Goal: Contribute content: Contribute content

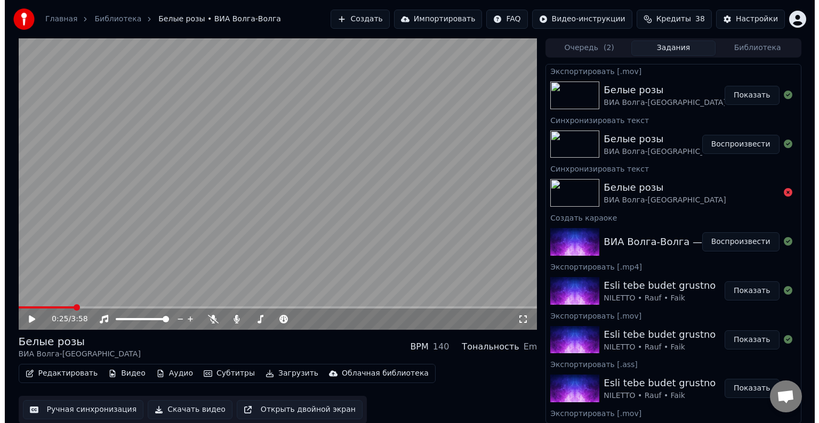
scroll to position [1, 0]
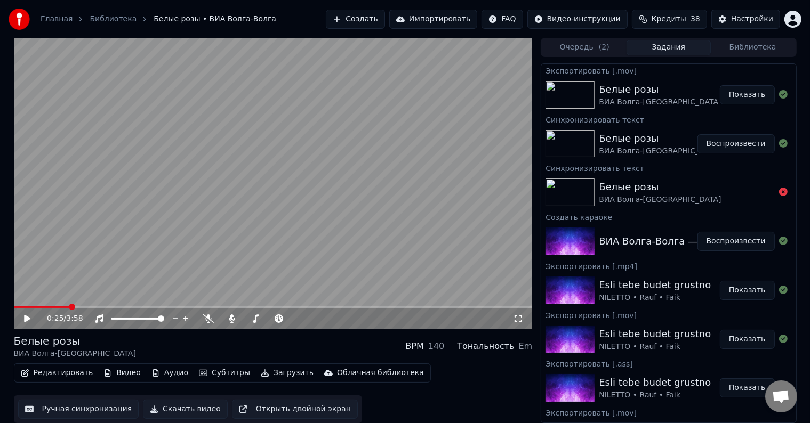
click at [383, 21] on button "Создать" at bounding box center [355, 19] width 59 height 19
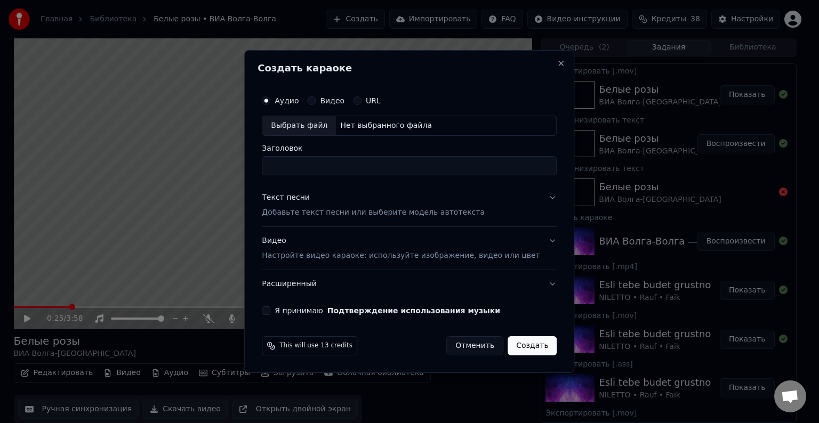
click at [324, 132] on div "Выбрать файл" at bounding box center [299, 125] width 74 height 19
type input "**********"
click at [363, 205] on div "Текст песни Добавьте текст песни или выберите модель автотекста" at bounding box center [373, 206] width 223 height 26
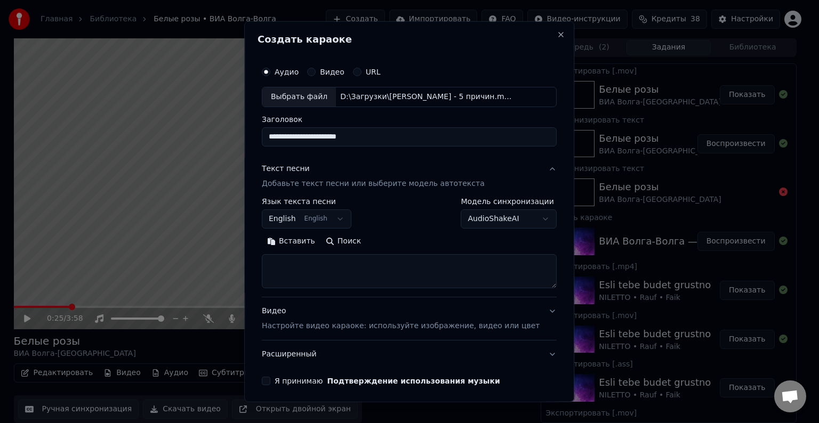
click at [362, 272] on textarea at bounding box center [409, 271] width 295 height 34
paste textarea "**********"
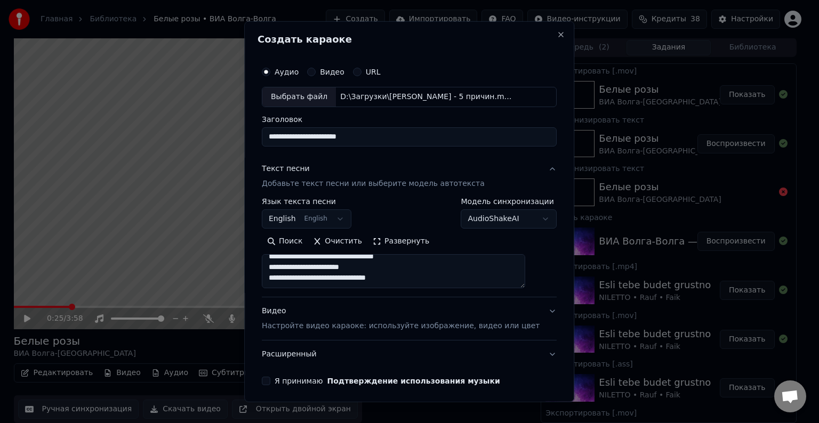
scroll to position [188, 0]
click at [426, 256] on textarea "**********" at bounding box center [393, 271] width 263 height 34
click at [435, 269] on textarea "**********" at bounding box center [393, 271] width 263 height 34
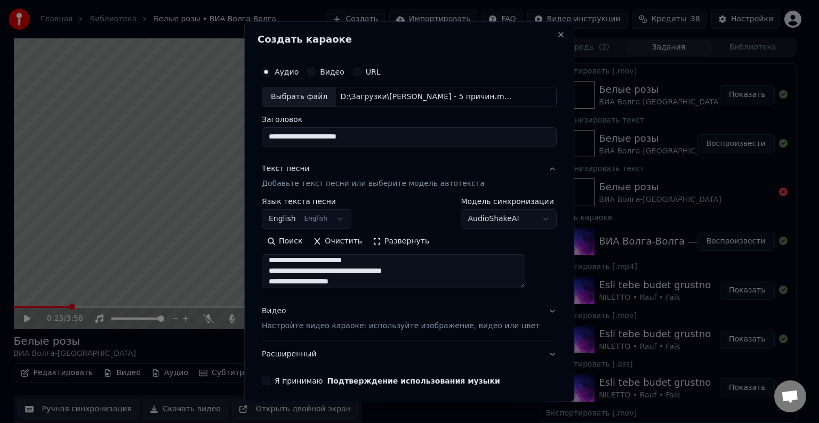
click at [471, 270] on textarea "**********" at bounding box center [393, 271] width 263 height 34
click at [488, 269] on textarea "**********" at bounding box center [393, 271] width 263 height 34
click at [452, 277] on textarea "**********" at bounding box center [393, 271] width 263 height 34
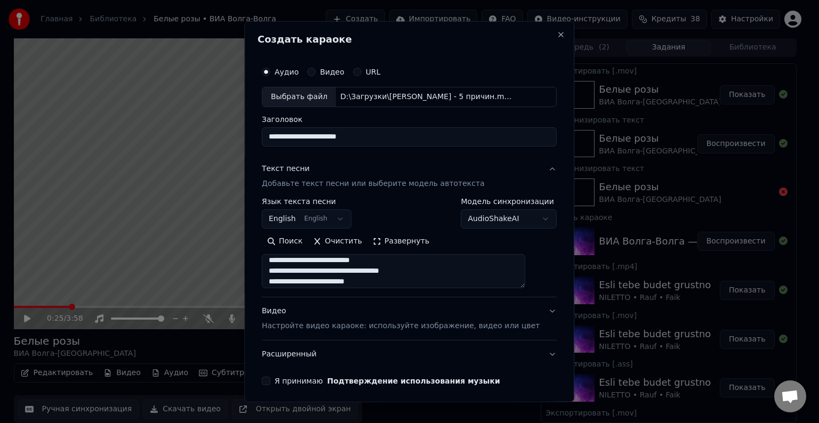
click at [452, 275] on textarea "**********" at bounding box center [393, 271] width 263 height 34
click at [448, 268] on textarea "**********" at bounding box center [393, 271] width 263 height 34
click at [280, 261] on textarea "**********" at bounding box center [393, 271] width 263 height 34
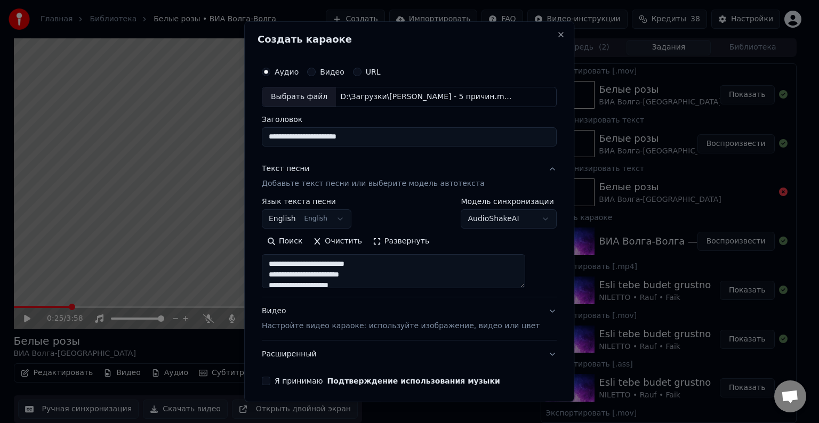
paste textarea
click at [418, 269] on textarea "**********" at bounding box center [393, 271] width 263 height 34
type textarea "**********"
click at [337, 219] on button "English English" at bounding box center [307, 219] width 90 height 19
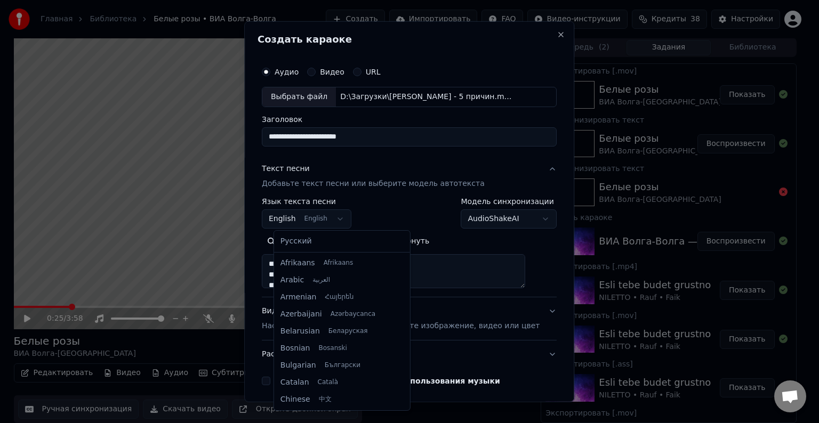
scroll to position [85, 0]
select select "**"
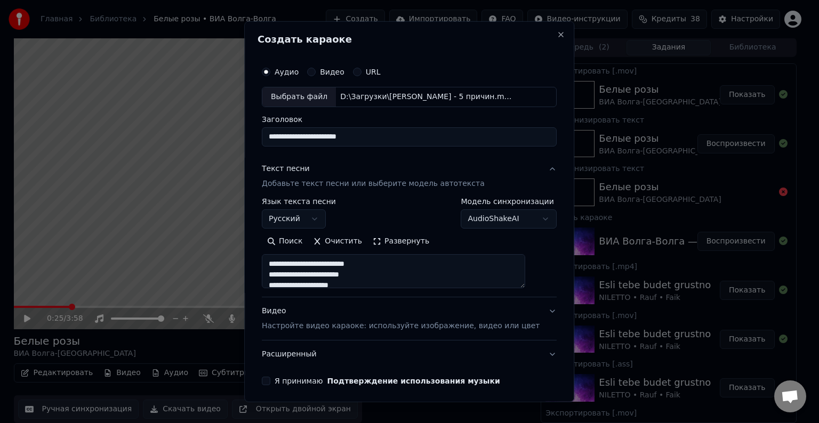
click at [532, 311] on button "Видео Настройте видео караоке: используйте изображение, видео или цвет" at bounding box center [409, 319] width 295 height 43
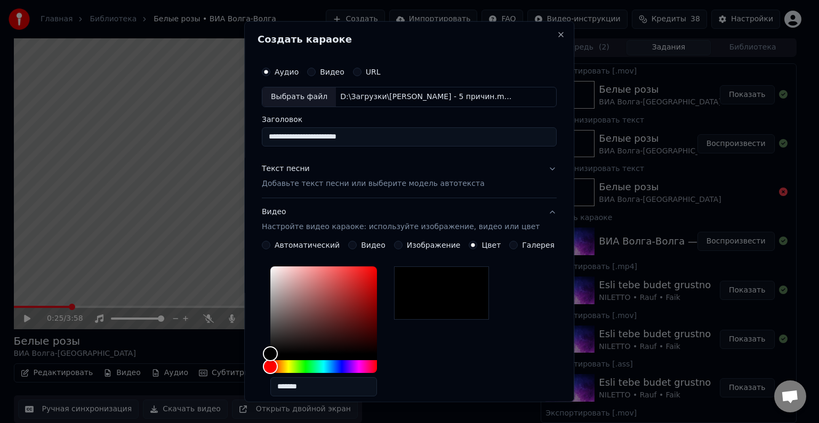
click at [537, 209] on button "Видео Настройте видео караоке: используйте изображение, видео или цвет" at bounding box center [409, 219] width 295 height 43
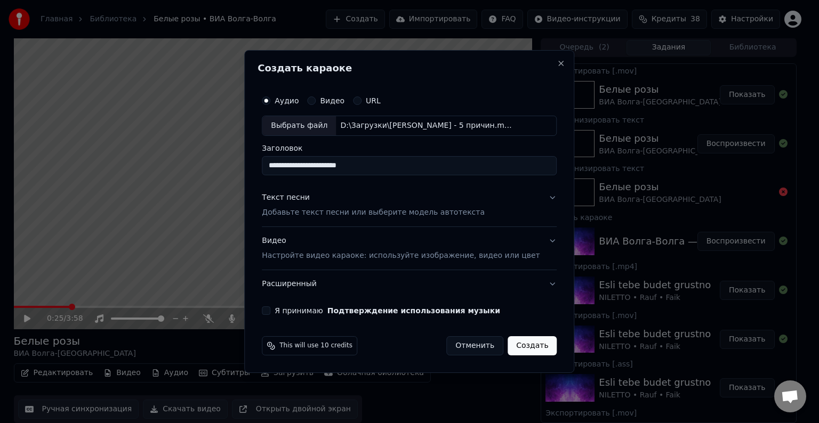
click at [537, 283] on button "Расширенный" at bounding box center [409, 284] width 295 height 28
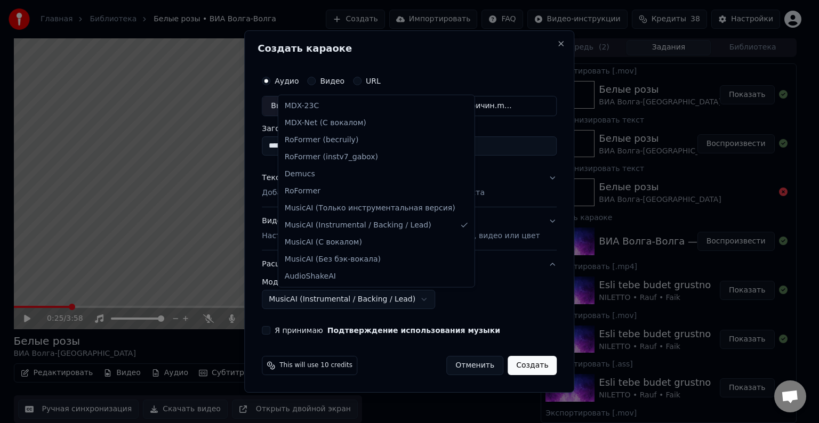
click at [422, 298] on body "Главная Библиотека Белые розы • ВИА Волга-Волга Создать Импортировать FAQ Видео…" at bounding box center [405, 210] width 810 height 423
click at [380, 300] on body "Главная Библиотека Белые розы • ВИА Волга-Волга Создать Импортировать FAQ Видео…" at bounding box center [405, 210] width 810 height 423
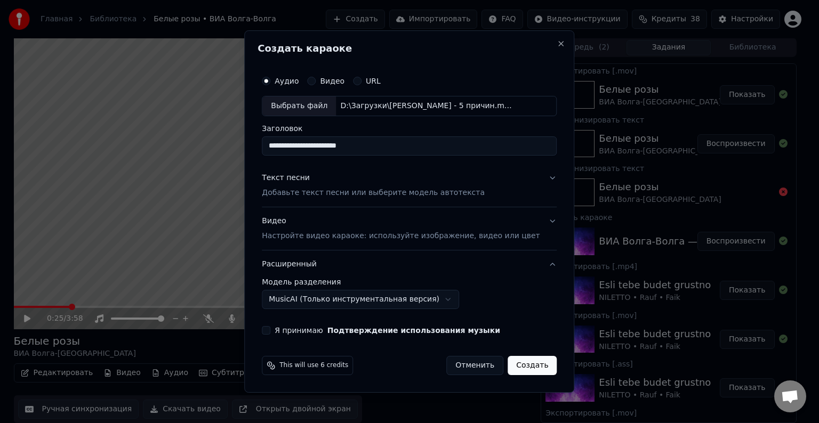
click at [270, 331] on button "Я принимаю Подтверждение использования музыки" at bounding box center [266, 330] width 9 height 9
click at [515, 365] on button "Создать" at bounding box center [532, 365] width 49 height 19
select select "**********"
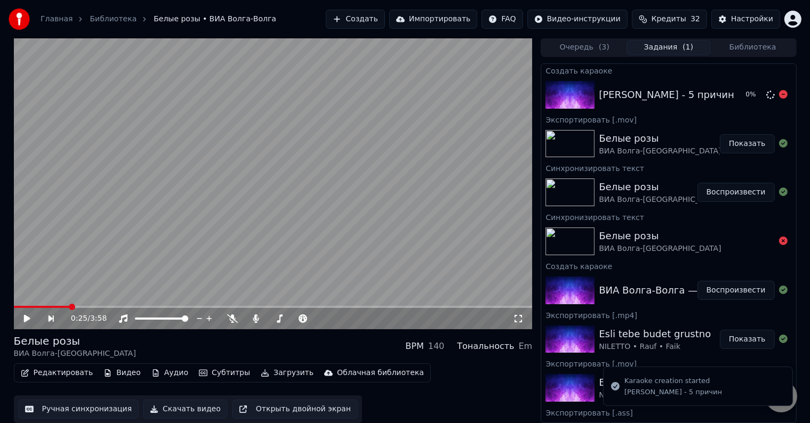
click at [637, 83] on div "[PERSON_NAME] - 5 причин 0 %" at bounding box center [668, 95] width 254 height 36
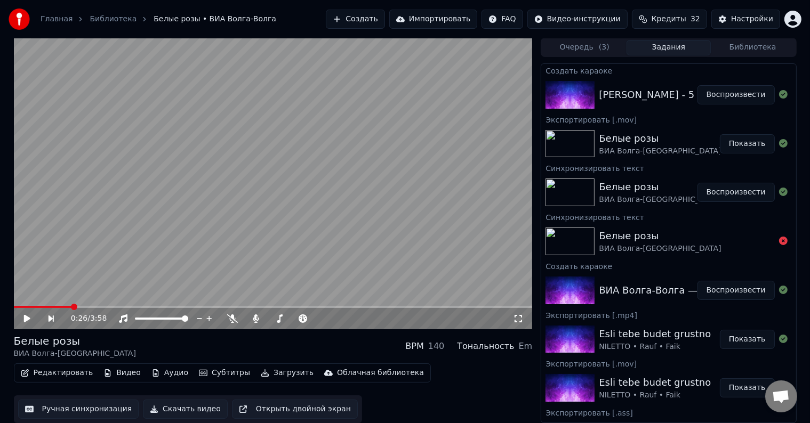
click at [727, 96] on button "Воспроизвести" at bounding box center [736, 94] width 77 height 19
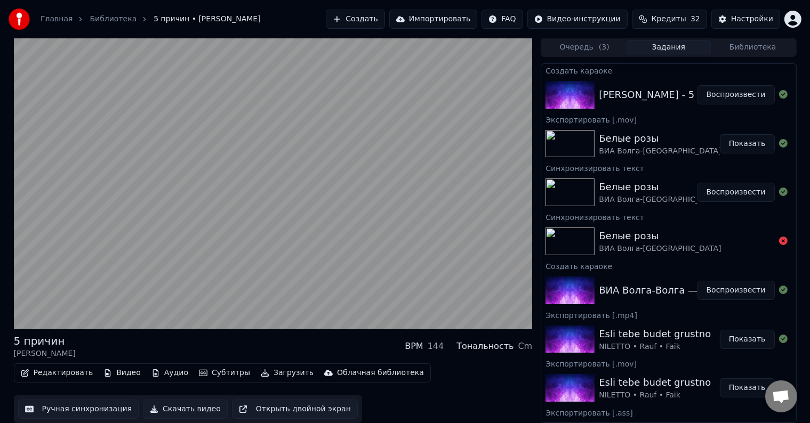
click at [698, 85] on button "Воспроизвести" at bounding box center [736, 94] width 77 height 19
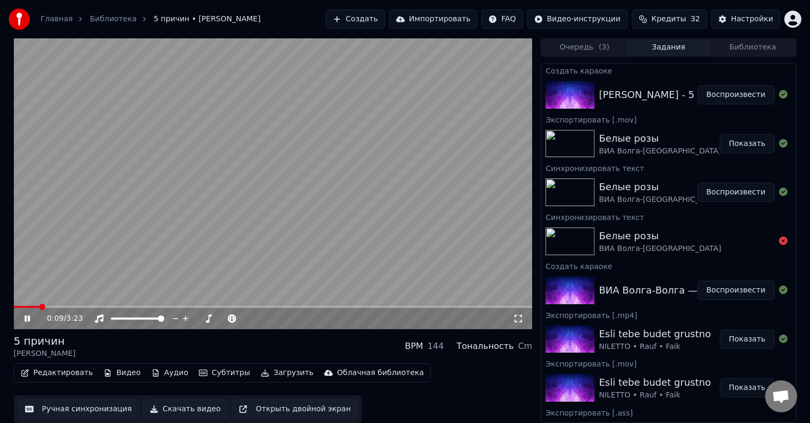
click at [271, 238] on video at bounding box center [273, 184] width 519 height 292
click at [14, 306] on span at bounding box center [17, 307] width 6 height 6
click at [70, 370] on button "Редактировать" at bounding box center [57, 373] width 81 height 15
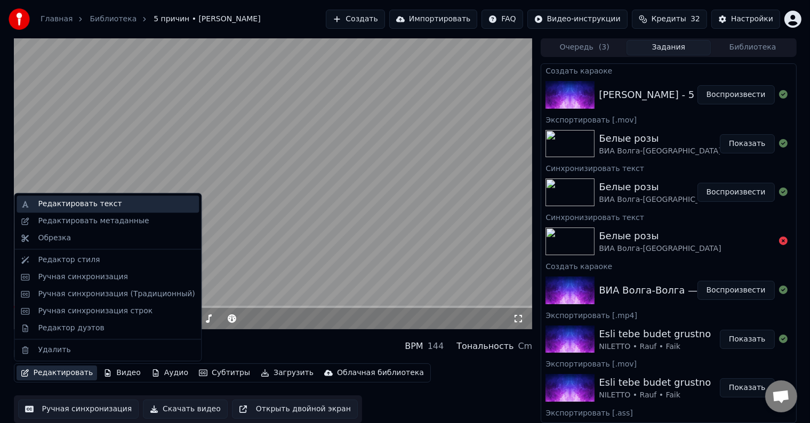
click at [89, 202] on div "Редактировать текст" at bounding box center [80, 204] width 84 height 11
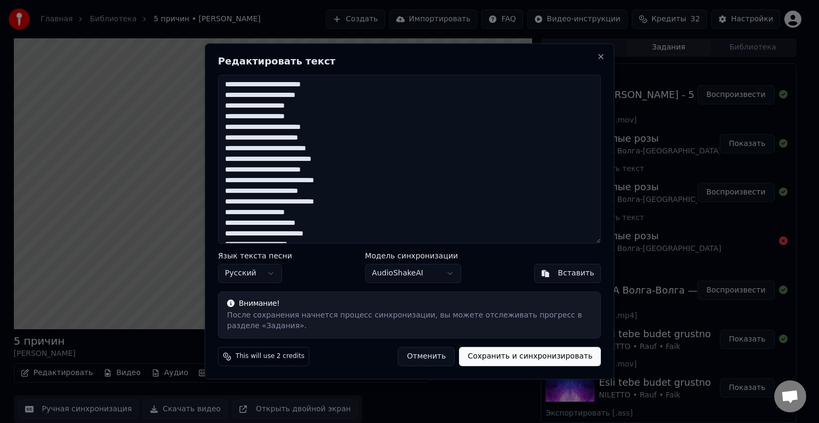
scroll to position [53, 0]
click at [319, 128] on textarea "**********" at bounding box center [409, 159] width 383 height 169
click at [337, 126] on textarea "**********" at bounding box center [409, 159] width 383 height 169
click at [226, 170] on textarea "**********" at bounding box center [409, 159] width 383 height 169
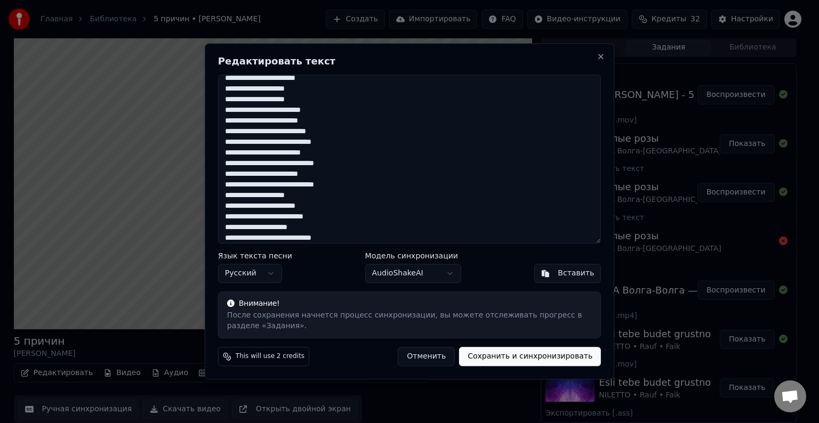
scroll to position [0, 0]
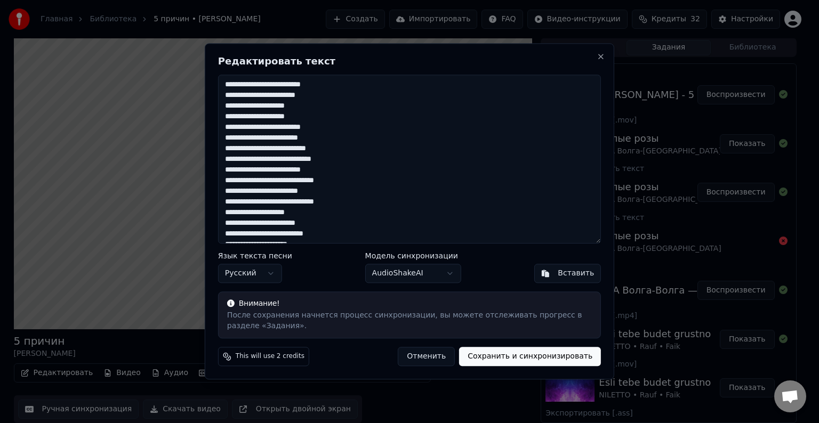
click at [335, 179] on textarea "**********" at bounding box center [409, 159] width 383 height 169
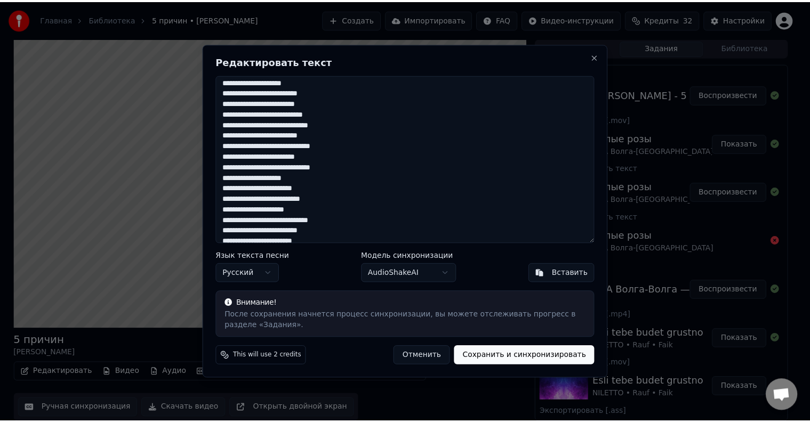
scroll to position [53, 0]
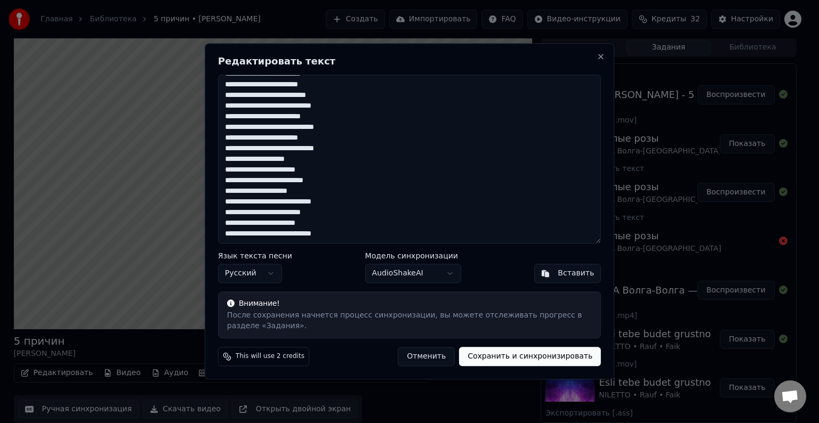
type textarea "**********"
click at [506, 357] on button "Сохранить и синхронизировать" at bounding box center [530, 357] width 142 height 19
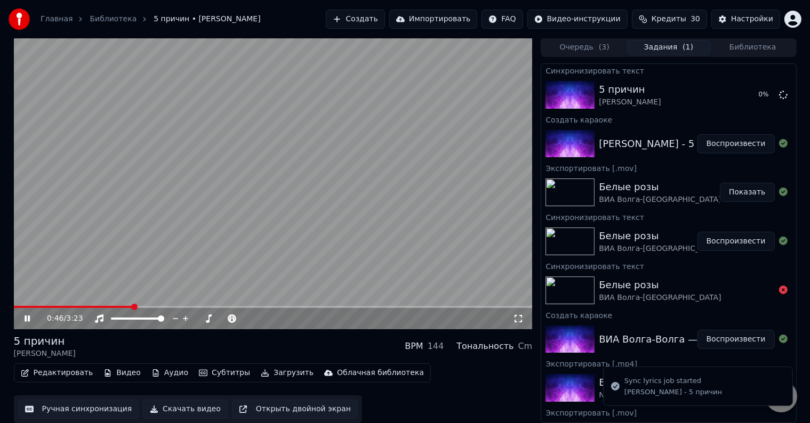
click at [393, 224] on video at bounding box center [273, 184] width 519 height 292
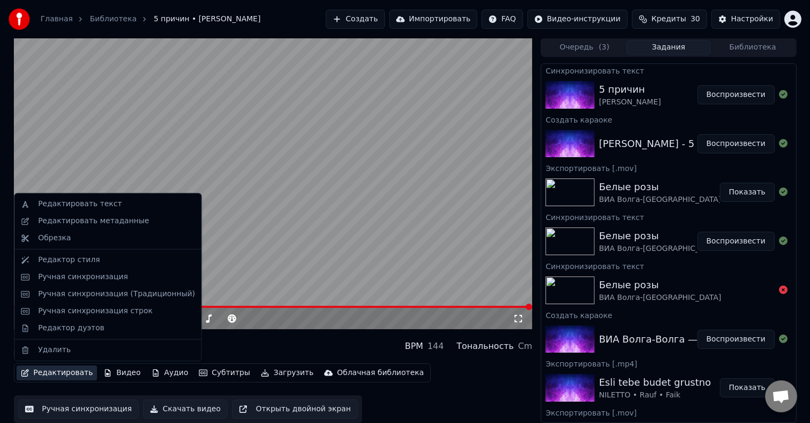
click at [79, 371] on button "Редактировать" at bounding box center [57, 373] width 81 height 15
click at [94, 277] on div "Ручная синхронизация" at bounding box center [83, 277] width 90 height 11
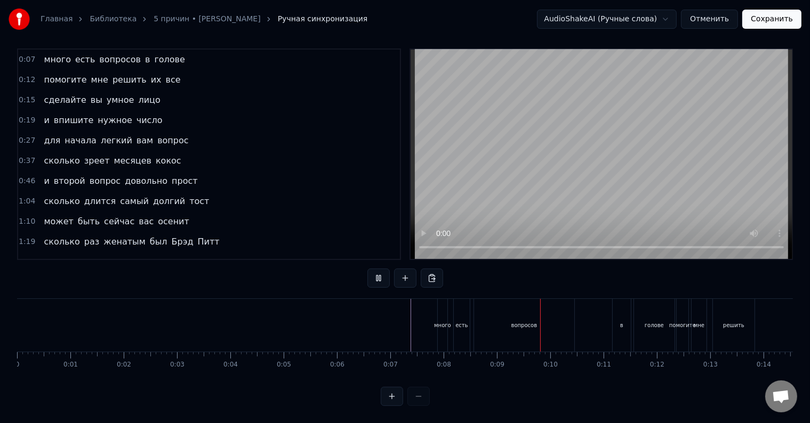
click at [437, 320] on div "много" at bounding box center [442, 325] width 11 height 53
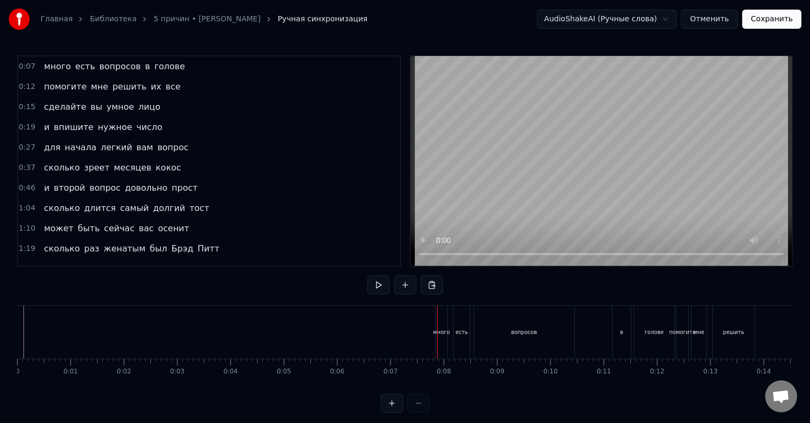
click at [443, 333] on div "много" at bounding box center [441, 332] width 17 height 8
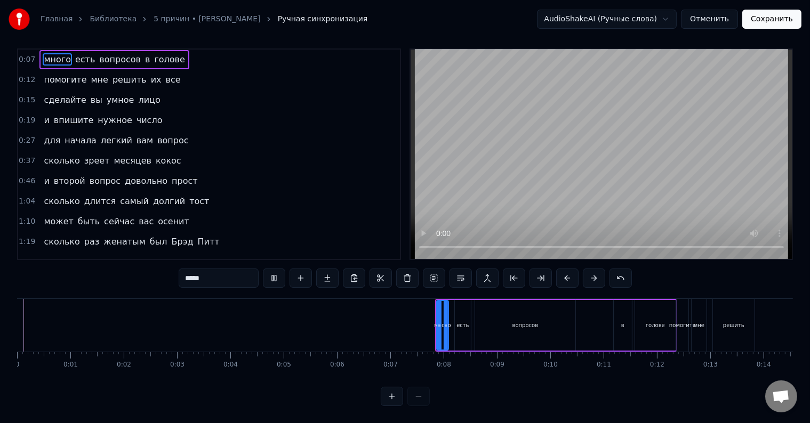
scroll to position [16, 0]
click at [455, 326] on div "есть" at bounding box center [463, 325] width 16 height 51
type input "****"
click at [452, 324] on div "много есть вопросов в голове" at bounding box center [556, 325] width 242 height 53
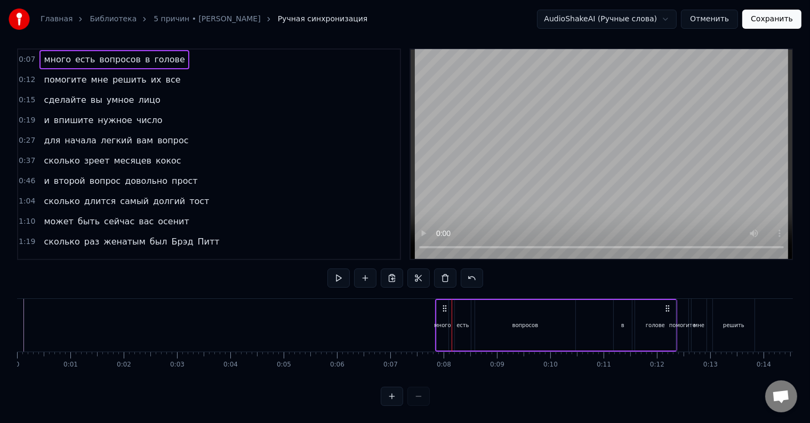
click at [452, 324] on div at bounding box center [452, 325] width 1 height 53
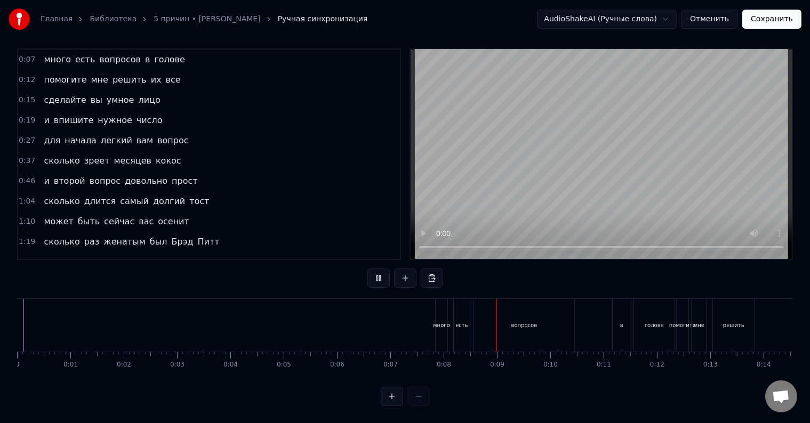
click at [452, 324] on div "много есть вопросов в голове" at bounding box center [556, 325] width 242 height 53
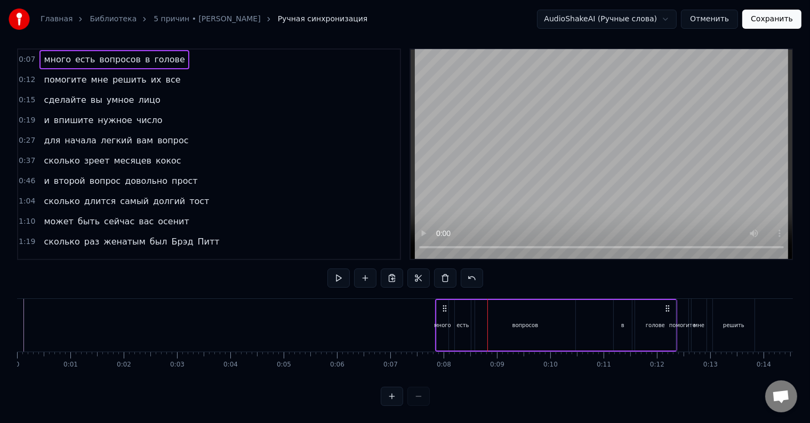
click at [460, 322] on div "есть" at bounding box center [462, 326] width 12 height 8
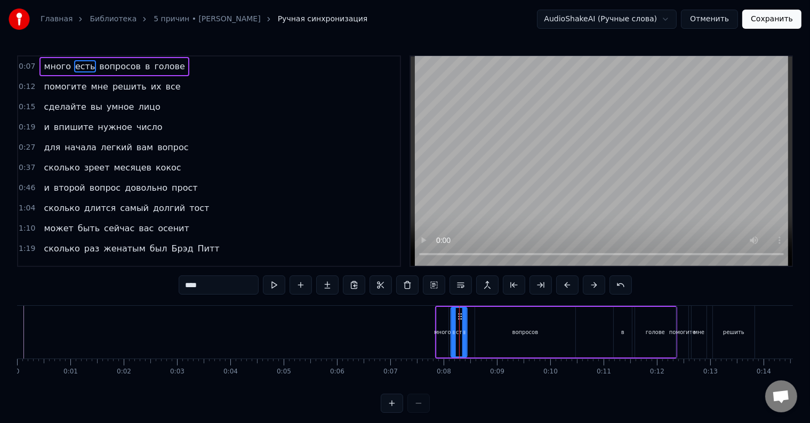
click at [459, 314] on circle at bounding box center [459, 314] width 1 height 1
click at [463, 330] on icon at bounding box center [464, 332] width 4 height 9
click at [469, 332] on div "много есть вопросов в голове" at bounding box center [556, 332] width 242 height 53
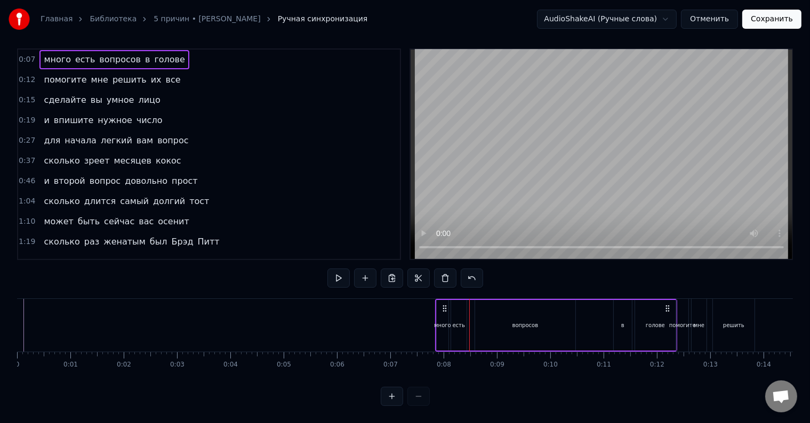
scroll to position [16, 0]
click at [486, 322] on div "вопросов" at bounding box center [525, 325] width 100 height 51
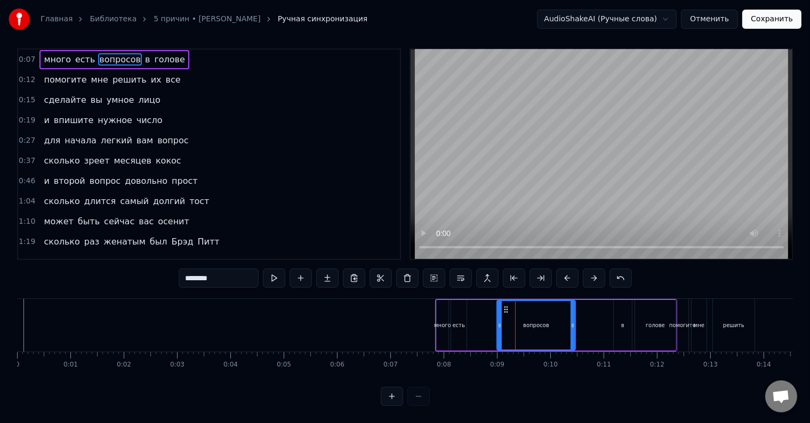
drag, startPoint x: 478, startPoint y: 327, endPoint x: 500, endPoint y: 326, distance: 21.9
click at [500, 326] on div at bounding box center [500, 325] width 4 height 49
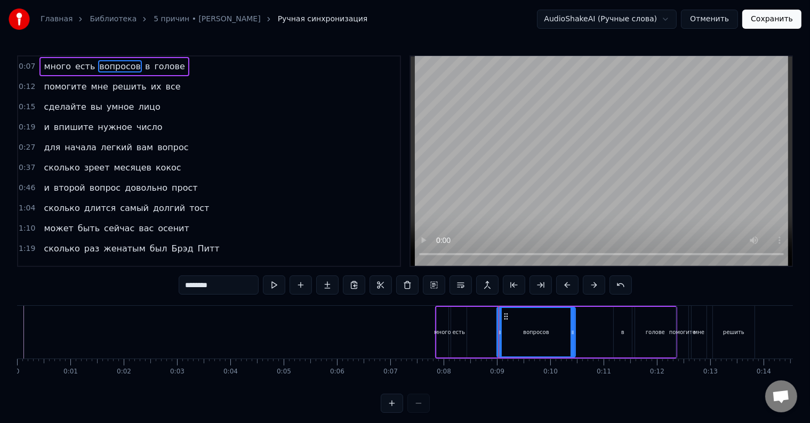
click at [458, 333] on div "есть" at bounding box center [459, 332] width 12 height 8
type input "****"
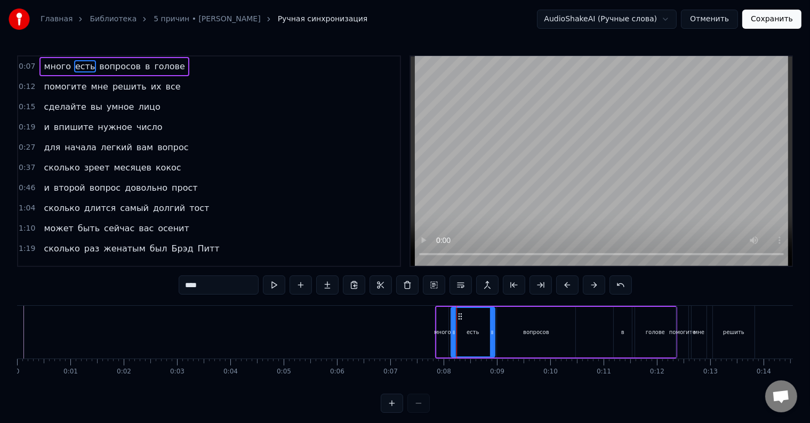
drag, startPoint x: 465, startPoint y: 337, endPoint x: 493, endPoint y: 336, distance: 28.3
click at [493, 336] on div at bounding box center [492, 332] width 4 height 49
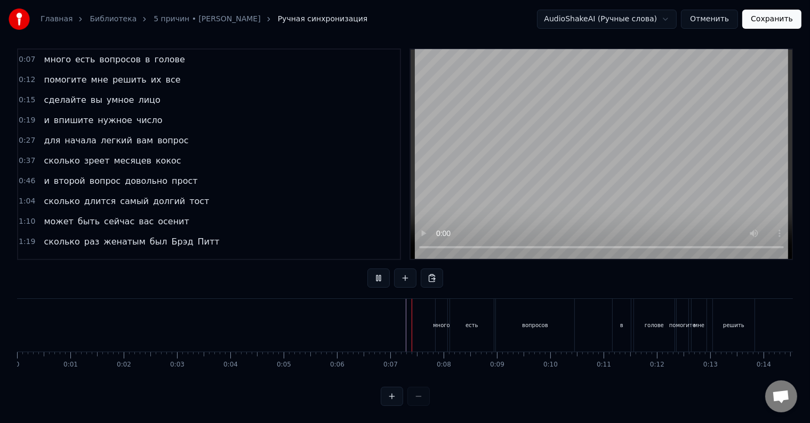
scroll to position [16, 0]
click at [488, 319] on div "есть" at bounding box center [472, 325] width 44 height 53
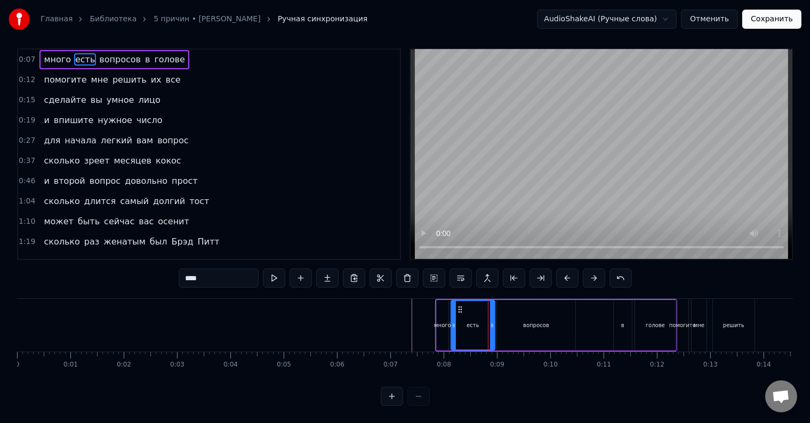
scroll to position [0, 0]
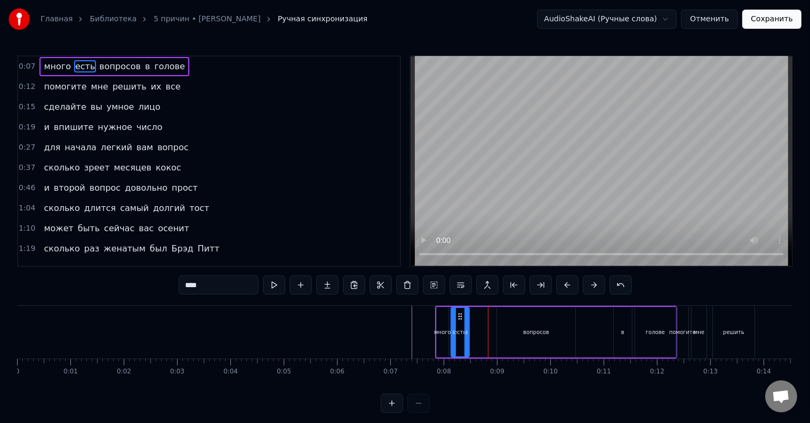
drag, startPoint x: 493, startPoint y: 332, endPoint x: 467, endPoint y: 337, distance: 26.0
click at [467, 337] on div at bounding box center [466, 332] width 4 height 49
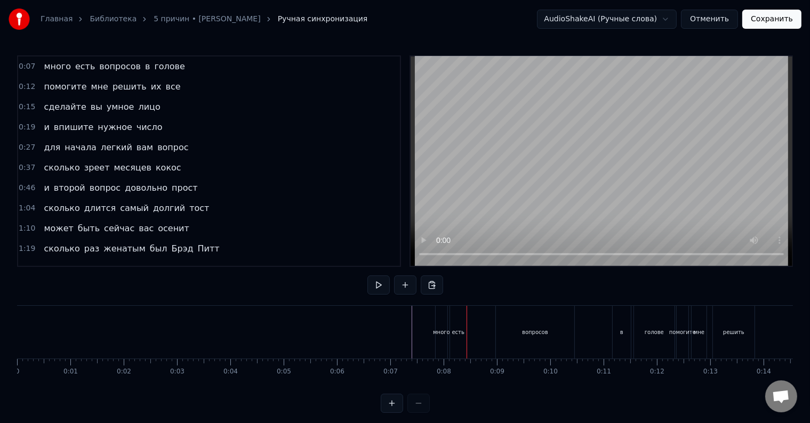
click at [458, 339] on div "есть" at bounding box center [458, 332] width 17 height 53
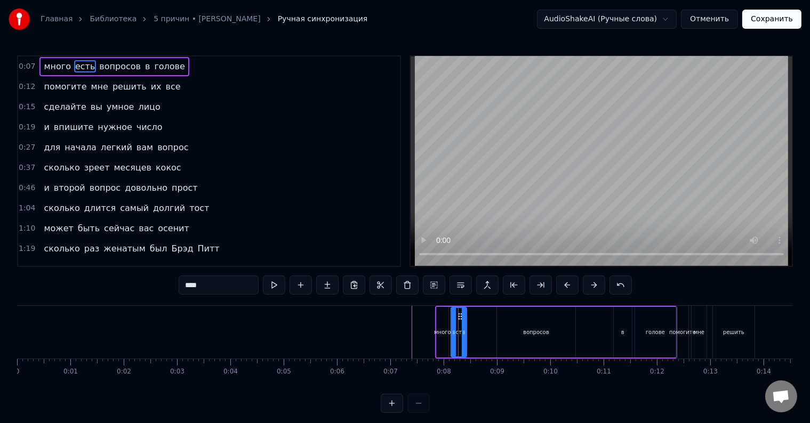
click at [466, 342] on div at bounding box center [464, 332] width 4 height 49
click at [510, 335] on div "вопросов" at bounding box center [536, 332] width 78 height 51
type input "********"
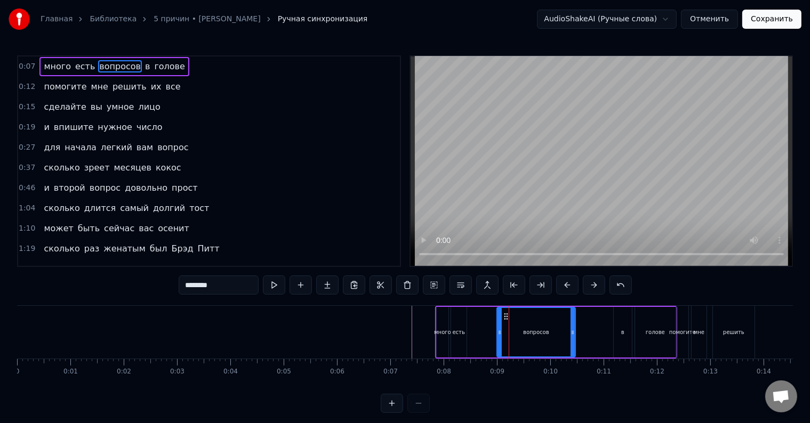
drag, startPoint x: 523, startPoint y: 335, endPoint x: 501, endPoint y: 337, distance: 22.0
click at [501, 337] on div "вопросов" at bounding box center [536, 332] width 77 height 49
drag, startPoint x: 505, startPoint y: 316, endPoint x: 475, endPoint y: 319, distance: 30.6
click at [475, 319] on icon at bounding box center [475, 316] width 9 height 9
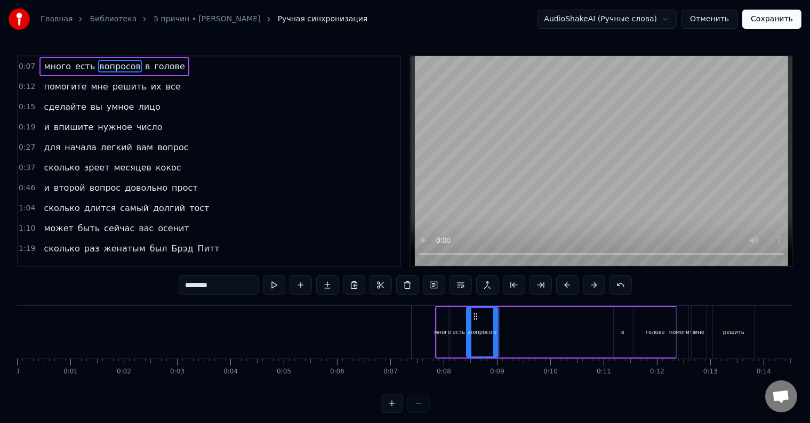
drag, startPoint x: 544, startPoint y: 329, endPoint x: 497, endPoint y: 333, distance: 47.1
click at [497, 333] on icon at bounding box center [495, 332] width 4 height 9
click at [500, 336] on div "много есть вопросов в голове" at bounding box center [556, 332] width 242 height 53
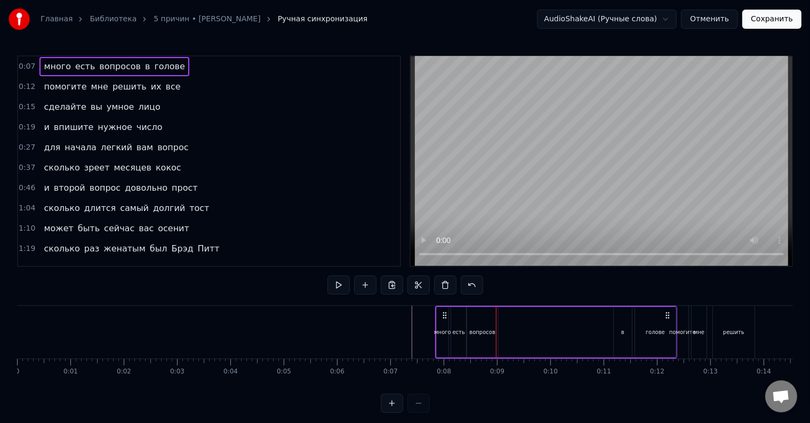
click at [500, 336] on div "много есть вопросов в голове" at bounding box center [556, 332] width 242 height 53
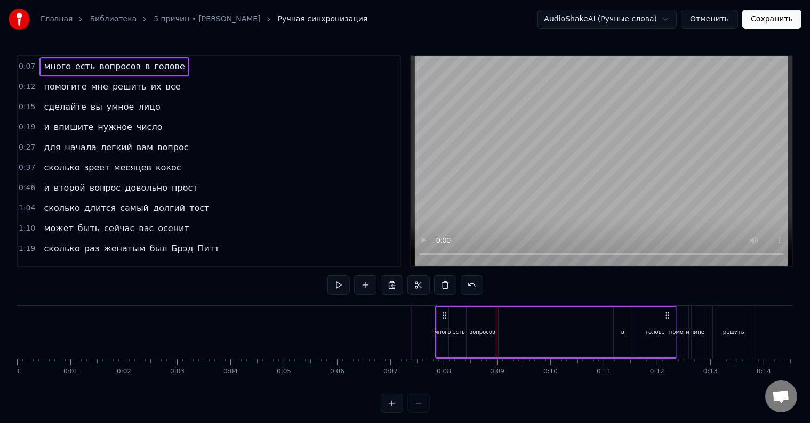
click at [501, 330] on div "много есть вопросов в голове" at bounding box center [556, 332] width 242 height 53
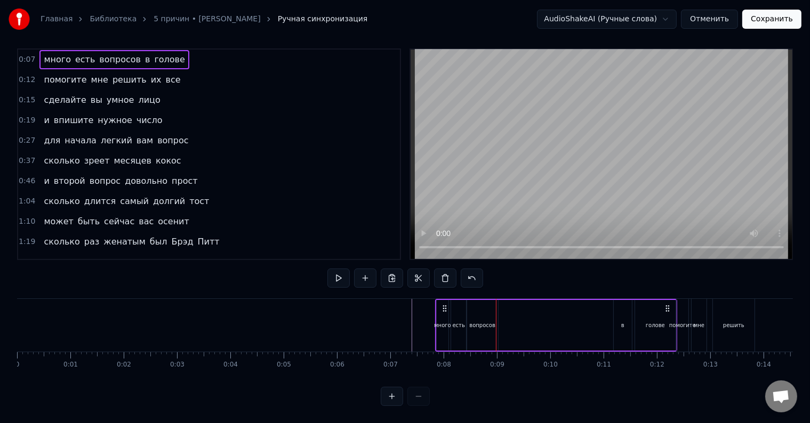
scroll to position [16, 0]
click at [622, 322] on div "в" at bounding box center [622, 326] width 3 height 8
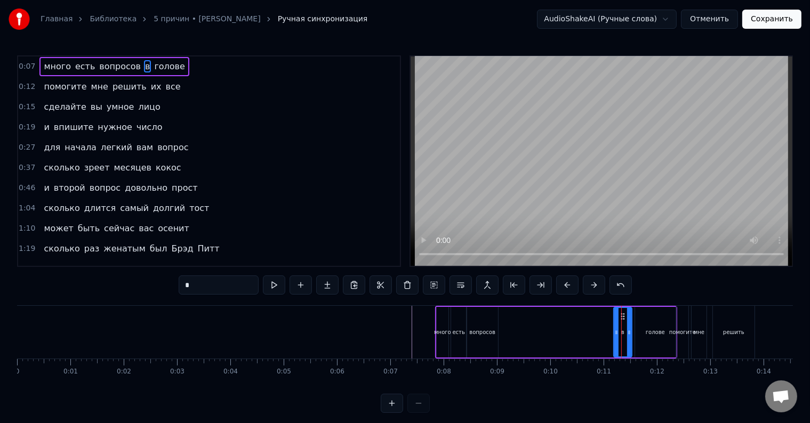
click at [507, 337] on div "много есть вопросов в голове" at bounding box center [556, 332] width 242 height 53
click at [621, 337] on div at bounding box center [621, 332] width 1 height 53
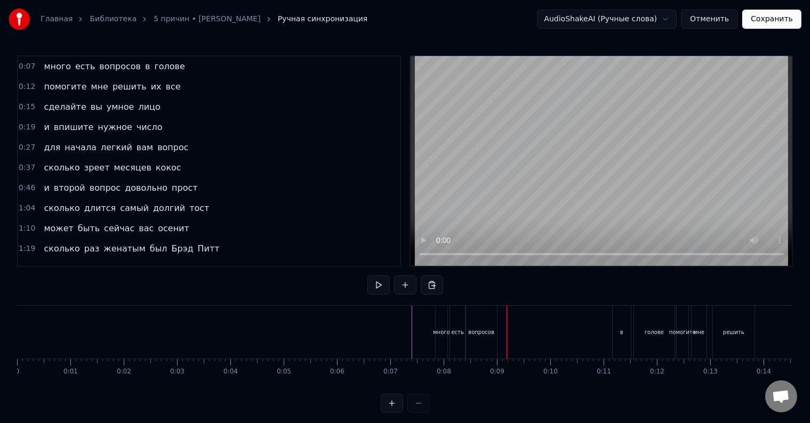
click at [507, 337] on div at bounding box center [507, 332] width 1 height 53
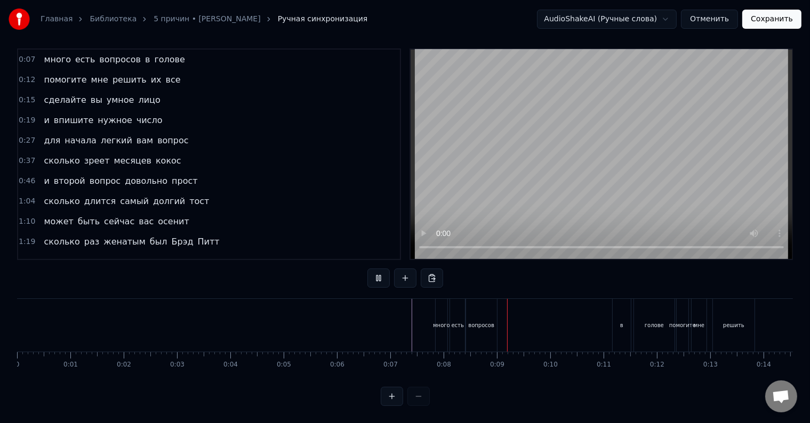
scroll to position [16, 0]
click at [504, 324] on div "много есть вопросов в голове" at bounding box center [556, 325] width 242 height 53
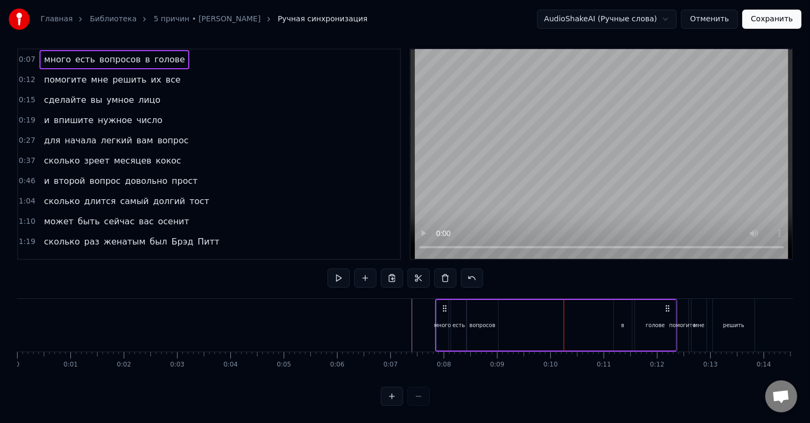
click at [504, 324] on div "много есть вопросов в голове" at bounding box center [556, 325] width 242 height 53
click at [630, 322] on div "в" at bounding box center [623, 325] width 18 height 51
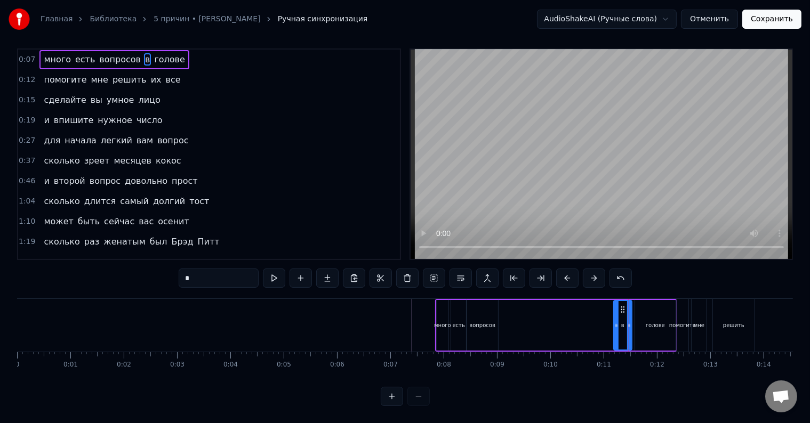
scroll to position [0, 0]
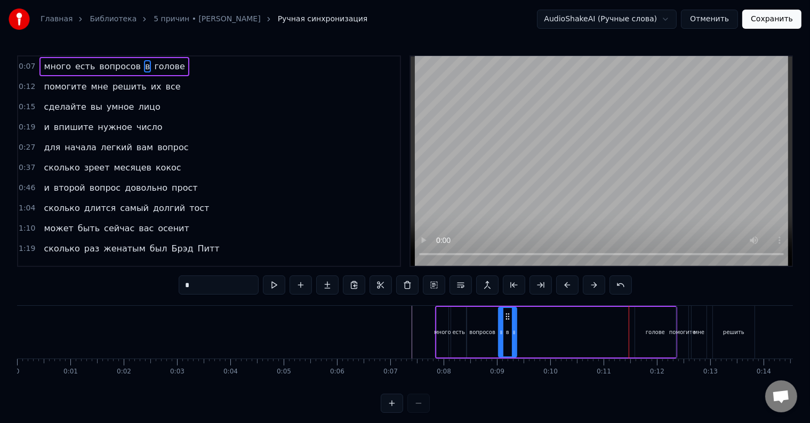
drag, startPoint x: 622, startPoint y: 316, endPoint x: 507, endPoint y: 324, distance: 115.5
click at [507, 324] on div "в" at bounding box center [507, 332] width 17 height 49
click at [508, 333] on icon at bounding box center [509, 332] width 4 height 9
click at [648, 328] on div "голове" at bounding box center [655, 332] width 19 height 8
type input "******"
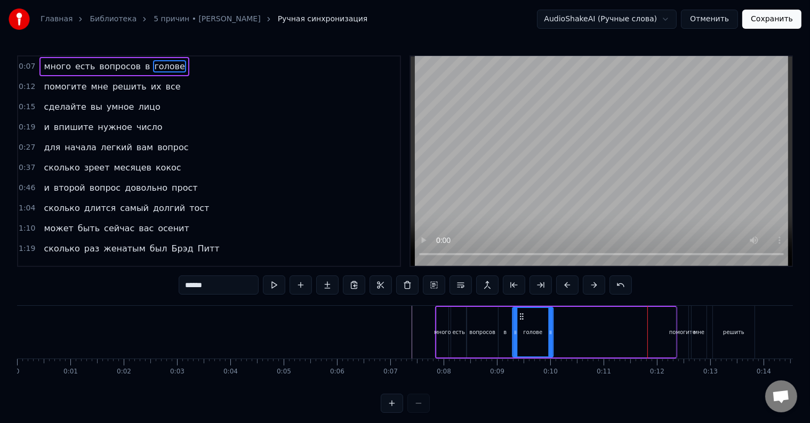
drag, startPoint x: 643, startPoint y: 317, endPoint x: 520, endPoint y: 320, distance: 122.1
click at [520, 320] on icon at bounding box center [521, 316] width 9 height 9
drag, startPoint x: 551, startPoint y: 333, endPoint x: 576, endPoint y: 331, distance: 24.6
click at [576, 331] on icon at bounding box center [575, 332] width 4 height 9
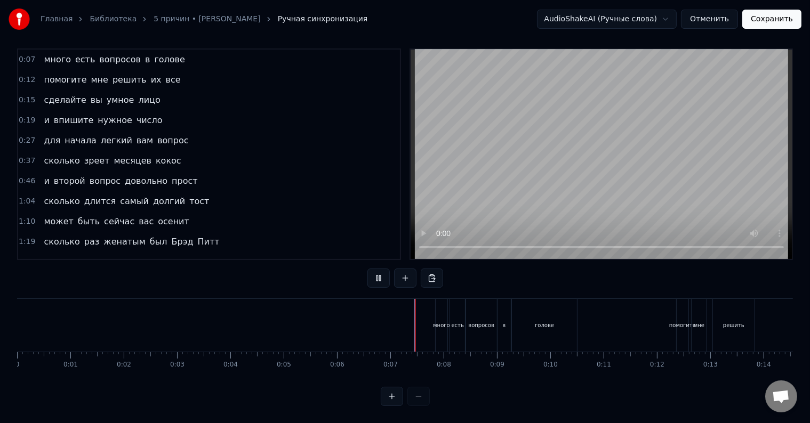
scroll to position [16, 0]
click at [678, 322] on div "помогите" at bounding box center [682, 326] width 27 height 8
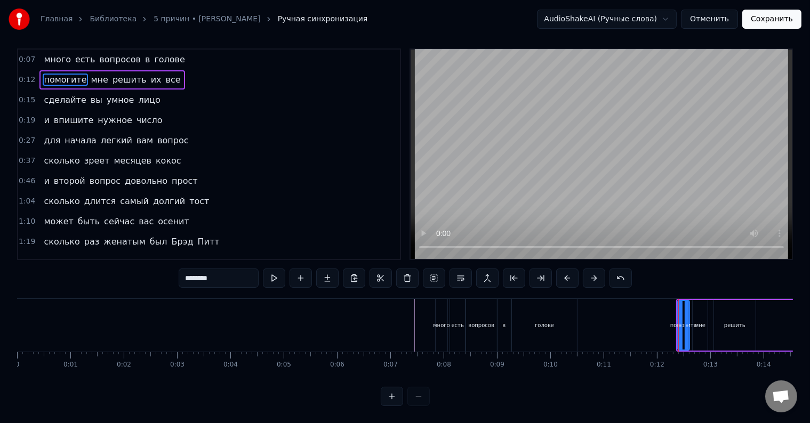
scroll to position [0, 0]
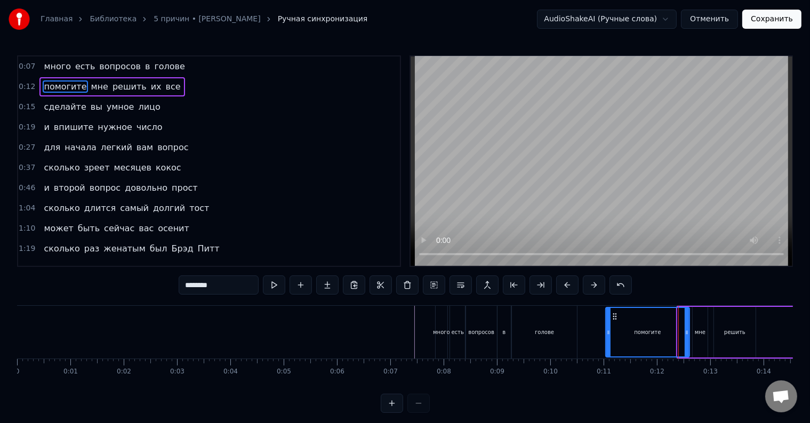
drag, startPoint x: 680, startPoint y: 331, endPoint x: 608, endPoint y: 338, distance: 72.3
click at [608, 338] on div at bounding box center [608, 332] width 4 height 49
drag, startPoint x: 687, startPoint y: 336, endPoint x: 640, endPoint y: 339, distance: 46.5
click at [640, 339] on div at bounding box center [640, 332] width 4 height 49
drag, startPoint x: 700, startPoint y: 333, endPoint x: 667, endPoint y: 339, distance: 33.5
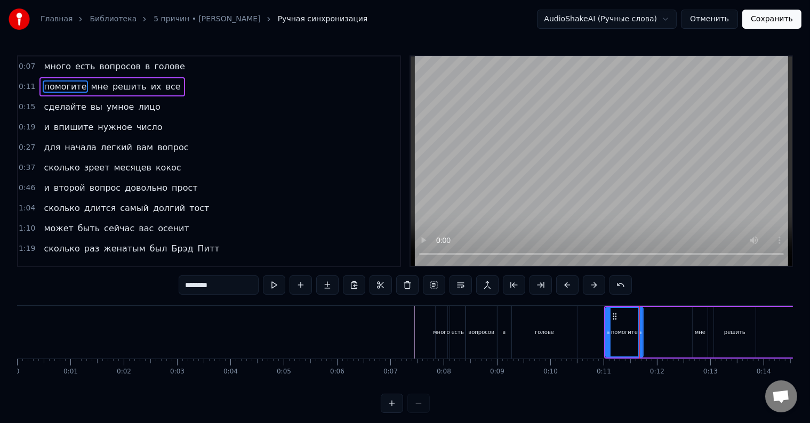
click at [667, 339] on div "помогите мне решить их все" at bounding box center [718, 332] width 228 height 53
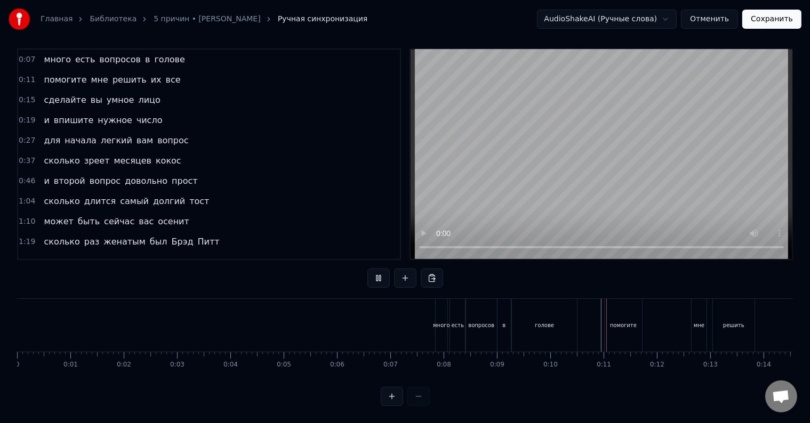
scroll to position [16, 0]
click at [698, 322] on div "мне" at bounding box center [699, 326] width 11 height 8
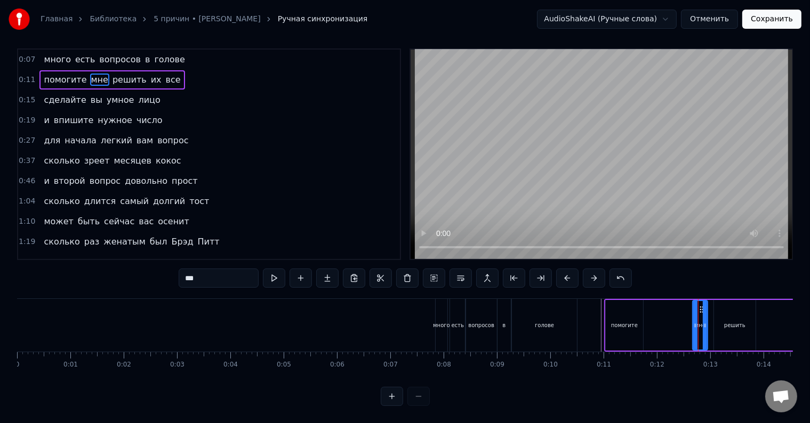
scroll to position [0, 0]
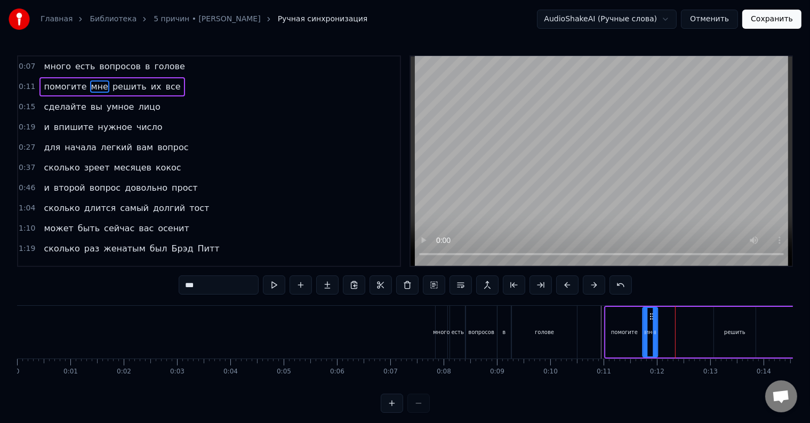
drag, startPoint x: 702, startPoint y: 314, endPoint x: 652, endPoint y: 320, distance: 50.6
click at [652, 320] on div "мне" at bounding box center [650, 332] width 14 height 49
click at [731, 328] on div "решить" at bounding box center [734, 332] width 21 height 8
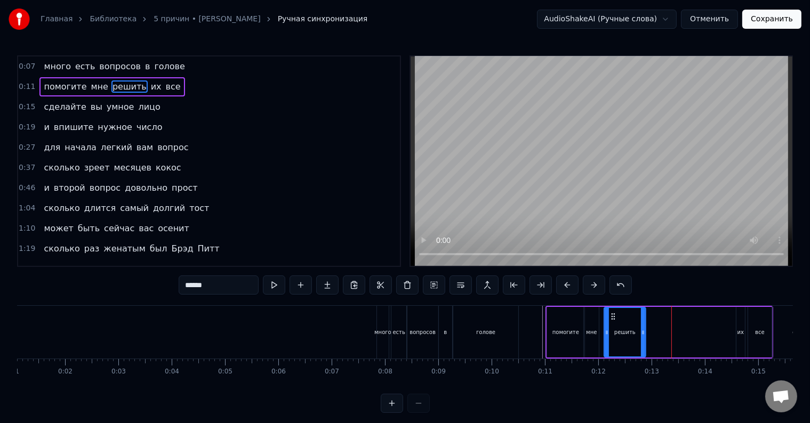
scroll to position [0, 61]
drag, startPoint x: 722, startPoint y: 316, endPoint x: 605, endPoint y: 327, distance: 117.3
click at [605, 327] on div "решить" at bounding box center [618, 332] width 41 height 49
click at [736, 328] on div "их" at bounding box center [738, 332] width 6 height 8
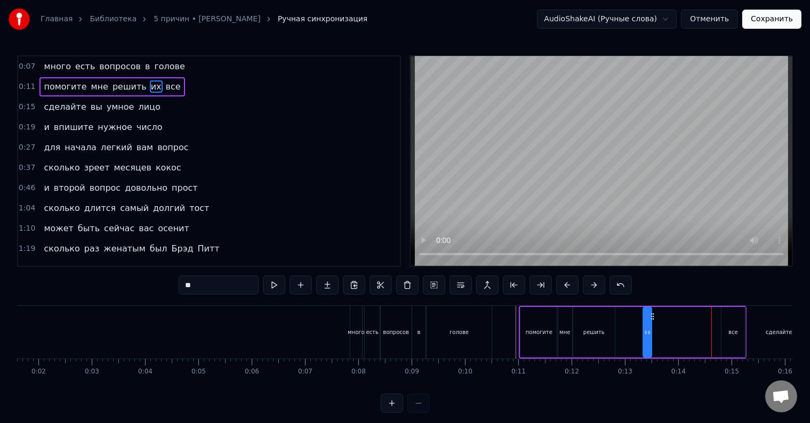
scroll to position [0, 90]
drag, startPoint x: 742, startPoint y: 317, endPoint x: 621, endPoint y: 322, distance: 121.7
click at [621, 322] on div "помогите мне решить их все" at bounding box center [628, 332] width 228 height 53
click at [728, 326] on div "все" at bounding box center [728, 332] width 23 height 51
type input "***"
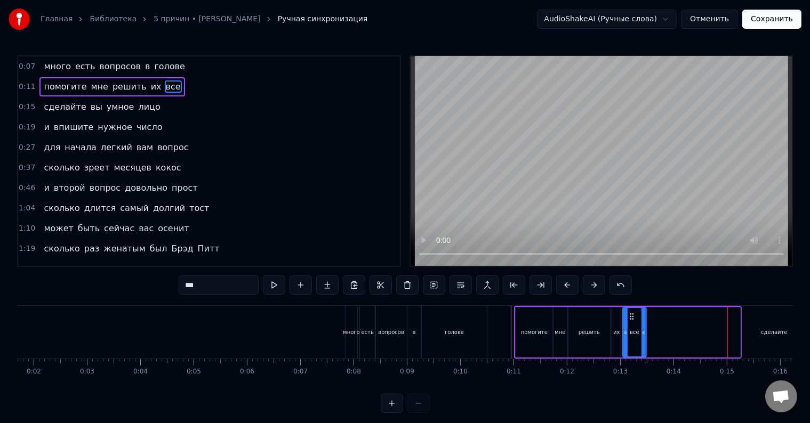
drag, startPoint x: 725, startPoint y: 316, endPoint x: 631, endPoint y: 322, distance: 94.1
click at [631, 322] on div "все" at bounding box center [634, 332] width 22 height 49
drag, startPoint x: 645, startPoint y: 335, endPoint x: 678, endPoint y: 334, distance: 33.1
click at [678, 334] on icon at bounding box center [677, 332] width 4 height 9
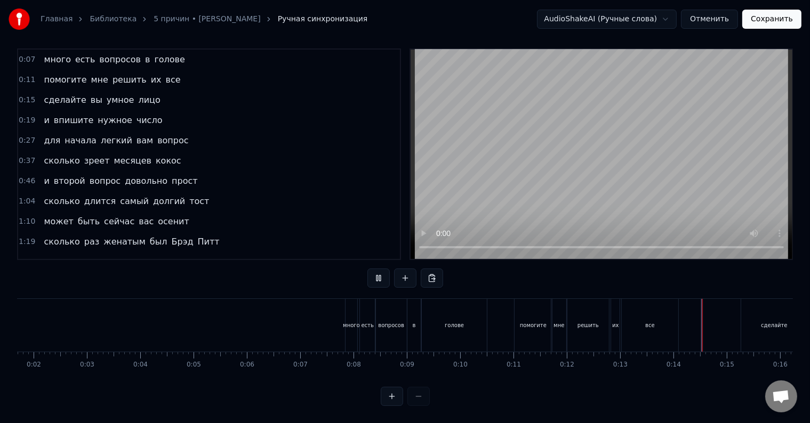
scroll to position [16, 0]
click at [519, 316] on div "помогите" at bounding box center [533, 325] width 37 height 53
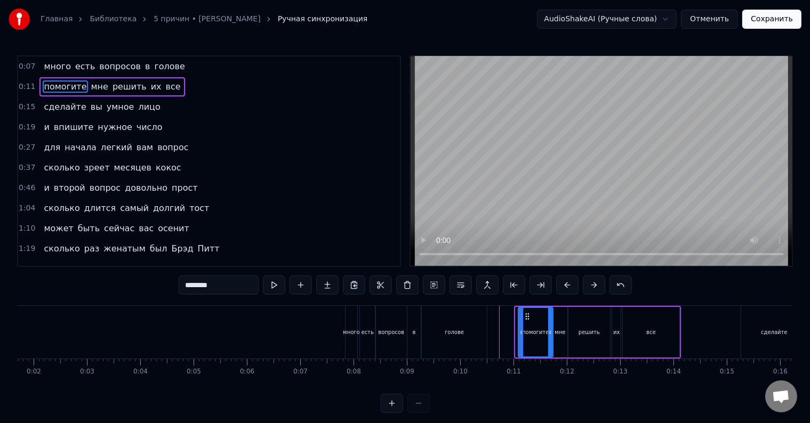
click at [519, 329] on icon at bounding box center [521, 332] width 4 height 9
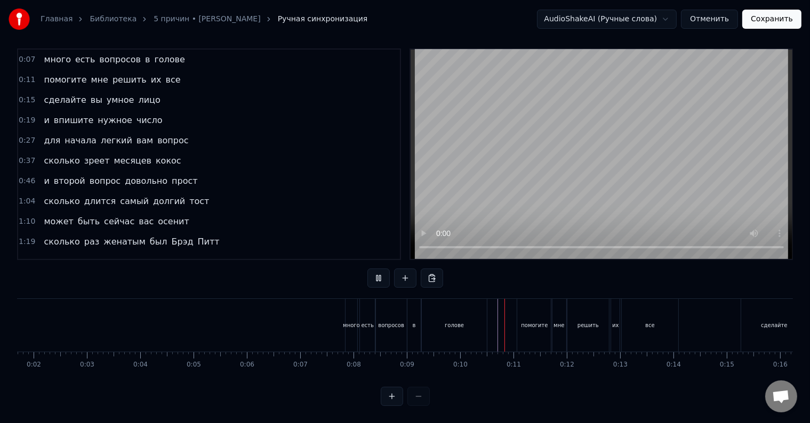
scroll to position [16, 0]
click at [765, 322] on div "сделайте" at bounding box center [774, 325] width 66 height 53
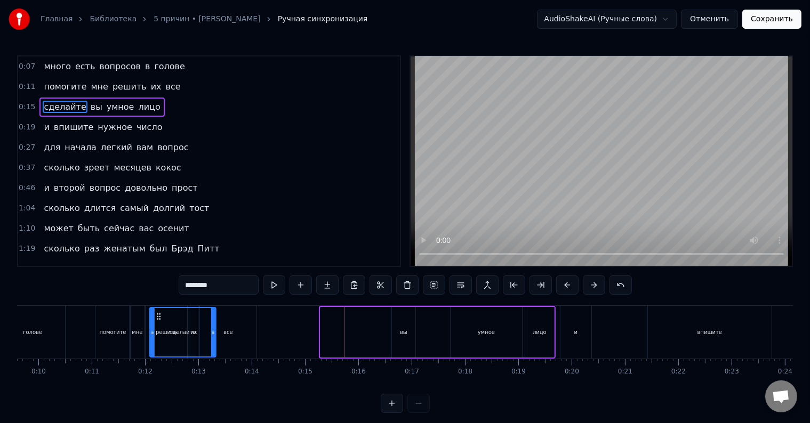
scroll to position [0, 509]
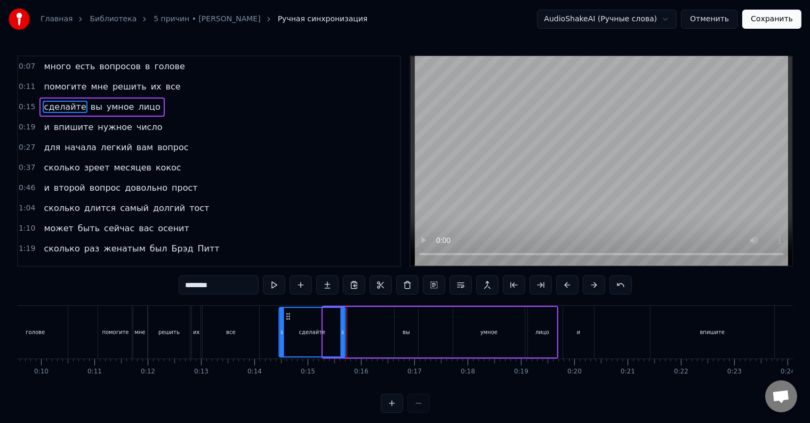
drag, startPoint x: 55, startPoint y: 316, endPoint x: 287, endPoint y: 336, distance: 232.9
click at [287, 336] on div "сделайте" at bounding box center [312, 332] width 65 height 49
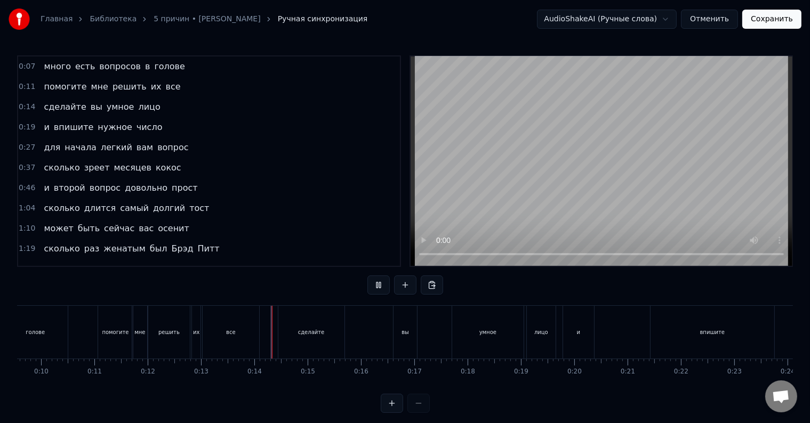
scroll to position [16, 0]
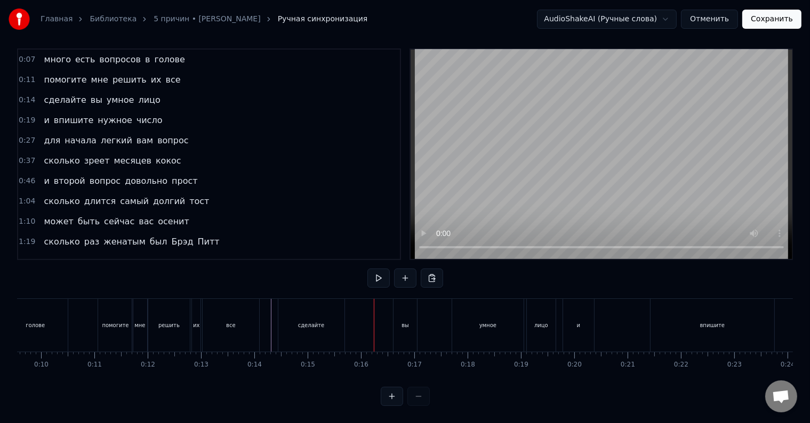
click at [405, 320] on div "вы" at bounding box center [405, 325] width 23 height 53
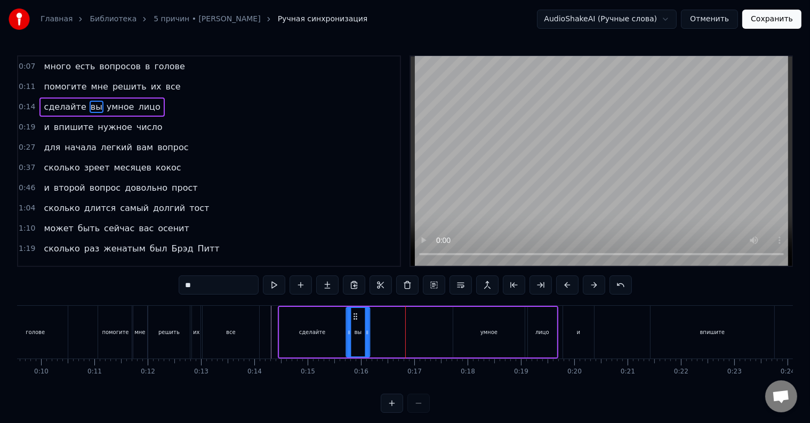
drag, startPoint x: 402, startPoint y: 316, endPoint x: 354, endPoint y: 319, distance: 48.1
click at [354, 319] on icon at bounding box center [355, 316] width 9 height 9
click at [486, 330] on div "умное" at bounding box center [488, 332] width 17 height 8
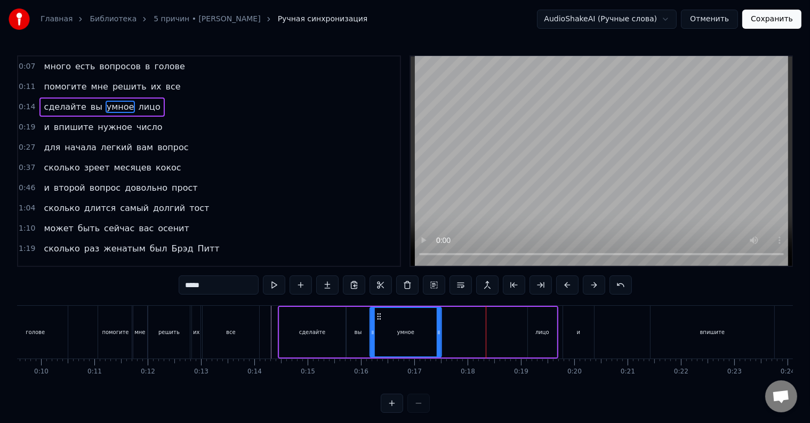
drag, startPoint x: 463, startPoint y: 316, endPoint x: 380, endPoint y: 318, distance: 83.2
click at [380, 318] on icon at bounding box center [379, 316] width 9 height 9
click at [533, 329] on div "лицо" at bounding box center [542, 332] width 29 height 51
type input "****"
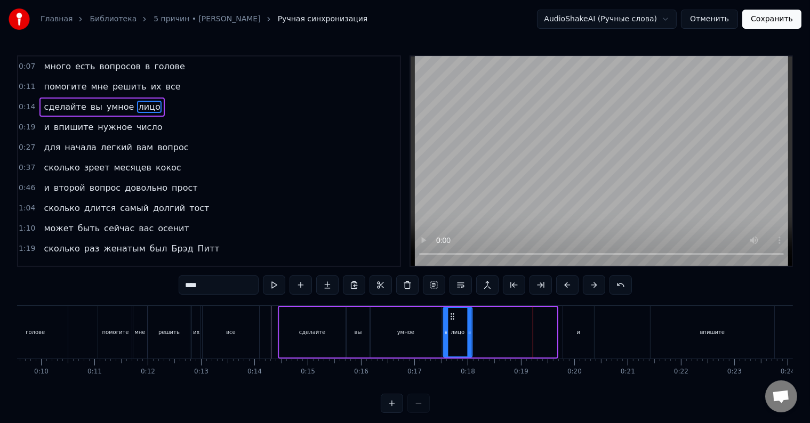
drag, startPoint x: 536, startPoint y: 316, endPoint x: 452, endPoint y: 320, distance: 84.3
click at [452, 320] on icon at bounding box center [452, 316] width 9 height 9
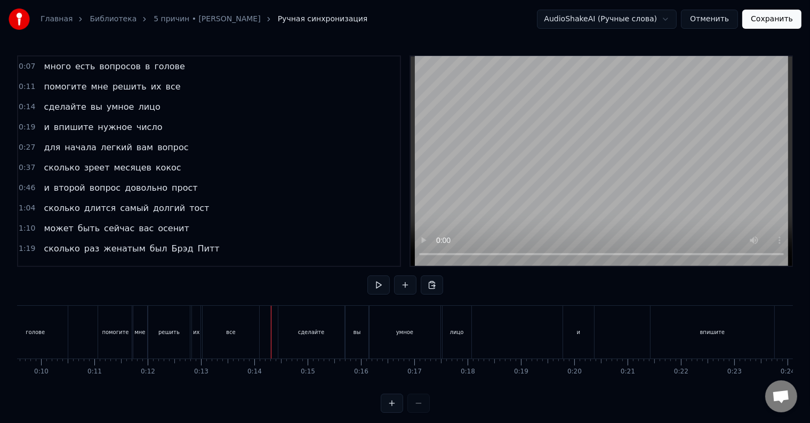
click at [267, 331] on div at bounding box center [267, 332] width 1 height 53
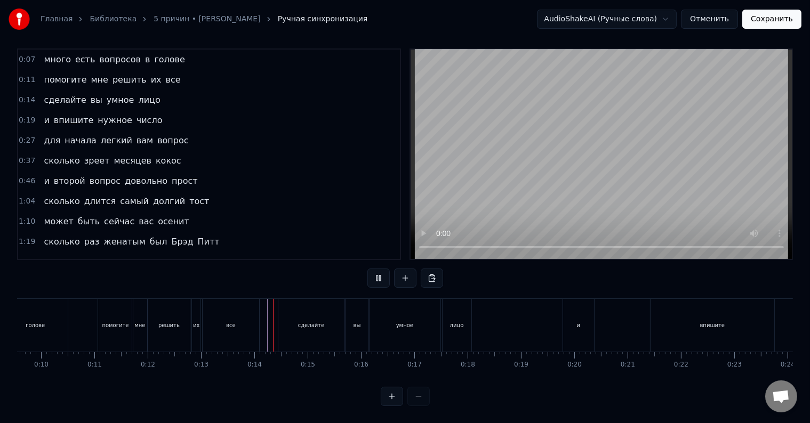
scroll to position [16, 0]
click at [328, 324] on div "сделайте" at bounding box center [311, 325] width 66 height 53
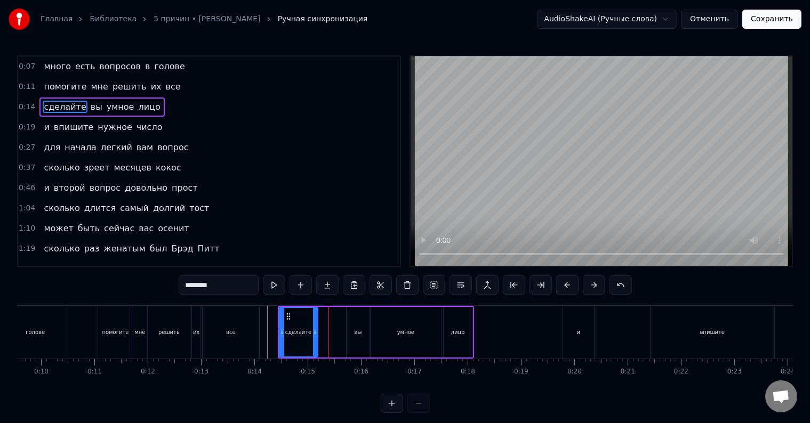
drag, startPoint x: 343, startPoint y: 335, endPoint x: 316, endPoint y: 337, distance: 27.8
click at [316, 337] on div at bounding box center [315, 332] width 4 height 49
click at [361, 334] on div "вы" at bounding box center [358, 332] width 23 height 51
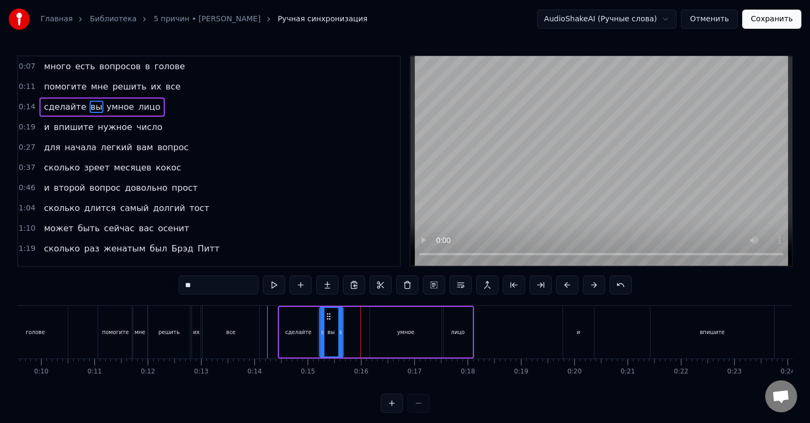
drag, startPoint x: 354, startPoint y: 314, endPoint x: 327, endPoint y: 319, distance: 27.7
click at [327, 319] on icon at bounding box center [328, 316] width 9 height 9
click at [389, 328] on div "умное" at bounding box center [405, 332] width 71 height 51
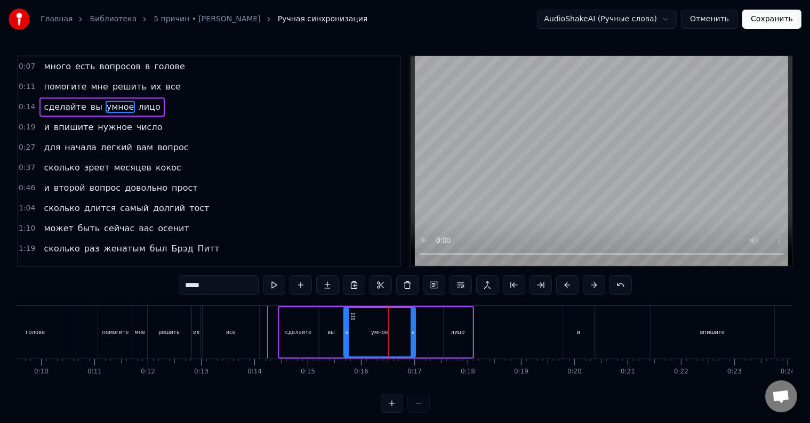
drag, startPoint x: 378, startPoint y: 316, endPoint x: 352, endPoint y: 318, distance: 25.7
click at [352, 318] on icon at bounding box center [353, 316] width 9 height 9
click at [450, 322] on div "лицо" at bounding box center [458, 332] width 29 height 51
type input "****"
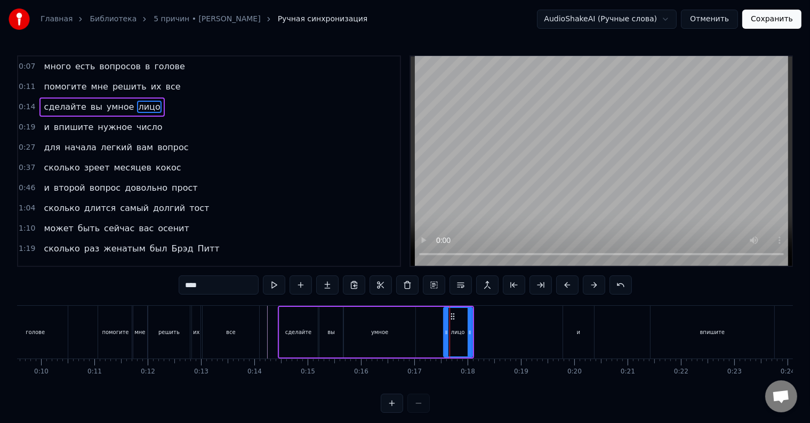
drag, startPoint x: 459, startPoint y: 326, endPoint x: 447, endPoint y: 326, distance: 11.7
click at [447, 326] on div "лицо" at bounding box center [458, 332] width 28 height 49
drag, startPoint x: 451, startPoint y: 317, endPoint x: 425, endPoint y: 319, distance: 26.2
click at [425, 319] on icon at bounding box center [426, 316] width 9 height 9
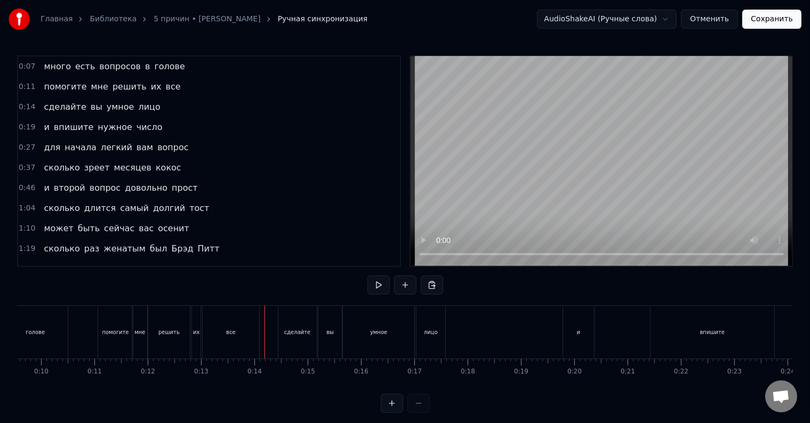
click at [265, 326] on div at bounding box center [265, 332] width 1 height 53
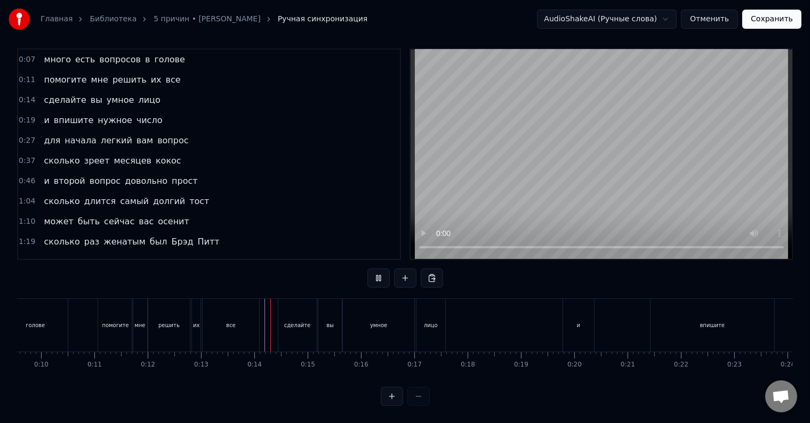
scroll to position [16, 0]
click at [376, 326] on div "умное" at bounding box center [378, 325] width 71 height 53
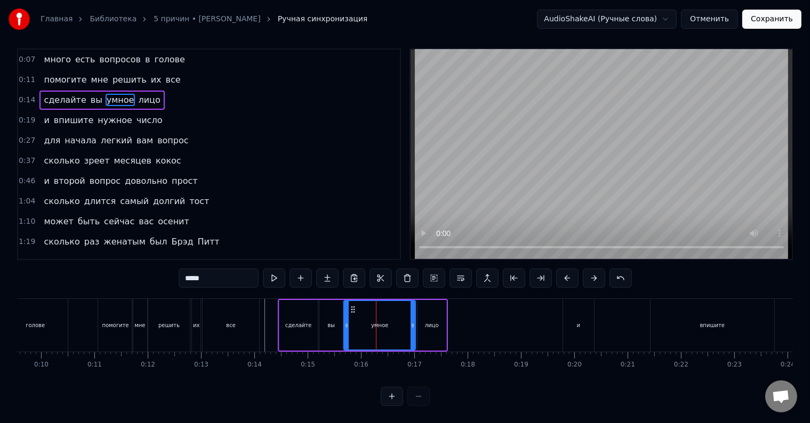
scroll to position [0, 0]
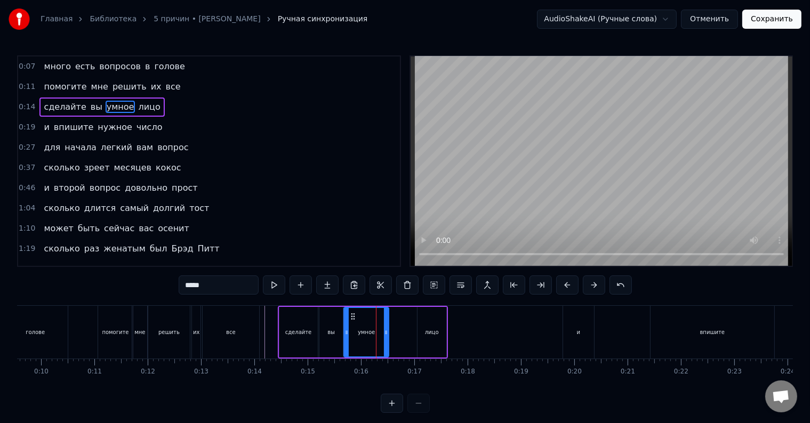
drag, startPoint x: 413, startPoint y: 333, endPoint x: 387, endPoint y: 339, distance: 27.4
click at [387, 339] on div at bounding box center [386, 332] width 4 height 49
click at [422, 336] on div "лицо" at bounding box center [432, 332] width 29 height 51
type input "****"
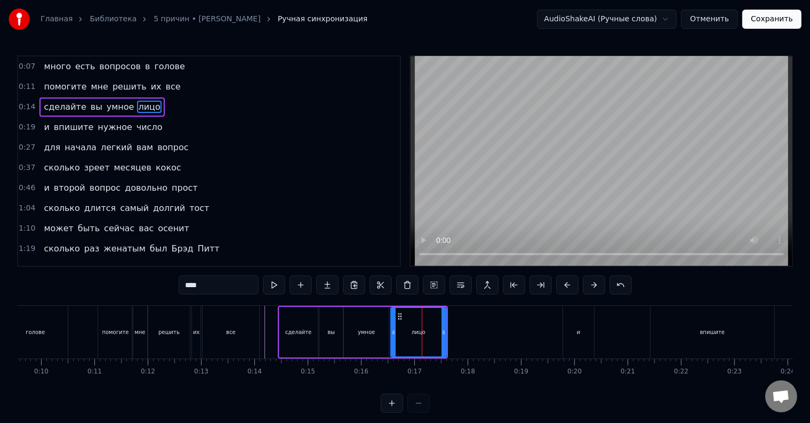
drag, startPoint x: 419, startPoint y: 335, endPoint x: 392, endPoint y: 334, distance: 26.7
click at [392, 334] on icon at bounding box center [393, 332] width 4 height 9
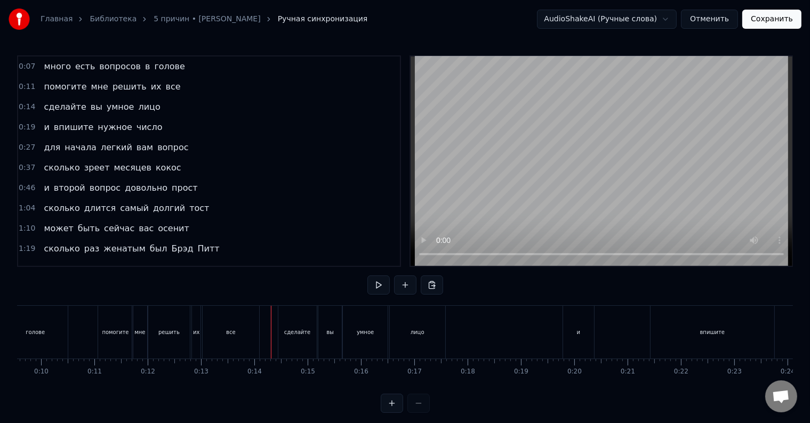
click at [271, 331] on div at bounding box center [271, 332] width 1 height 53
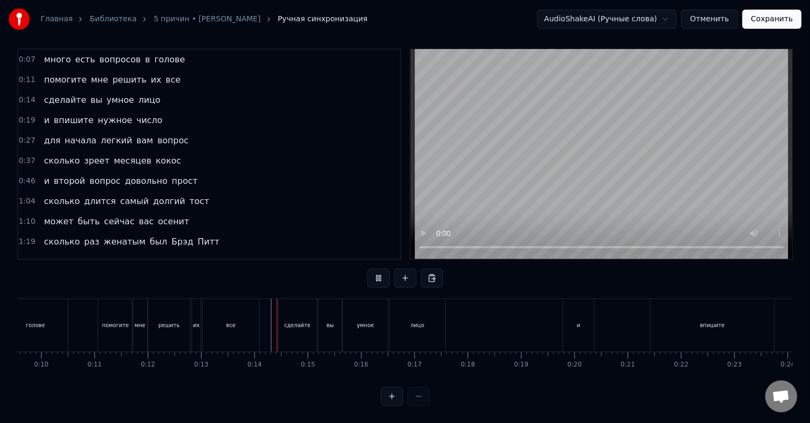
scroll to position [16, 0]
click at [430, 322] on div "лицо" at bounding box center [417, 325] width 55 height 53
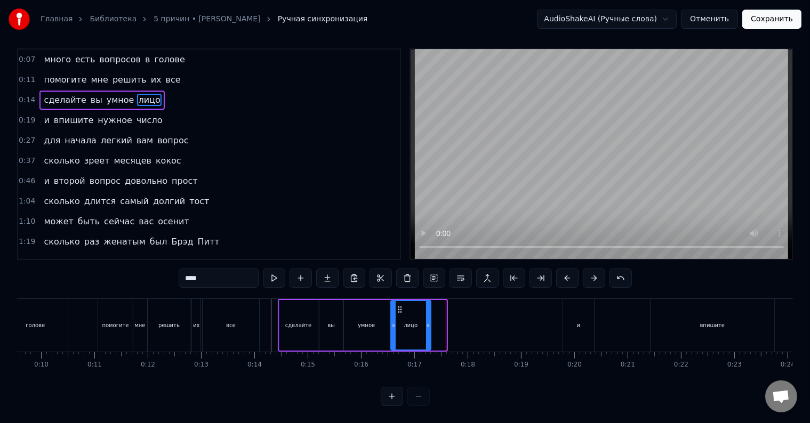
drag, startPoint x: 442, startPoint y: 322, endPoint x: 427, endPoint y: 324, distance: 15.5
click at [427, 324] on div at bounding box center [428, 325] width 4 height 49
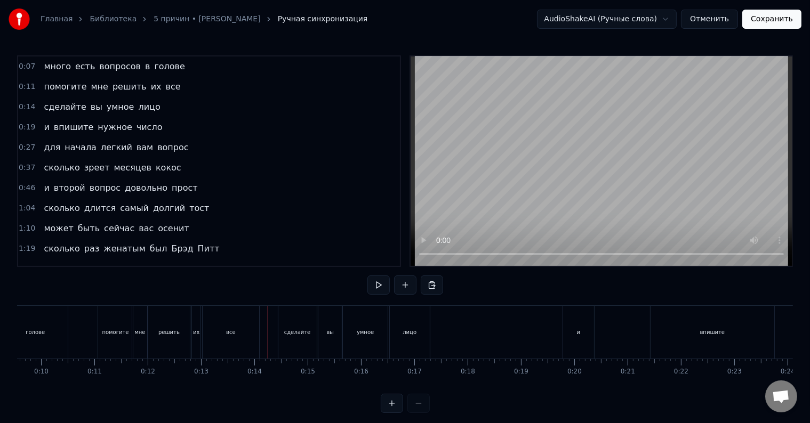
click at [268, 340] on div at bounding box center [268, 332] width 1 height 53
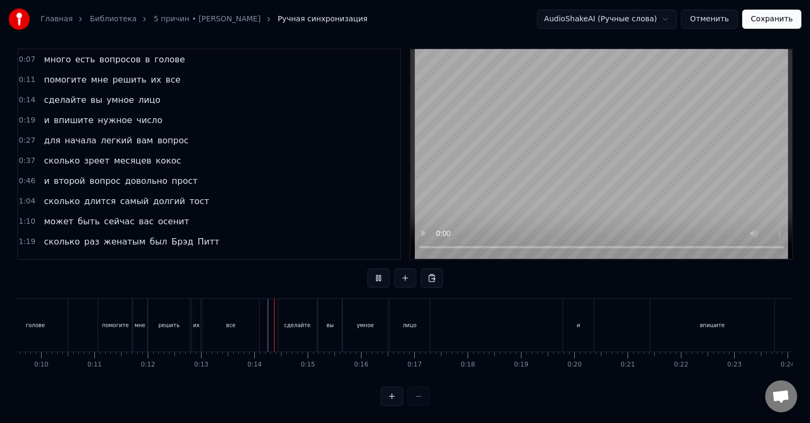
scroll to position [16, 0]
click at [573, 316] on div "и" at bounding box center [578, 325] width 31 height 53
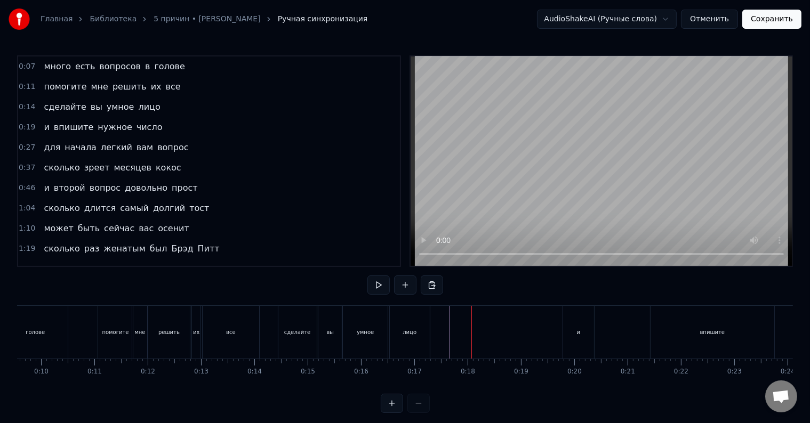
click at [570, 320] on div "и" at bounding box center [578, 332] width 31 height 53
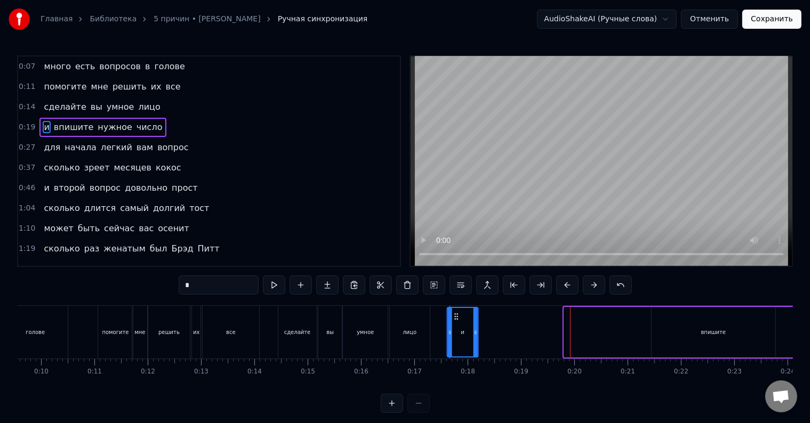
drag, startPoint x: 572, startPoint y: 315, endPoint x: 455, endPoint y: 324, distance: 117.1
click at [455, 324] on div "и" at bounding box center [463, 332] width 30 height 49
drag, startPoint x: 475, startPoint y: 332, endPoint x: 461, endPoint y: 335, distance: 14.7
click at [461, 335] on icon at bounding box center [461, 332] width 4 height 9
click at [709, 334] on div "впишите" at bounding box center [713, 332] width 25 height 8
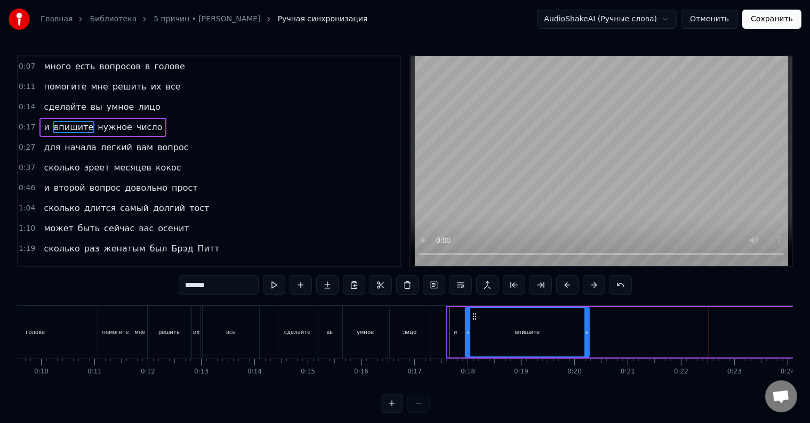
drag, startPoint x: 659, startPoint y: 316, endPoint x: 472, endPoint y: 327, distance: 186.4
click at [472, 327] on div "впишите" at bounding box center [527, 332] width 123 height 49
drag, startPoint x: 587, startPoint y: 332, endPoint x: 524, endPoint y: 333, distance: 62.9
click at [524, 333] on icon at bounding box center [524, 332] width 4 height 9
click at [430, 327] on div "лицо" at bounding box center [409, 332] width 41 height 53
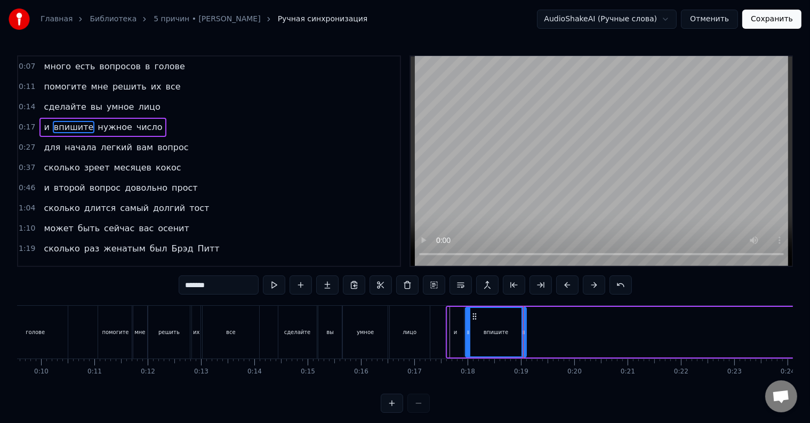
type input "****"
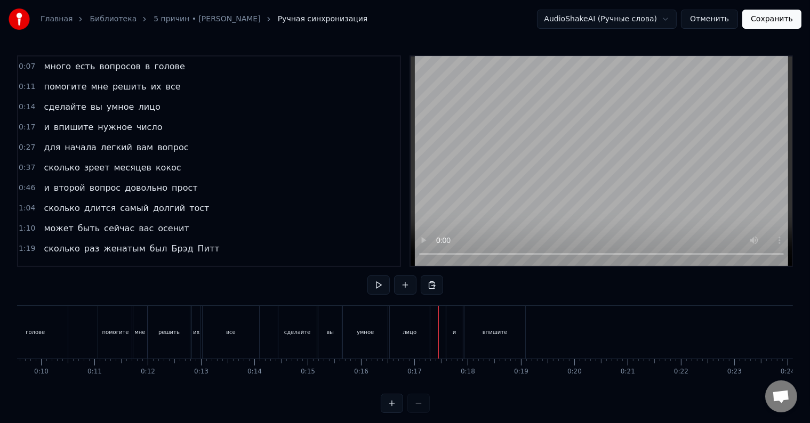
click at [438, 327] on div at bounding box center [438, 332] width 1 height 53
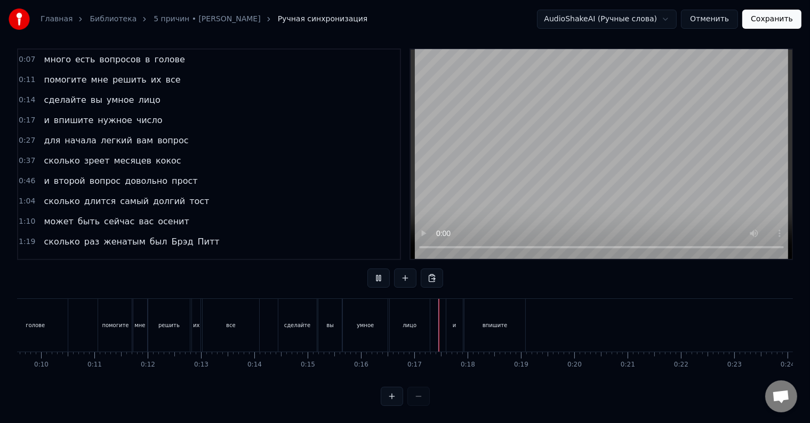
scroll to position [16, 0]
click at [592, 301] on div "и впишите нужное число" at bounding box center [700, 325] width 508 height 53
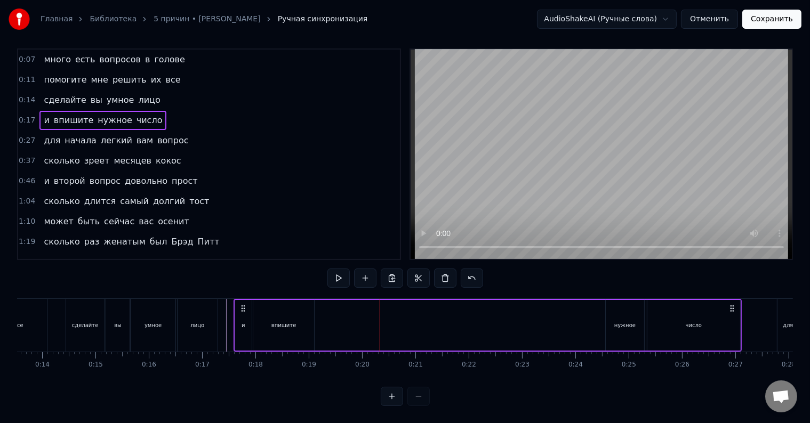
scroll to position [0, 723]
click at [612, 314] on div "нужное" at bounding box center [624, 325] width 38 height 51
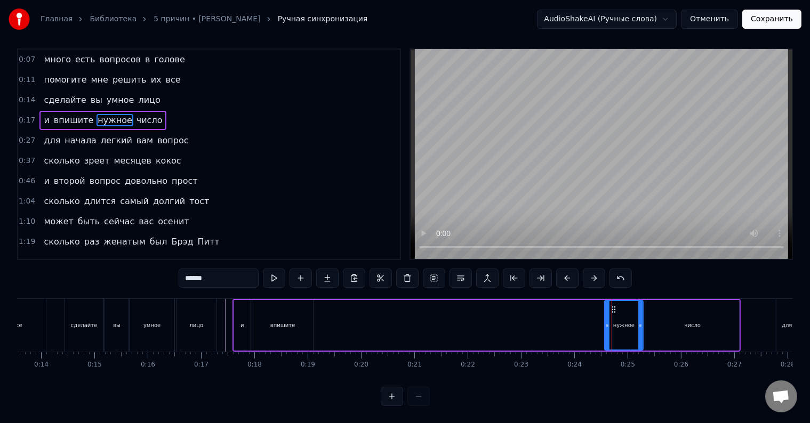
scroll to position [0, 0]
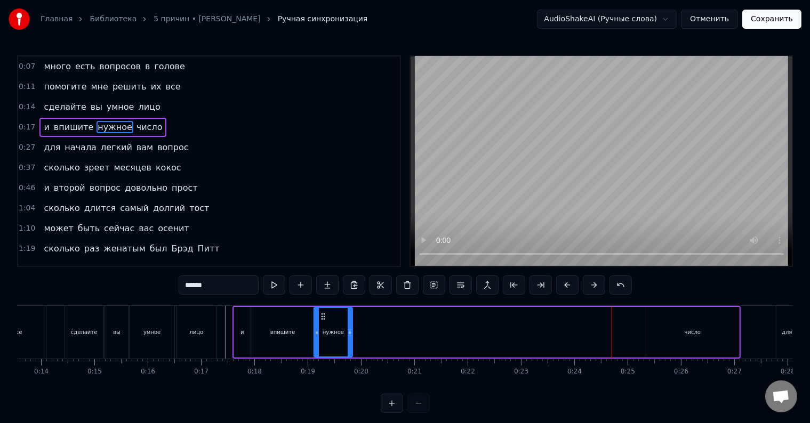
drag, startPoint x: 613, startPoint y: 316, endPoint x: 322, endPoint y: 329, distance: 290.9
click at [322, 329] on div "нужное" at bounding box center [333, 332] width 37 height 49
click at [684, 328] on div "число" at bounding box center [692, 332] width 93 height 51
type input "*****"
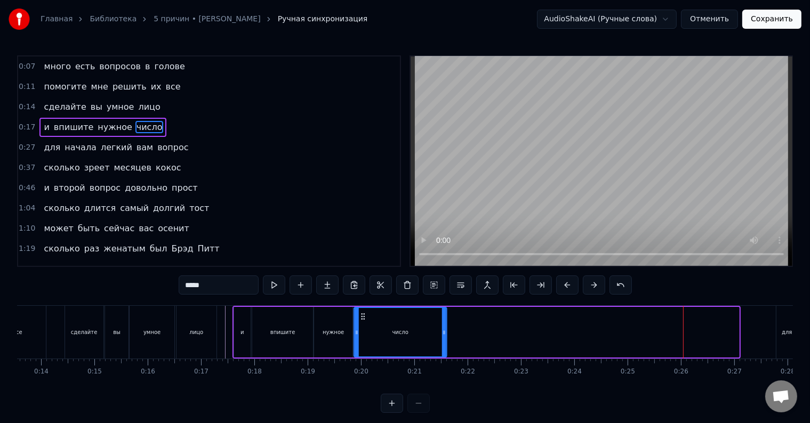
drag, startPoint x: 656, startPoint y: 316, endPoint x: 364, endPoint y: 334, distance: 292.8
click at [364, 334] on div "число" at bounding box center [401, 332] width 92 height 49
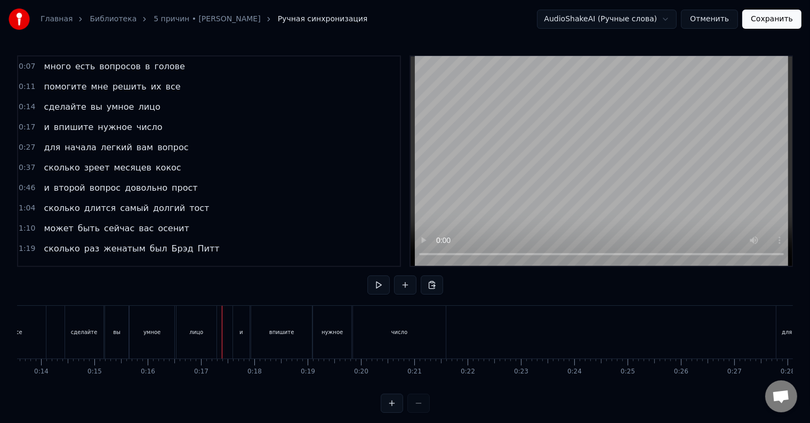
click at [222, 333] on div at bounding box center [222, 332] width 1 height 53
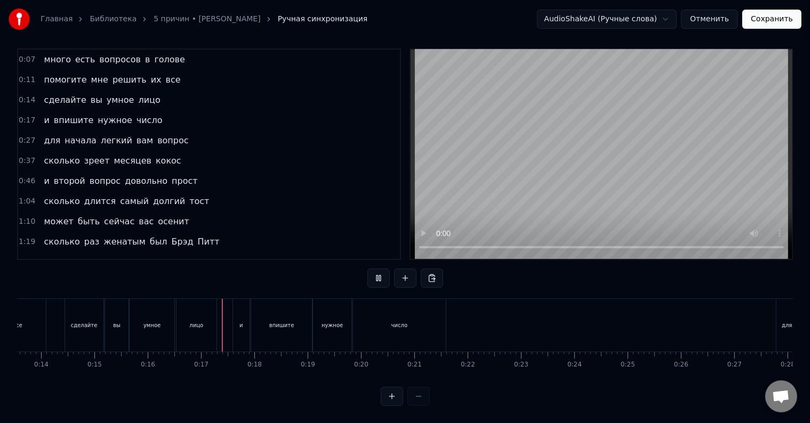
scroll to position [16, 0]
click at [233, 311] on div "и" at bounding box center [242, 325] width 18 height 53
click at [224, 322] on div at bounding box center [224, 325] width 1 height 53
click at [238, 322] on div "и" at bounding box center [241, 325] width 17 height 53
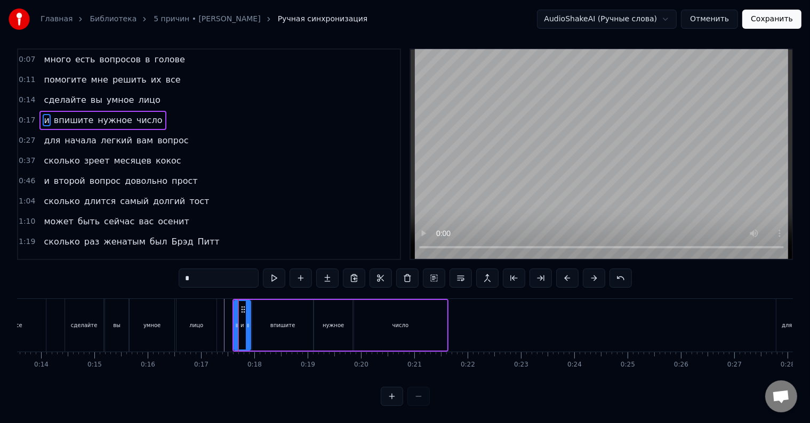
scroll to position [0, 0]
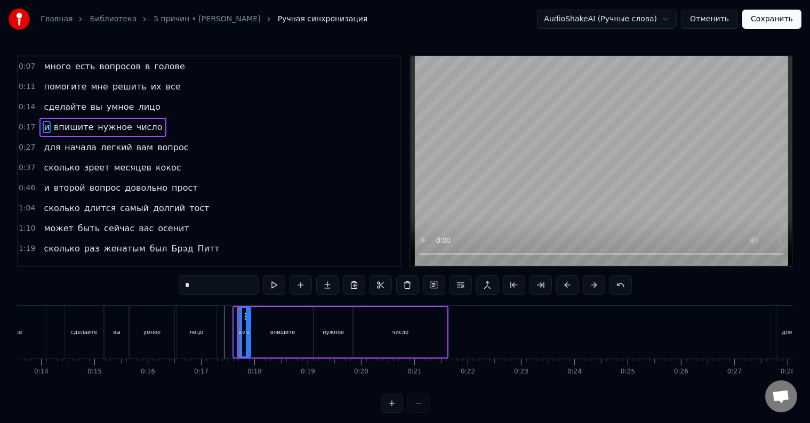
click at [239, 329] on icon at bounding box center [240, 332] width 4 height 9
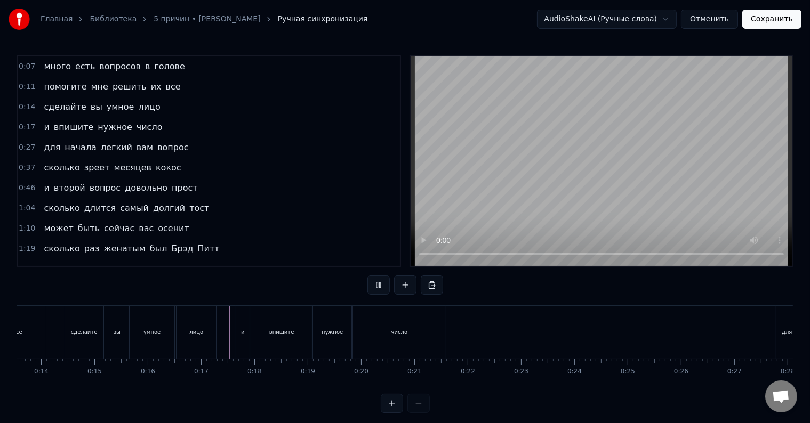
scroll to position [16, 0]
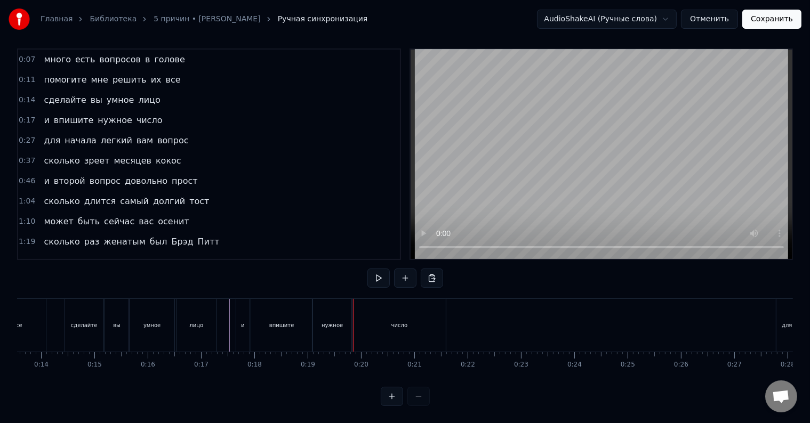
click at [299, 322] on div "впишите" at bounding box center [281, 325] width 61 height 53
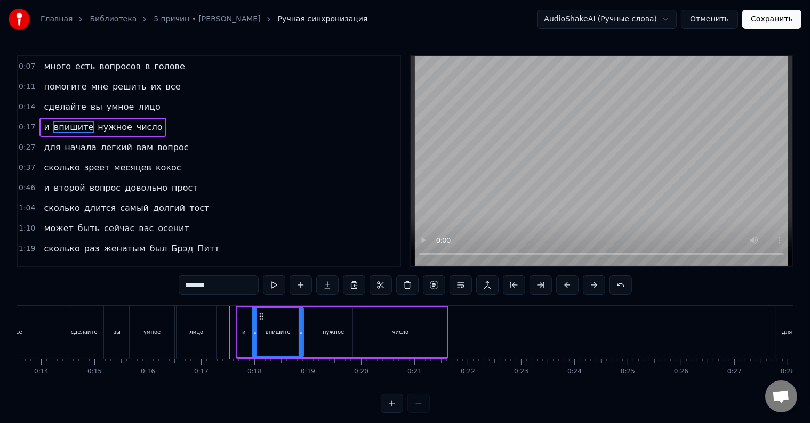
drag, startPoint x: 310, startPoint y: 331, endPoint x: 301, endPoint y: 332, distance: 9.7
click at [301, 332] on icon at bounding box center [301, 332] width 4 height 9
click at [323, 336] on div "нужное" at bounding box center [333, 332] width 21 height 8
type input "******"
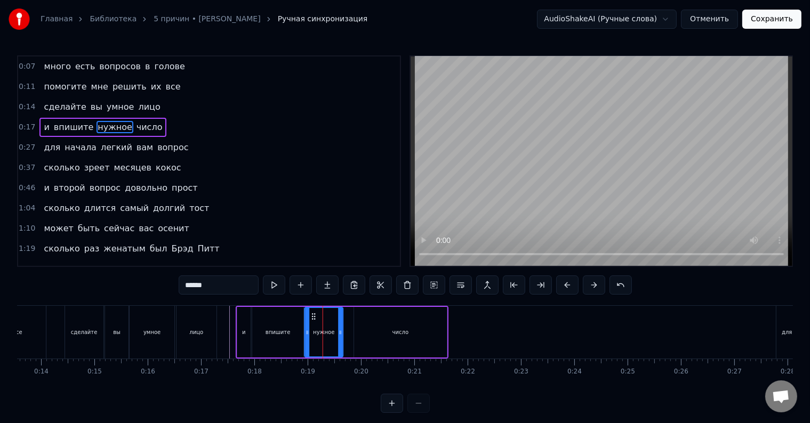
drag, startPoint x: 321, startPoint y: 316, endPoint x: 311, endPoint y: 317, distance: 9.7
click at [311, 317] on icon at bounding box center [314, 316] width 9 height 9
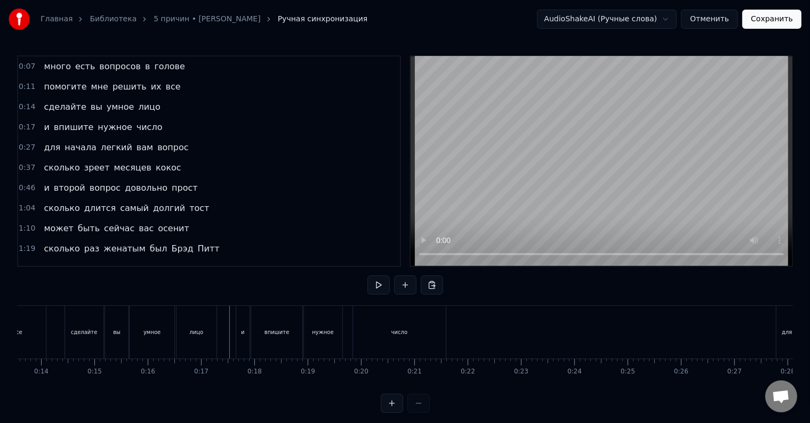
click at [229, 326] on div at bounding box center [229, 332] width 1 height 53
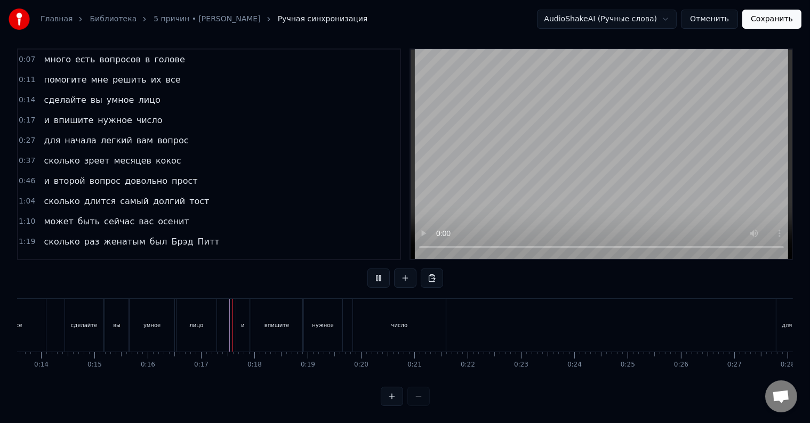
scroll to position [16, 0]
click at [371, 322] on div "число" at bounding box center [399, 325] width 93 height 53
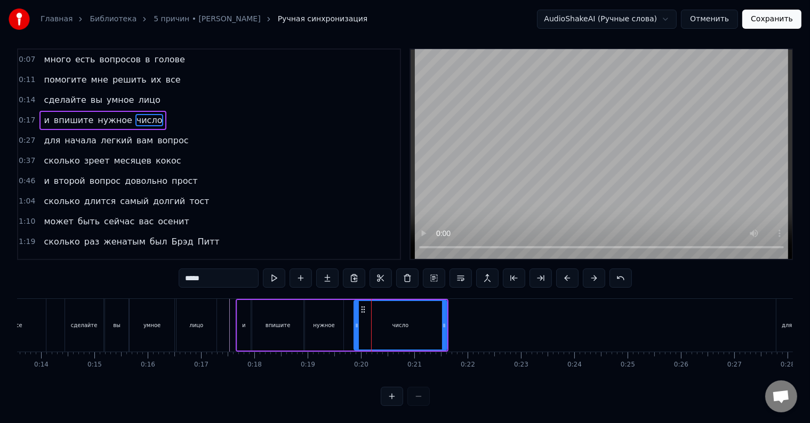
scroll to position [0, 0]
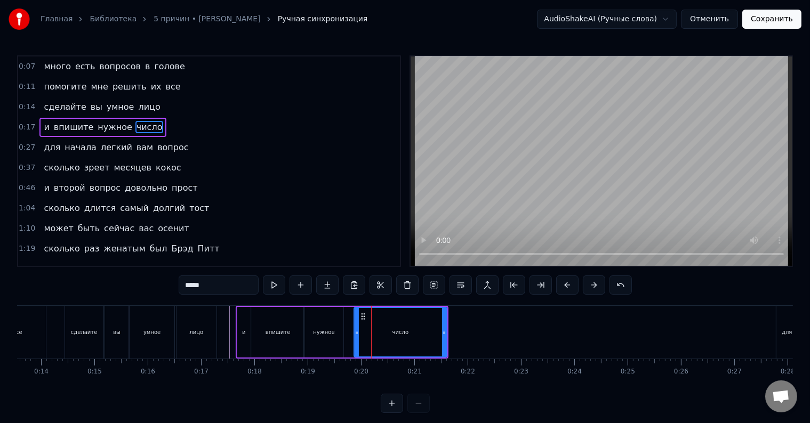
click at [381, 327] on div "число" at bounding box center [401, 332] width 92 height 49
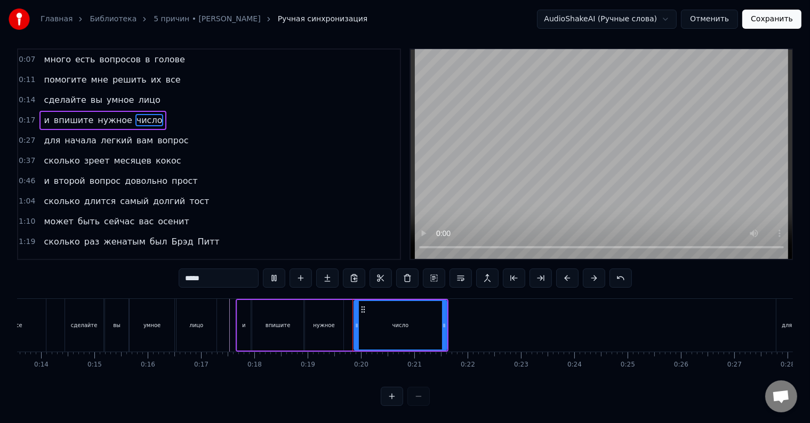
scroll to position [16, 0]
drag, startPoint x: 362, startPoint y: 300, endPoint x: 352, endPoint y: 300, distance: 9.6
click at [352, 306] on icon at bounding box center [353, 310] width 9 height 9
click at [335, 312] on div "нужное" at bounding box center [324, 325] width 38 height 51
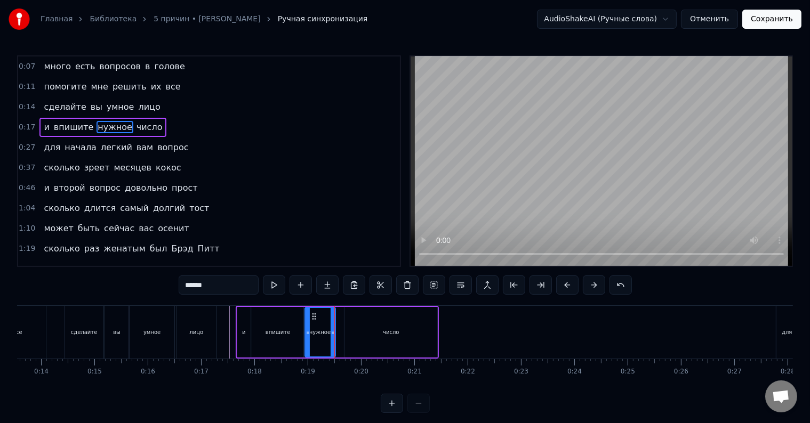
drag, startPoint x: 339, startPoint y: 315, endPoint x: 331, endPoint y: 315, distance: 8.0
click at [331, 315] on div at bounding box center [333, 332] width 4 height 49
click at [350, 325] on div "число" at bounding box center [390, 332] width 93 height 51
type input "*****"
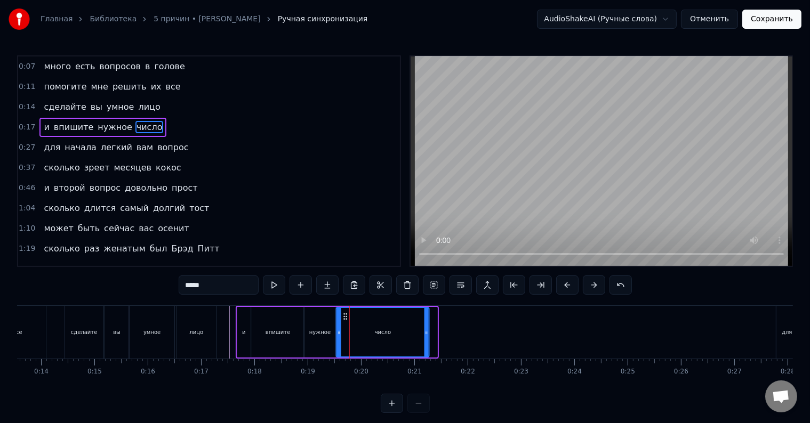
drag, startPoint x: 353, startPoint y: 317, endPoint x: 345, endPoint y: 317, distance: 8.0
click at [345, 317] on icon at bounding box center [345, 316] width 9 height 9
drag, startPoint x: 428, startPoint y: 333, endPoint x: 376, endPoint y: 336, distance: 51.8
click at [376, 336] on icon at bounding box center [375, 332] width 4 height 9
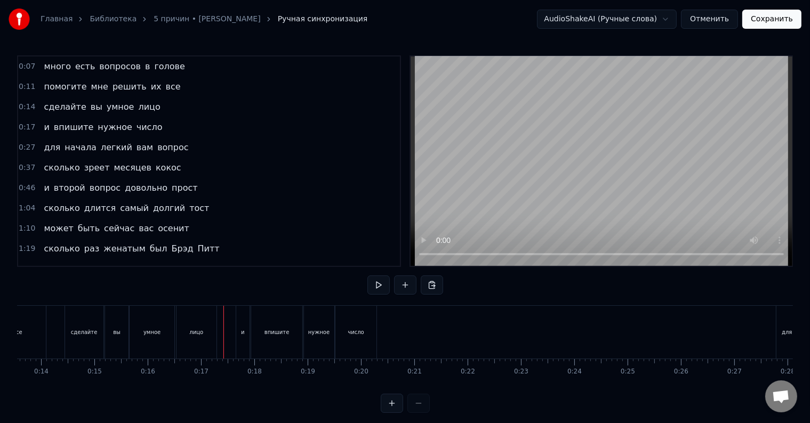
click at [223, 329] on div at bounding box center [223, 332] width 1 height 53
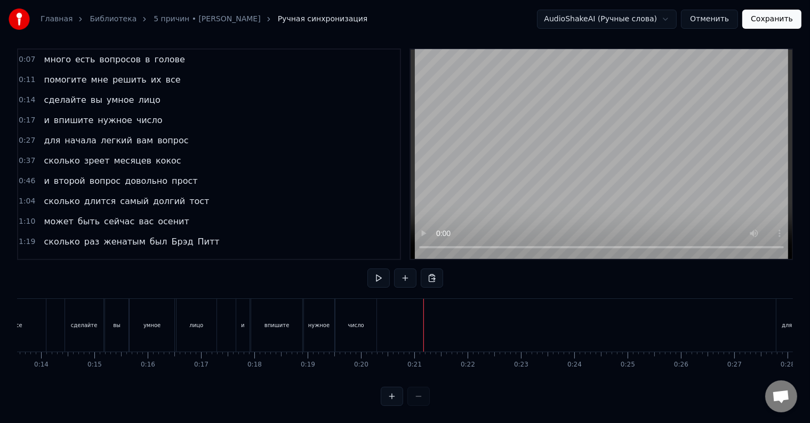
click at [785, 322] on div "для" at bounding box center [786, 325] width 21 height 53
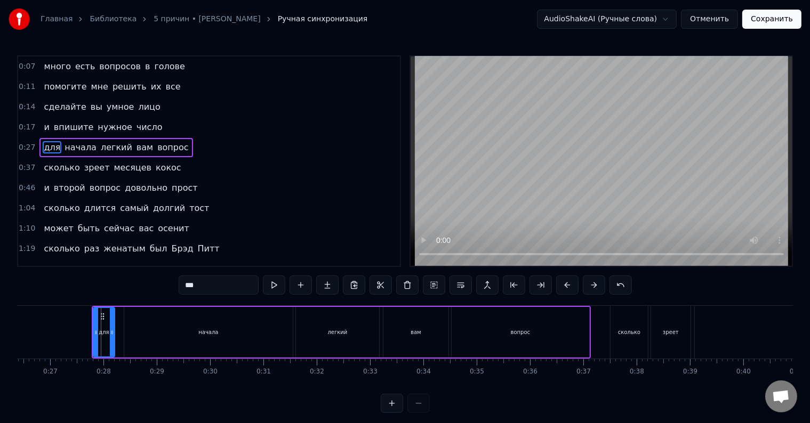
scroll to position [0, 1437]
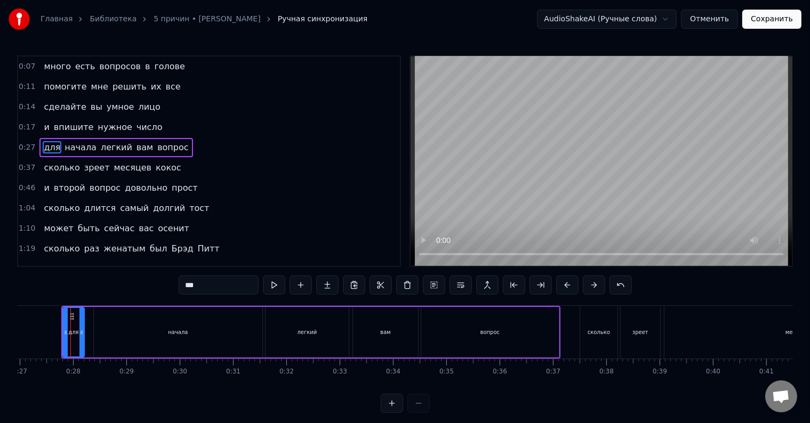
click at [43, 138] on div "для начала легкий вам вопрос" at bounding box center [115, 147] width 153 height 19
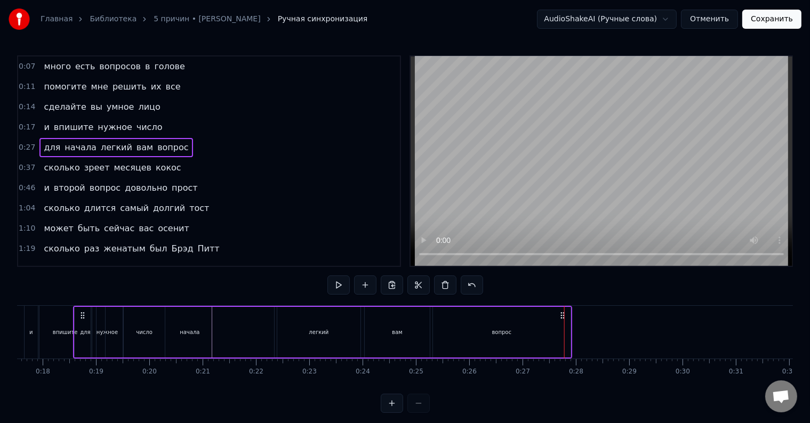
scroll to position [0, 880]
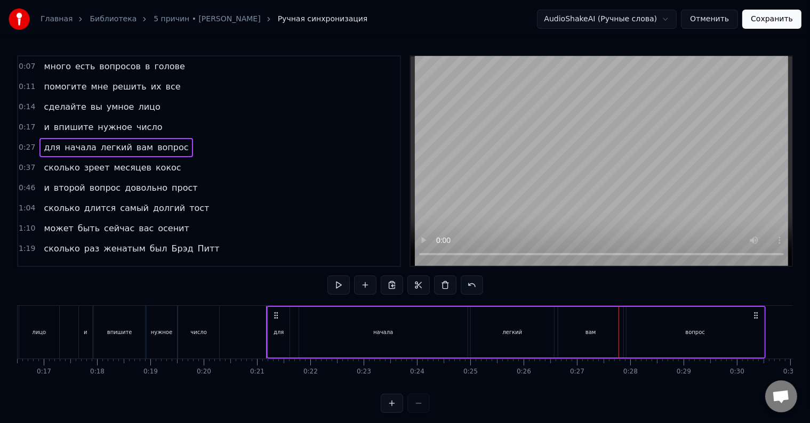
drag, startPoint x: 81, startPoint y: 314, endPoint x: 277, endPoint y: 328, distance: 196.3
click at [277, 328] on div "для начала легкий вам вопрос" at bounding box center [516, 332] width 499 height 53
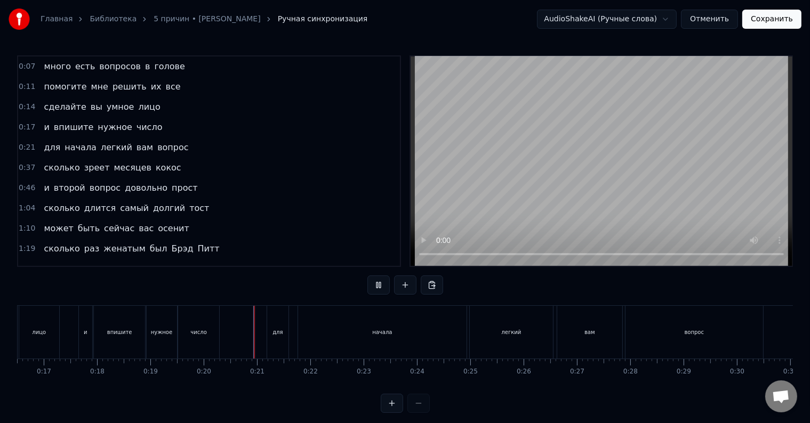
scroll to position [16, 0]
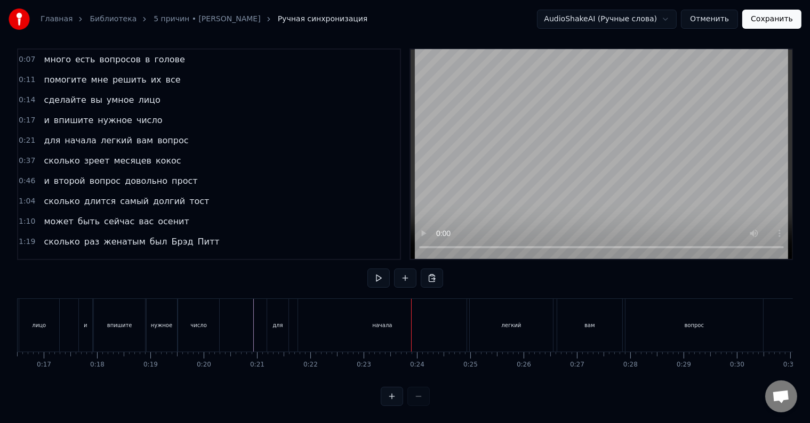
click at [334, 322] on div "начала" at bounding box center [382, 325] width 169 height 53
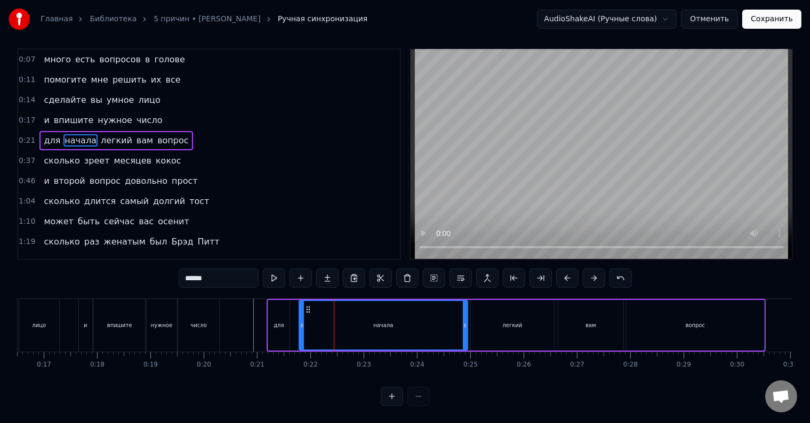
scroll to position [0, 0]
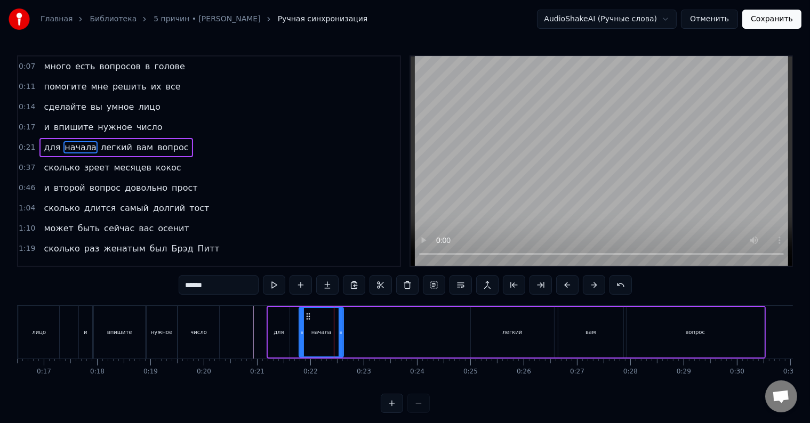
drag, startPoint x: 466, startPoint y: 332, endPoint x: 341, endPoint y: 333, distance: 124.3
click at [341, 333] on icon at bounding box center [341, 332] width 4 height 9
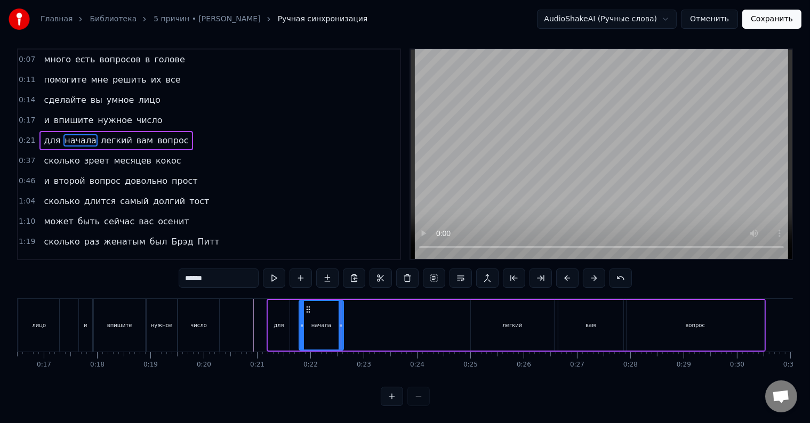
scroll to position [16, 0]
click at [487, 315] on div "легкий" at bounding box center [512, 325] width 83 height 51
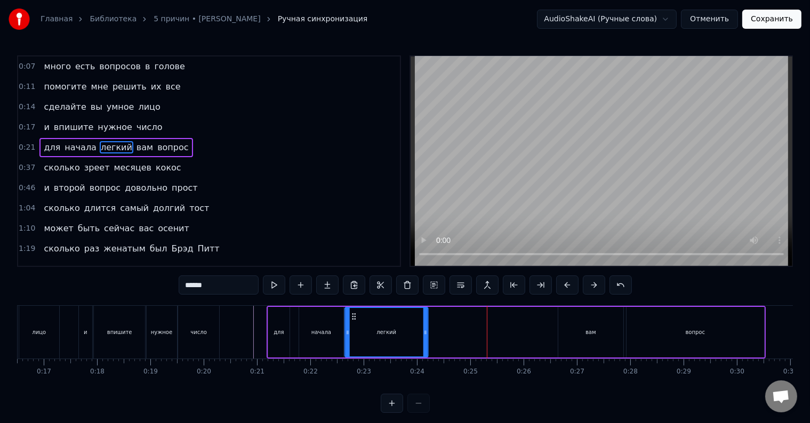
drag, startPoint x: 479, startPoint y: 314, endPoint x: 354, endPoint y: 320, distance: 125.5
click at [354, 320] on icon at bounding box center [354, 316] width 9 height 9
drag, startPoint x: 425, startPoint y: 333, endPoint x: 359, endPoint y: 332, distance: 66.1
click at [359, 332] on icon at bounding box center [360, 332] width 4 height 9
click at [579, 324] on div "вам" at bounding box center [590, 332] width 65 height 51
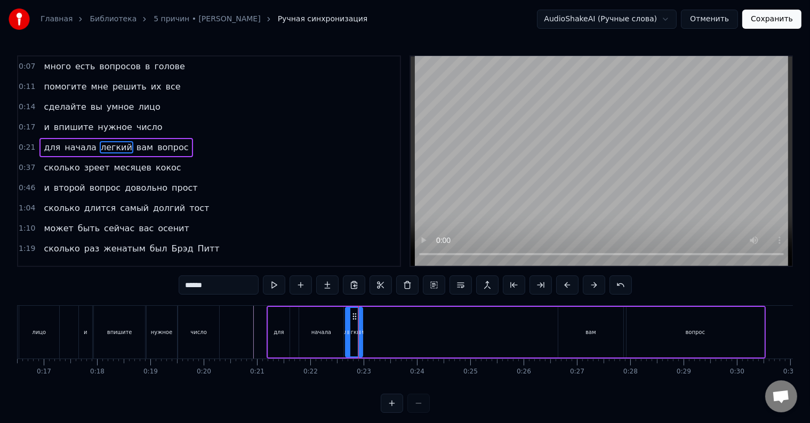
type input "***"
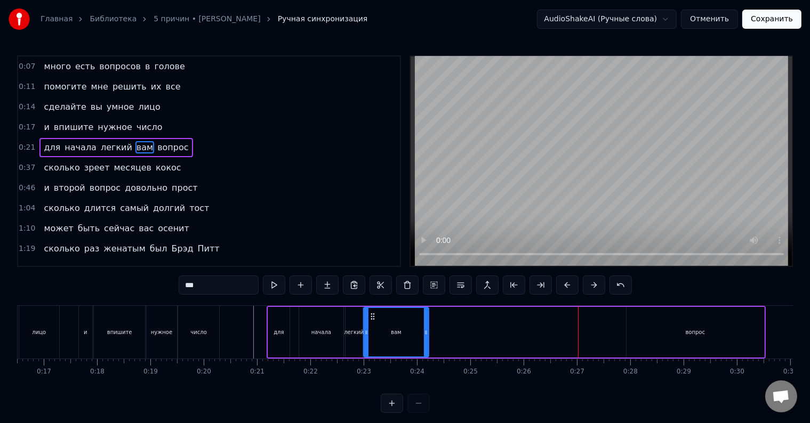
drag, startPoint x: 567, startPoint y: 317, endPoint x: 373, endPoint y: 325, distance: 194.3
click at [373, 325] on div "вам" at bounding box center [396, 332] width 64 height 49
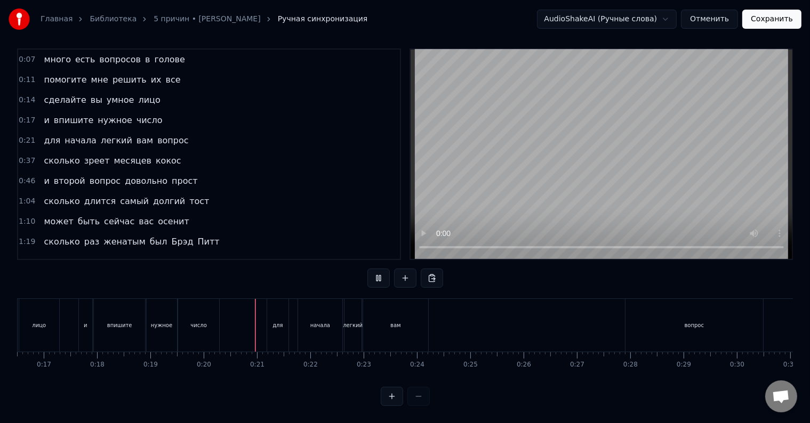
scroll to position [16, 0]
click at [282, 321] on div "для" at bounding box center [277, 325] width 21 height 53
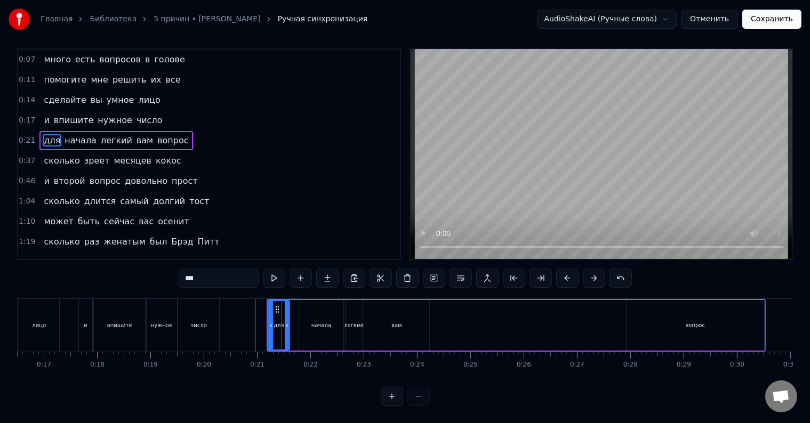
scroll to position [0, 0]
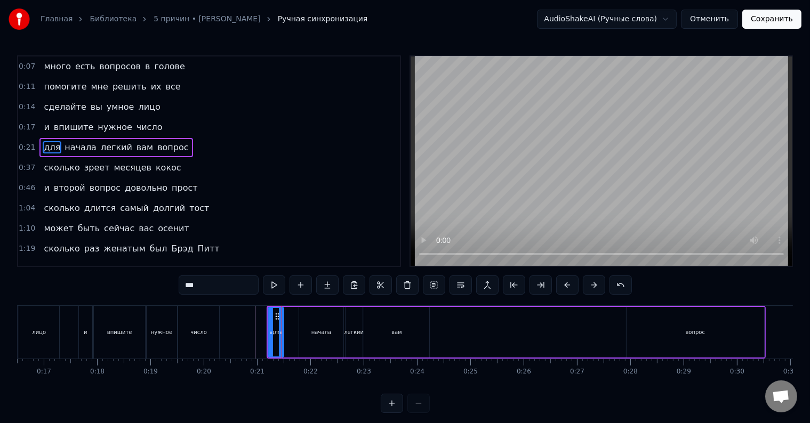
drag, startPoint x: 286, startPoint y: 329, endPoint x: 281, endPoint y: 331, distance: 6.1
click at [281, 331] on icon at bounding box center [281, 332] width 4 height 9
click at [306, 333] on div "начала" at bounding box center [321, 332] width 44 height 51
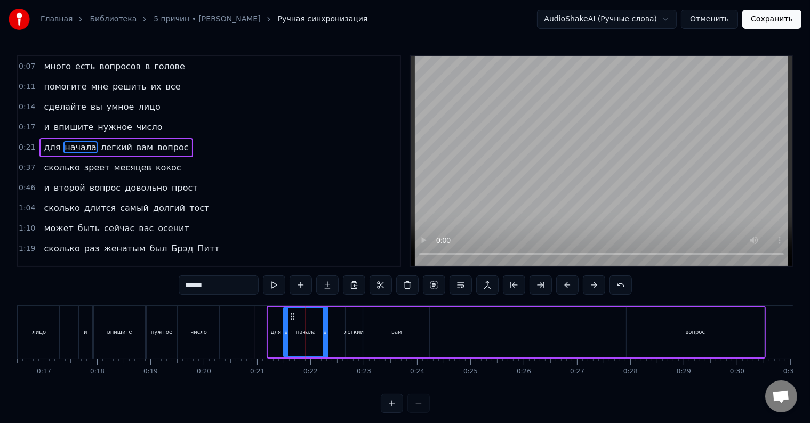
drag, startPoint x: 307, startPoint y: 317, endPoint x: 292, endPoint y: 318, distance: 15.0
click at [292, 318] on icon at bounding box center [292, 316] width 9 height 9
drag, startPoint x: 323, startPoint y: 330, endPoint x: 294, endPoint y: 333, distance: 29.5
click at [294, 333] on icon at bounding box center [296, 332] width 4 height 9
click at [355, 330] on div "легкий" at bounding box center [354, 332] width 20 height 8
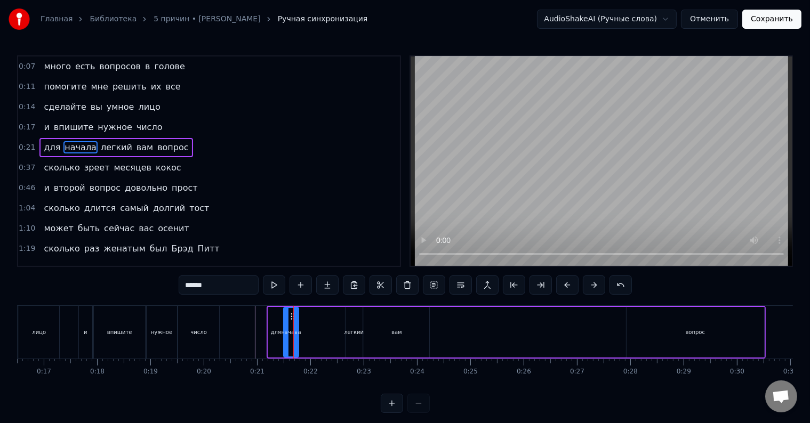
type input "******"
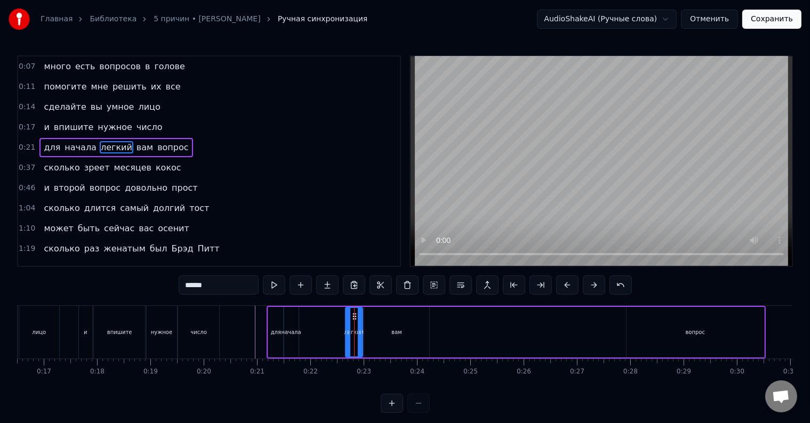
drag, startPoint x: 354, startPoint y: 316, endPoint x: 312, endPoint y: 320, distance: 41.3
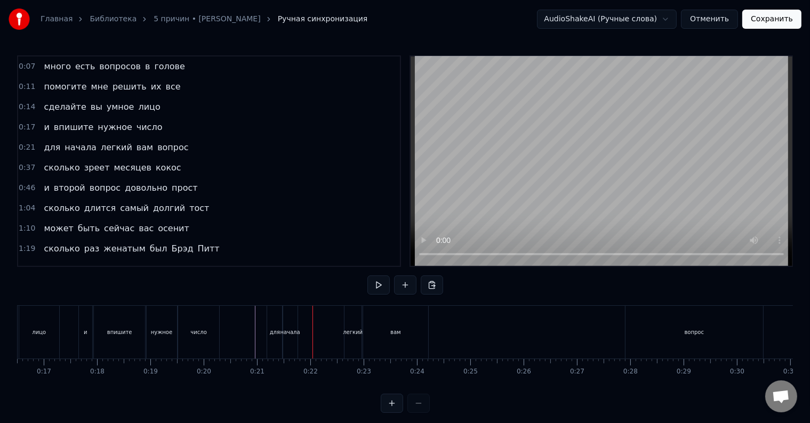
click at [353, 317] on div "легкий" at bounding box center [352, 332] width 17 height 53
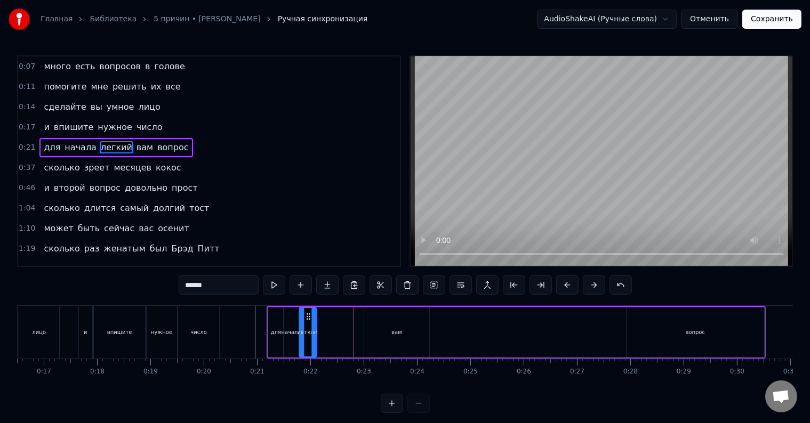
drag, startPoint x: 354, startPoint y: 316, endPoint x: 307, endPoint y: 322, distance: 46.8
click at [307, 322] on div "легкий" at bounding box center [308, 332] width 16 height 49
drag, startPoint x: 315, startPoint y: 329, endPoint x: 334, endPoint y: 331, distance: 19.3
click at [334, 331] on icon at bounding box center [333, 332] width 4 height 9
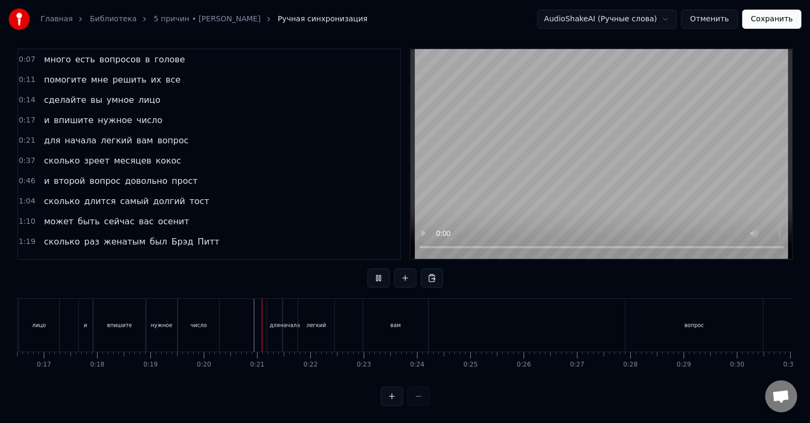
scroll to position [16, 0]
click at [378, 318] on div "вам" at bounding box center [395, 325] width 65 height 53
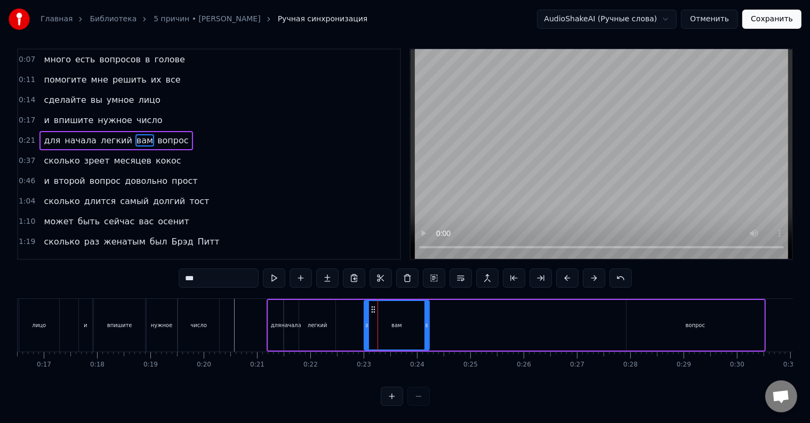
scroll to position [0, 0]
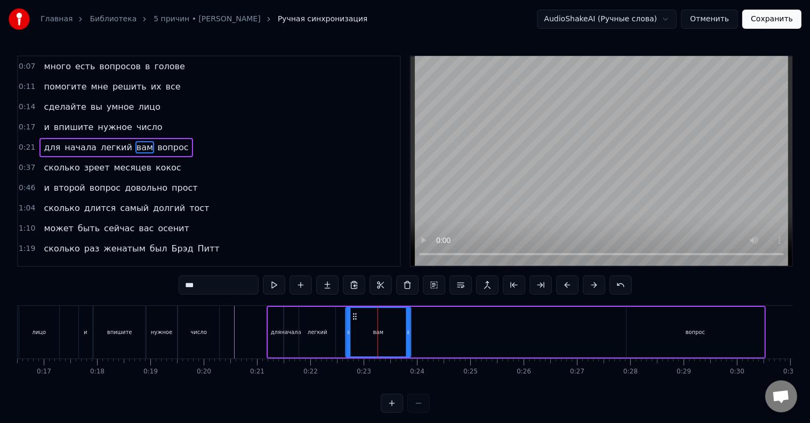
drag, startPoint x: 372, startPoint y: 314, endPoint x: 354, endPoint y: 316, distance: 18.2
click at [354, 316] on icon at bounding box center [355, 316] width 9 height 9
click at [331, 329] on div "легкий" at bounding box center [317, 332] width 36 height 51
type input "******"
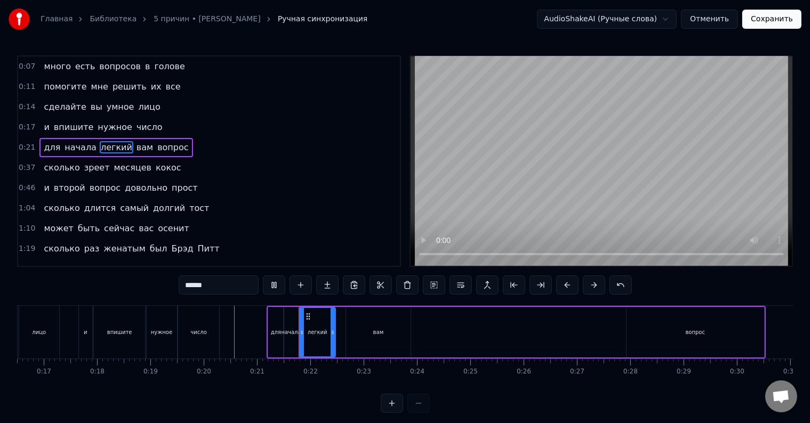
scroll to position [16, 0]
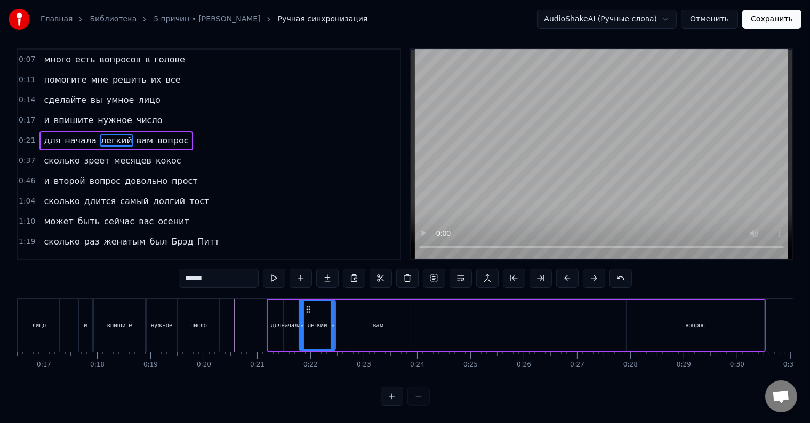
click at [339, 324] on div "для начала легкий вам вопрос" at bounding box center [516, 325] width 499 height 53
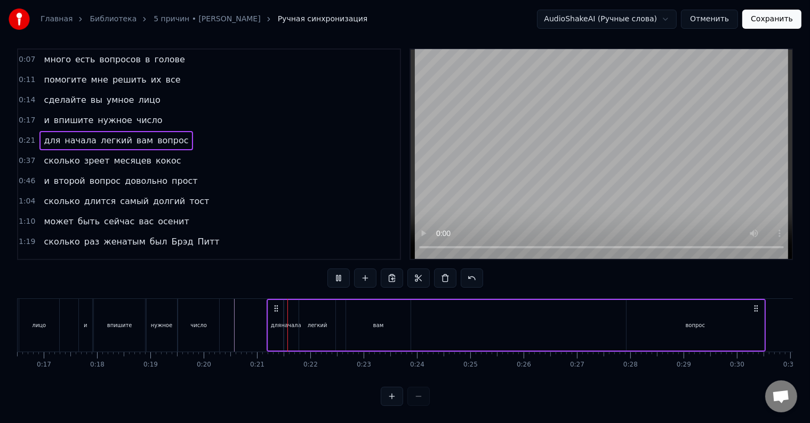
click at [339, 324] on div "для начала легкий вам вопрос" at bounding box center [516, 325] width 499 height 53
click at [339, 324] on div at bounding box center [339, 325] width 1 height 53
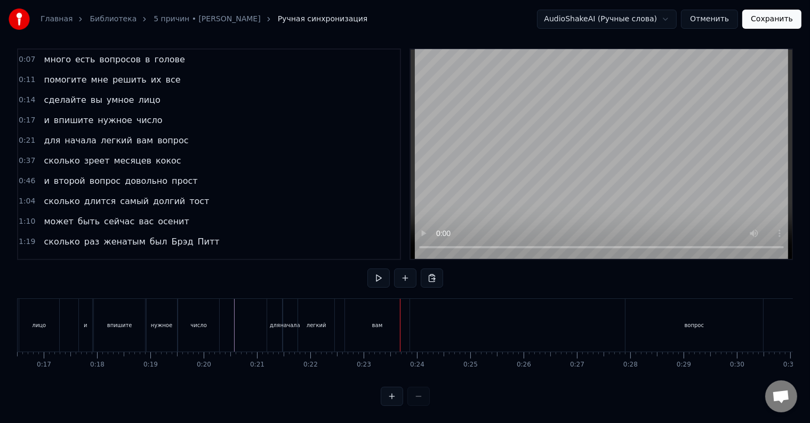
click at [378, 322] on div "вам" at bounding box center [377, 326] width 11 height 8
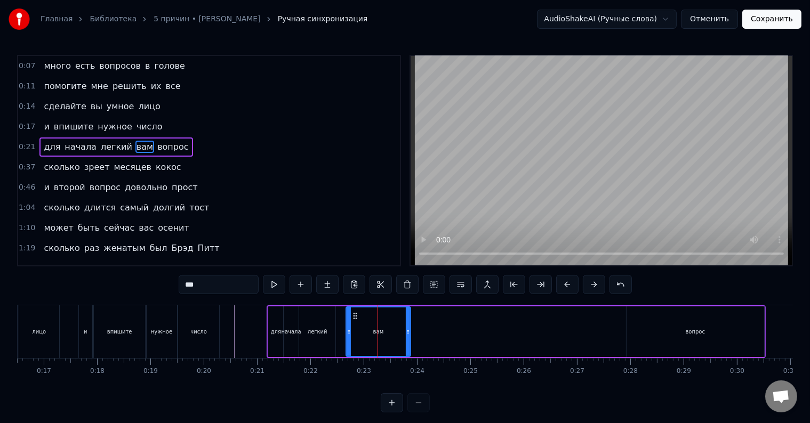
scroll to position [0, 0]
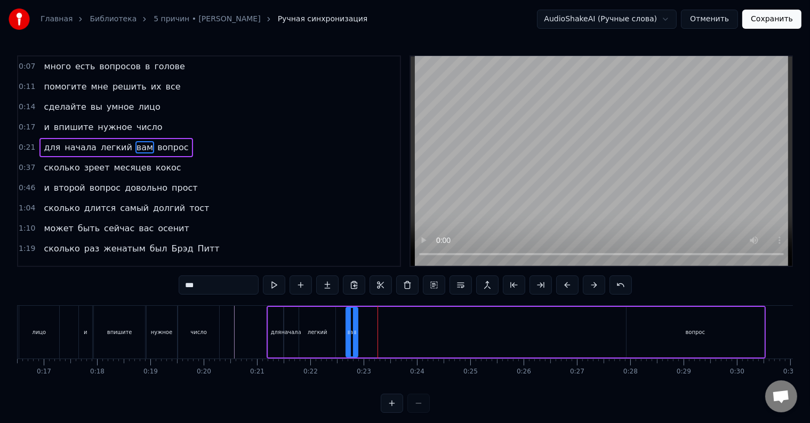
drag, startPoint x: 410, startPoint y: 333, endPoint x: 357, endPoint y: 339, distance: 53.1
click at [357, 339] on div at bounding box center [355, 332] width 4 height 49
click at [386, 332] on div "для начала легкий вам вопрос" at bounding box center [516, 332] width 499 height 53
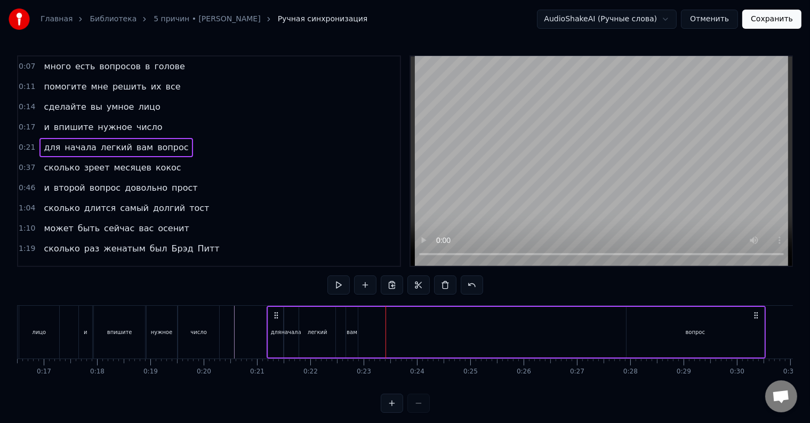
click at [363, 333] on div "для начала легкий вам вопрос" at bounding box center [516, 332] width 499 height 53
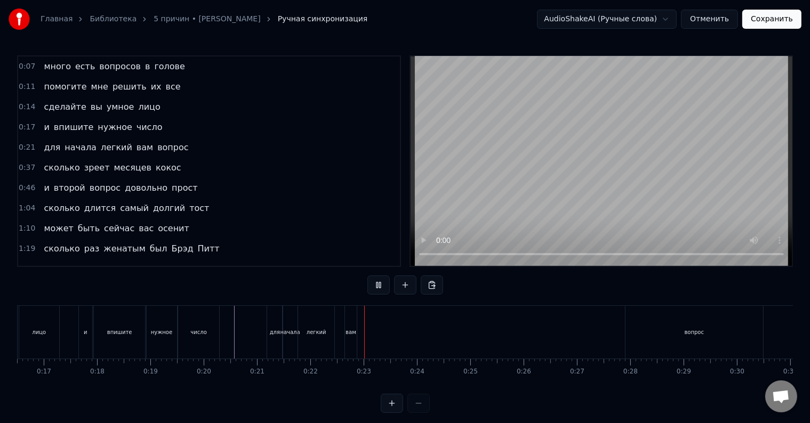
scroll to position [16, 0]
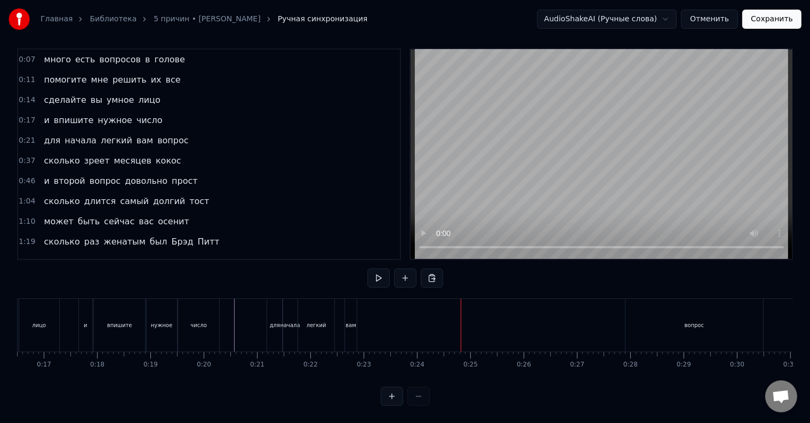
click at [700, 322] on div "вопрос" at bounding box center [695, 326] width 20 height 8
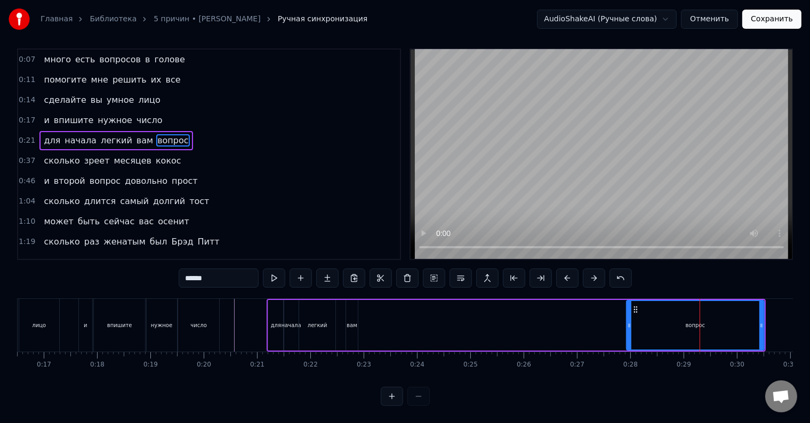
scroll to position [0, 0]
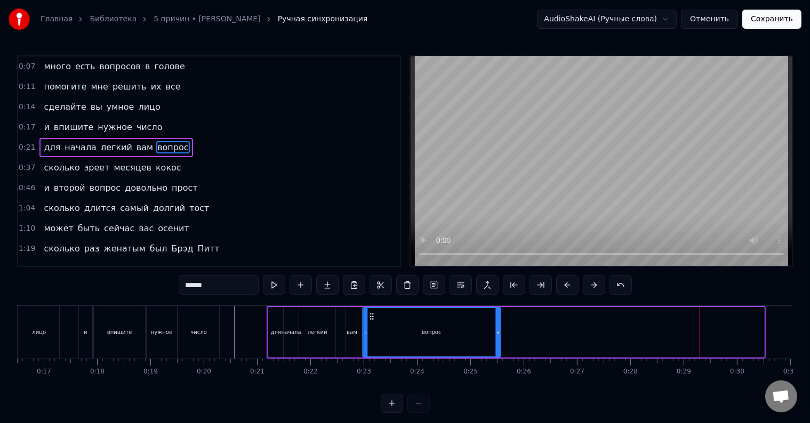
drag, startPoint x: 635, startPoint y: 316, endPoint x: 371, endPoint y: 326, distance: 263.6
click at [371, 326] on div "вопрос" at bounding box center [431, 332] width 137 height 49
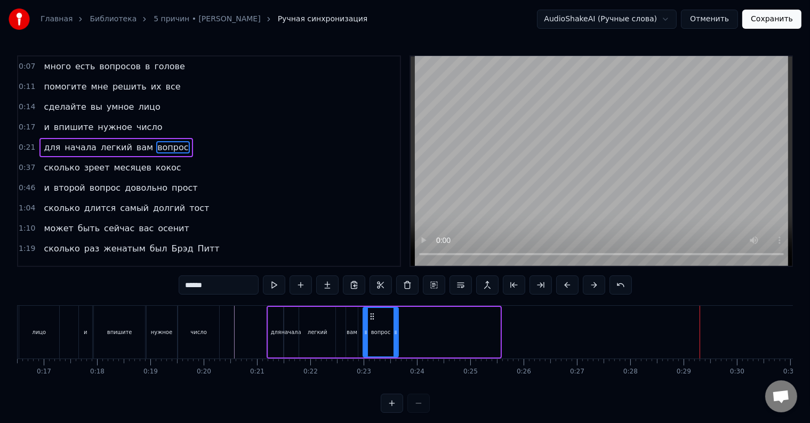
drag, startPoint x: 499, startPoint y: 334, endPoint x: 397, endPoint y: 337, distance: 101.9
click at [397, 337] on div at bounding box center [396, 332] width 4 height 49
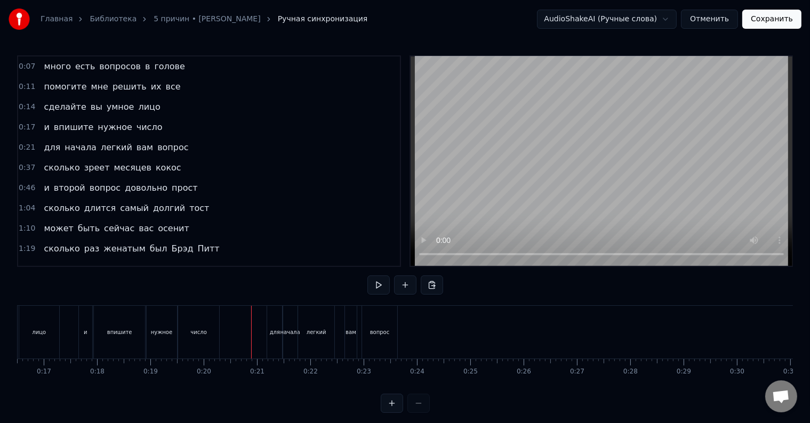
click at [251, 328] on div at bounding box center [251, 332] width 1 height 53
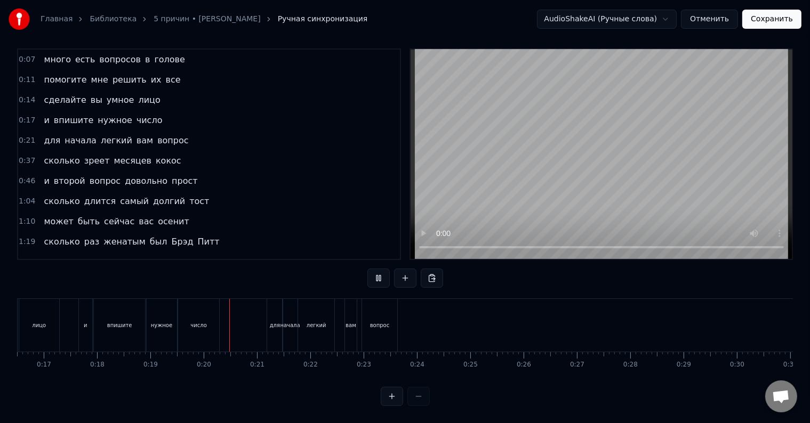
scroll to position [16, 0]
click at [442, 321] on div at bounding box center [442, 325] width 1 height 53
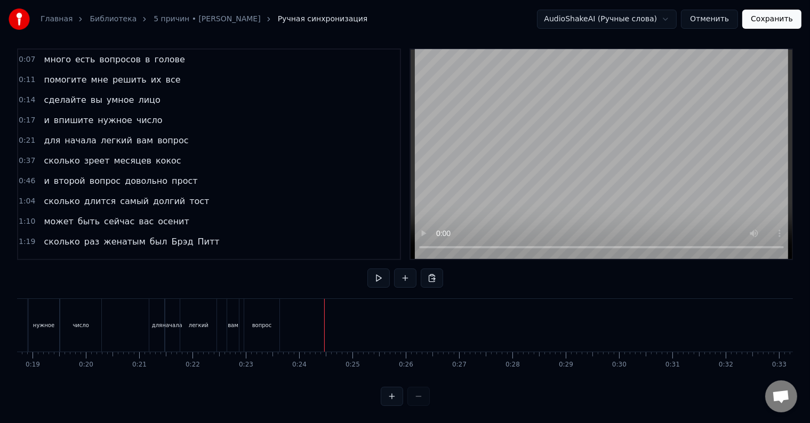
scroll to position [0, 1008]
click at [261, 318] on div "вопрос" at bounding box center [252, 325] width 36 height 53
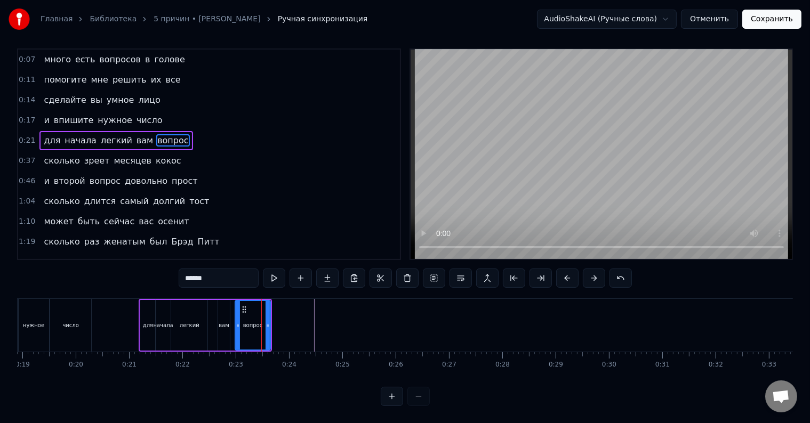
scroll to position [0, 0]
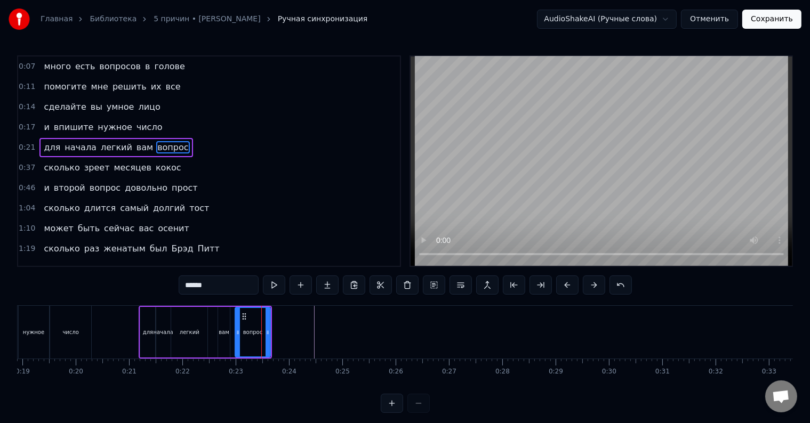
click at [39, 158] on div "сколько зреет месяцев кокос" at bounding box center [112, 167] width 146 height 19
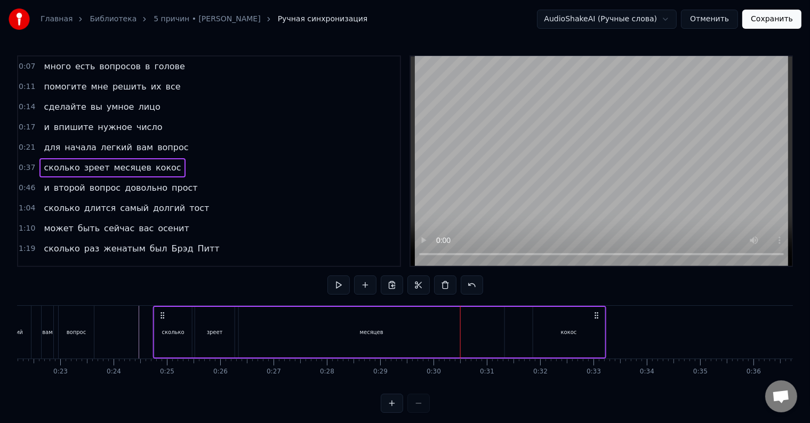
scroll to position [0, 1179]
drag, startPoint x: 81, startPoint y: 314, endPoint x: 154, endPoint y: 339, distance: 76.9
click at [154, 339] on div "сколько зреет месяцев кокос" at bounding box center [369, 332] width 453 height 53
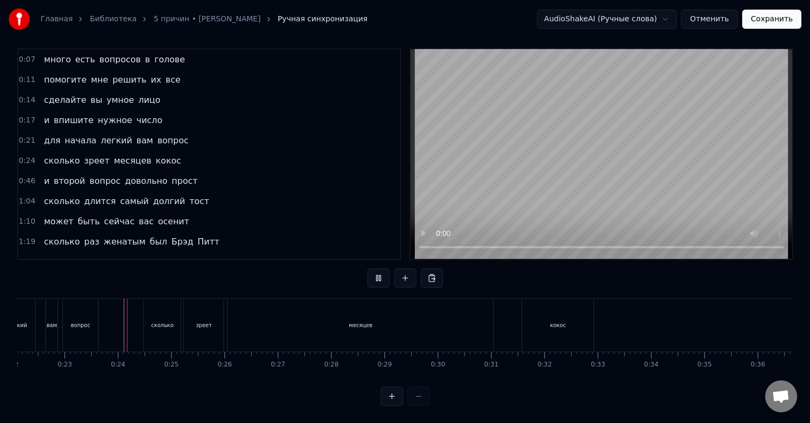
scroll to position [16, 0]
click at [149, 311] on div "сколько" at bounding box center [162, 325] width 37 height 53
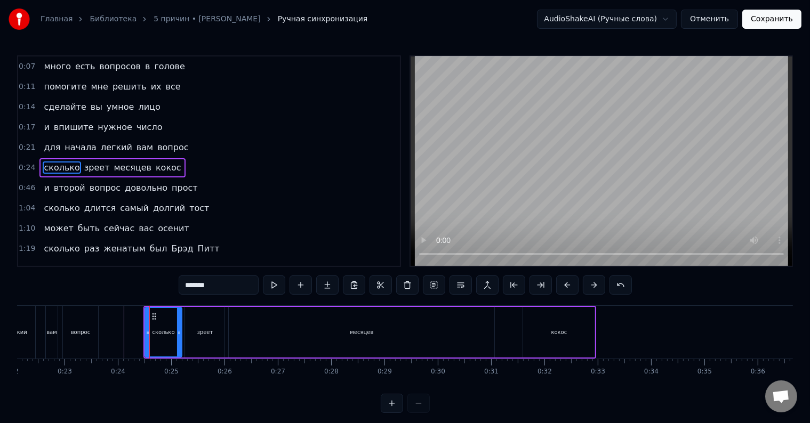
scroll to position [3, 0]
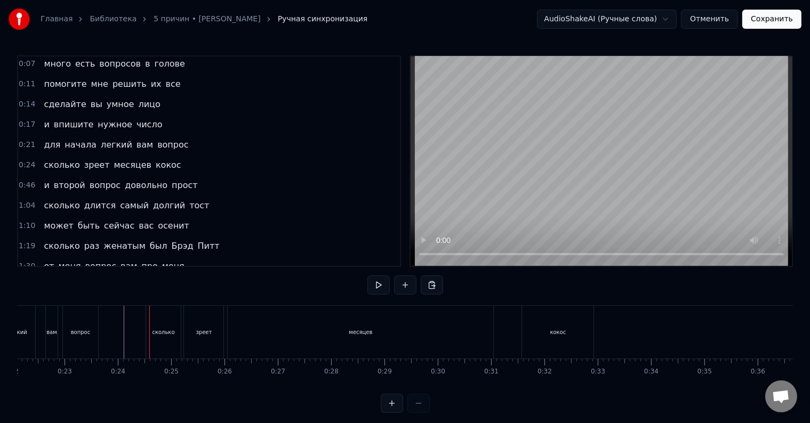
click at [172, 333] on div "сколько" at bounding box center [163, 332] width 22 height 8
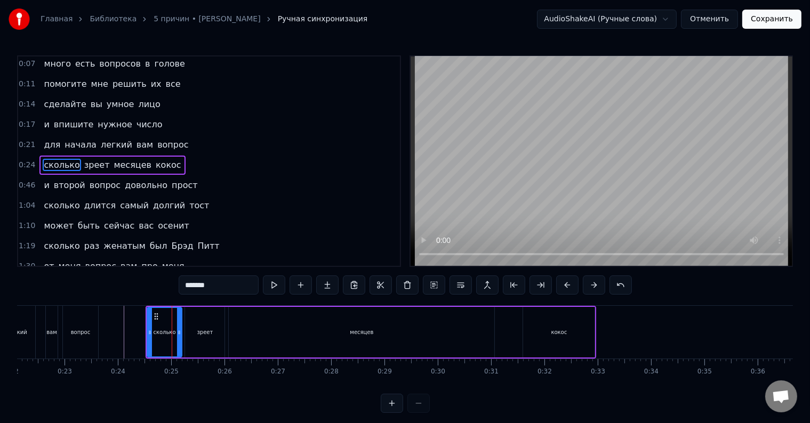
click at [317, 325] on div "месяцев" at bounding box center [362, 332] width 266 height 51
click at [350, 328] on div "месяцев" at bounding box center [361, 332] width 23 height 8
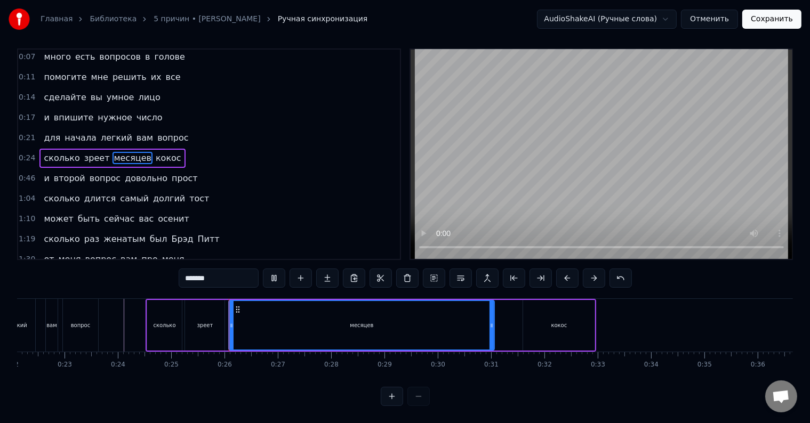
scroll to position [16, 0]
click at [580, 302] on div "кокос" at bounding box center [558, 325] width 71 height 51
type input "*****"
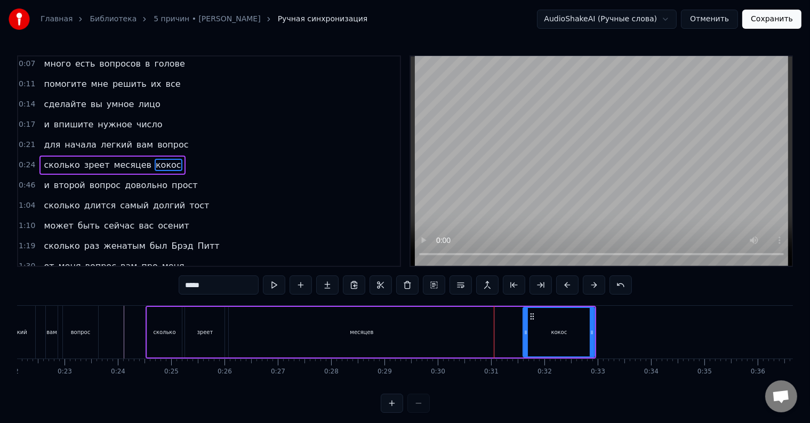
click at [39, 156] on div "сколько зреет месяцев кокос" at bounding box center [112, 165] width 146 height 19
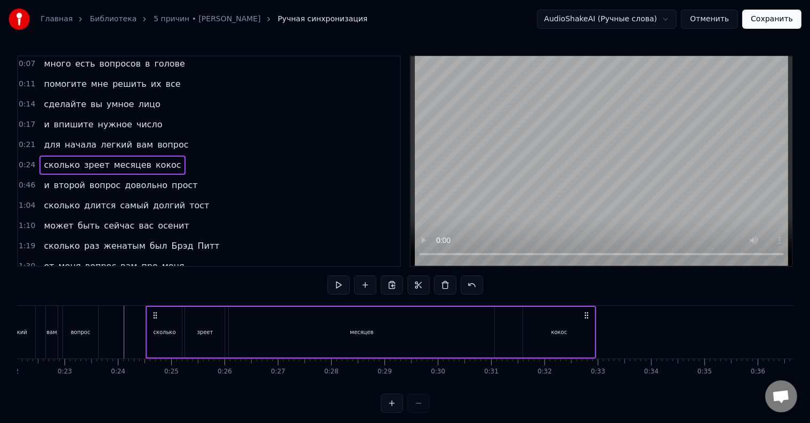
click at [172, 325] on div "сколько" at bounding box center [164, 332] width 35 height 51
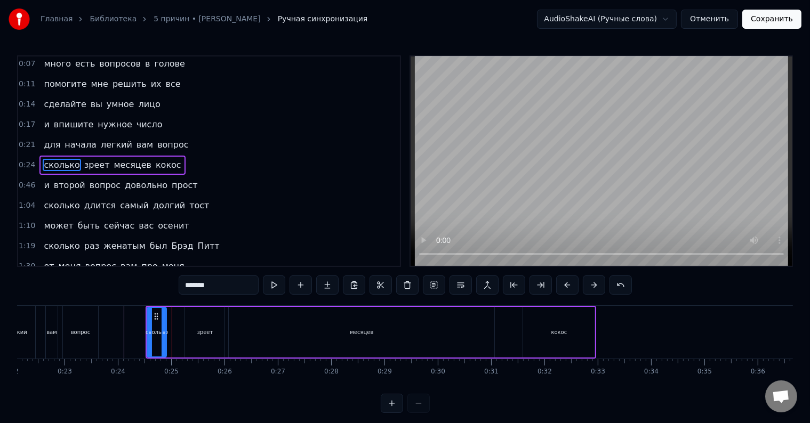
drag, startPoint x: 178, startPoint y: 332, endPoint x: 163, endPoint y: 333, distance: 15.5
click at [163, 333] on icon at bounding box center [164, 332] width 4 height 9
click at [192, 333] on div "зреет" at bounding box center [204, 332] width 39 height 51
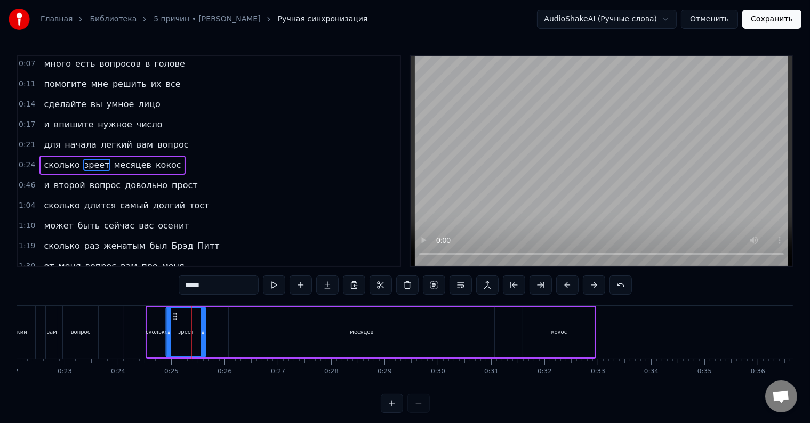
drag, startPoint x: 194, startPoint y: 316, endPoint x: 175, endPoint y: 317, distance: 19.2
click at [175, 317] on icon at bounding box center [175, 316] width 9 height 9
drag, startPoint x: 203, startPoint y: 331, endPoint x: 187, endPoint y: 331, distance: 16.5
click at [187, 331] on icon at bounding box center [187, 332] width 4 height 9
click at [358, 325] on div "месяцев" at bounding box center [362, 332] width 266 height 51
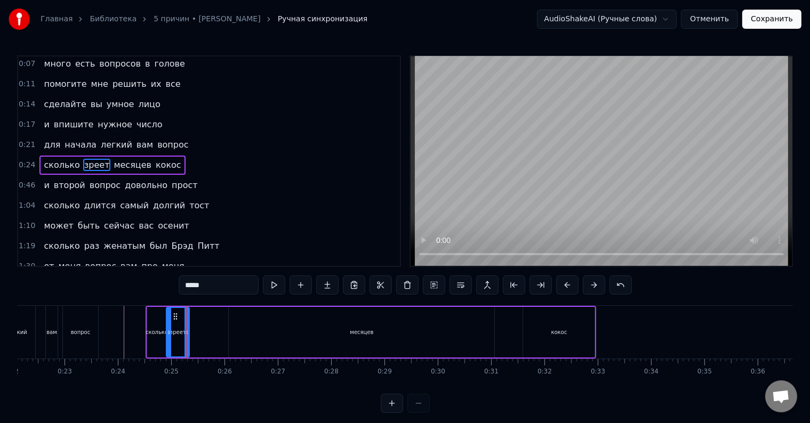
type input "*******"
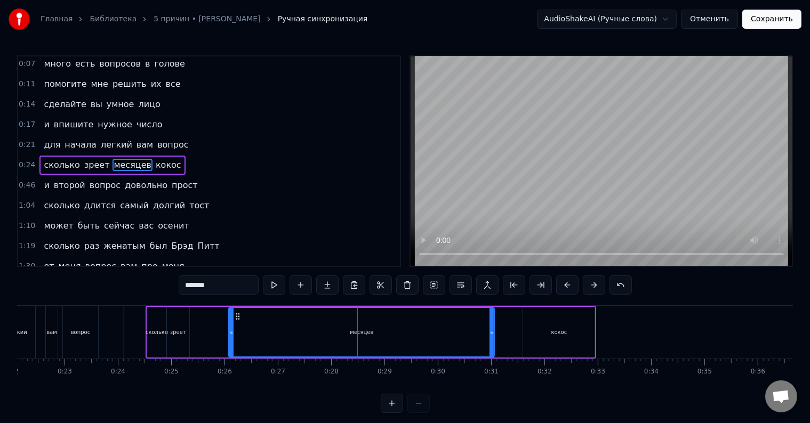
click at [234, 316] on icon at bounding box center [238, 316] width 9 height 9
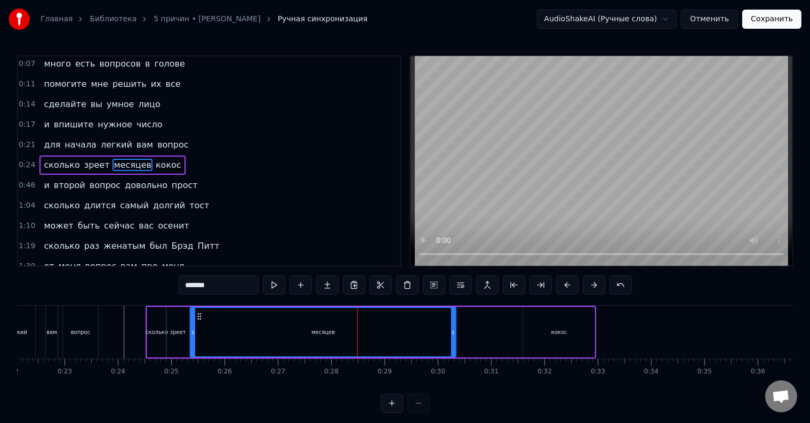
drag, startPoint x: 238, startPoint y: 316, endPoint x: 199, endPoint y: 314, distance: 39.0
click at [199, 314] on icon at bounding box center [199, 316] width 9 height 9
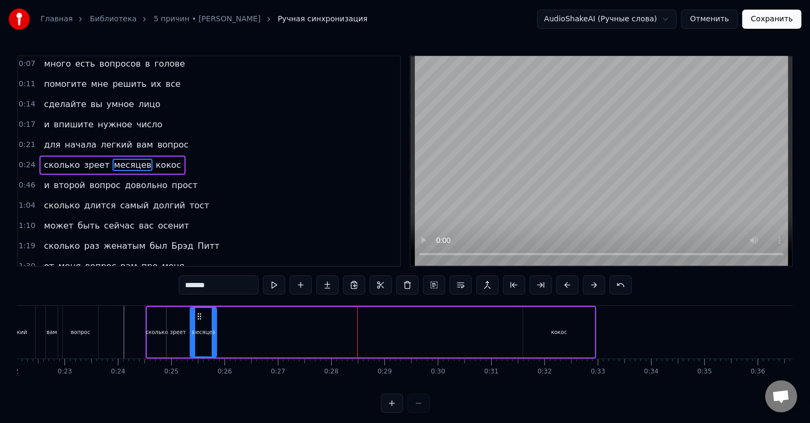
drag, startPoint x: 453, startPoint y: 331, endPoint x: 213, endPoint y: 332, distance: 239.4
click at [213, 332] on icon at bounding box center [214, 332] width 4 height 9
click at [223, 334] on div "сколько зреет месяцев кокос" at bounding box center [371, 332] width 451 height 53
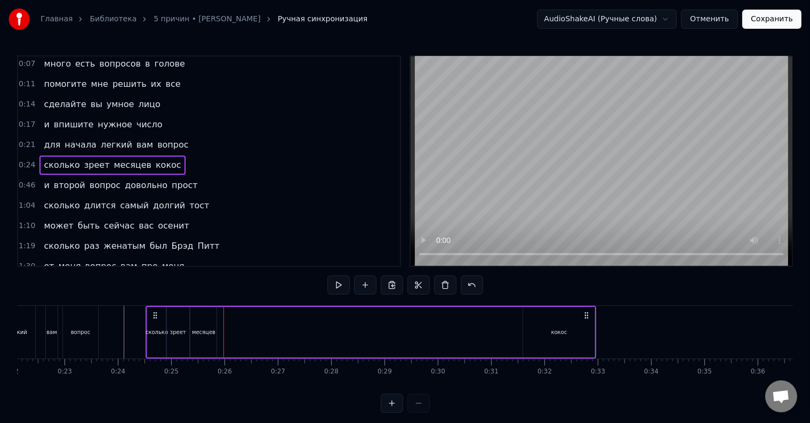
click at [223, 334] on div at bounding box center [223, 332] width 1 height 53
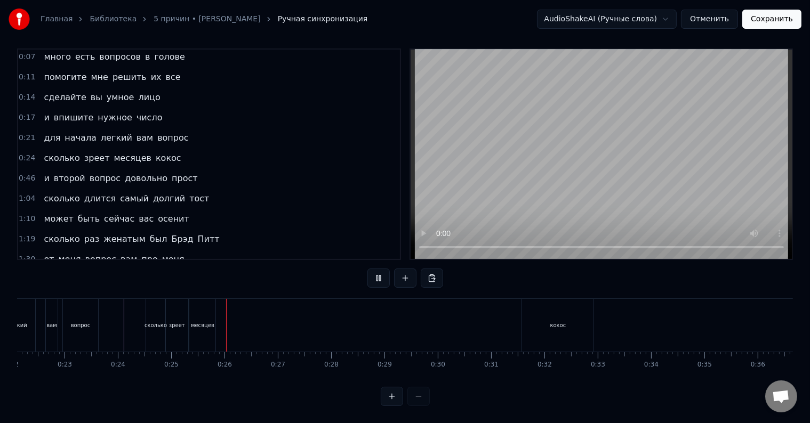
scroll to position [16, 0]
click at [540, 323] on div "кокос" at bounding box center [557, 325] width 71 height 53
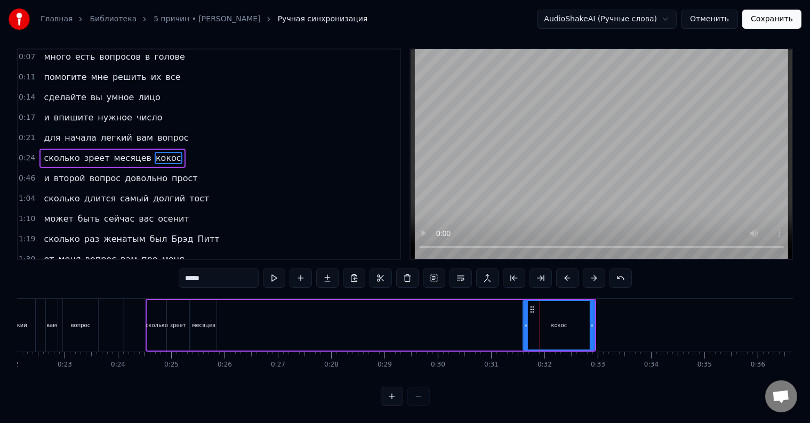
scroll to position [0, 0]
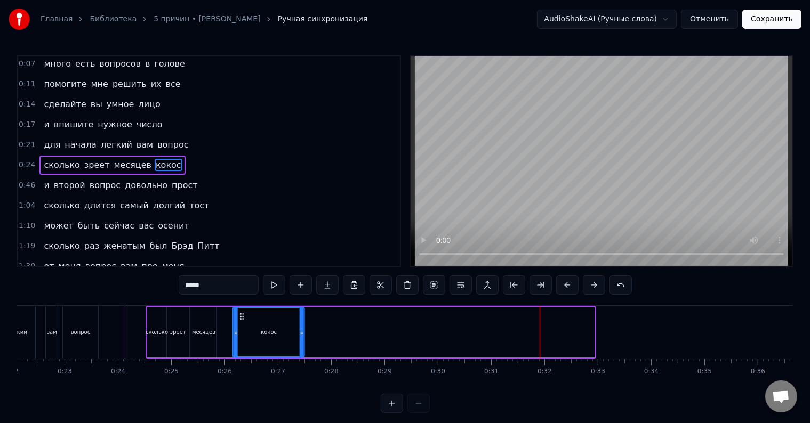
drag, startPoint x: 532, startPoint y: 314, endPoint x: 242, endPoint y: 325, distance: 290.3
click at [242, 325] on div "кокос" at bounding box center [269, 332] width 70 height 49
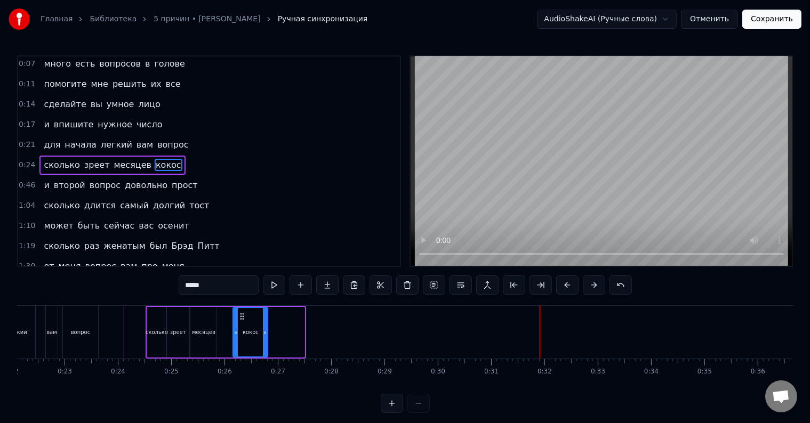
drag, startPoint x: 301, startPoint y: 331, endPoint x: 263, endPoint y: 331, distance: 37.3
click at [263, 331] on icon at bounding box center [265, 332] width 4 height 9
click at [199, 334] on div "месяцев" at bounding box center [203, 332] width 23 height 8
type input "*******"
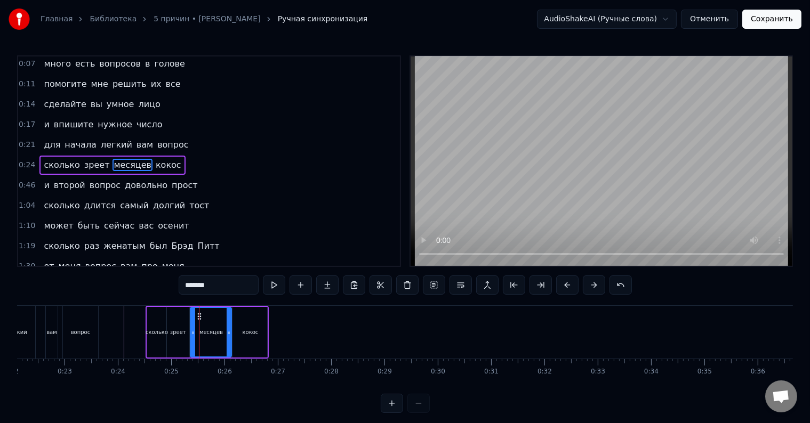
drag, startPoint x: 214, startPoint y: 333, endPoint x: 229, endPoint y: 334, distance: 15.0
click at [229, 334] on icon at bounding box center [229, 332] width 4 height 9
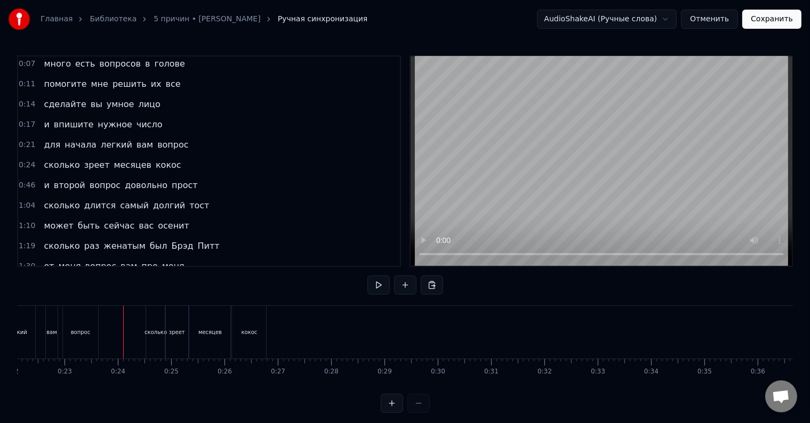
click at [117, 327] on div at bounding box center [117, 332] width 1 height 53
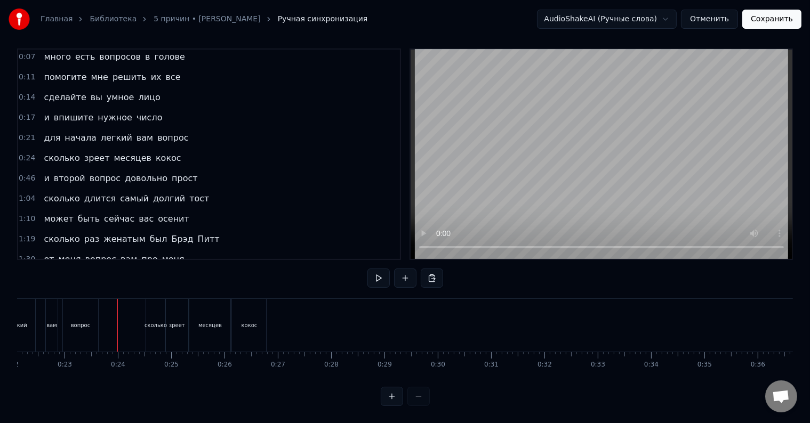
click at [117, 327] on div at bounding box center [117, 325] width 1 height 53
click at [256, 320] on div "кокос" at bounding box center [249, 325] width 34 height 53
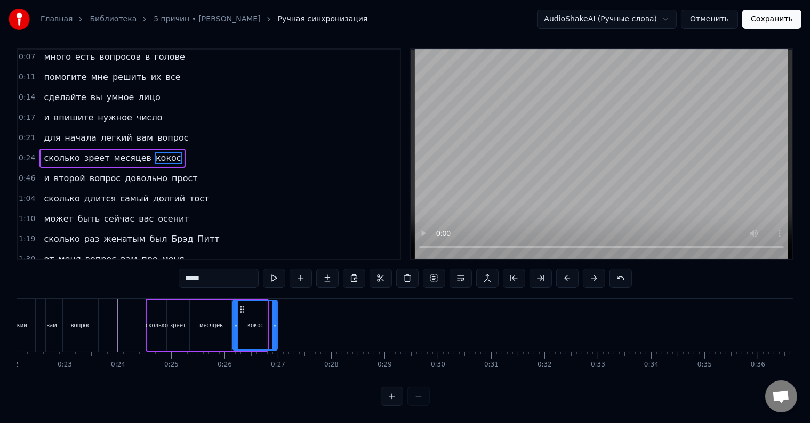
drag, startPoint x: 265, startPoint y: 323, endPoint x: 275, endPoint y: 324, distance: 10.2
click at [275, 324] on div at bounding box center [275, 325] width 4 height 49
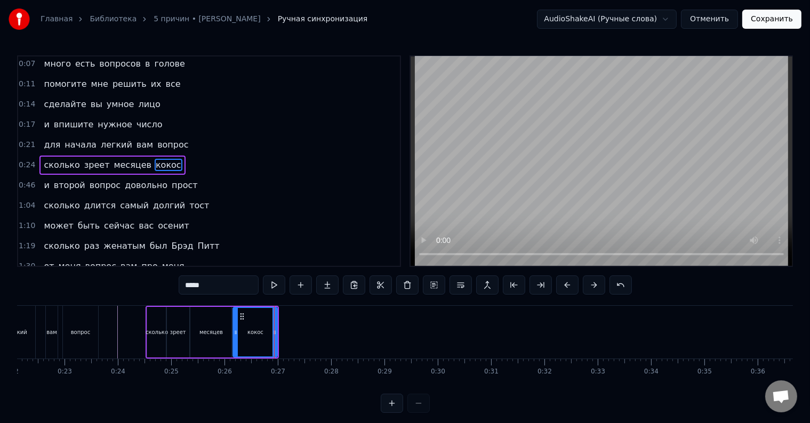
click at [278, 334] on div "сколько зреет месяцев кокос" at bounding box center [213, 332] width 134 height 53
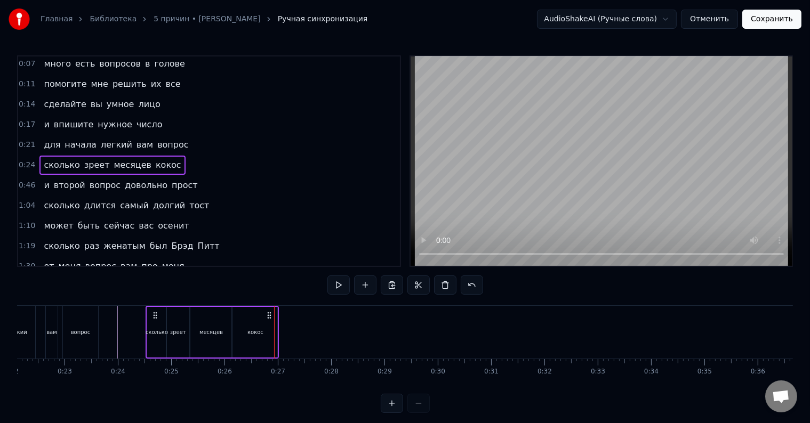
scroll to position [16, 0]
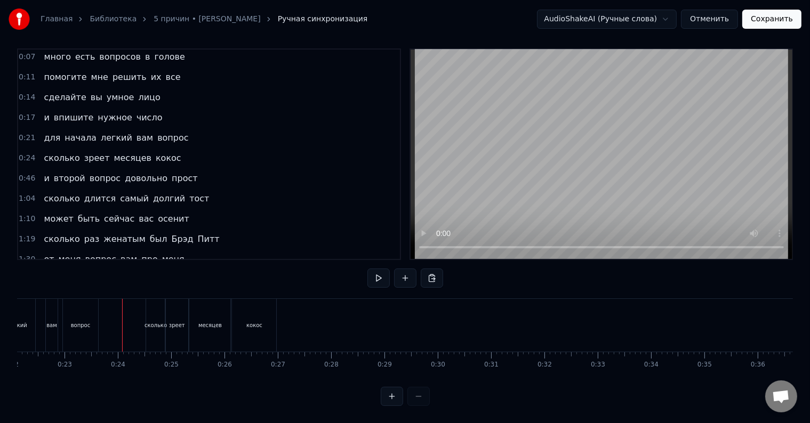
click at [122, 314] on div at bounding box center [122, 325] width 1 height 53
click at [111, 319] on div at bounding box center [111, 325] width 1 height 53
click at [39, 169] on div "и второй вопрос довольно прост" at bounding box center [120, 178] width 162 height 19
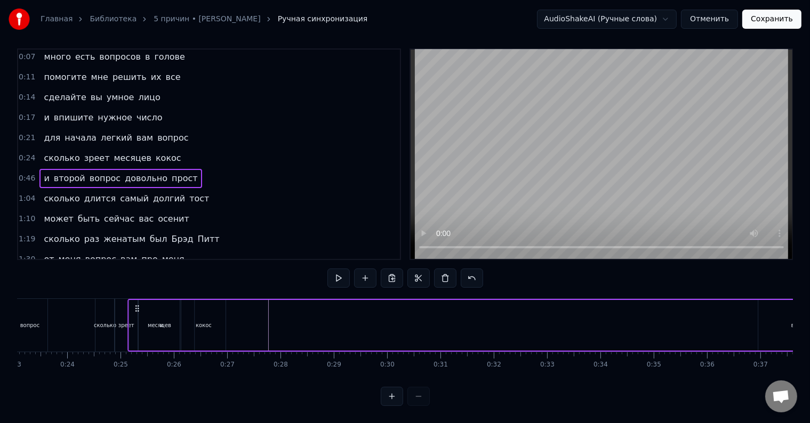
scroll to position [0, 1229]
drag, startPoint x: 79, startPoint y: 297, endPoint x: 279, endPoint y: 301, distance: 200.0
click at [279, 304] on icon at bounding box center [280, 308] width 9 height 9
click at [335, 318] on div "и" at bounding box center [305, 325] width 65 height 51
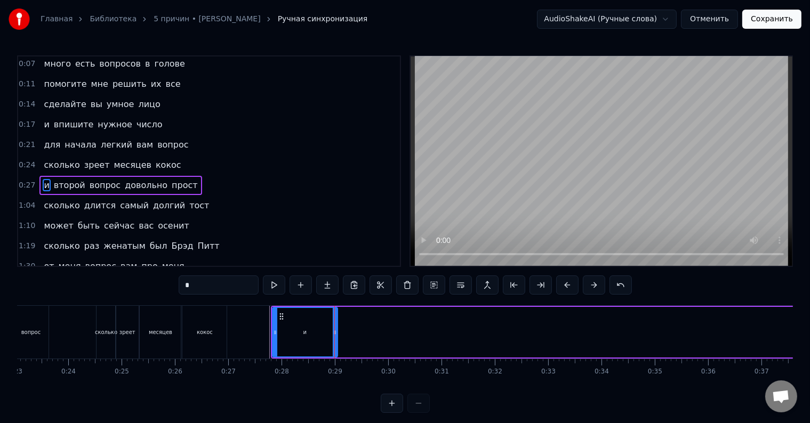
scroll to position [22, 0]
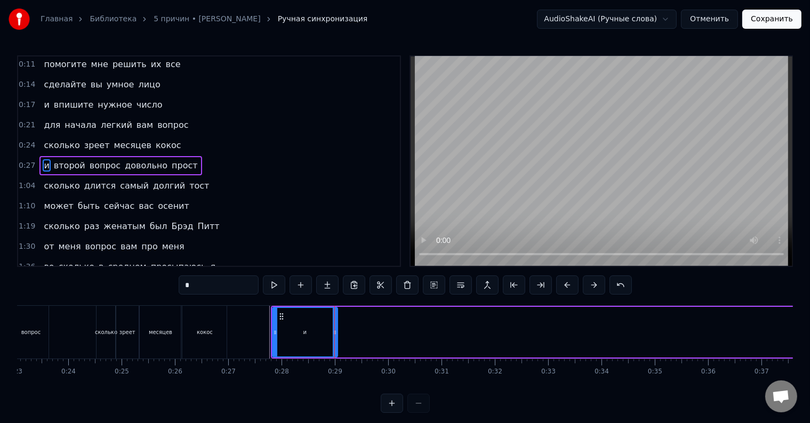
drag, startPoint x: 334, startPoint y: 331, endPoint x: 296, endPoint y: 333, distance: 38.0
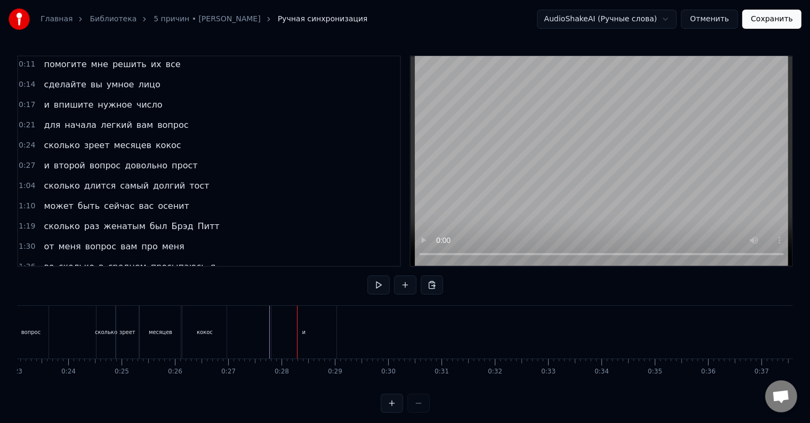
click at [309, 335] on div "и" at bounding box center [303, 332] width 65 height 53
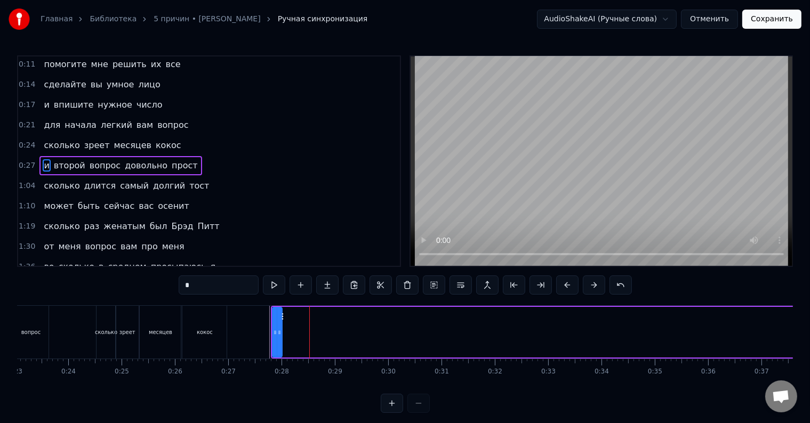
drag, startPoint x: 335, startPoint y: 334, endPoint x: 279, endPoint y: 334, distance: 55.5
click at [279, 334] on icon at bounding box center [279, 332] width 4 height 9
click at [420, 410] on div at bounding box center [405, 403] width 49 height 19
click at [399, 413] on button at bounding box center [392, 403] width 22 height 19
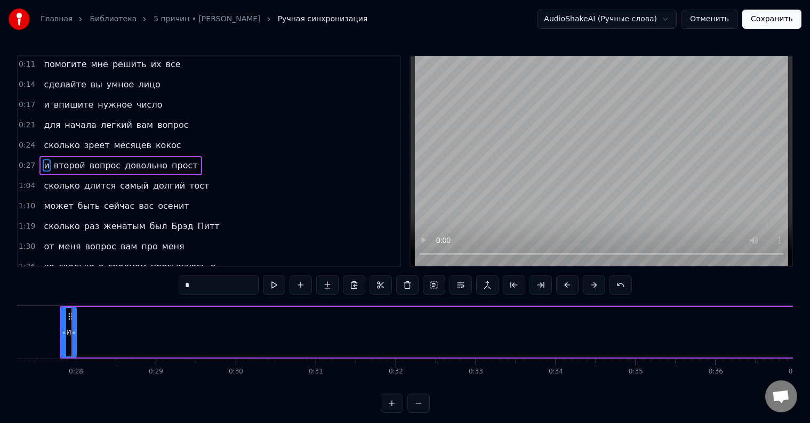
scroll to position [0, 2182]
click at [416, 412] on button at bounding box center [418, 403] width 22 height 19
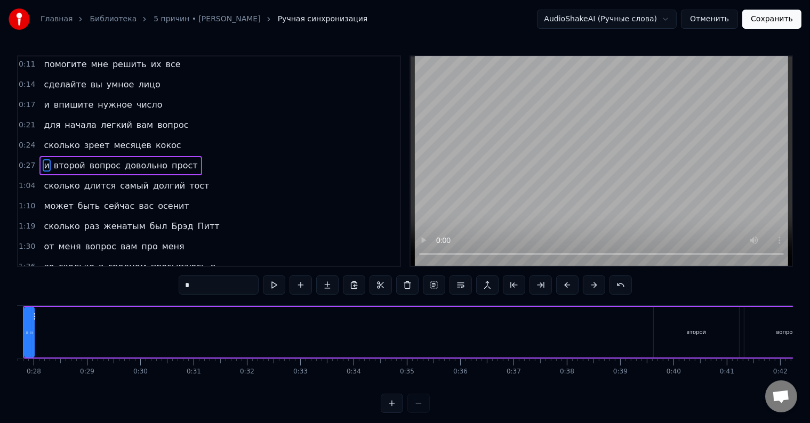
scroll to position [0, 1437]
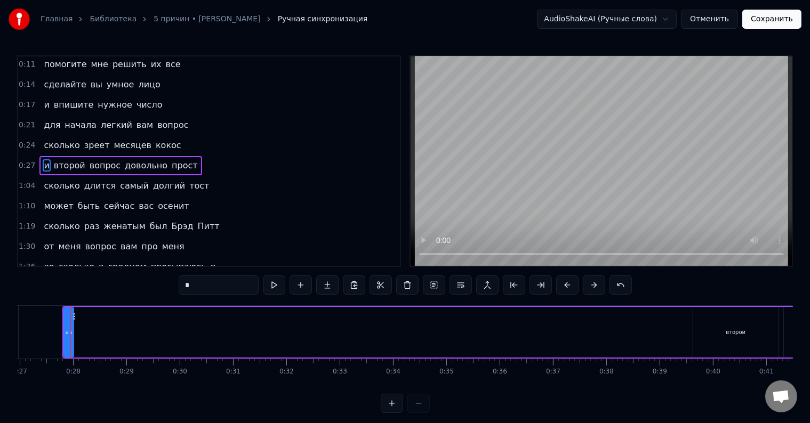
click at [416, 412] on div at bounding box center [405, 403] width 49 height 19
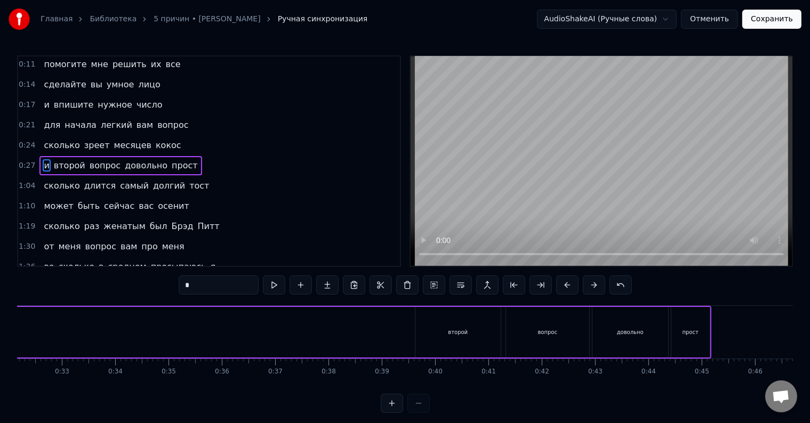
scroll to position [0, 1746]
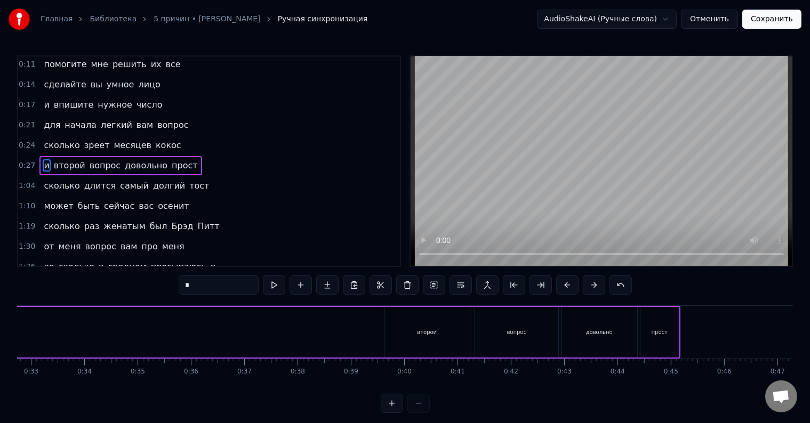
drag, startPoint x: 412, startPoint y: 327, endPoint x: 382, endPoint y: 328, distance: 29.9
click at [382, 328] on div "и второй вопрос довольно прост" at bounding box center [217, 332] width 927 height 53
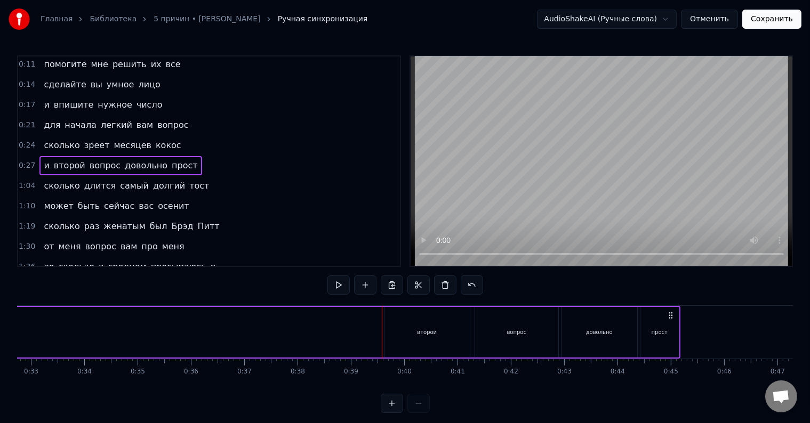
click at [392, 326] on div "второй" at bounding box center [426, 332] width 85 height 51
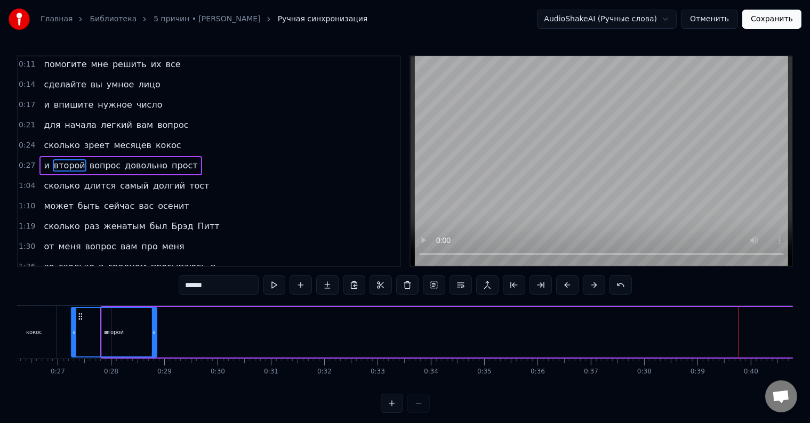
scroll to position [0, 1320]
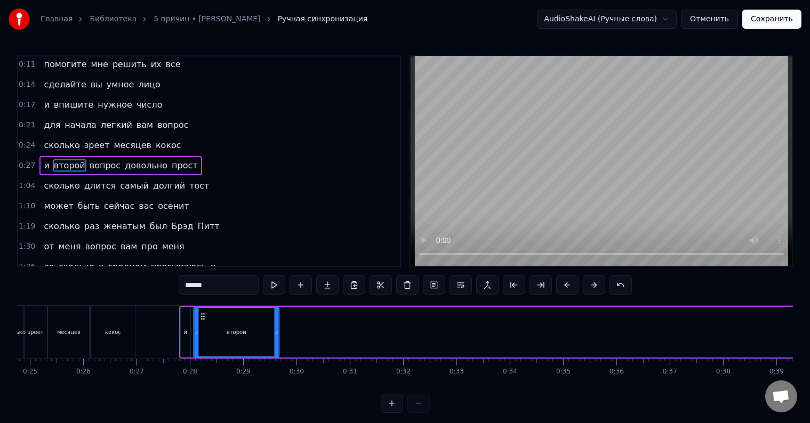
drag, startPoint x: 390, startPoint y: 316, endPoint x: 200, endPoint y: 339, distance: 191.8
click at [200, 339] on div "второй" at bounding box center [237, 332] width 84 height 49
click at [185, 343] on div "и" at bounding box center [186, 332] width 10 height 51
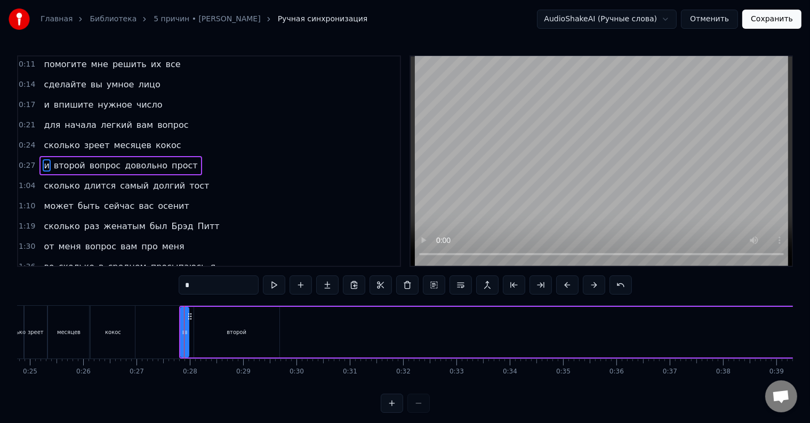
click at [187, 341] on div at bounding box center [186, 332] width 4 height 49
click at [202, 335] on div "второй" at bounding box center [236, 332] width 85 height 51
type input "******"
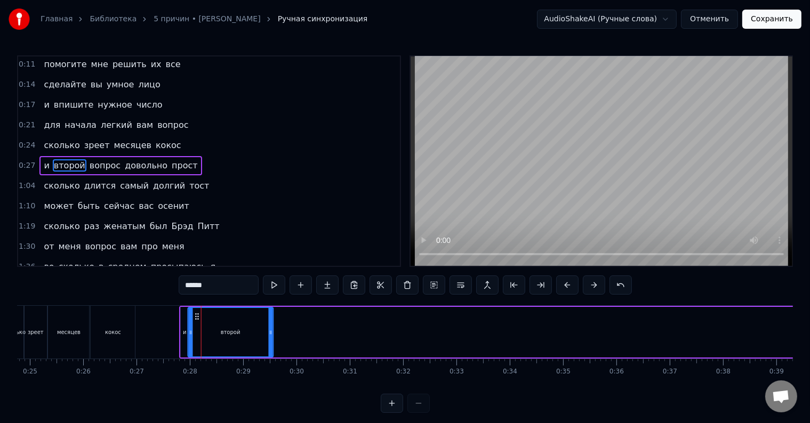
drag, startPoint x: 202, startPoint y: 314, endPoint x: 196, endPoint y: 316, distance: 6.2
click at [196, 316] on icon at bounding box center [197, 316] width 9 height 9
drag, startPoint x: 270, startPoint y: 332, endPoint x: 205, endPoint y: 333, distance: 64.5
click at [205, 333] on icon at bounding box center [206, 332] width 4 height 9
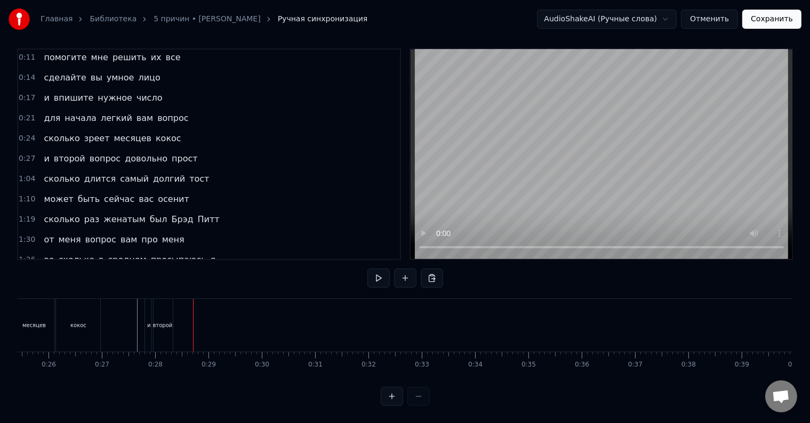
scroll to position [0, 1685]
click at [531, 308] on div "и второй вопрос довольно прост" at bounding box center [278, 325] width 927 height 53
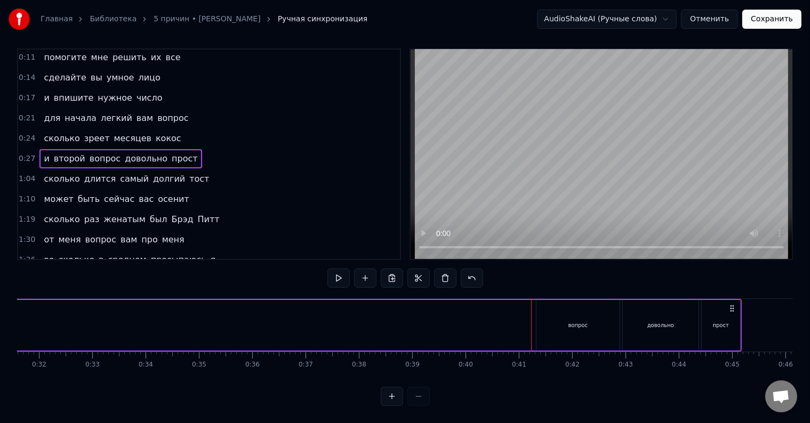
click at [555, 309] on div "вопрос" at bounding box center [577, 325] width 83 height 51
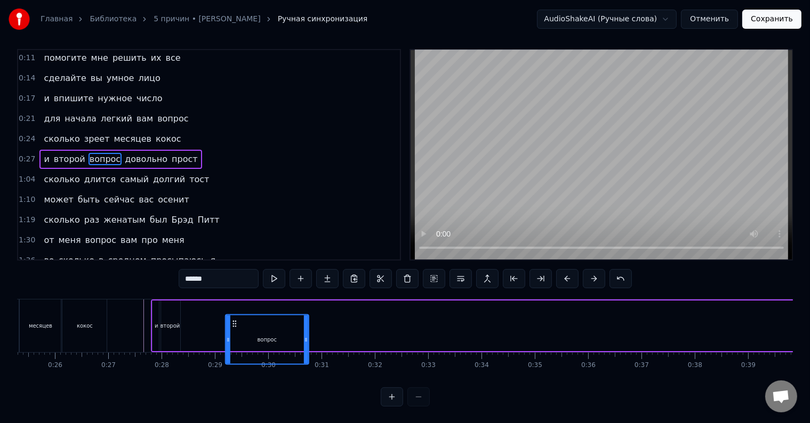
scroll to position [16, 0]
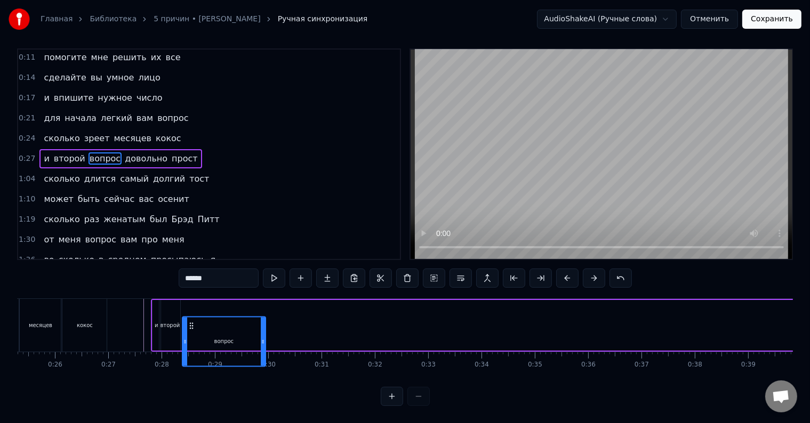
drag, startPoint x: 546, startPoint y: 316, endPoint x: 192, endPoint y: 306, distance: 354.2
click at [192, 306] on div "и второй вопрос довольно прост" at bounding box center [614, 325] width 927 height 53
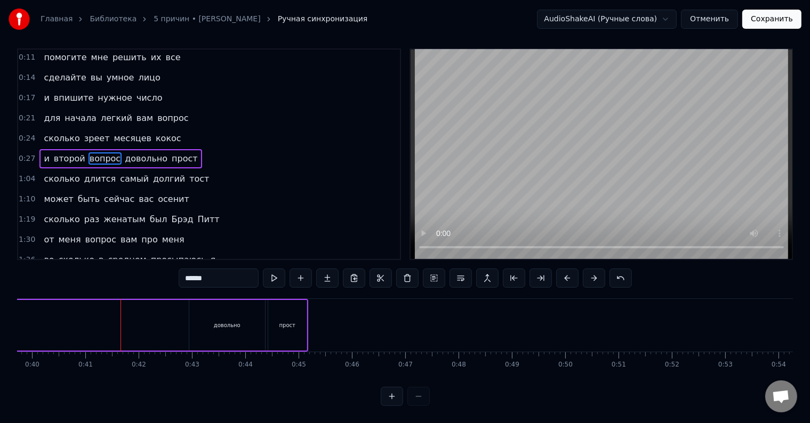
scroll to position [0, 2112]
click at [241, 322] on div "довольно" at bounding box center [234, 325] width 76 height 51
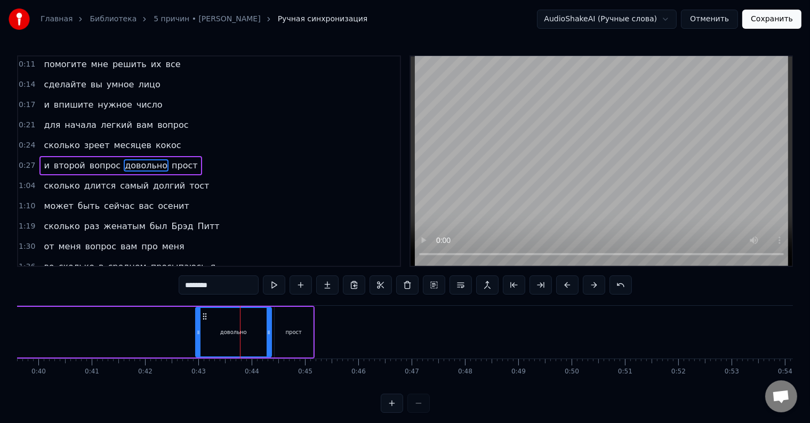
click at [201, 316] on icon at bounding box center [205, 316] width 9 height 9
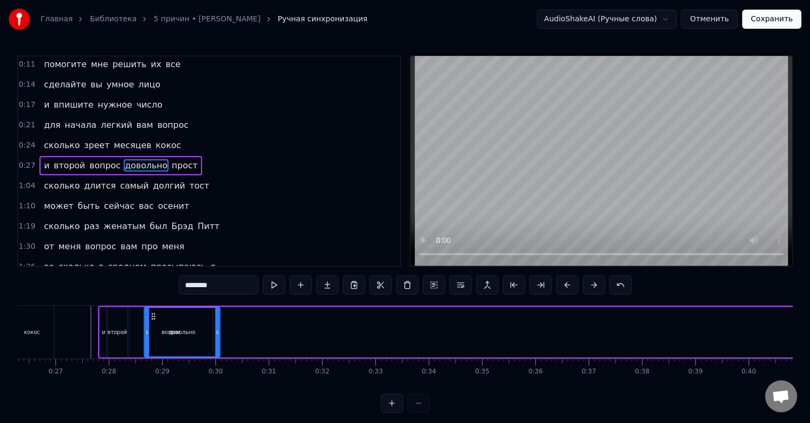
scroll to position [0, 1393]
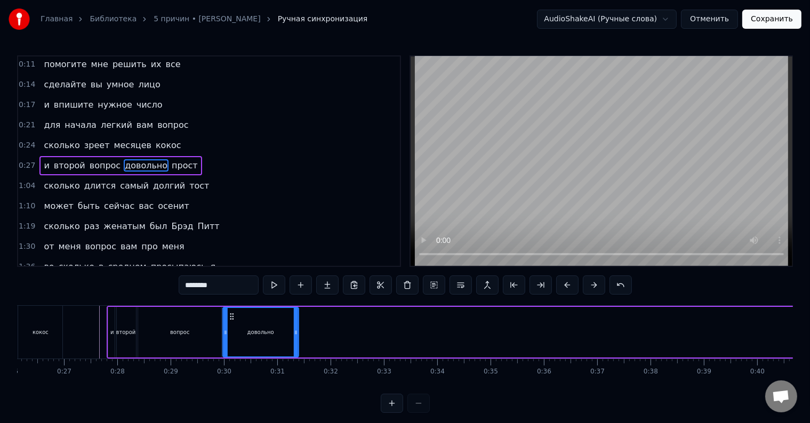
drag, startPoint x: 199, startPoint y: 316, endPoint x: 227, endPoint y: 330, distance: 31.0
click at [227, 330] on div "довольно" at bounding box center [260, 332] width 75 height 49
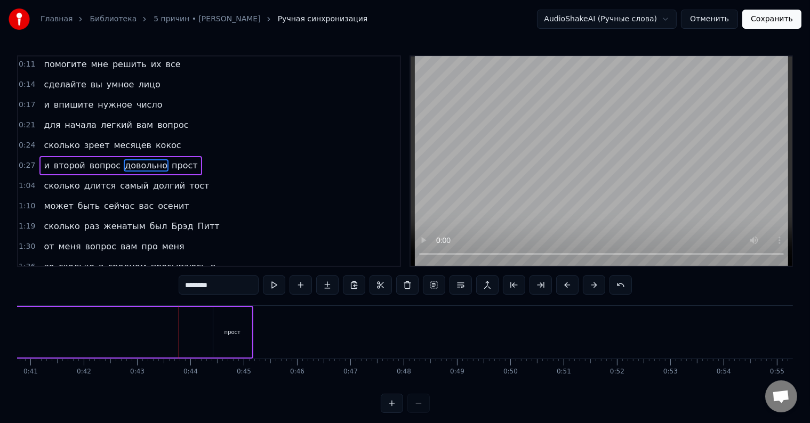
scroll to position [0, 2161]
click at [243, 320] on div "прост" at bounding box center [245, 332] width 38 height 51
type input "*****"
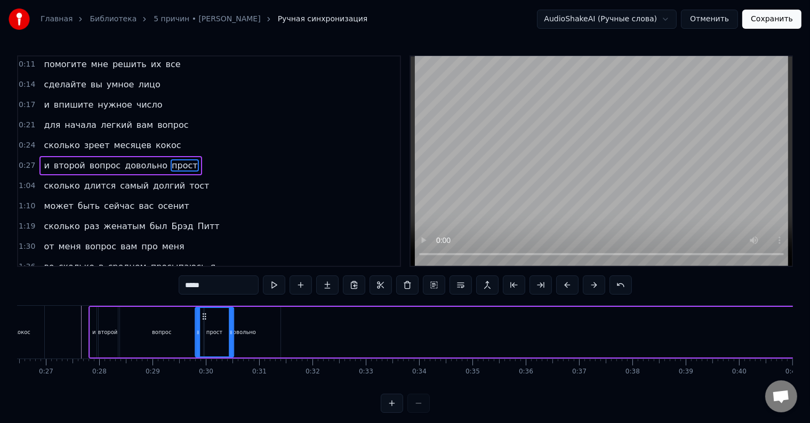
scroll to position [0, 1410]
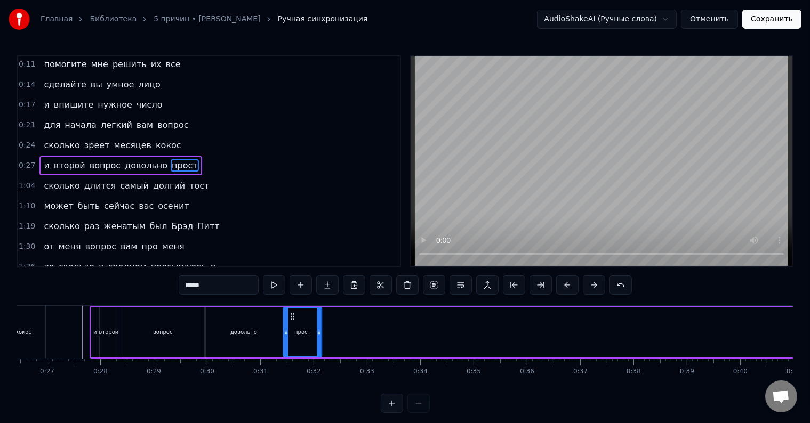
drag, startPoint x: 230, startPoint y: 316, endPoint x: 288, endPoint y: 341, distance: 63.3
click at [288, 341] on div "прост" at bounding box center [302, 332] width 37 height 49
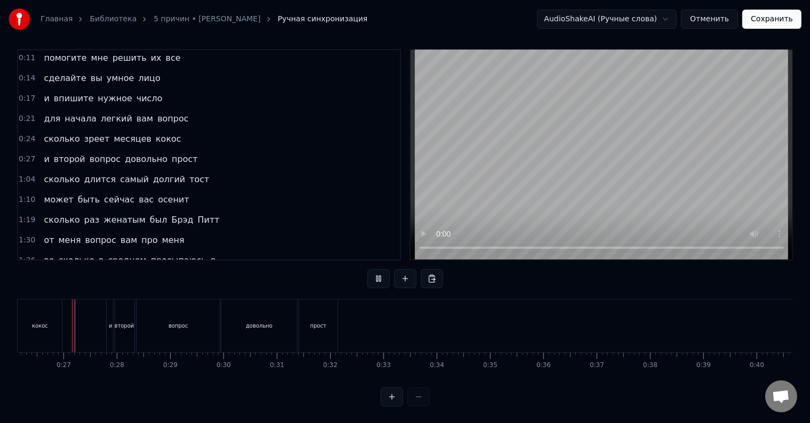
scroll to position [16, 0]
click at [164, 318] on div "вопрос" at bounding box center [178, 325] width 83 height 53
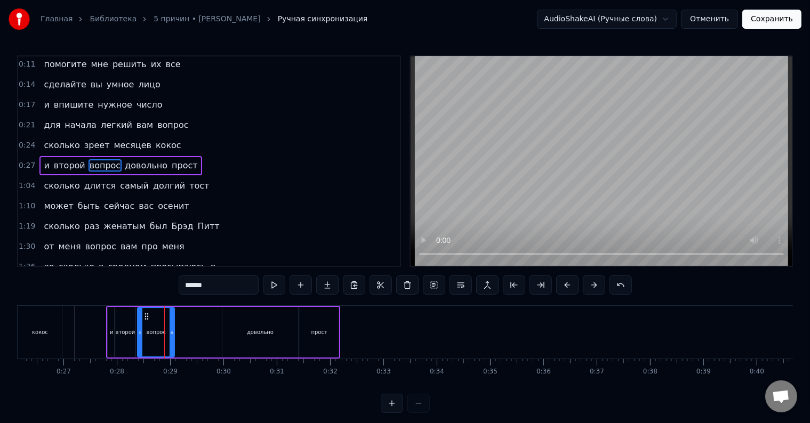
drag, startPoint x: 217, startPoint y: 334, endPoint x: 171, endPoint y: 335, distance: 46.4
click at [171, 335] on icon at bounding box center [172, 332] width 4 height 9
click at [249, 333] on div "довольно" at bounding box center [260, 332] width 27 height 8
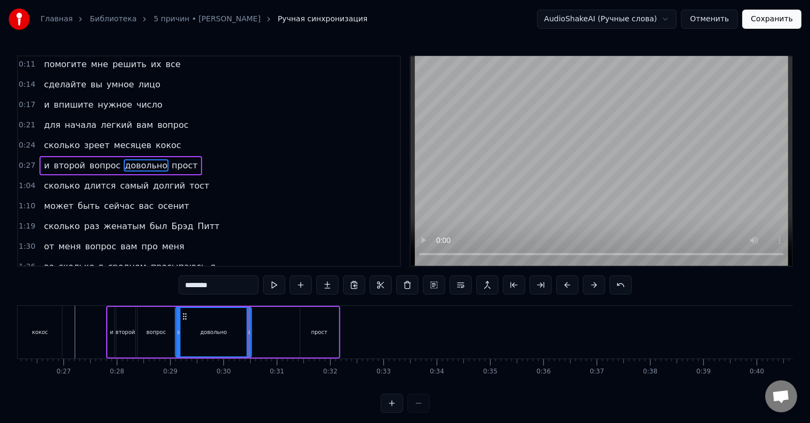
drag, startPoint x: 233, startPoint y: 316, endPoint x: 186, endPoint y: 319, distance: 47.1
click at [186, 319] on icon at bounding box center [185, 316] width 9 height 9
drag, startPoint x: 249, startPoint y: 333, endPoint x: 214, endPoint y: 334, distance: 35.2
click at [214, 334] on icon at bounding box center [214, 332] width 4 height 9
click at [310, 330] on div "прост" at bounding box center [319, 332] width 38 height 51
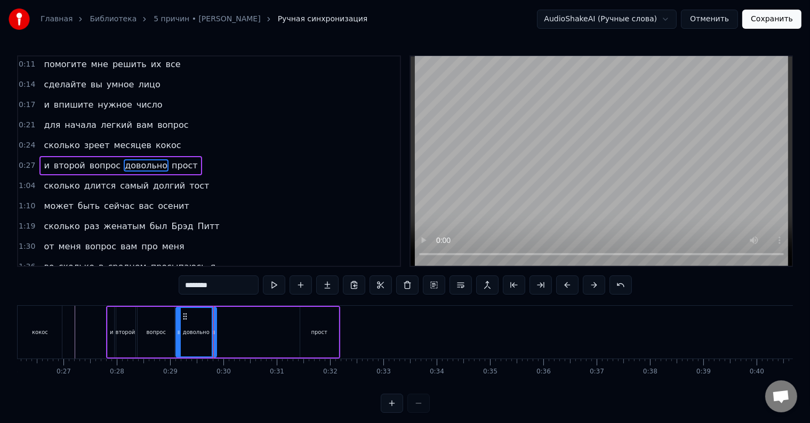
type input "*****"
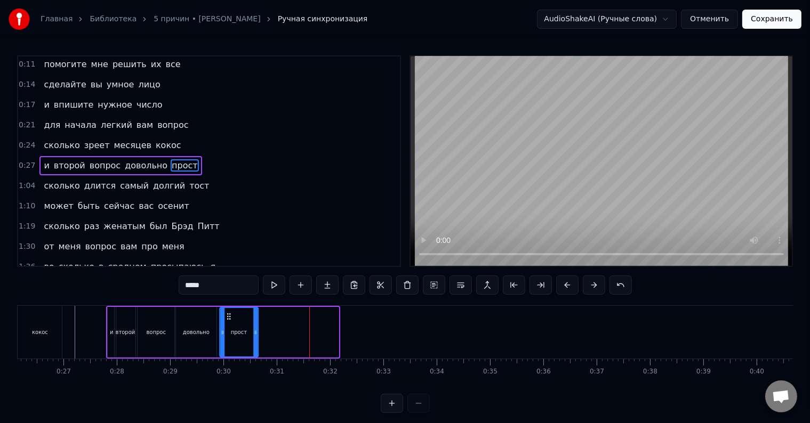
drag, startPoint x: 307, startPoint y: 317, endPoint x: 226, endPoint y: 322, distance: 80.6
click at [226, 322] on div "прост" at bounding box center [238, 332] width 37 height 49
drag, startPoint x: 254, startPoint y: 334, endPoint x: 235, endPoint y: 334, distance: 19.7
click at [235, 334] on icon at bounding box center [236, 332] width 4 height 9
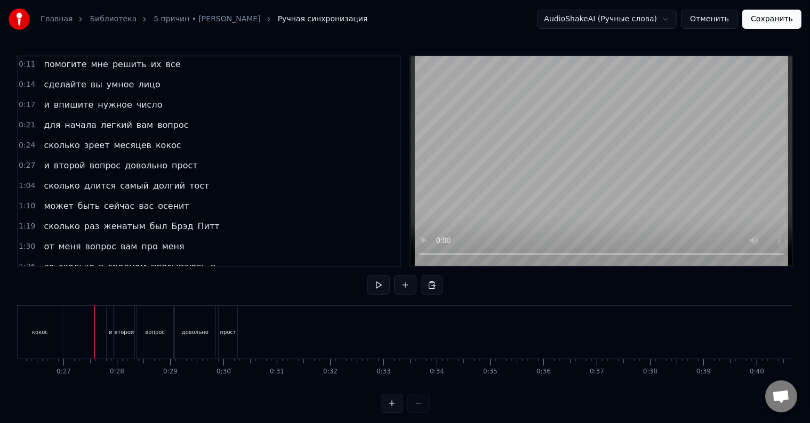
click at [62, 331] on div "кокос" at bounding box center [48, 332] width 44 height 53
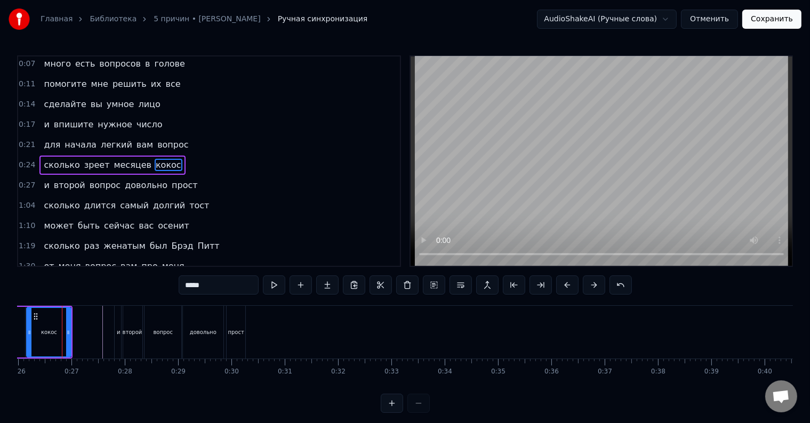
scroll to position [0, 1376]
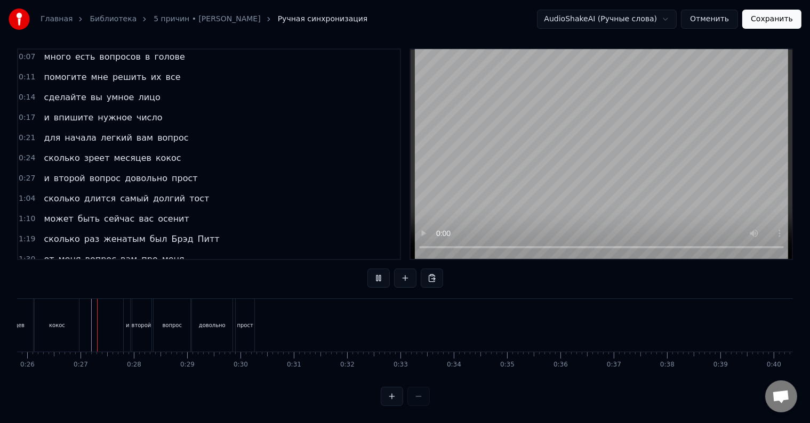
scroll to position [16, 0]
click at [249, 323] on div "прост" at bounding box center [245, 325] width 19 height 53
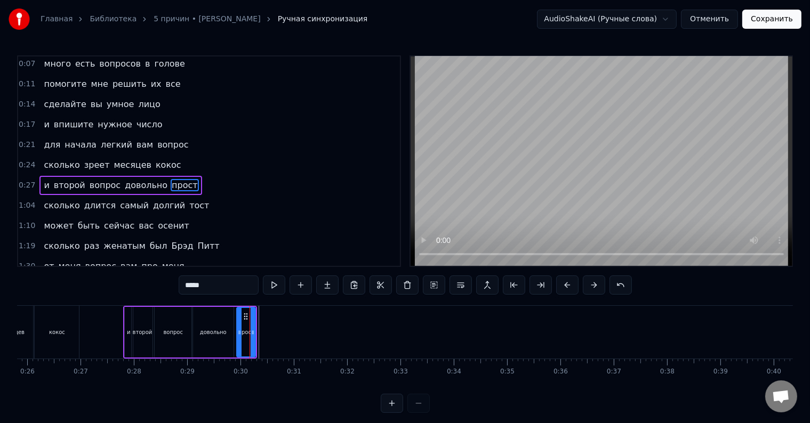
scroll to position [22, 0]
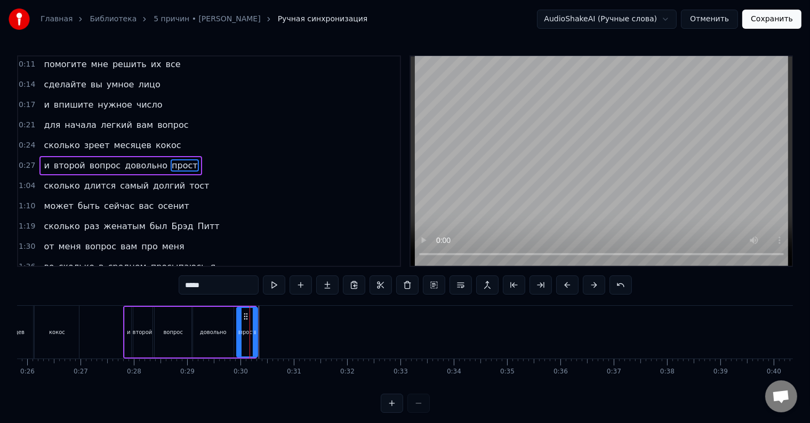
click at [255, 330] on icon at bounding box center [255, 332] width 4 height 9
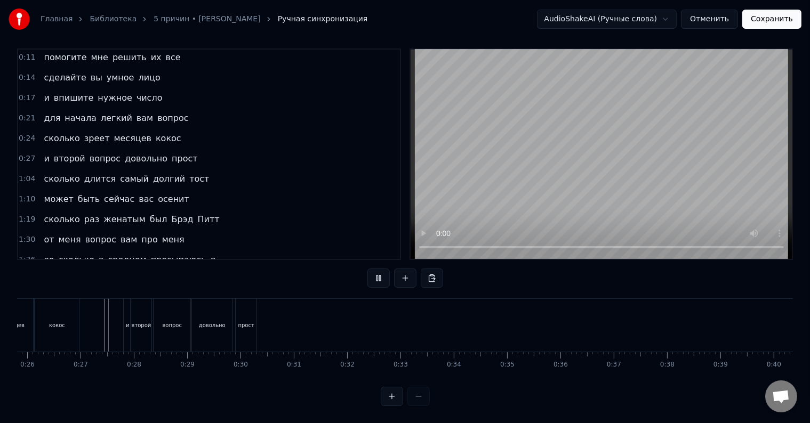
scroll to position [16, 0]
click at [43, 170] on div "сколько длится самый долгий тост" at bounding box center [126, 179] width 174 height 19
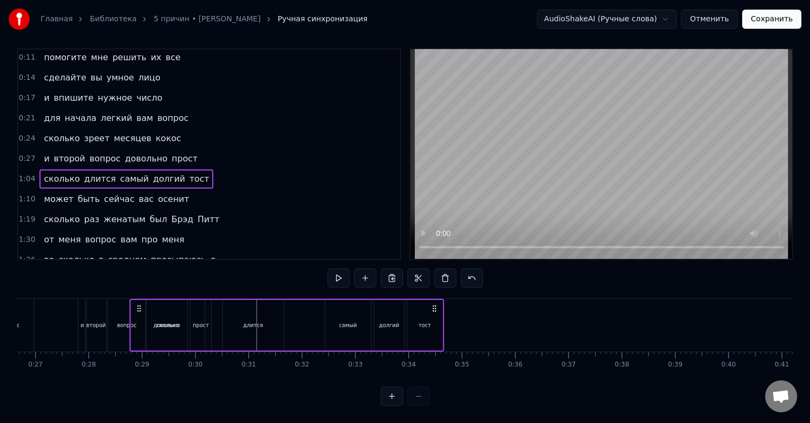
scroll to position [0, 1420]
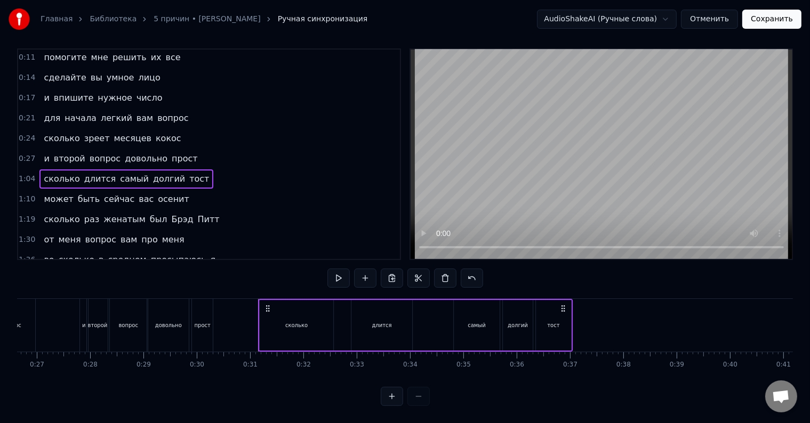
drag, startPoint x: 79, startPoint y: 301, endPoint x: 267, endPoint y: 331, distance: 190.2
click at [267, 331] on div "сколько длится самый долгий тост" at bounding box center [415, 325] width 315 height 53
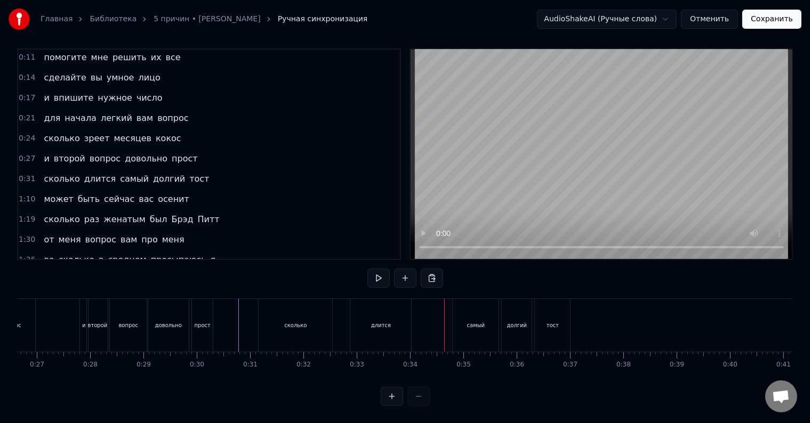
click at [436, 314] on div "сколько длится самый долгий тост" at bounding box center [415, 325] width 315 height 53
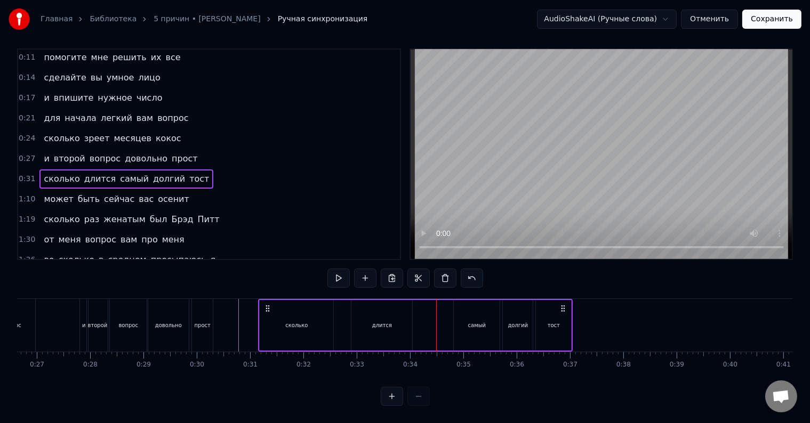
click at [302, 320] on div "сколько" at bounding box center [297, 325] width 74 height 51
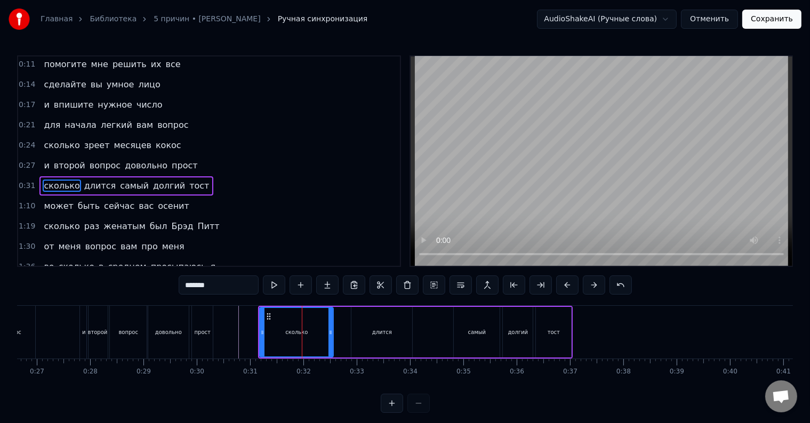
scroll to position [42, 0]
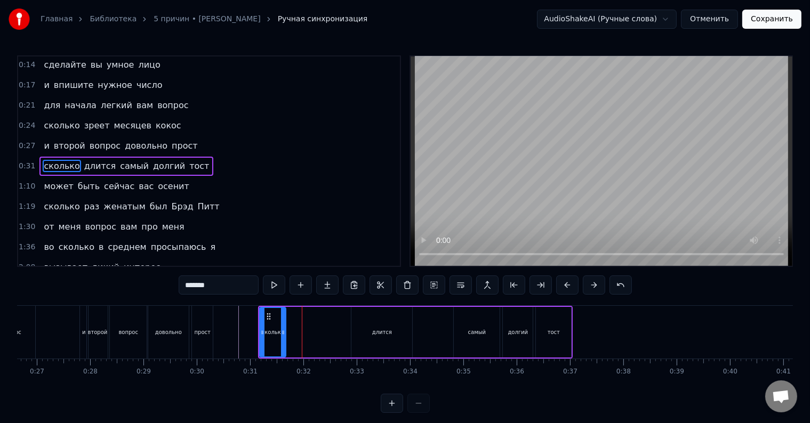
drag, startPoint x: 331, startPoint y: 331, endPoint x: 284, endPoint y: 336, distance: 47.8
click at [284, 336] on div at bounding box center [283, 332] width 4 height 49
click at [386, 329] on div "длится" at bounding box center [382, 332] width 20 height 8
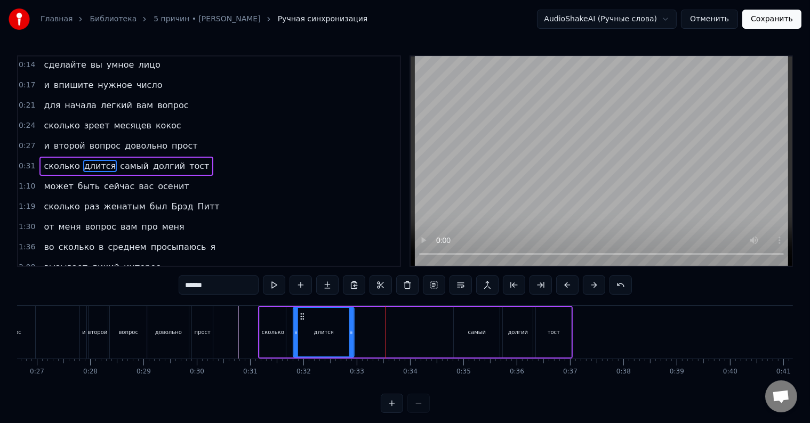
drag, startPoint x: 360, startPoint y: 316, endPoint x: 303, endPoint y: 315, distance: 57.6
click at [303, 315] on icon at bounding box center [303, 316] width 9 height 9
drag, startPoint x: 351, startPoint y: 336, endPoint x: 314, endPoint y: 337, distance: 37.9
click at [314, 337] on div at bounding box center [314, 332] width 4 height 49
click at [278, 333] on div "сколько" at bounding box center [273, 332] width 22 height 8
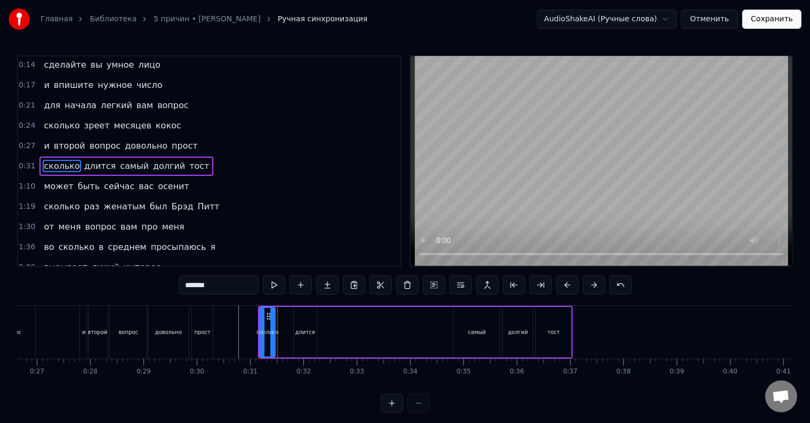
drag, startPoint x: 282, startPoint y: 335, endPoint x: 271, endPoint y: 335, distance: 10.7
click at [271, 335] on icon at bounding box center [272, 332] width 4 height 9
click at [309, 335] on div "длится" at bounding box center [305, 332] width 20 height 8
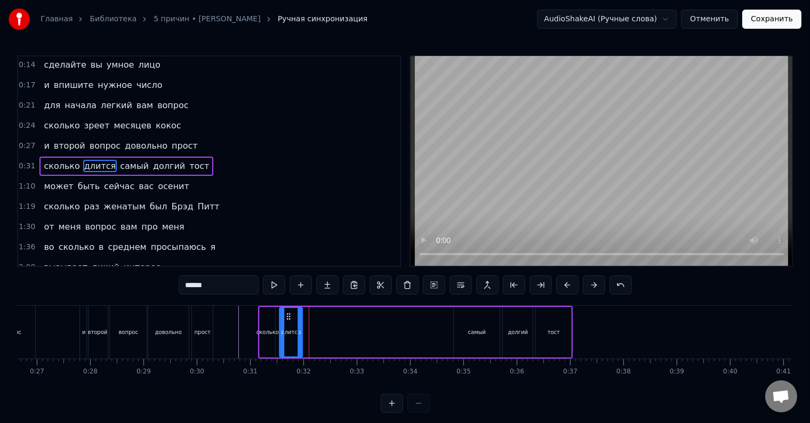
drag, startPoint x: 301, startPoint y: 316, endPoint x: 287, endPoint y: 318, distance: 14.0
click at [287, 318] on icon at bounding box center [288, 316] width 9 height 9
drag, startPoint x: 301, startPoint y: 334, endPoint x: 288, endPoint y: 334, distance: 12.8
click at [288, 334] on icon at bounding box center [287, 332] width 4 height 9
click at [283, 339] on div "длится" at bounding box center [284, 332] width 9 height 49
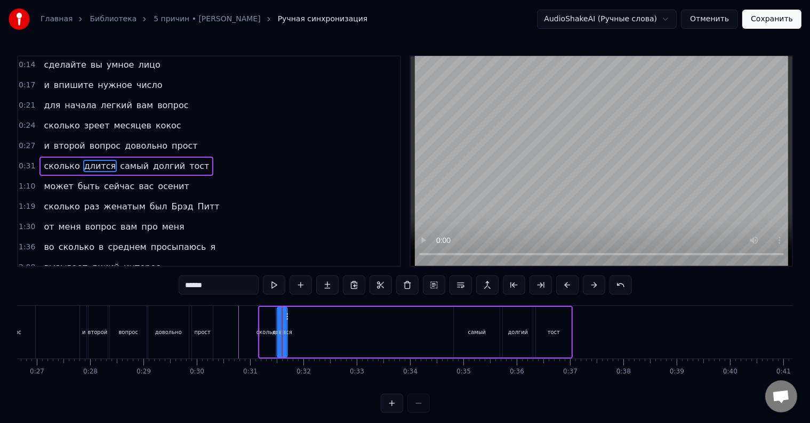
click at [287, 314] on circle at bounding box center [287, 314] width 1 height 1
click at [484, 324] on div "самый" at bounding box center [477, 332] width 46 height 51
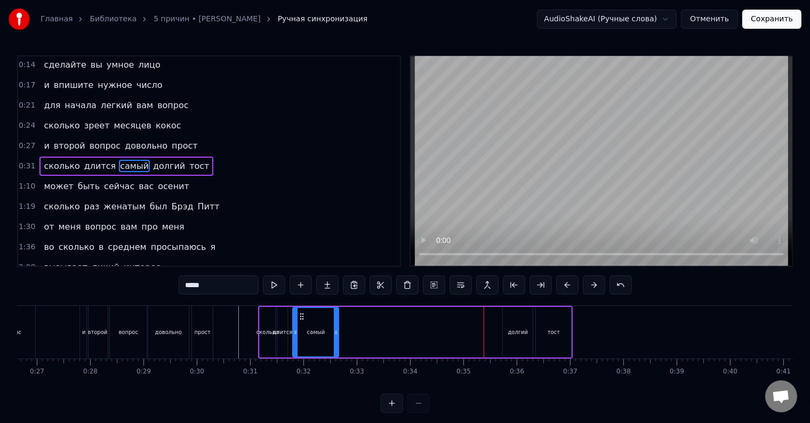
drag, startPoint x: 463, startPoint y: 318, endPoint x: 302, endPoint y: 334, distance: 161.8
click at [302, 334] on div "самый" at bounding box center [316, 332] width 45 height 49
drag, startPoint x: 336, startPoint y: 337, endPoint x: 304, endPoint y: 335, distance: 32.1
click at [304, 335] on div at bounding box center [304, 332] width 4 height 49
click at [520, 331] on div "долгий" at bounding box center [518, 332] width 20 height 8
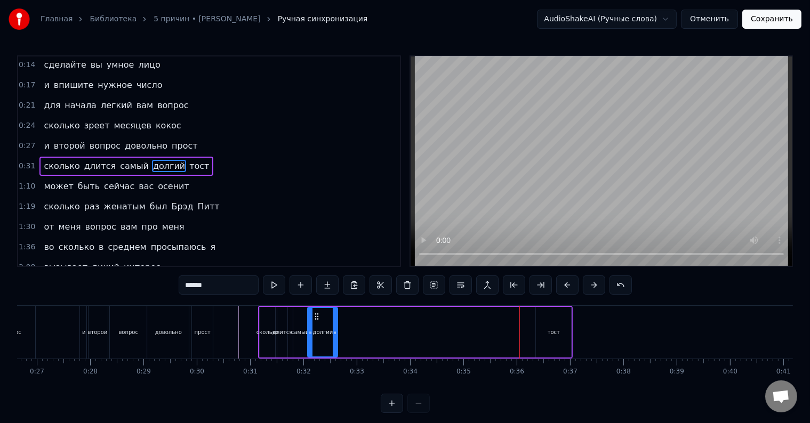
drag, startPoint x: 513, startPoint y: 318, endPoint x: 318, endPoint y: 325, distance: 195.3
click at [318, 325] on div "долгий" at bounding box center [323, 332] width 29 height 49
click at [331, 332] on icon at bounding box center [330, 332] width 4 height 9
click at [555, 333] on div "тост" at bounding box center [554, 332] width 12 height 8
type input "****"
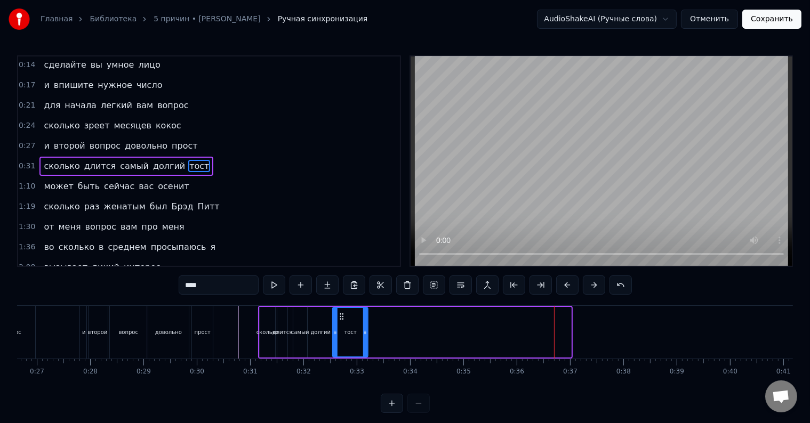
drag, startPoint x: 544, startPoint y: 316, endPoint x: 341, endPoint y: 331, distance: 203.7
click at [341, 331] on div "тост" at bounding box center [351, 332] width 34 height 49
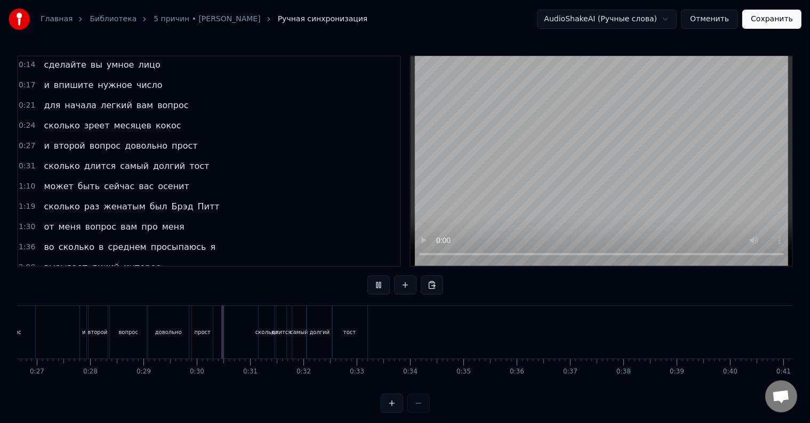
scroll to position [16, 0]
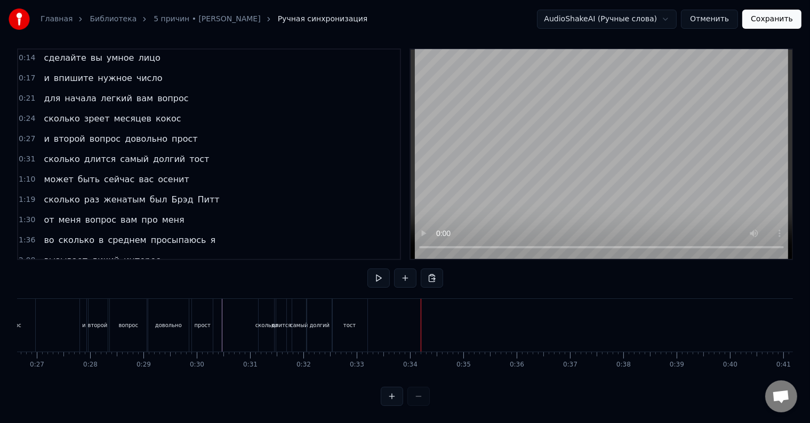
click at [356, 320] on div "тост" at bounding box center [349, 325] width 35 height 53
click at [352, 322] on div "тост" at bounding box center [349, 326] width 12 height 8
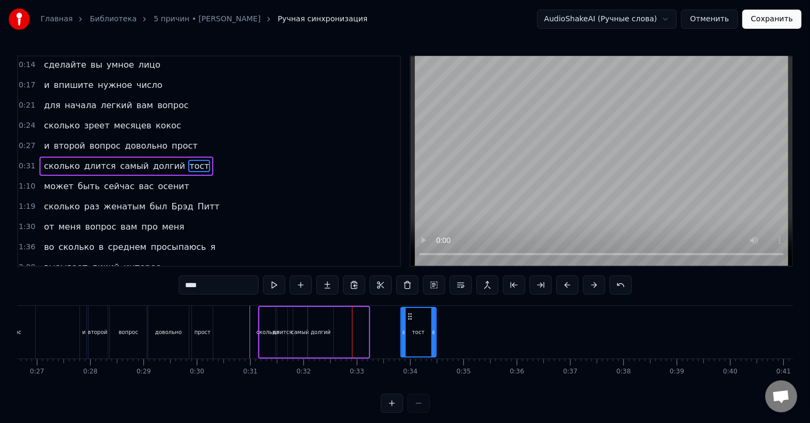
drag, startPoint x: 341, startPoint y: 312, endPoint x: 408, endPoint y: 314, distance: 67.7
click at [408, 314] on icon at bounding box center [410, 316] width 9 height 9
drag, startPoint x: 402, startPoint y: 333, endPoint x: 388, endPoint y: 333, distance: 13.3
click at [388, 333] on icon at bounding box center [389, 332] width 4 height 9
click at [324, 336] on div "долгий" at bounding box center [320, 332] width 20 height 8
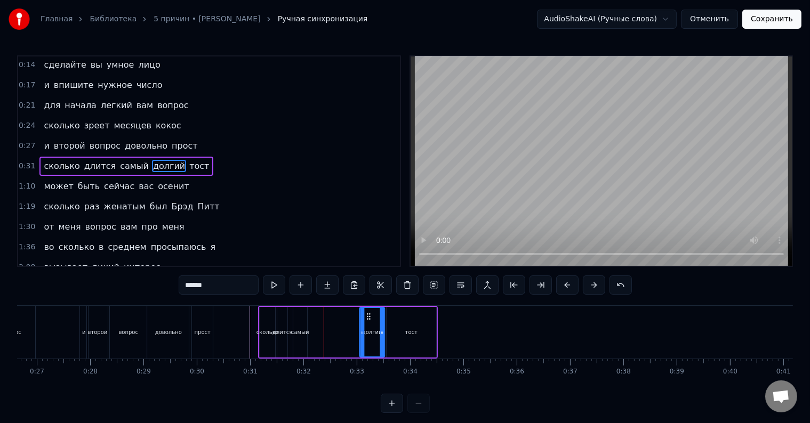
drag, startPoint x: 317, startPoint y: 317, endPoint x: 369, endPoint y: 320, distance: 51.9
click at [369, 320] on div "долгий" at bounding box center [372, 332] width 24 height 49
click at [362, 334] on icon at bounding box center [364, 332] width 4 height 9
click at [294, 332] on div "самый" at bounding box center [300, 332] width 18 height 8
type input "*****"
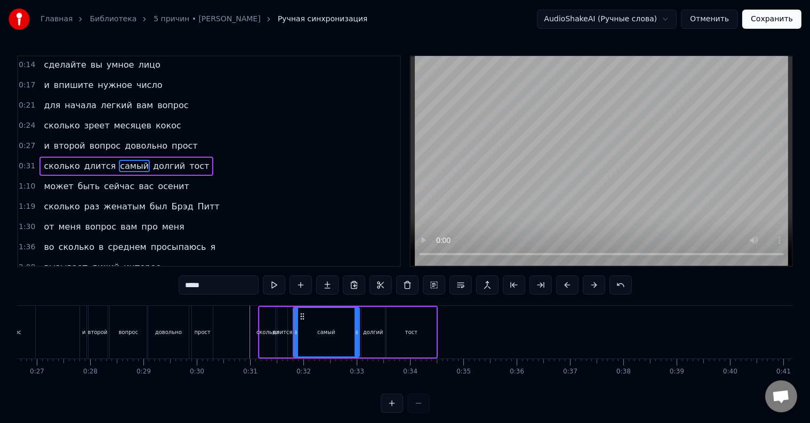
drag, startPoint x: 304, startPoint y: 328, endPoint x: 356, endPoint y: 331, distance: 52.3
click at [356, 331] on icon at bounding box center [357, 332] width 4 height 9
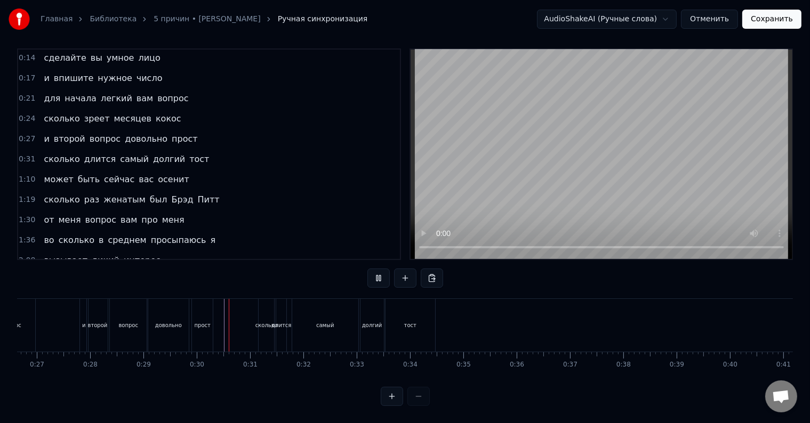
scroll to position [16, 0]
click at [327, 322] on div "самый" at bounding box center [325, 326] width 18 height 8
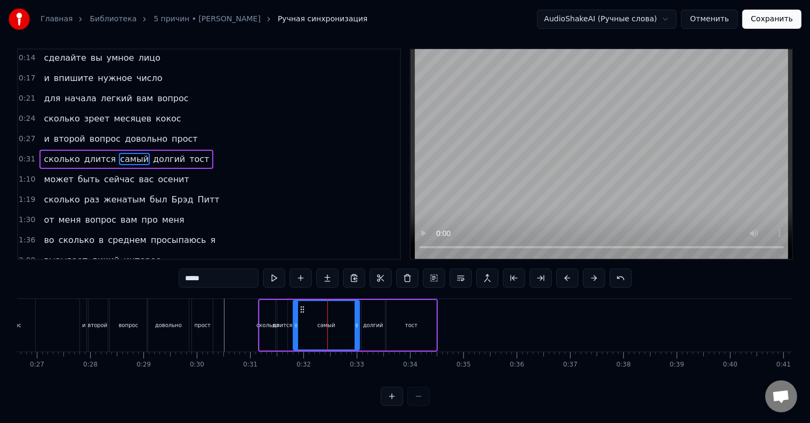
scroll to position [0, 0]
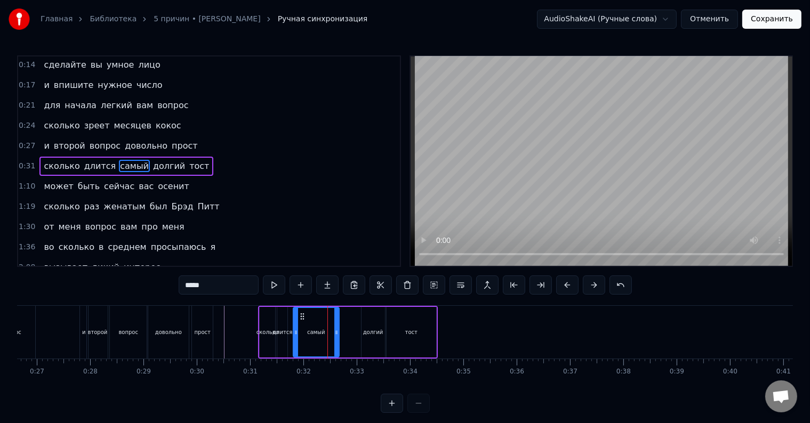
drag, startPoint x: 357, startPoint y: 330, endPoint x: 336, endPoint y: 331, distance: 20.8
click at [336, 331] on icon at bounding box center [336, 332] width 4 height 9
click at [367, 336] on div "долгий" at bounding box center [373, 332] width 23 height 51
type input "******"
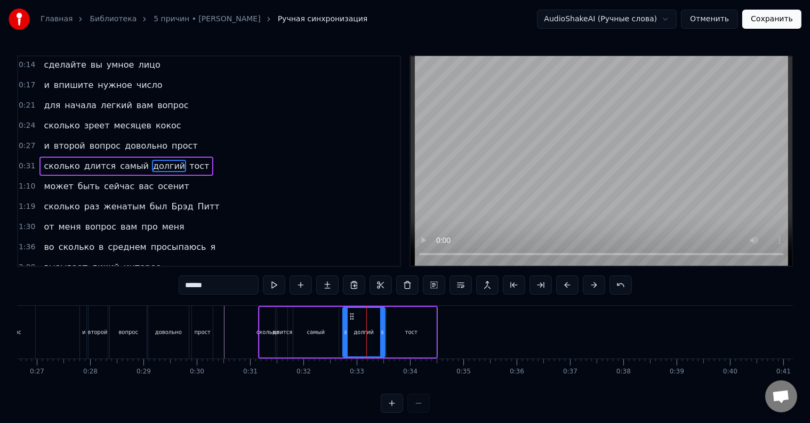
drag, startPoint x: 363, startPoint y: 335, endPoint x: 344, endPoint y: 335, distance: 18.7
click at [344, 335] on icon at bounding box center [345, 332] width 4 height 9
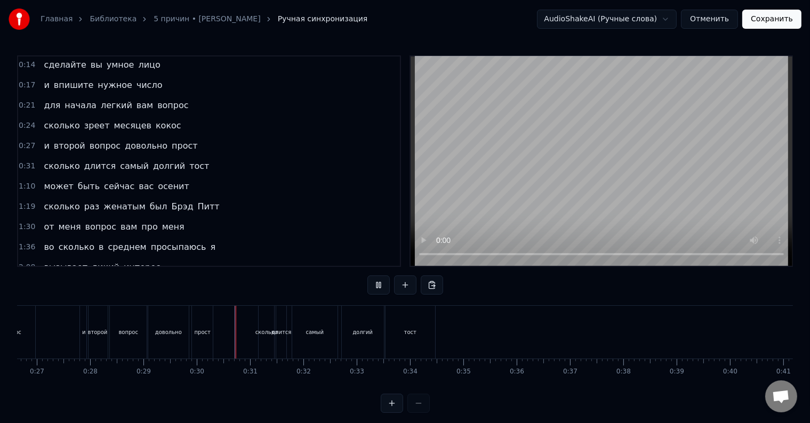
scroll to position [16, 0]
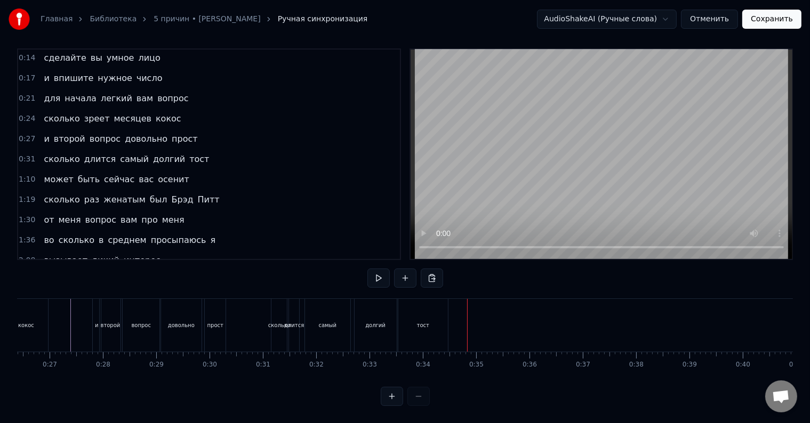
click at [467, 310] on div at bounding box center [467, 325] width 1 height 53
click at [326, 322] on div "самый" at bounding box center [328, 326] width 18 height 8
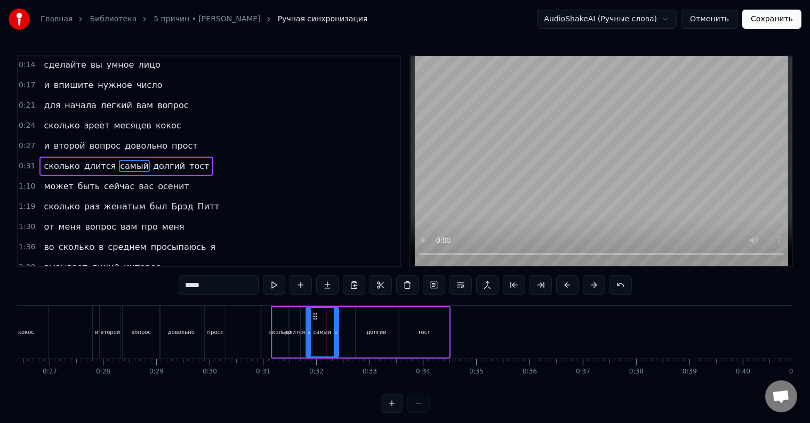
drag, startPoint x: 349, startPoint y: 336, endPoint x: 336, endPoint y: 336, distance: 12.8
click at [336, 336] on icon at bounding box center [336, 332] width 4 height 9
click at [361, 339] on div "долгий" at bounding box center [377, 332] width 42 height 51
type input "******"
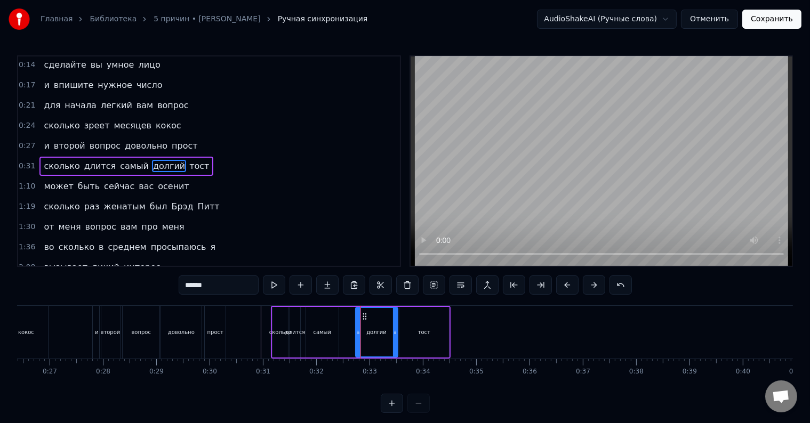
click at [365, 335] on div "долгий" at bounding box center [376, 332] width 41 height 49
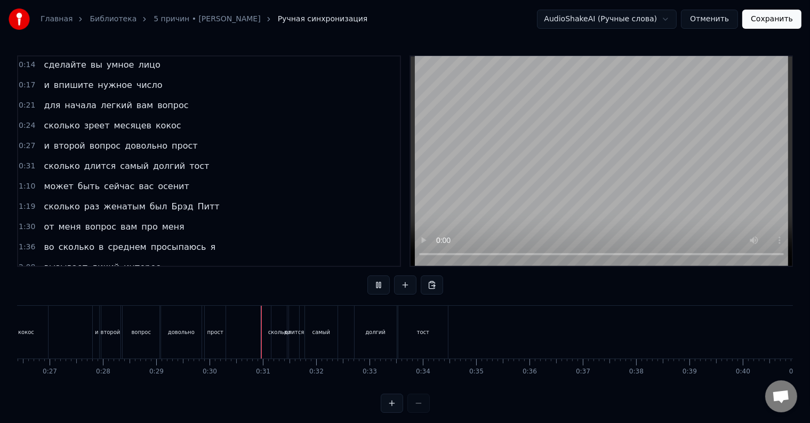
scroll to position [16, 0]
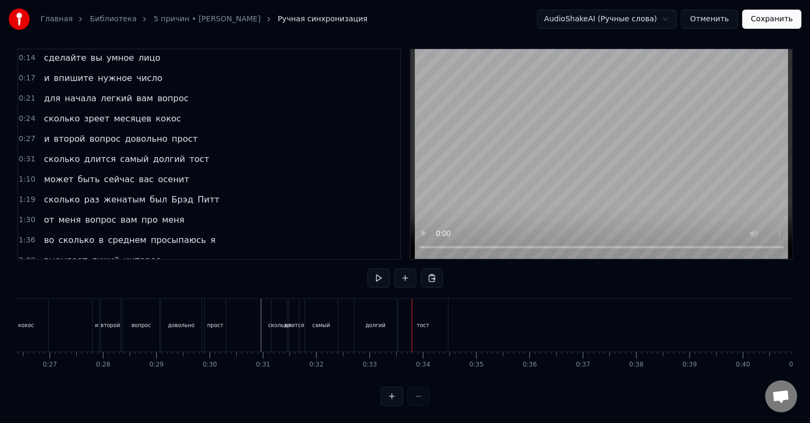
click at [362, 318] on div "долгий" at bounding box center [376, 325] width 42 height 53
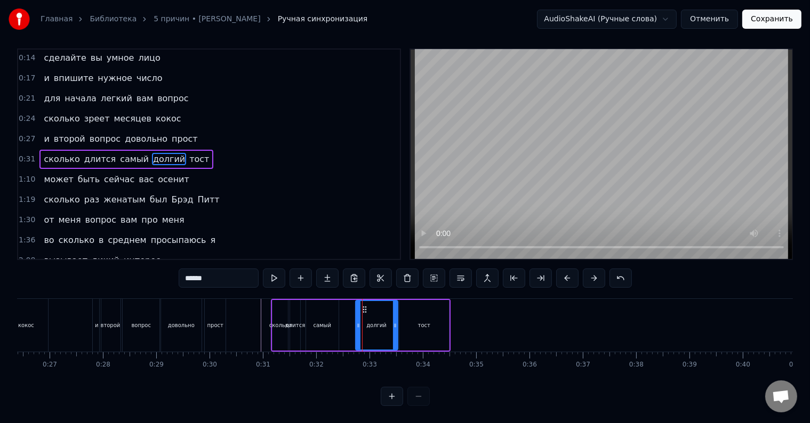
scroll to position [0, 0]
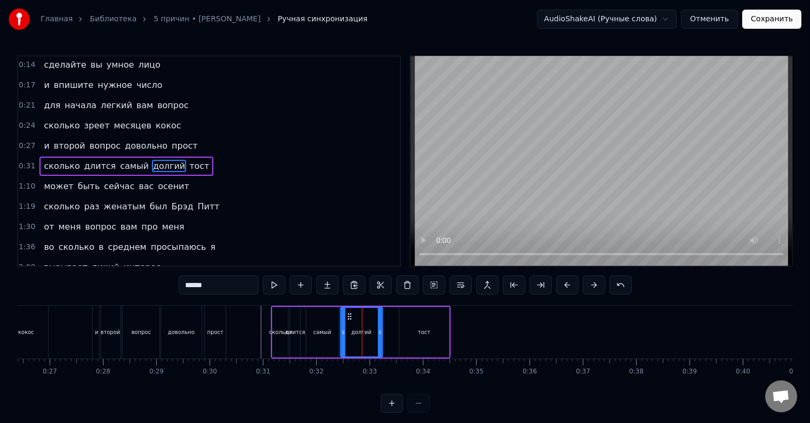
drag, startPoint x: 363, startPoint y: 315, endPoint x: 348, endPoint y: 316, distance: 14.9
click at [348, 316] on icon at bounding box center [350, 316] width 9 height 9
drag, startPoint x: 380, startPoint y: 335, endPoint x: 369, endPoint y: 336, distance: 11.2
click at [369, 336] on icon at bounding box center [369, 332] width 4 height 9
click at [407, 335] on div "тост" at bounding box center [424, 332] width 50 height 51
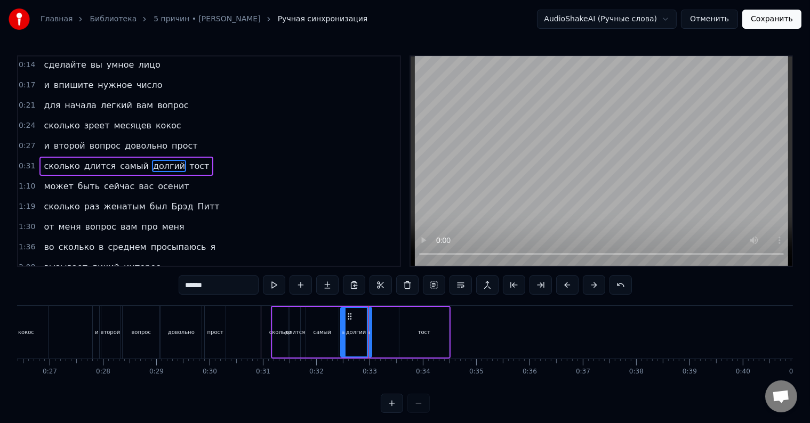
type input "****"
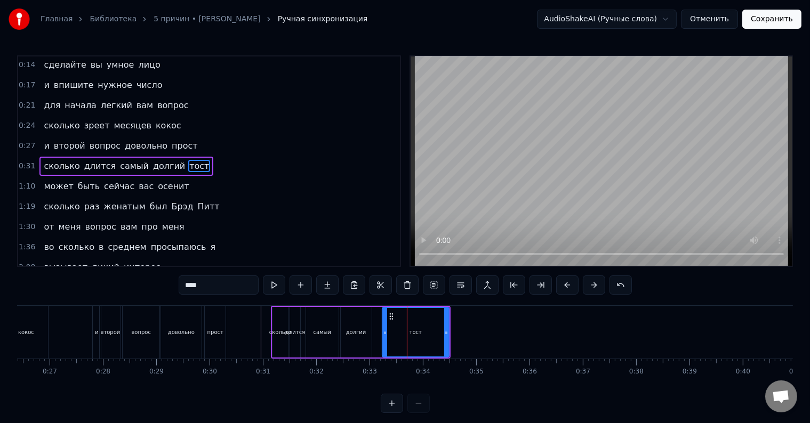
drag, startPoint x: 400, startPoint y: 335, endPoint x: 383, endPoint y: 337, distance: 17.1
click at [383, 337] on div at bounding box center [385, 332] width 4 height 49
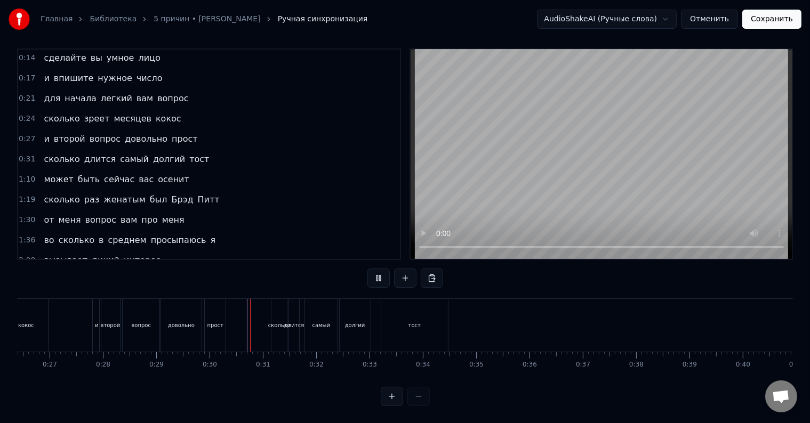
scroll to position [16, 0]
click at [464, 318] on div at bounding box center [464, 325] width 1 height 53
click at [446, 321] on div "тост" at bounding box center [414, 325] width 67 height 53
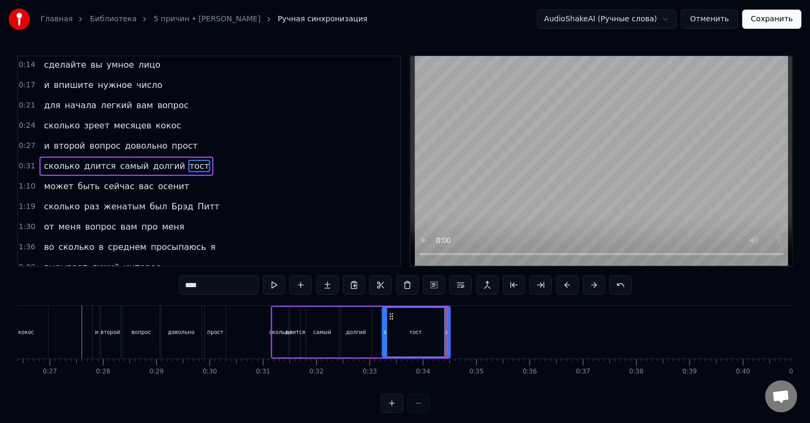
drag, startPoint x: 446, startPoint y: 323, endPoint x: 438, endPoint y: 323, distance: 7.5
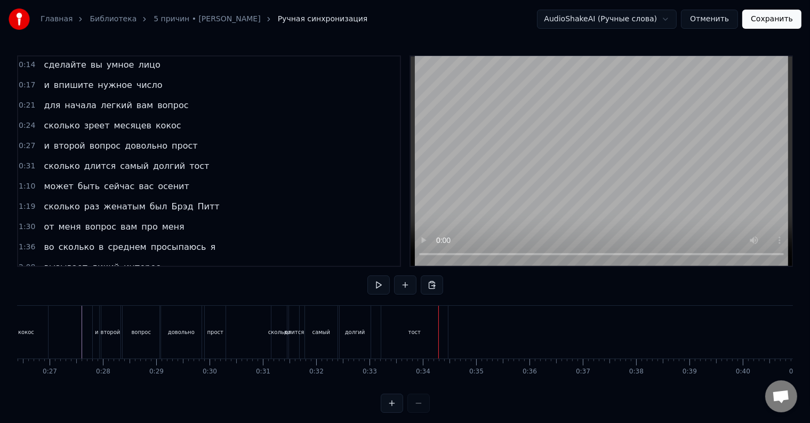
click at [445, 332] on div "тост" at bounding box center [414, 332] width 67 height 53
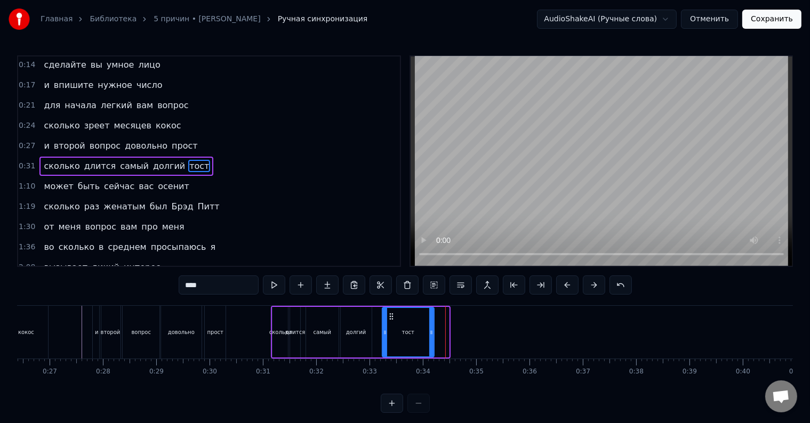
drag, startPoint x: 447, startPoint y: 334, endPoint x: 432, endPoint y: 334, distance: 14.9
click at [432, 334] on icon at bounding box center [431, 332] width 4 height 9
click at [435, 335] on div "сколько длится самый долгий тост" at bounding box center [353, 332] width 164 height 53
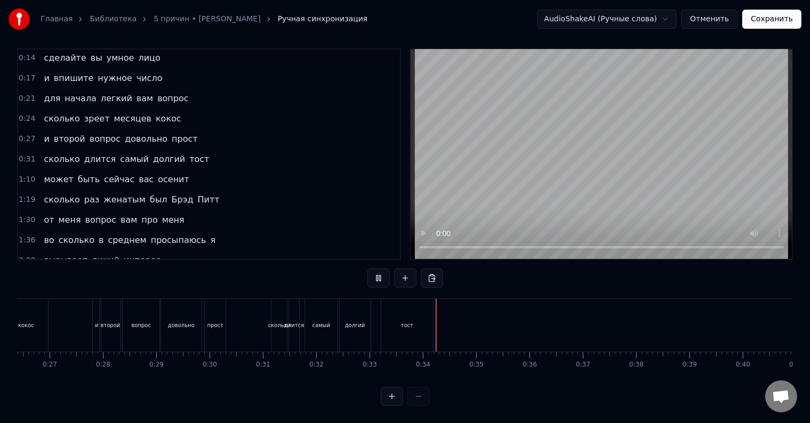
scroll to position [16, 0]
click at [428, 322] on div "тост" at bounding box center [407, 325] width 52 height 53
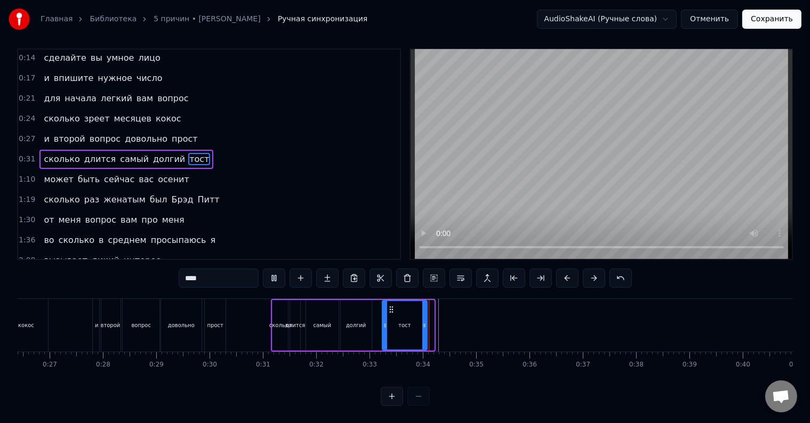
drag, startPoint x: 430, startPoint y: 325, endPoint x: 423, endPoint y: 326, distance: 7.0
click at [423, 326] on div at bounding box center [424, 325] width 4 height 49
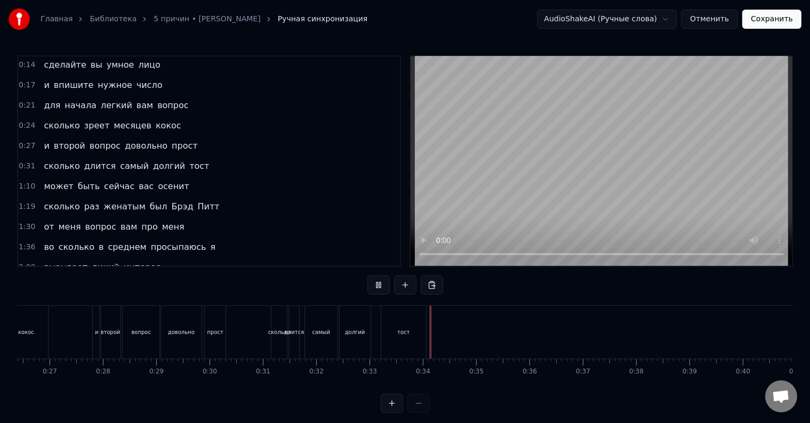
scroll to position [16, 0]
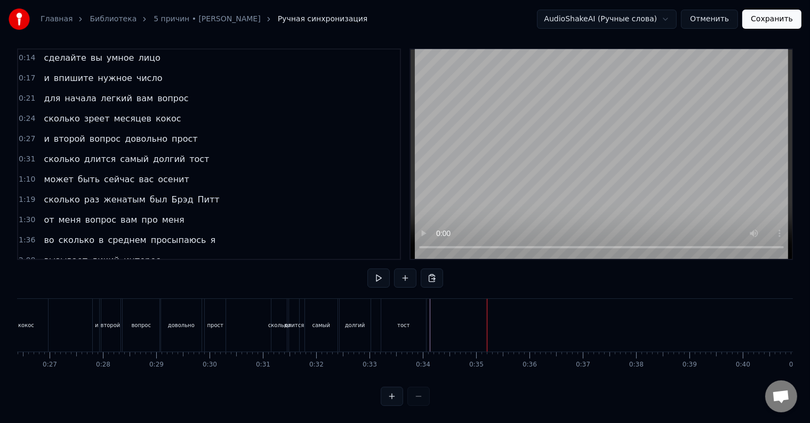
click at [420, 331] on div "тост" at bounding box center [403, 325] width 45 height 53
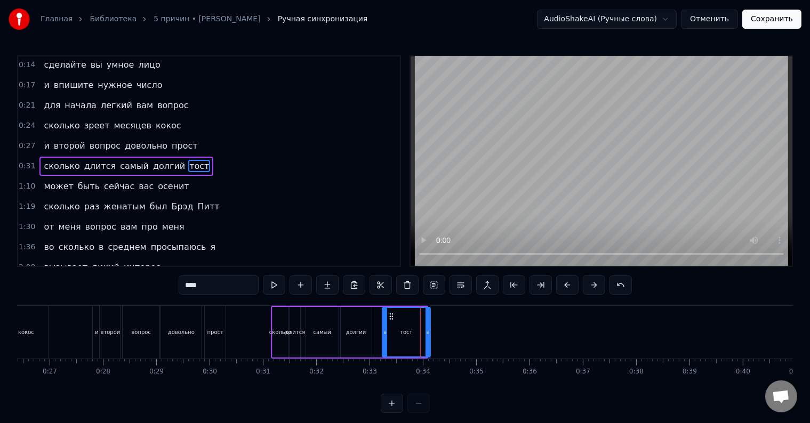
click at [429, 338] on div at bounding box center [428, 332] width 4 height 49
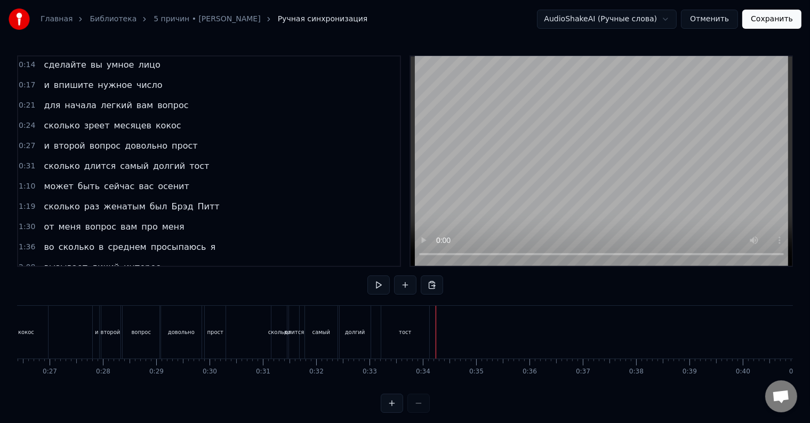
click at [431, 337] on div "сколько длится самый долгий тост" at bounding box center [351, 332] width 161 height 53
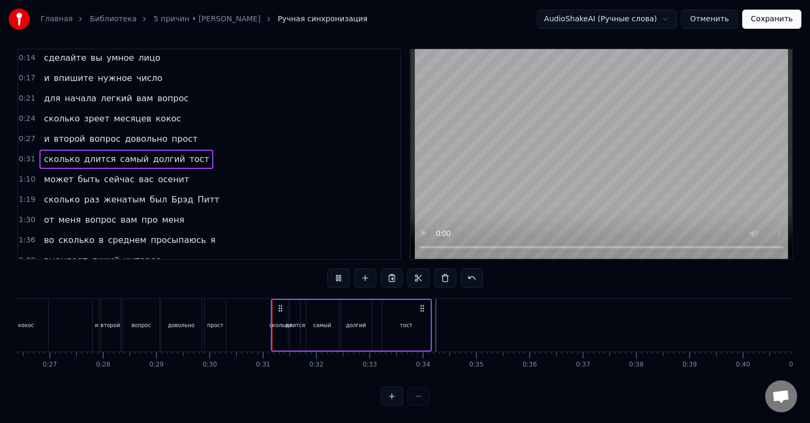
scroll to position [16, 0]
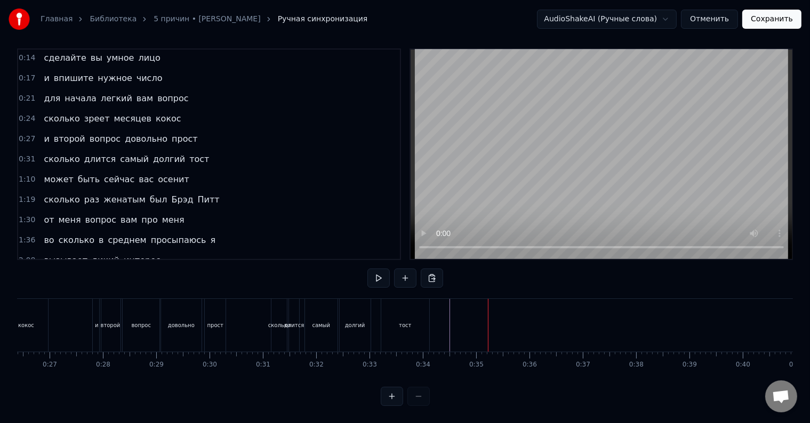
click at [53, 170] on div "может быть сейчас вас осенит" at bounding box center [116, 179] width 154 height 19
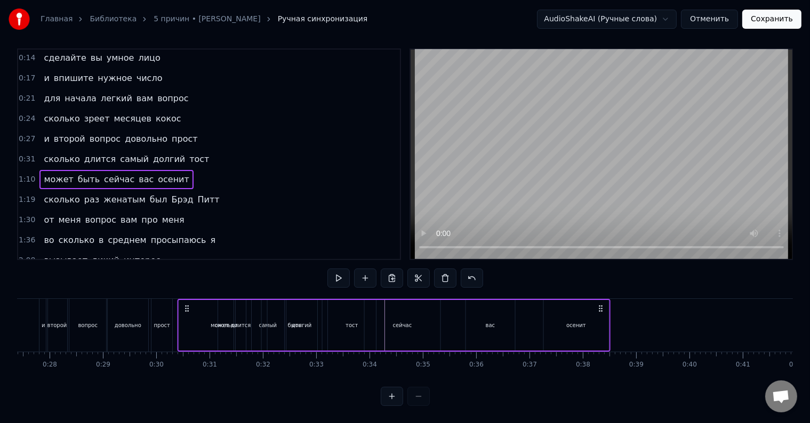
scroll to position [0, 1455]
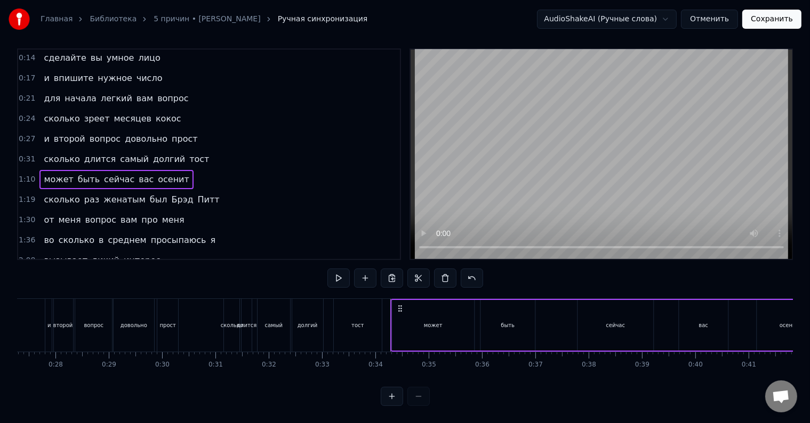
drag, startPoint x: 78, startPoint y: 298, endPoint x: 398, endPoint y: 312, distance: 320.3
click at [398, 312] on div "может быть сейчас вас осенит" at bounding box center [607, 325] width 433 height 53
click at [459, 305] on div "может" at bounding box center [433, 325] width 82 height 51
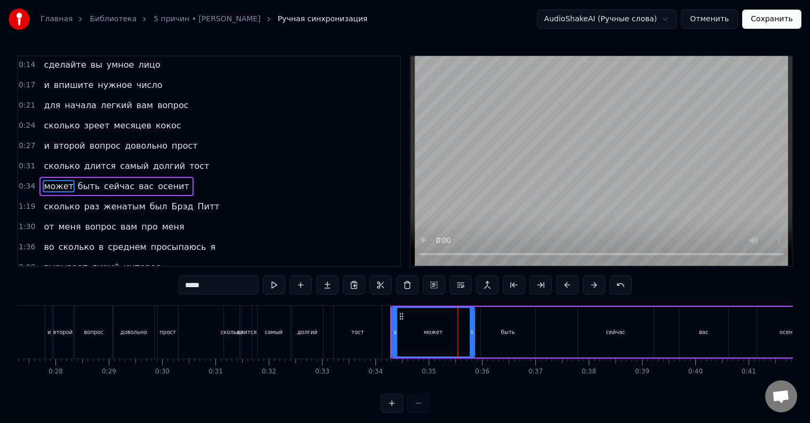
scroll to position [62, 0]
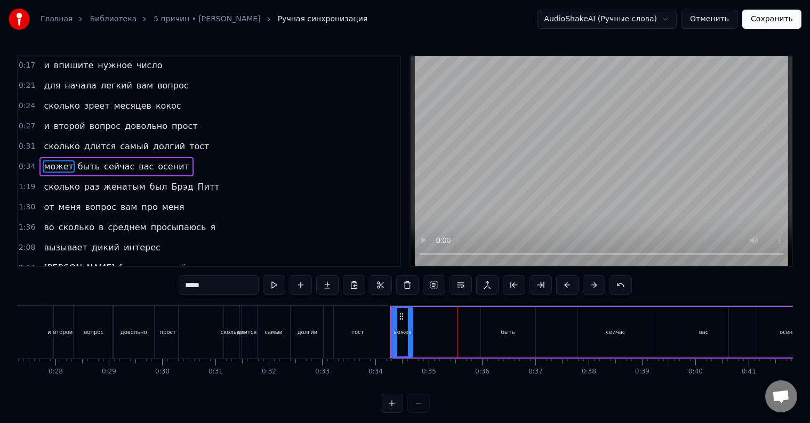
drag, startPoint x: 470, startPoint y: 325, endPoint x: 408, endPoint y: 330, distance: 62.1
click at [408, 330] on div at bounding box center [410, 332] width 4 height 49
click at [491, 335] on div "быть" at bounding box center [508, 332] width 54 height 51
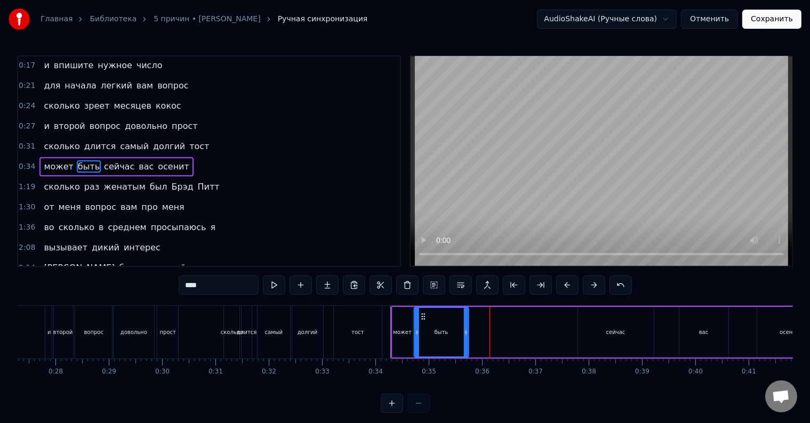
drag, startPoint x: 488, startPoint y: 315, endPoint x: 422, endPoint y: 322, distance: 67.0
click at [422, 322] on div "быть" at bounding box center [441, 332] width 53 height 49
click at [400, 333] on div "может" at bounding box center [402, 332] width 19 height 8
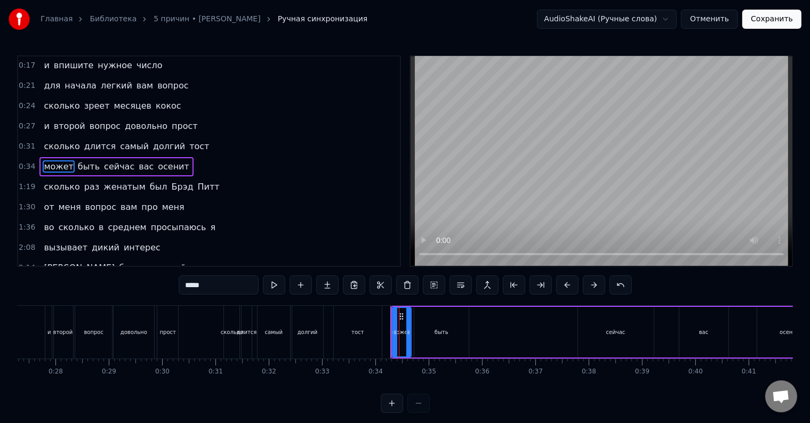
click at [408, 335] on icon at bounding box center [408, 332] width 4 height 9
click at [419, 333] on div "быть" at bounding box center [441, 332] width 54 height 51
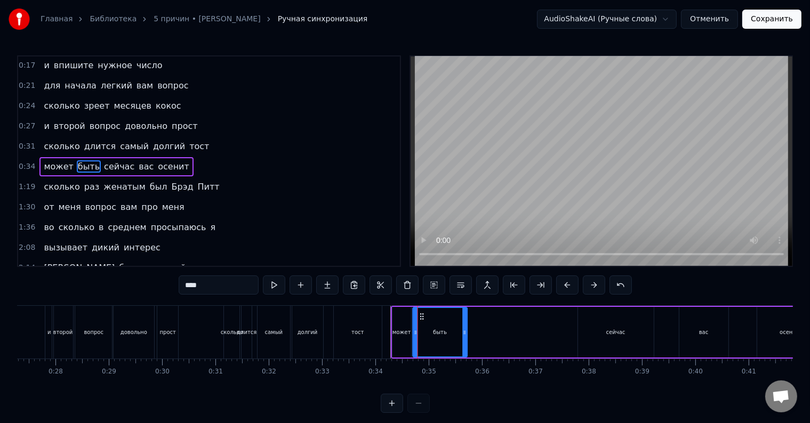
click at [421, 316] on circle at bounding box center [421, 316] width 1 height 1
drag, startPoint x: 465, startPoint y: 333, endPoint x: 428, endPoint y: 334, distance: 36.8
click at [428, 334] on icon at bounding box center [428, 332] width 4 height 9
click at [604, 326] on div "сейчас" at bounding box center [616, 332] width 76 height 51
type input "******"
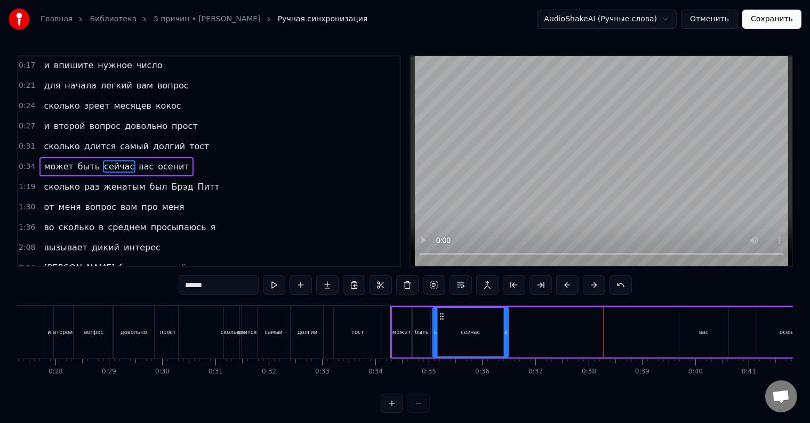
drag, startPoint x: 587, startPoint y: 318, endPoint x: 442, endPoint y: 328, distance: 145.4
click at [442, 328] on div "сейчас" at bounding box center [471, 332] width 75 height 49
drag, startPoint x: 507, startPoint y: 333, endPoint x: 461, endPoint y: 337, distance: 45.5
click at [461, 337] on div at bounding box center [461, 332] width 4 height 49
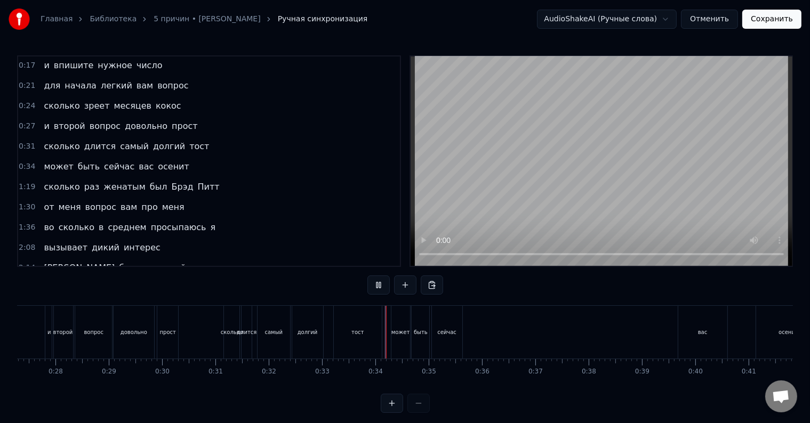
scroll to position [16, 0]
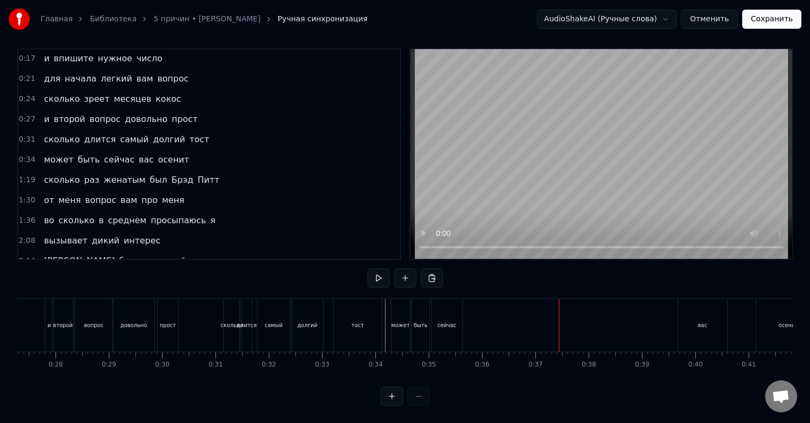
click at [692, 315] on div "вас" at bounding box center [702, 325] width 49 height 53
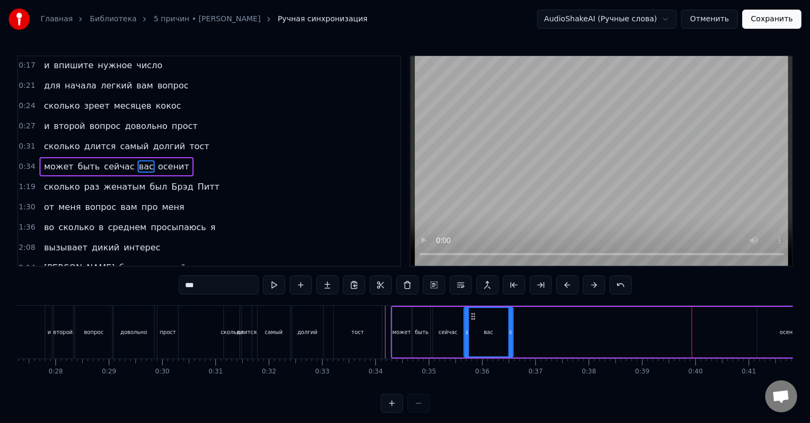
drag, startPoint x: 687, startPoint y: 311, endPoint x: 471, endPoint y: 328, distance: 216.1
click at [471, 328] on div "вас" at bounding box center [488, 332] width 48 height 49
drag, startPoint x: 510, startPoint y: 335, endPoint x: 476, endPoint y: 338, distance: 33.7
click at [476, 338] on div at bounding box center [477, 332] width 4 height 49
click at [769, 328] on div "осенит" at bounding box center [789, 332] width 65 height 51
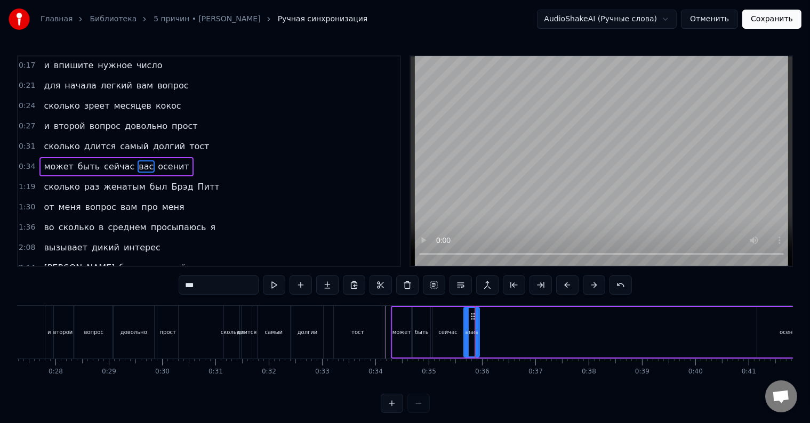
type input "******"
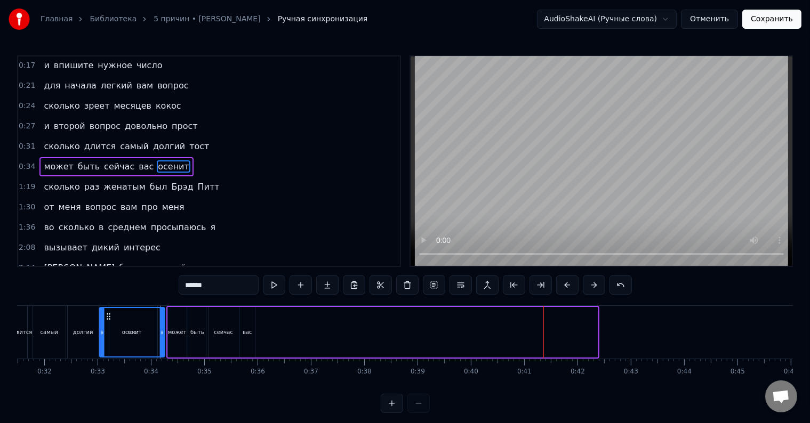
scroll to position [0, 1627]
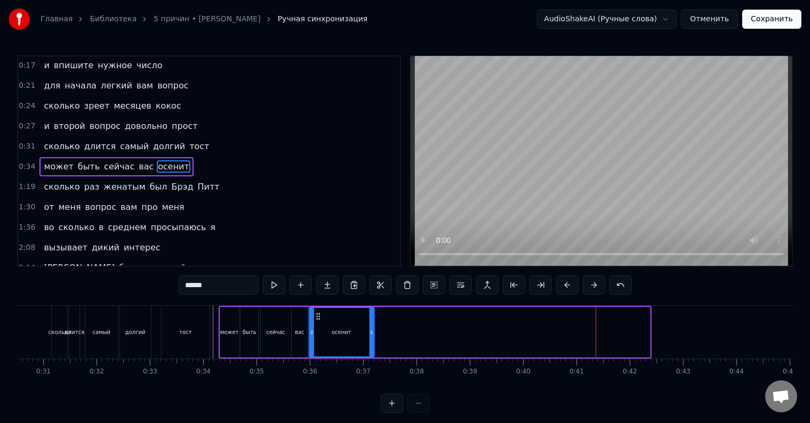
drag, startPoint x: 68, startPoint y: 314, endPoint x: 318, endPoint y: 338, distance: 250.7
click at [318, 338] on div "осенит" at bounding box center [342, 332] width 64 height 49
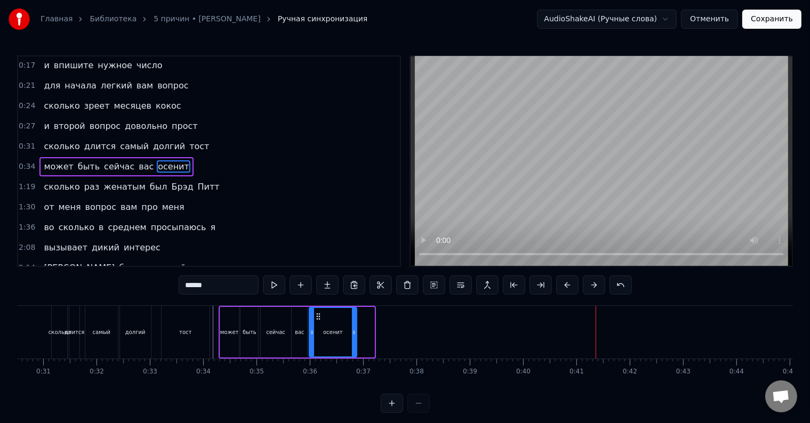
drag, startPoint x: 373, startPoint y: 340, endPoint x: 356, endPoint y: 342, distance: 17.8
click at [356, 342] on div at bounding box center [354, 332] width 4 height 49
click at [212, 331] on div "сколько длится самый долгий тост" at bounding box center [131, 332] width 161 height 53
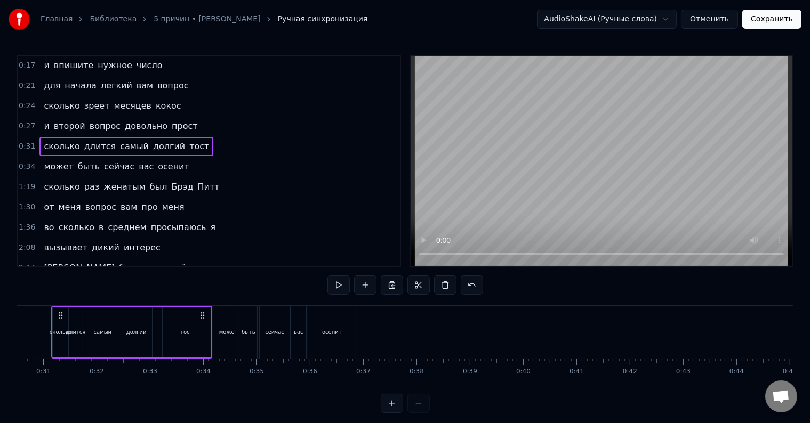
click at [212, 331] on div at bounding box center [212, 332] width 1 height 53
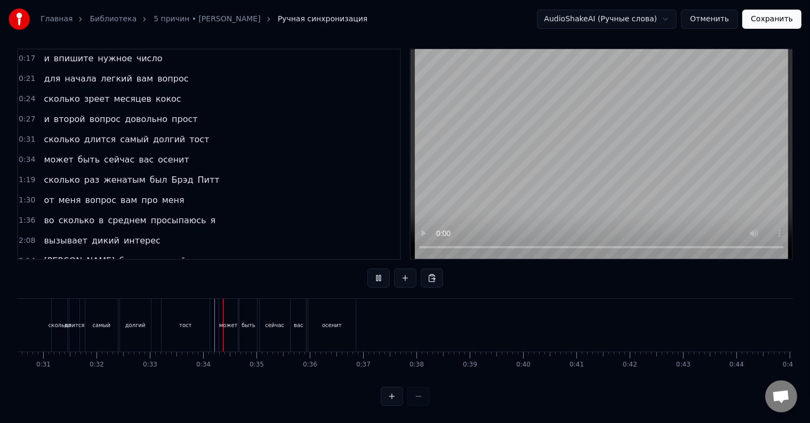
scroll to position [16, 0]
drag, startPoint x: 349, startPoint y: 328, endPoint x: 357, endPoint y: 327, distance: 8.1
click at [354, 327] on div "осенит" at bounding box center [331, 325] width 47 height 53
click at [349, 331] on div "осенит" at bounding box center [331, 325] width 47 height 53
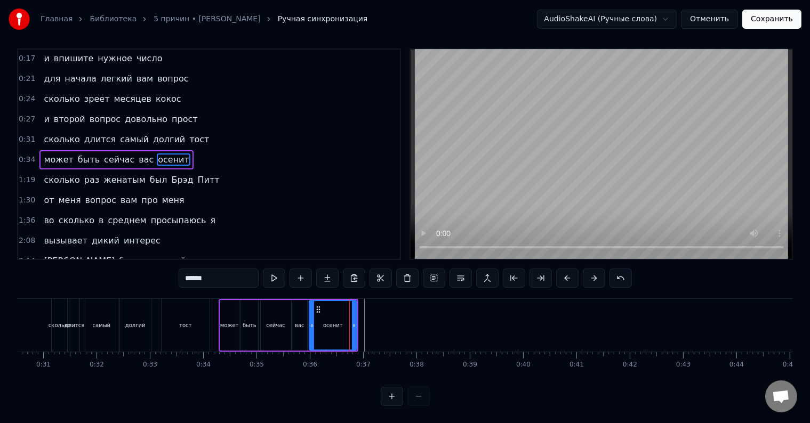
scroll to position [0, 0]
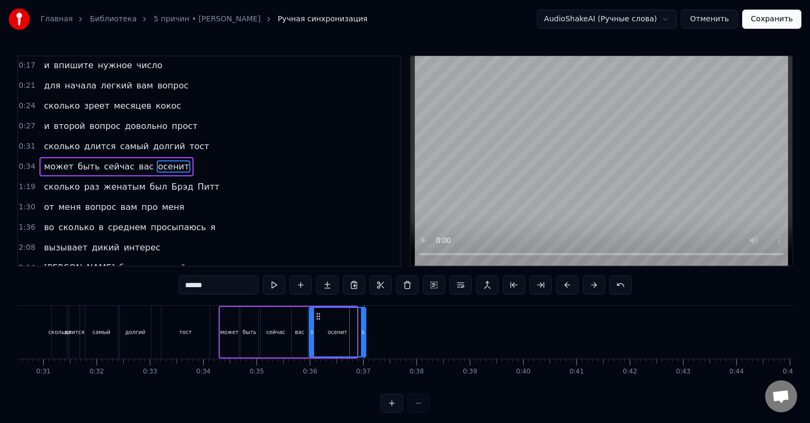
drag, startPoint x: 354, startPoint y: 336, endPoint x: 363, endPoint y: 339, distance: 9.6
click at [363, 339] on div at bounding box center [363, 332] width 4 height 49
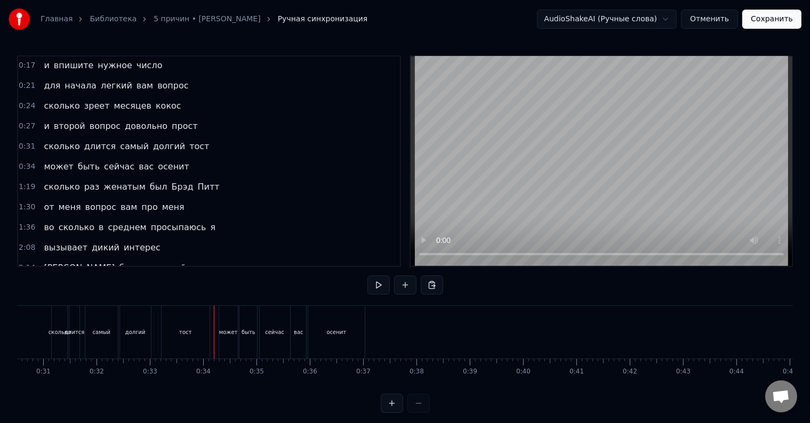
click at [214, 326] on div at bounding box center [214, 332] width 1 height 53
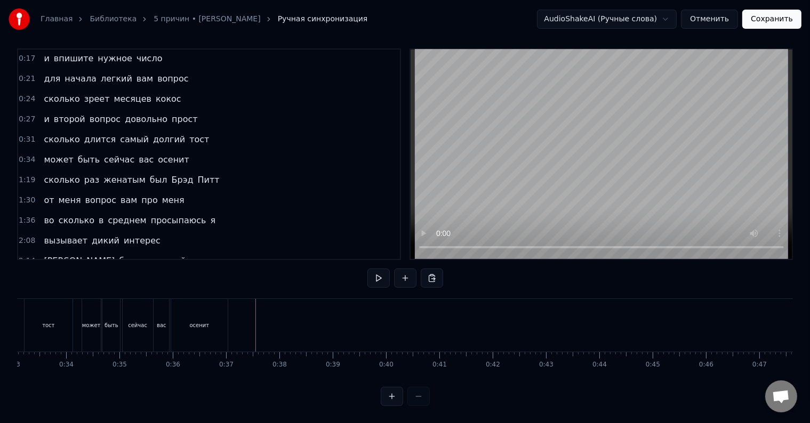
scroll to position [0, 1672]
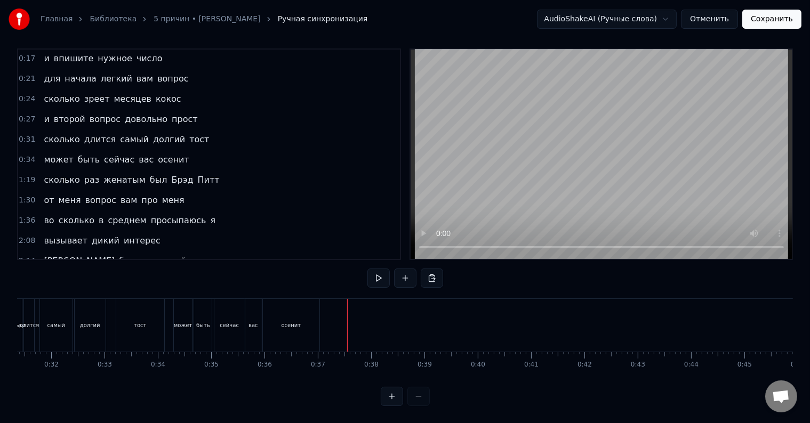
click at [55, 171] on div "сколько раз женатым был [PERSON_NAME]" at bounding box center [131, 180] width 184 height 19
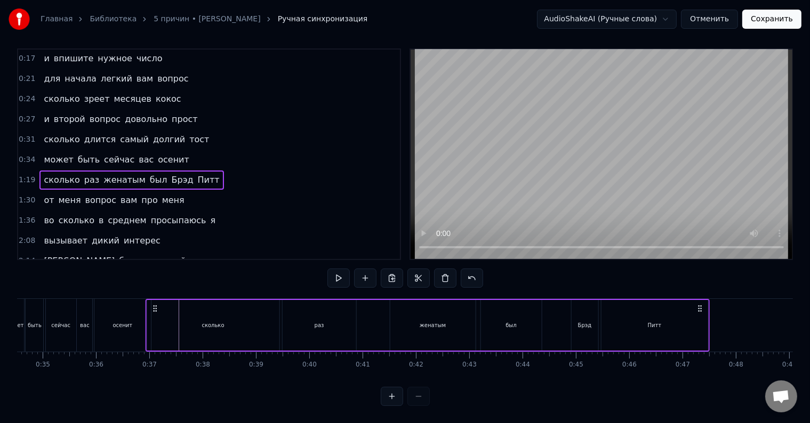
scroll to position [0, 1834]
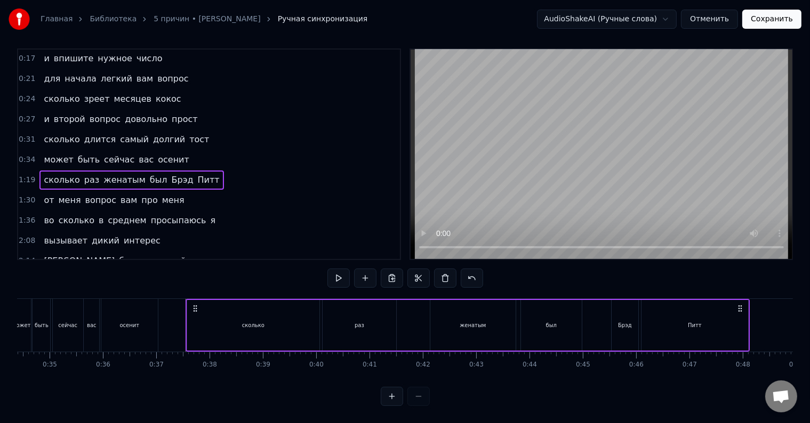
drag, startPoint x: 79, startPoint y: 300, endPoint x: 194, endPoint y: 317, distance: 116.5
click at [194, 317] on div "сколько раз женатым был [PERSON_NAME]" at bounding box center [468, 325] width 564 height 53
click at [245, 322] on div "сколько" at bounding box center [253, 326] width 22 height 8
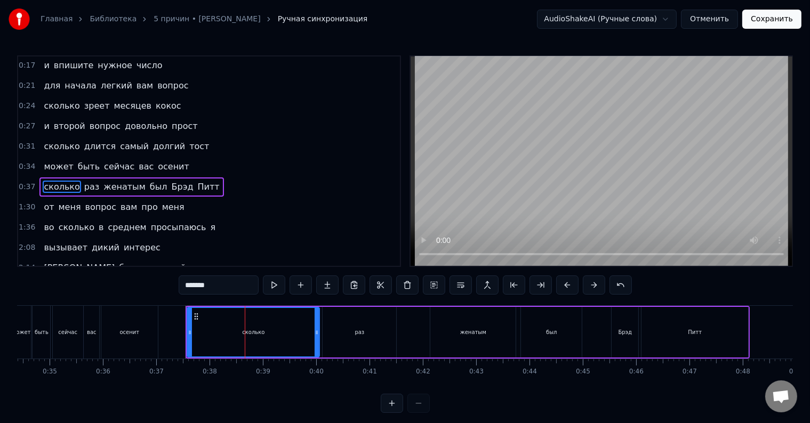
scroll to position [81, 0]
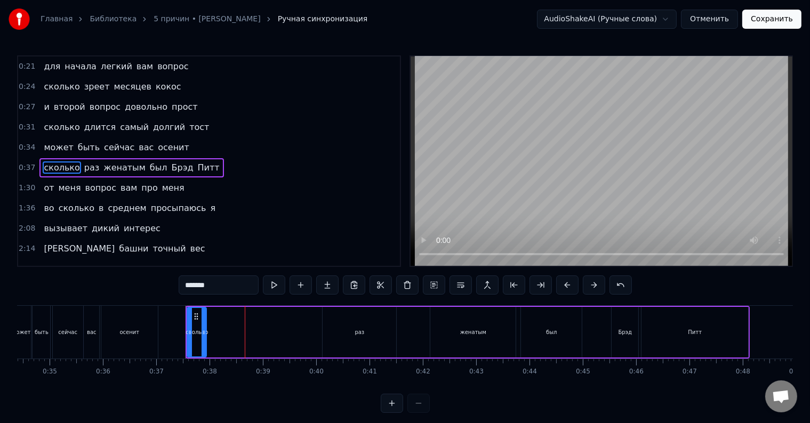
drag, startPoint x: 317, startPoint y: 331, endPoint x: 204, endPoint y: 332, distance: 113.1
click at [204, 332] on icon at bounding box center [204, 332] width 4 height 9
click at [346, 334] on div "раз" at bounding box center [360, 332] width 74 height 51
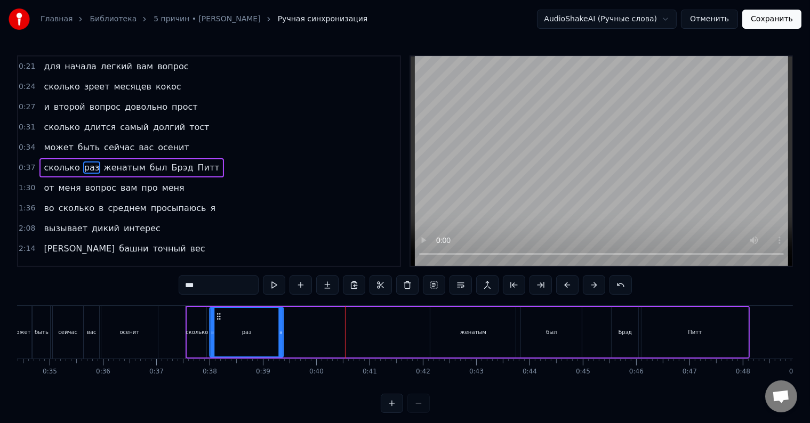
drag, startPoint x: 332, startPoint y: 317, endPoint x: 219, endPoint y: 323, distance: 112.7
click at [219, 323] on div "раз" at bounding box center [247, 332] width 73 height 49
drag, startPoint x: 282, startPoint y: 332, endPoint x: 226, endPoint y: 334, distance: 56.1
click at [226, 334] on icon at bounding box center [225, 332] width 4 height 9
click at [436, 324] on div "женатым" at bounding box center [472, 332] width 85 height 51
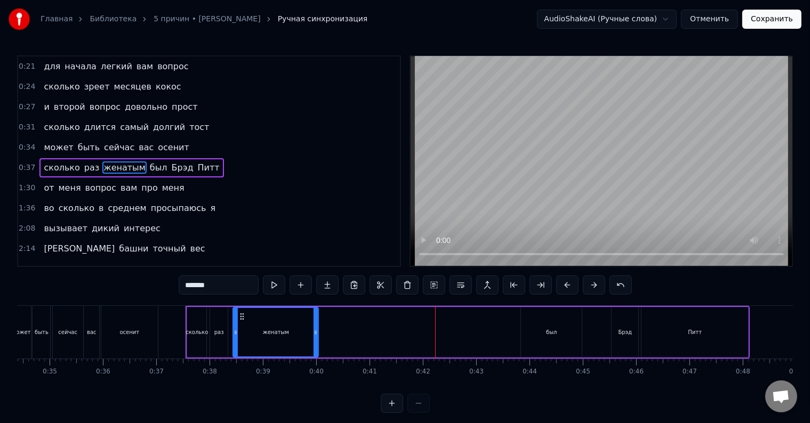
drag, startPoint x: 418, startPoint y: 318, endPoint x: 241, endPoint y: 328, distance: 177.3
click at [241, 328] on div "женатым" at bounding box center [276, 332] width 84 height 49
click at [315, 334] on icon at bounding box center [316, 332] width 4 height 9
drag, startPoint x: 315, startPoint y: 334, endPoint x: 262, endPoint y: 335, distance: 53.3
click at [262, 335] on icon at bounding box center [263, 332] width 4 height 9
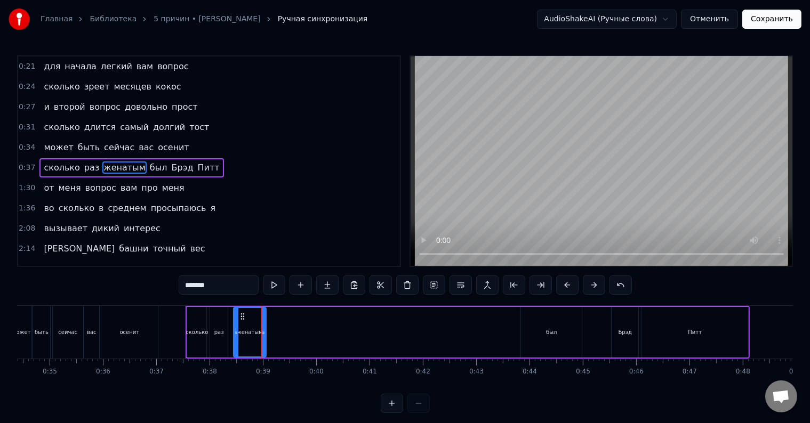
click at [526, 324] on div "был" at bounding box center [551, 332] width 61 height 51
type input "***"
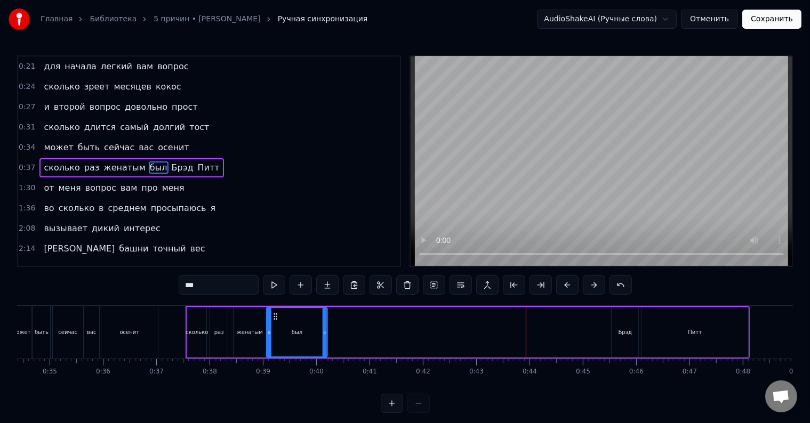
drag, startPoint x: 529, startPoint y: 318, endPoint x: 275, endPoint y: 329, distance: 254.6
click at [275, 329] on div "был" at bounding box center [298, 332] width 60 height 49
drag, startPoint x: 325, startPoint y: 333, endPoint x: 277, endPoint y: 332, distance: 48.0
click at [277, 332] on icon at bounding box center [277, 332] width 4 height 9
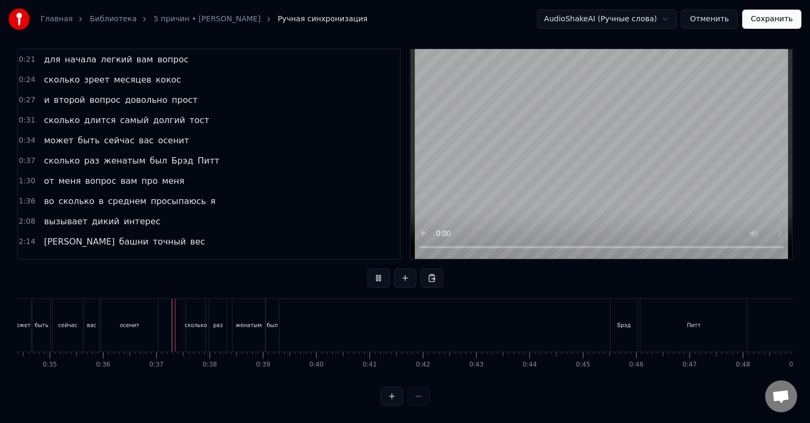
scroll to position [16, 0]
click at [241, 322] on div "женатым" at bounding box center [249, 326] width 26 height 8
click at [202, 324] on div "сколько" at bounding box center [195, 325] width 19 height 53
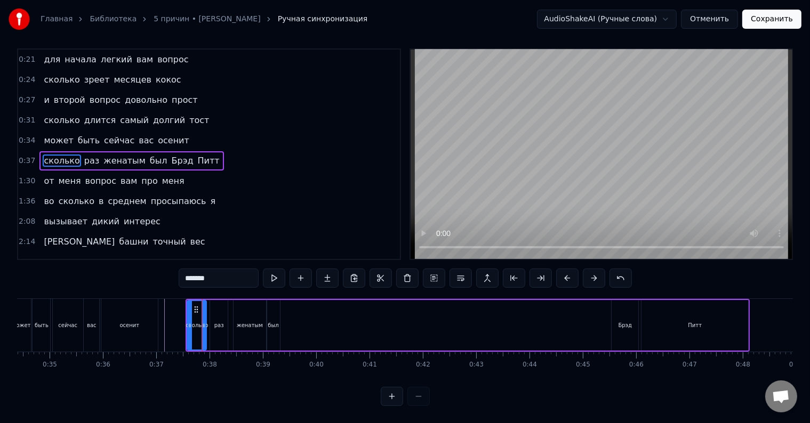
scroll to position [0, 0]
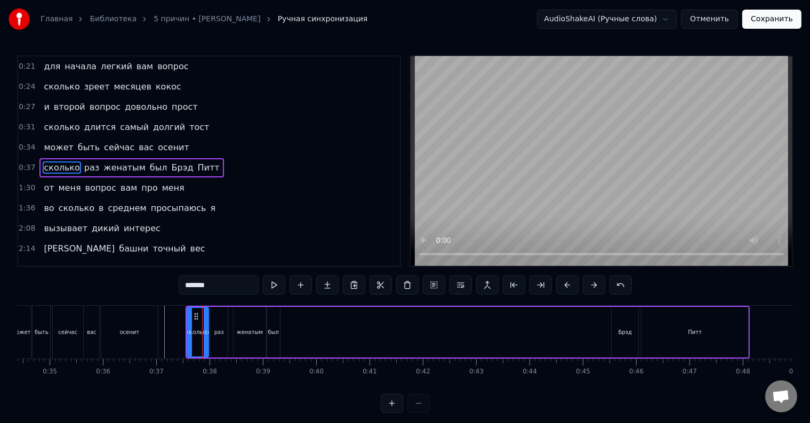
click at [207, 328] on icon at bounding box center [206, 332] width 4 height 9
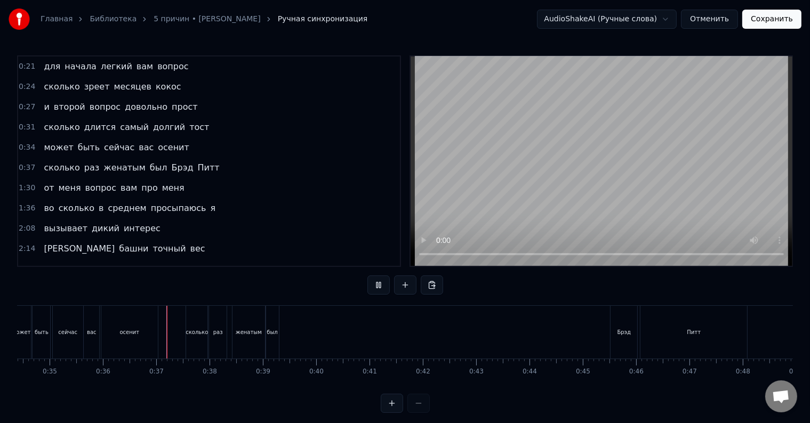
scroll to position [16, 0]
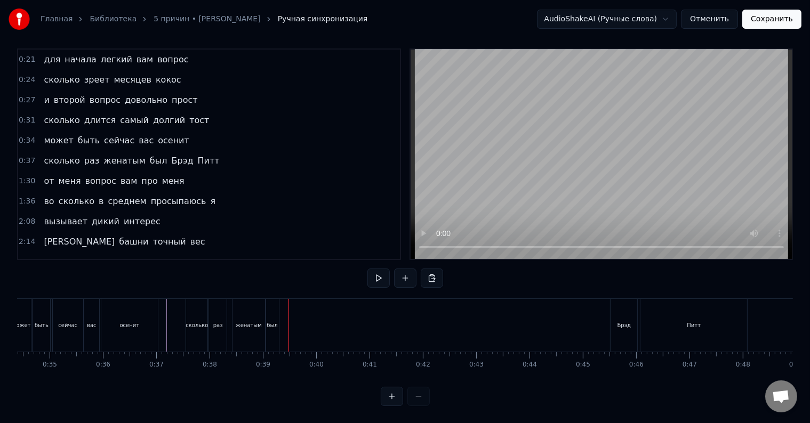
click at [244, 324] on div "женатым" at bounding box center [249, 325] width 33 height 53
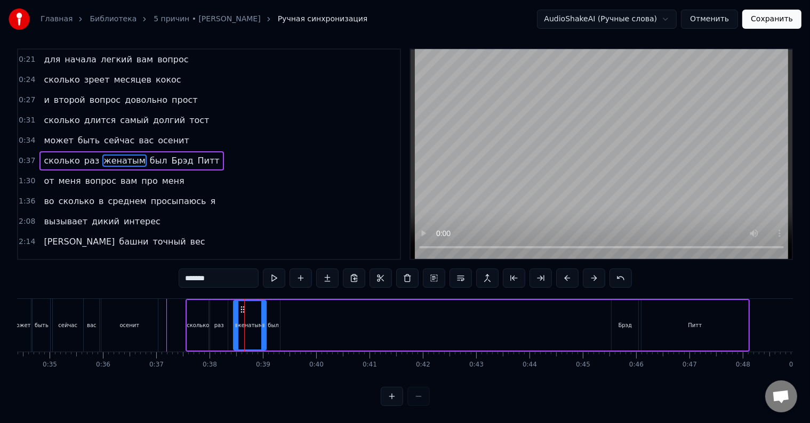
scroll to position [0, 0]
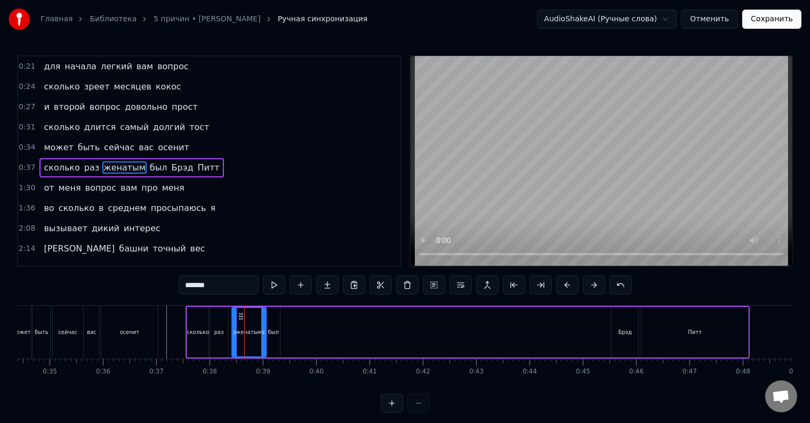
click at [233, 328] on icon at bounding box center [235, 332] width 4 height 9
click at [224, 334] on div "раз" at bounding box center [219, 332] width 18 height 51
type input "***"
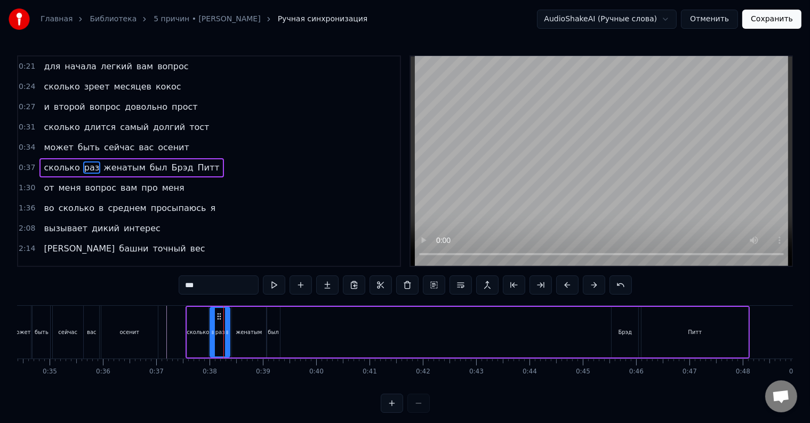
click at [228, 335] on icon at bounding box center [227, 332] width 4 height 9
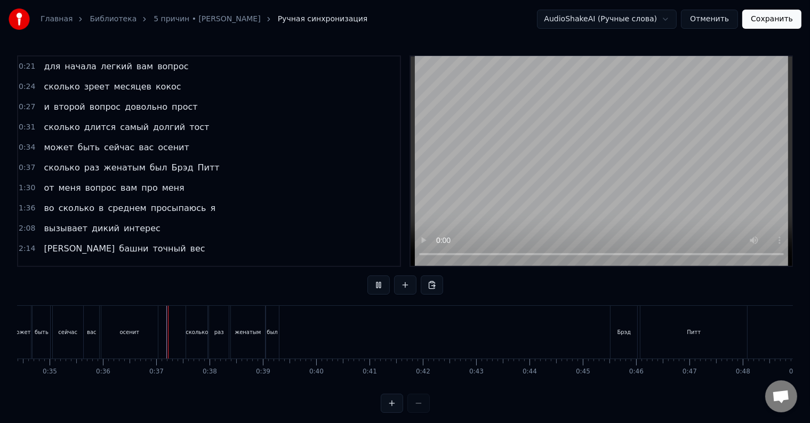
scroll to position [16, 0]
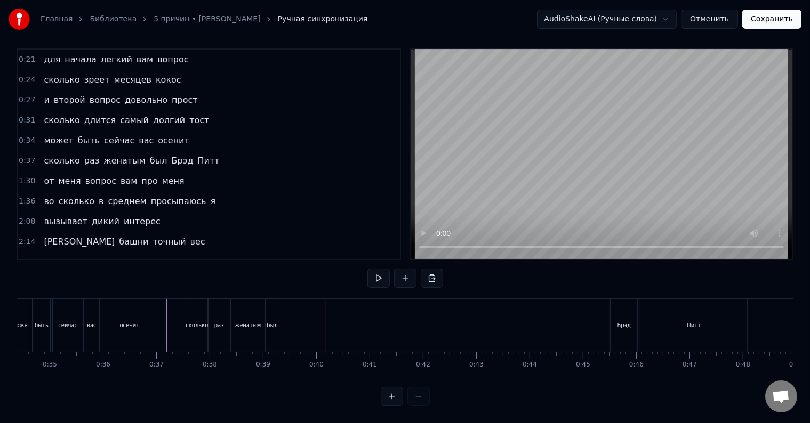
click at [614, 307] on div "Брэд" at bounding box center [624, 325] width 27 height 53
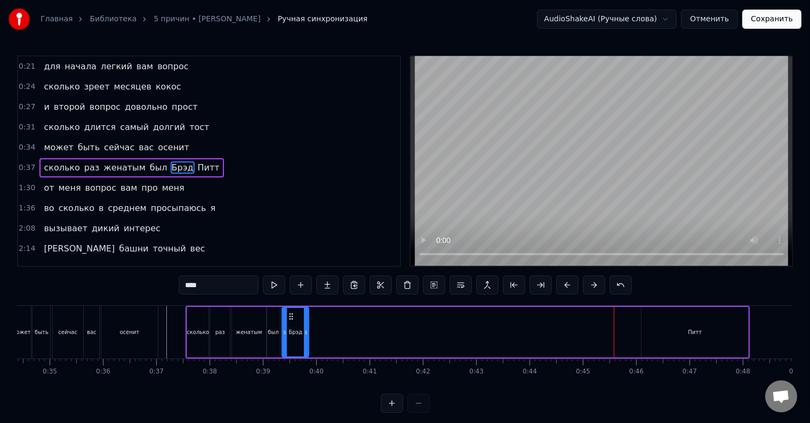
drag, startPoint x: 618, startPoint y: 314, endPoint x: 288, endPoint y: 320, distance: 329.6
click at [288, 320] on icon at bounding box center [291, 316] width 9 height 9
click at [693, 317] on div "Питт" at bounding box center [695, 332] width 107 height 51
type input "****"
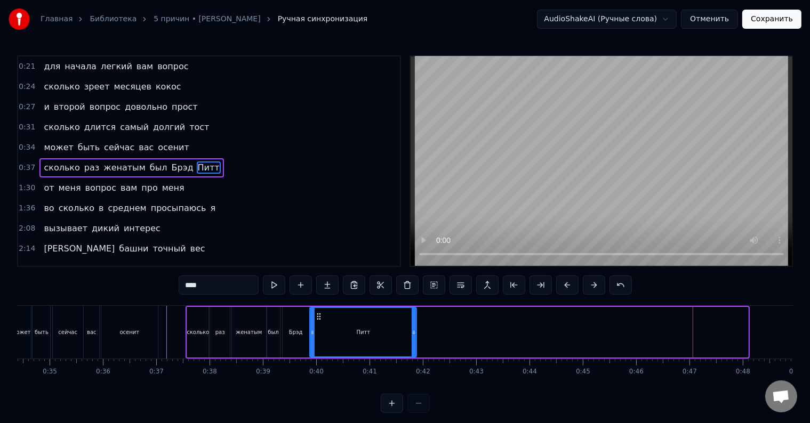
drag, startPoint x: 651, startPoint y: 314, endPoint x: 319, endPoint y: 322, distance: 331.2
click at [319, 322] on div "Питт" at bounding box center [364, 332] width 106 height 49
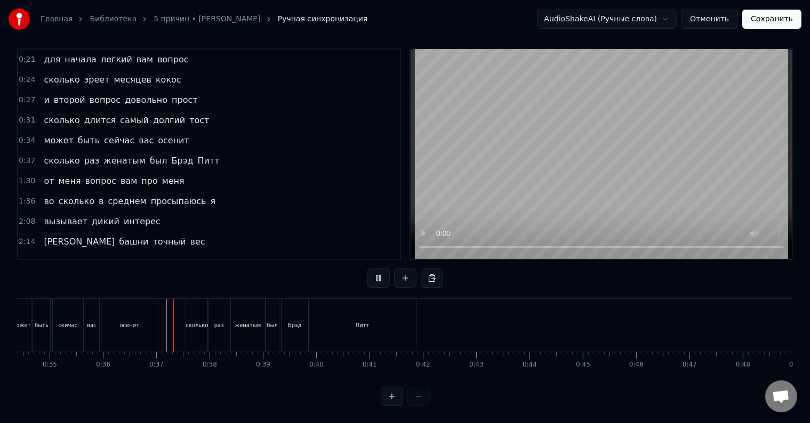
scroll to position [16, 0]
click at [292, 322] on div "Брэд" at bounding box center [295, 326] width 14 height 8
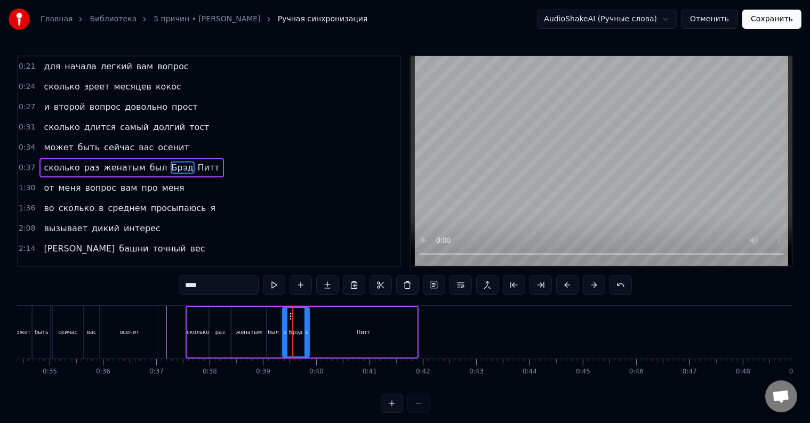
click at [356, 329] on div "Питт" at bounding box center [363, 332] width 107 height 51
type input "****"
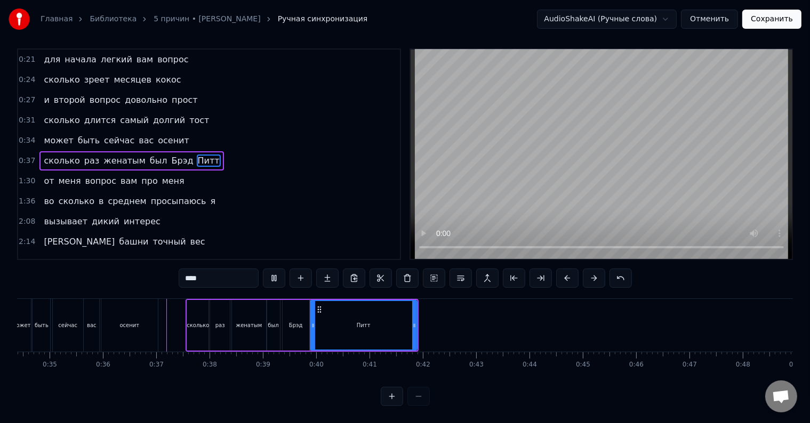
scroll to position [16, 0]
drag, startPoint x: 415, startPoint y: 320, endPoint x: 373, endPoint y: 320, distance: 42.1
click at [373, 320] on div at bounding box center [372, 325] width 4 height 49
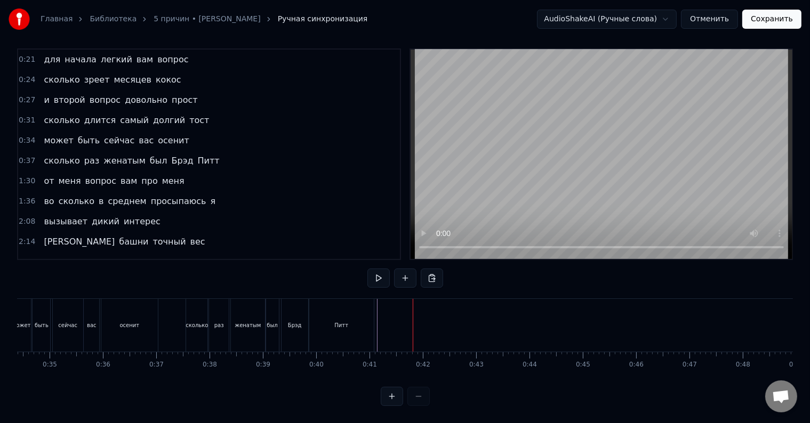
click at [371, 326] on div "Питт" at bounding box center [341, 325] width 65 height 53
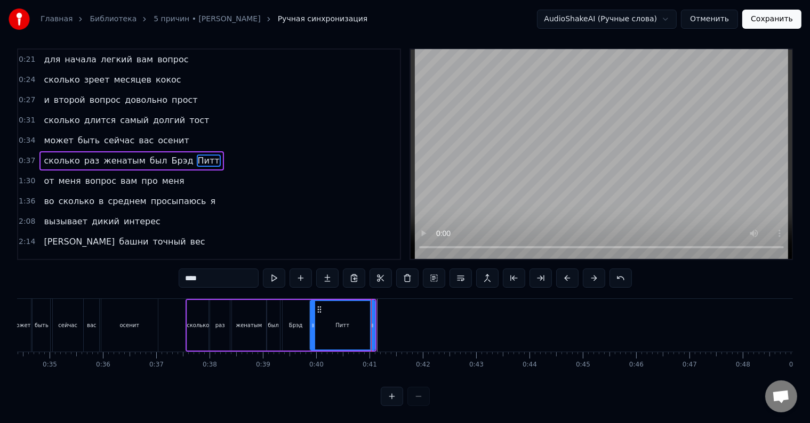
scroll to position [0, 0]
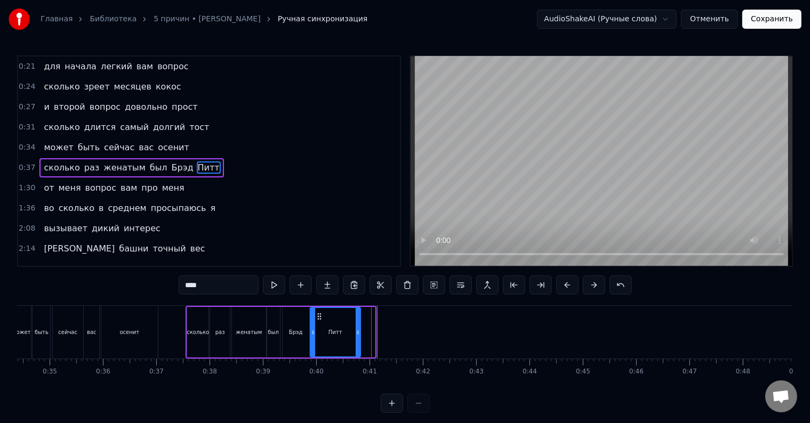
drag, startPoint x: 372, startPoint y: 327, endPoint x: 357, endPoint y: 326, distance: 14.4
click at [357, 326] on div at bounding box center [358, 332] width 4 height 49
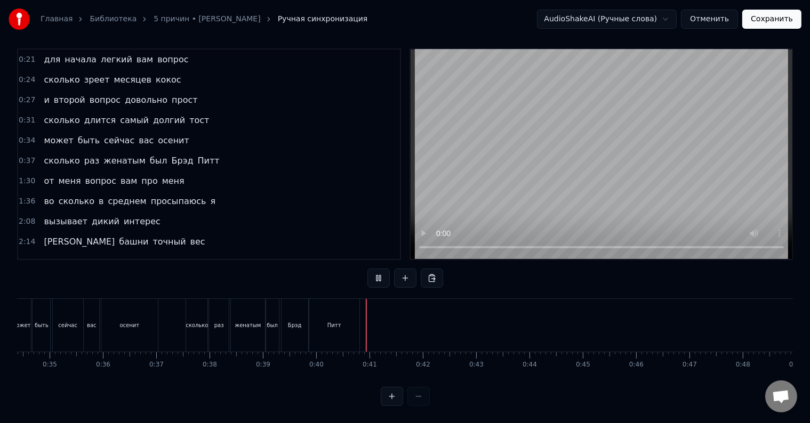
scroll to position [16, 0]
click at [348, 332] on div "Питт" at bounding box center [334, 325] width 50 height 53
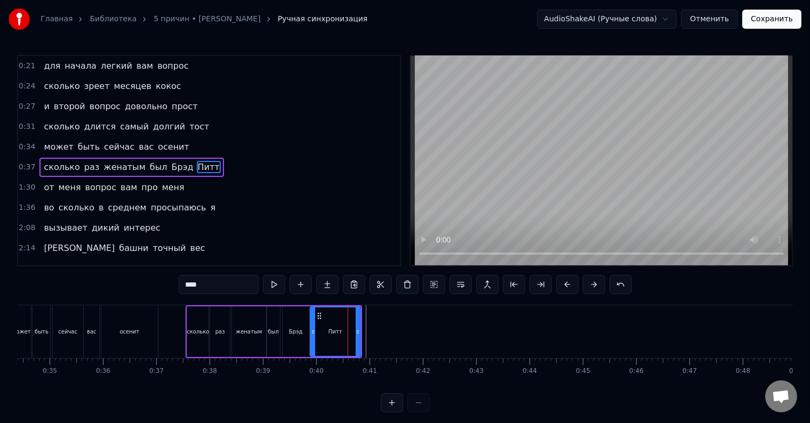
scroll to position [0, 0]
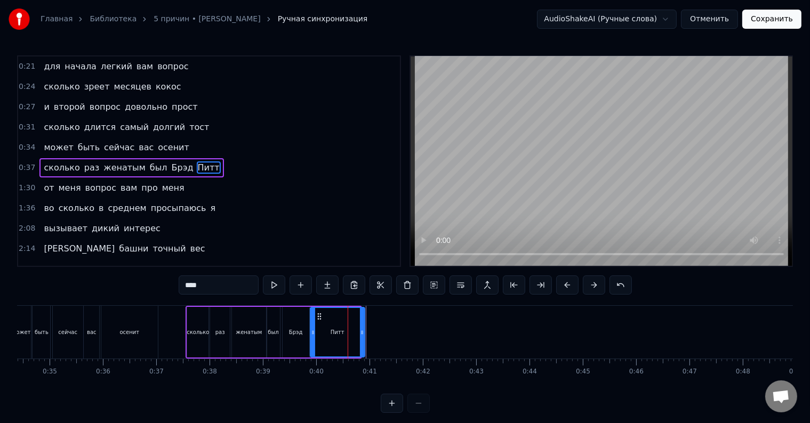
click at [362, 331] on icon at bounding box center [362, 332] width 4 height 9
drag, startPoint x: 311, startPoint y: 334, endPoint x: 325, endPoint y: 333, distance: 13.9
click at [325, 333] on icon at bounding box center [327, 332] width 4 height 9
drag, startPoint x: 326, startPoint y: 331, endPoint x: 315, endPoint y: 332, distance: 11.8
click at [315, 332] on icon at bounding box center [316, 332] width 4 height 9
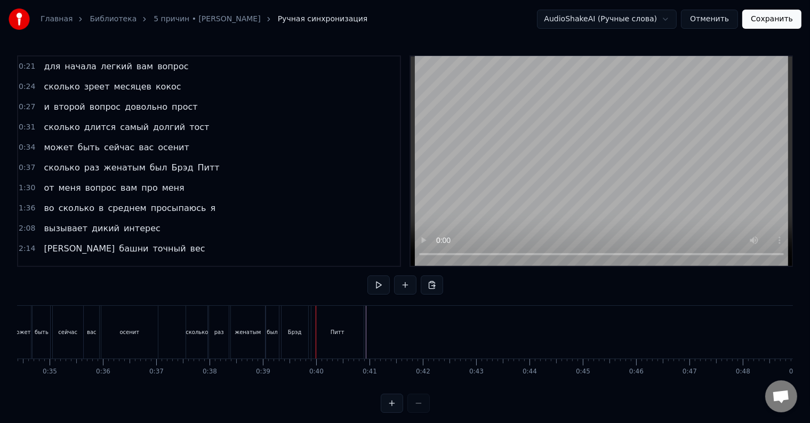
click at [320, 333] on div "Питт" at bounding box center [337, 332] width 52 height 53
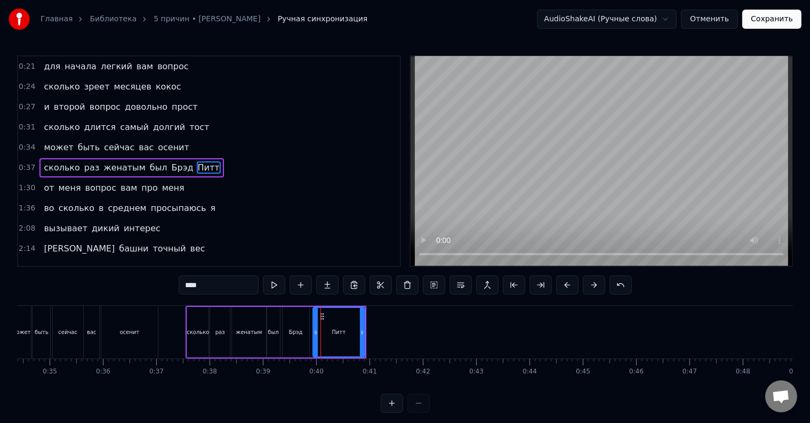
click at [314, 333] on icon at bounding box center [316, 332] width 4 height 9
click at [306, 335] on div "Брэд" at bounding box center [296, 332] width 27 height 51
type input "****"
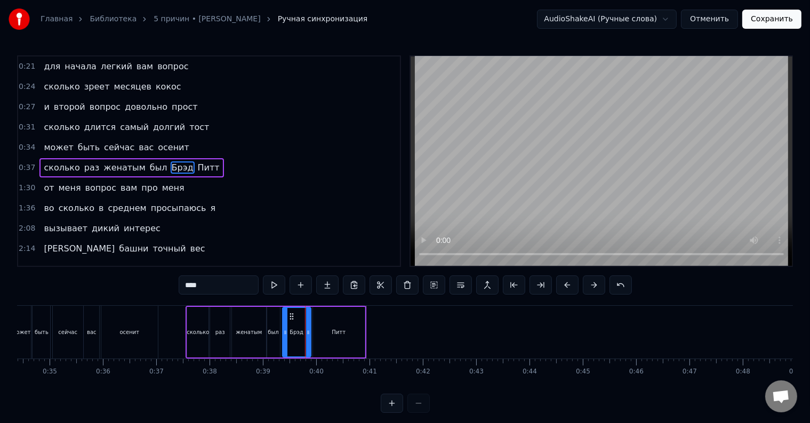
click at [309, 339] on div at bounding box center [308, 332] width 4 height 49
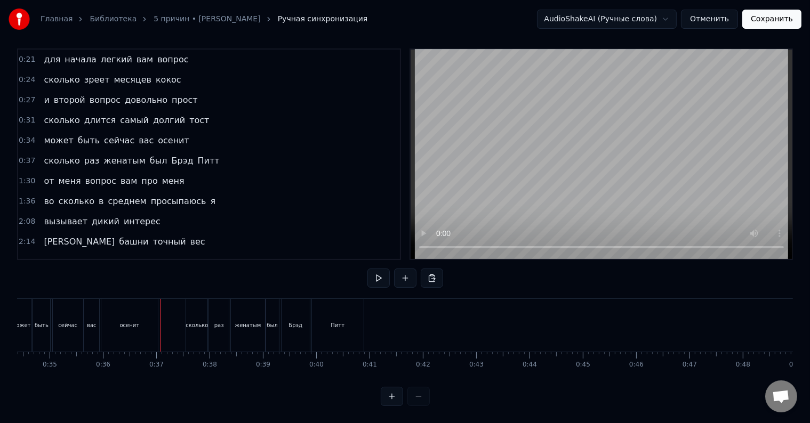
scroll to position [16, 0]
click at [288, 320] on div "Брэд" at bounding box center [296, 325] width 28 height 53
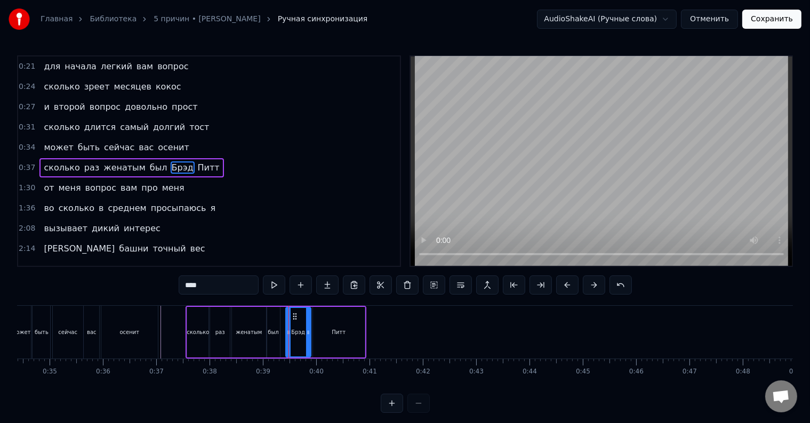
click at [289, 330] on icon at bounding box center [288, 332] width 4 height 9
click at [272, 335] on div "был" at bounding box center [273, 332] width 11 height 8
type input "***"
click at [282, 335] on icon at bounding box center [283, 332] width 4 height 9
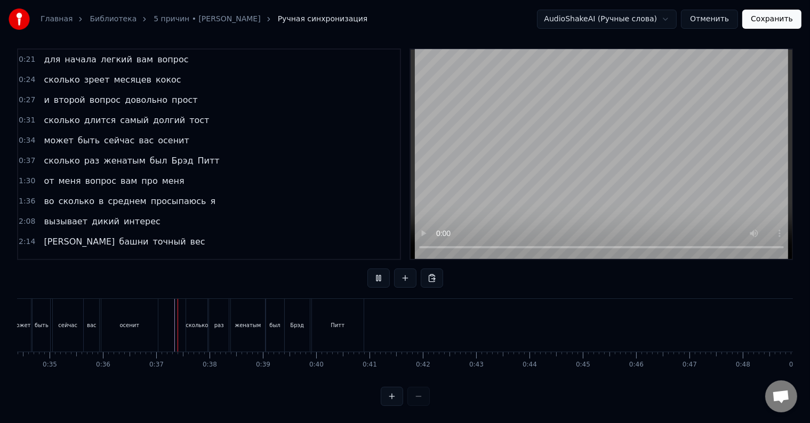
scroll to position [16, 0]
click at [365, 323] on div "сколько раз женатым был [PERSON_NAME]" at bounding box center [276, 325] width 180 height 53
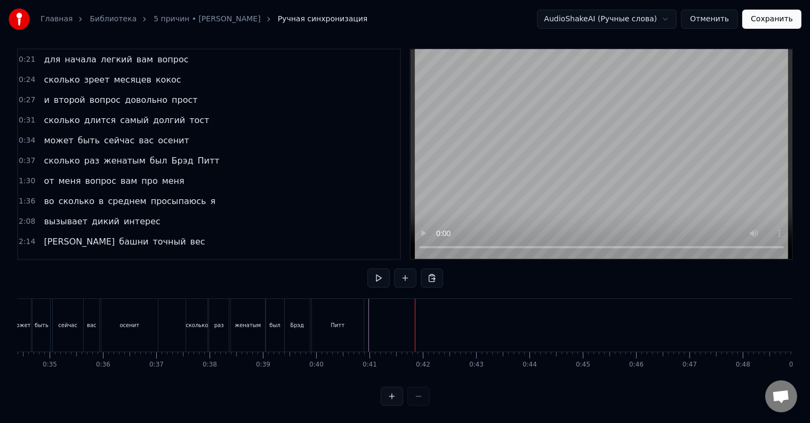
click at [58, 175] on span "меня" at bounding box center [70, 181] width 25 height 12
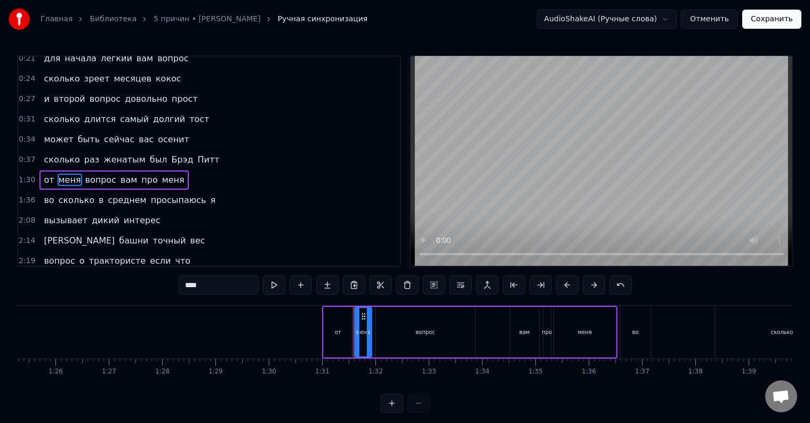
scroll to position [0, 4830]
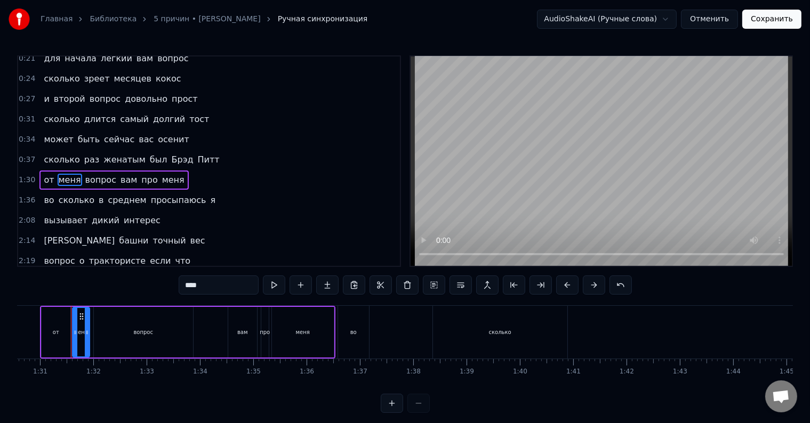
click at [43, 174] on span "от" at bounding box center [49, 180] width 12 height 12
type input "**"
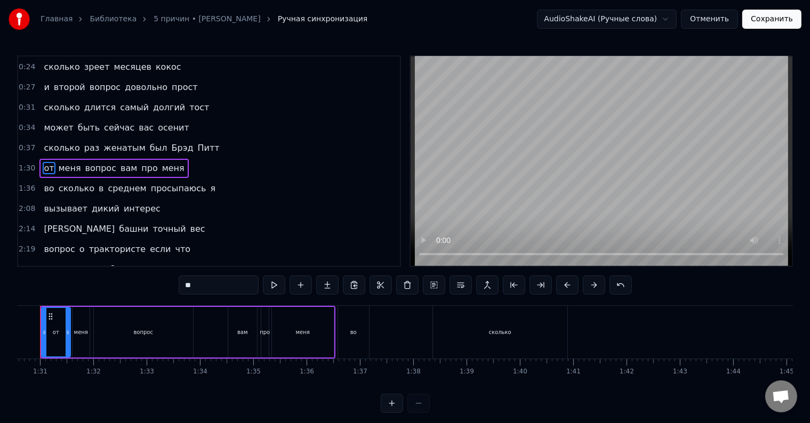
scroll to position [0, 4799]
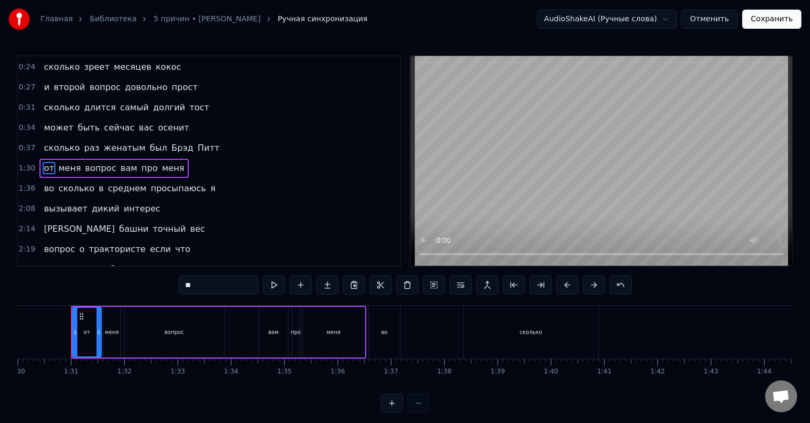
click at [43, 162] on span "от" at bounding box center [49, 168] width 12 height 12
click at [39, 159] on div "от меня вопрос вам про меня" at bounding box center [113, 168] width 149 height 19
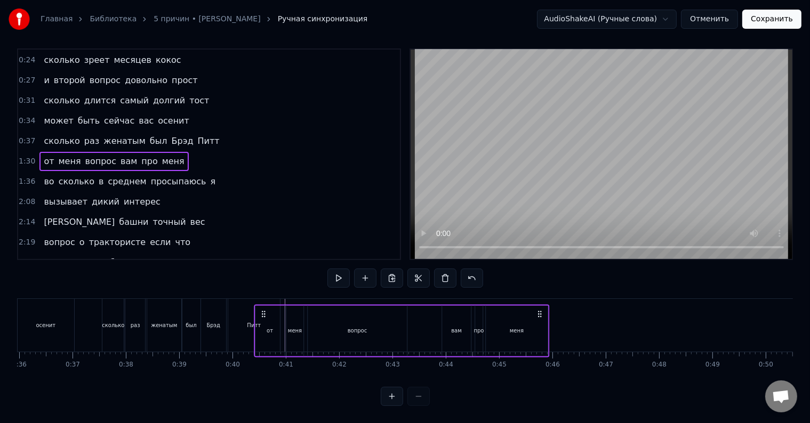
scroll to position [16, 0]
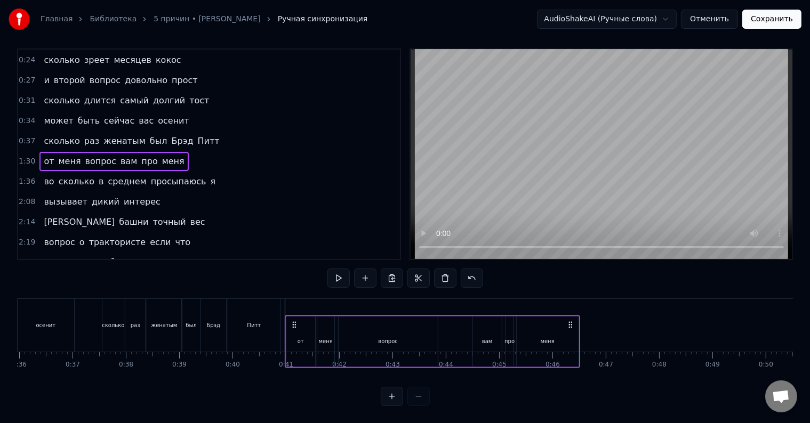
drag, startPoint x: 80, startPoint y: 315, endPoint x: 294, endPoint y: 316, distance: 214.4
click at [294, 320] on icon at bounding box center [294, 324] width 9 height 9
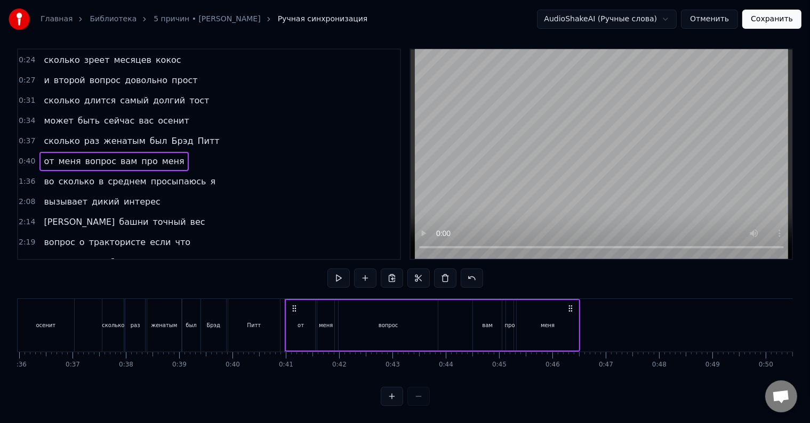
click at [282, 299] on div "сколько раз женатым был [PERSON_NAME]" at bounding box center [192, 325] width 180 height 53
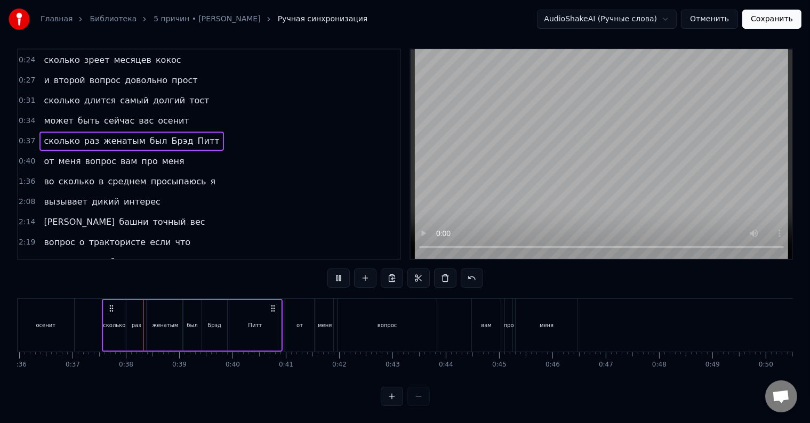
click at [282, 299] on div "сколько раз женатым был [PERSON_NAME]" at bounding box center [192, 325] width 180 height 53
click at [285, 299] on div "от" at bounding box center [300, 325] width 30 height 53
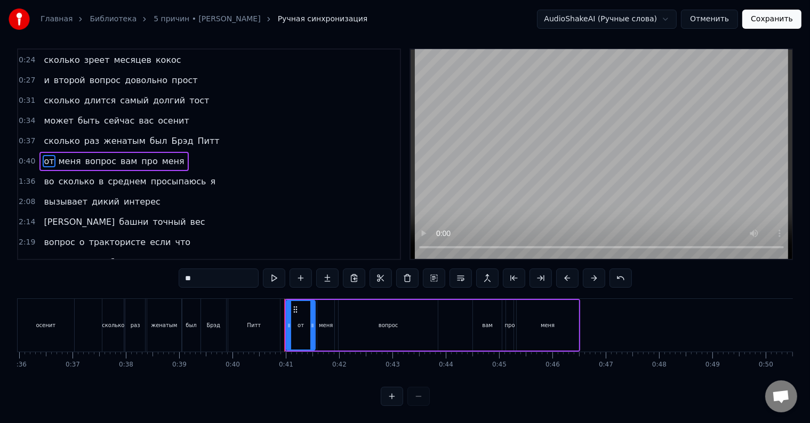
scroll to position [0, 0]
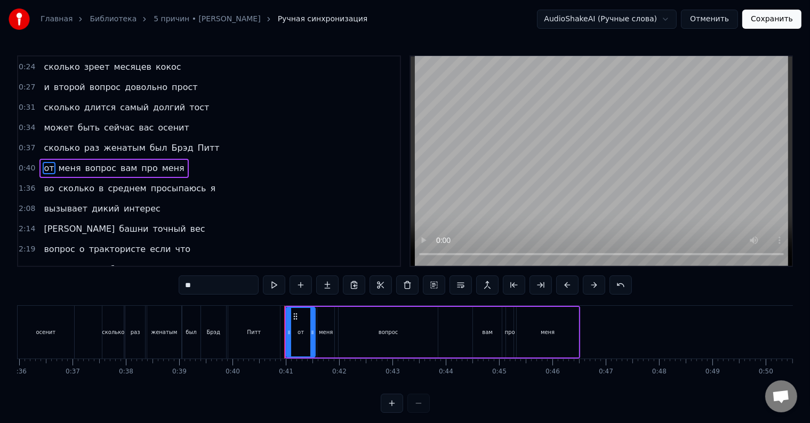
click at [284, 298] on div "0:07 много есть вопросов в голове 0:11 помогите мне решить их все 0:14 сделайте…" at bounding box center [405, 234] width 776 height 358
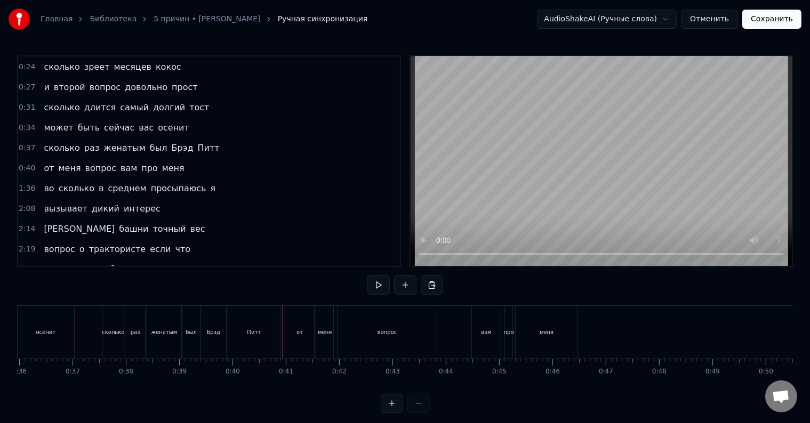
click at [283, 309] on div at bounding box center [283, 332] width 1 height 53
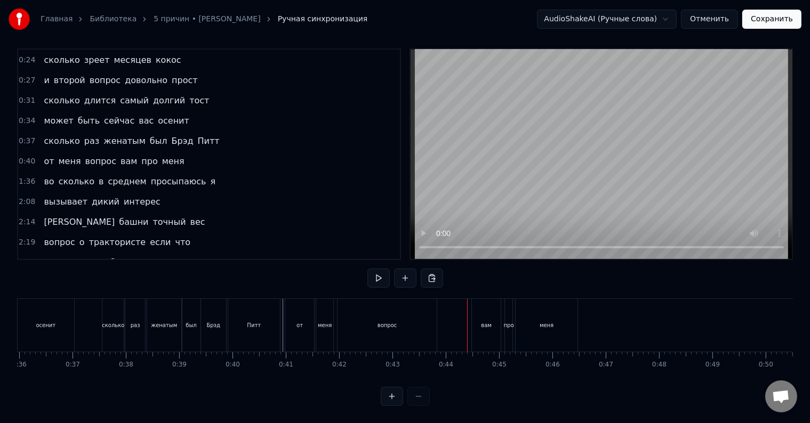
click at [304, 315] on div "от" at bounding box center [299, 325] width 29 height 53
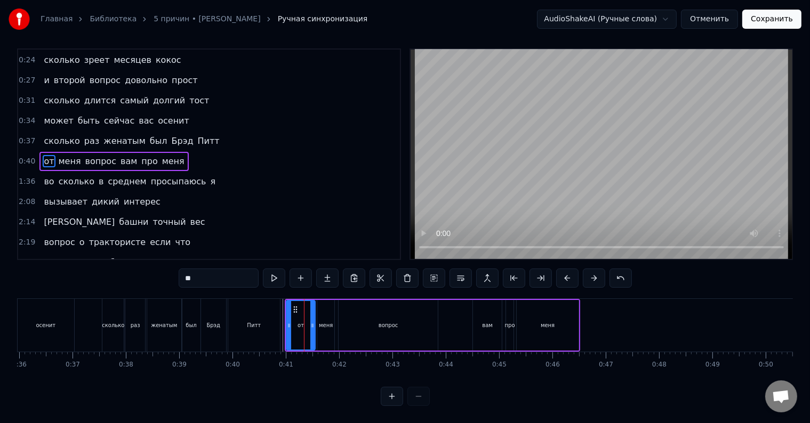
scroll to position [0, 0]
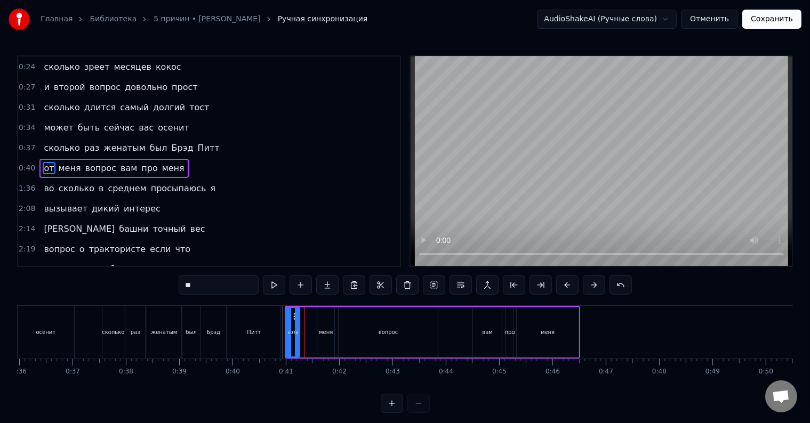
drag, startPoint x: 311, startPoint y: 328, endPoint x: 296, endPoint y: 328, distance: 15.5
click at [296, 328] on icon at bounding box center [297, 332] width 4 height 9
click at [326, 334] on div "меня" at bounding box center [326, 332] width 14 height 8
drag, startPoint x: 324, startPoint y: 317, endPoint x: 309, endPoint y: 318, distance: 15.5
click at [309, 318] on icon at bounding box center [311, 316] width 9 height 9
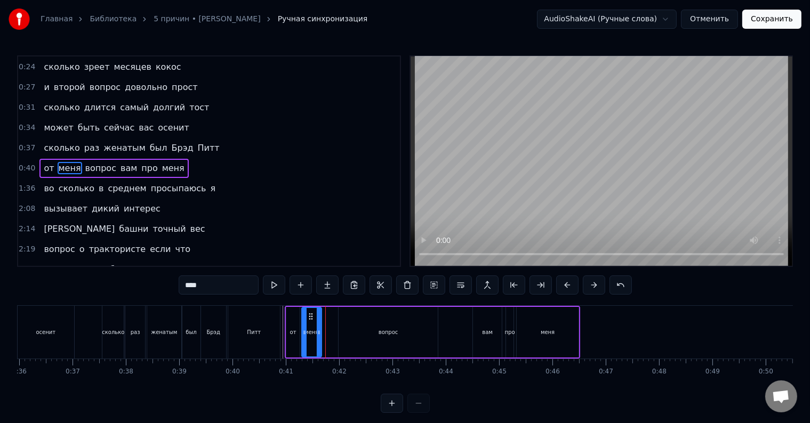
click at [320, 333] on icon at bounding box center [319, 332] width 4 height 9
click at [386, 329] on div "вопрос" at bounding box center [389, 332] width 20 height 8
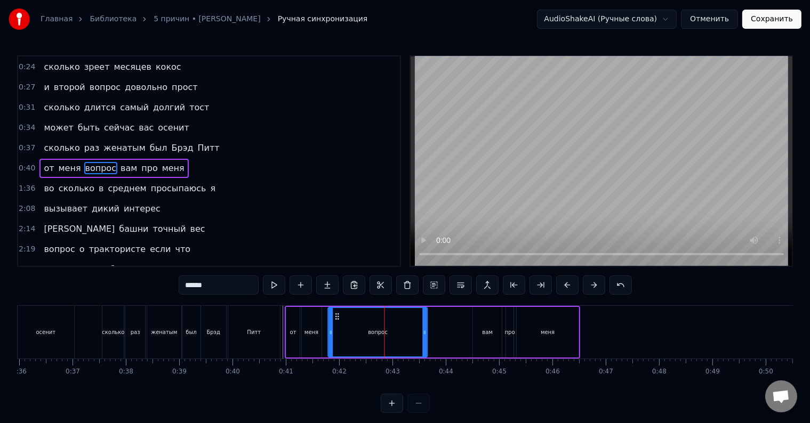
drag, startPoint x: 346, startPoint y: 316, endPoint x: 335, endPoint y: 317, distance: 10.1
click at [335, 317] on icon at bounding box center [337, 316] width 9 height 9
drag, startPoint x: 425, startPoint y: 337, endPoint x: 356, endPoint y: 339, distance: 68.8
click at [356, 339] on div at bounding box center [356, 332] width 4 height 49
click at [483, 330] on div "вам" at bounding box center [487, 332] width 11 height 8
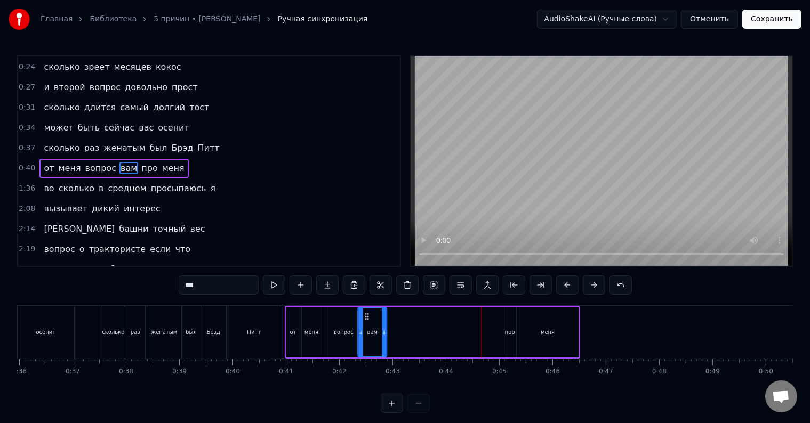
drag, startPoint x: 481, startPoint y: 316, endPoint x: 366, endPoint y: 324, distance: 114.9
click at [366, 324] on div "вам" at bounding box center [373, 332] width 28 height 49
drag, startPoint x: 385, startPoint y: 330, endPoint x: 370, endPoint y: 332, distance: 15.6
click at [370, 332] on icon at bounding box center [369, 332] width 4 height 9
click at [509, 329] on div "про" at bounding box center [510, 332] width 10 height 8
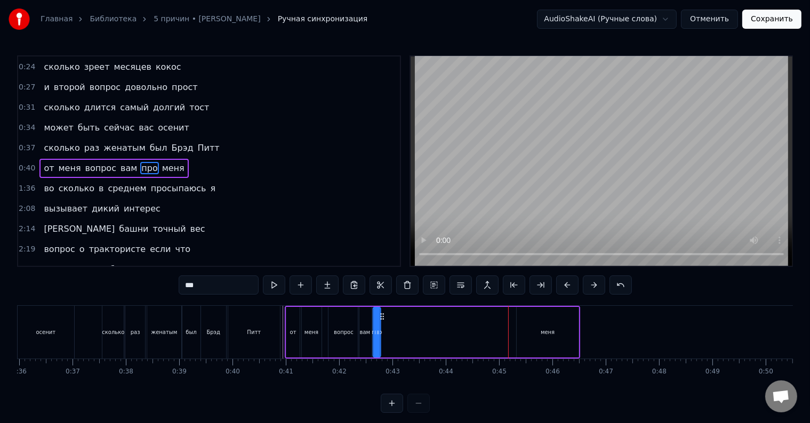
drag, startPoint x: 515, startPoint y: 316, endPoint x: 382, endPoint y: 330, distance: 133.5
click at [382, 330] on div "от меня вопрос вам про меня" at bounding box center [432, 332] width 295 height 53
click at [548, 332] on div "меня" at bounding box center [548, 332] width 14 height 8
type input "****"
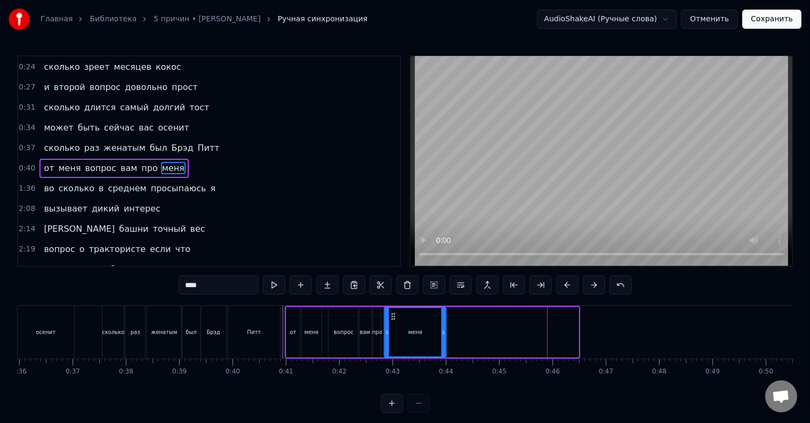
drag, startPoint x: 520, startPoint y: 317, endPoint x: 392, endPoint y: 330, distance: 128.6
click at [392, 330] on div "меня" at bounding box center [415, 332] width 61 height 49
drag, startPoint x: 444, startPoint y: 334, endPoint x: 422, endPoint y: 336, distance: 22.0
click at [422, 336] on div at bounding box center [422, 332] width 4 height 49
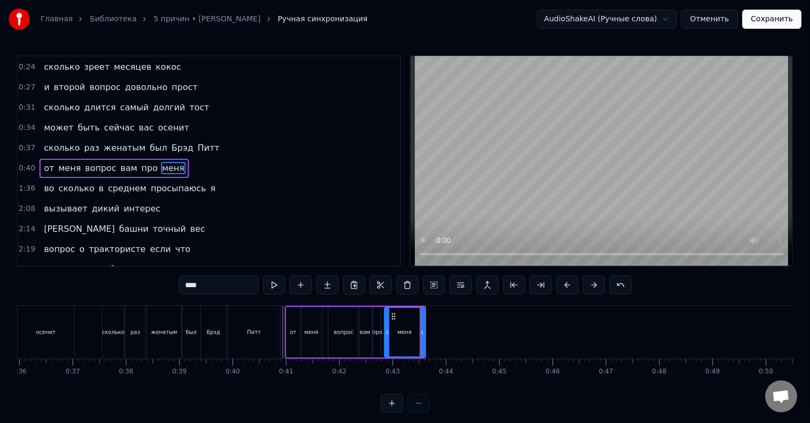
click at [281, 326] on div "сколько раз женатым был [PERSON_NAME]" at bounding box center [192, 332] width 180 height 53
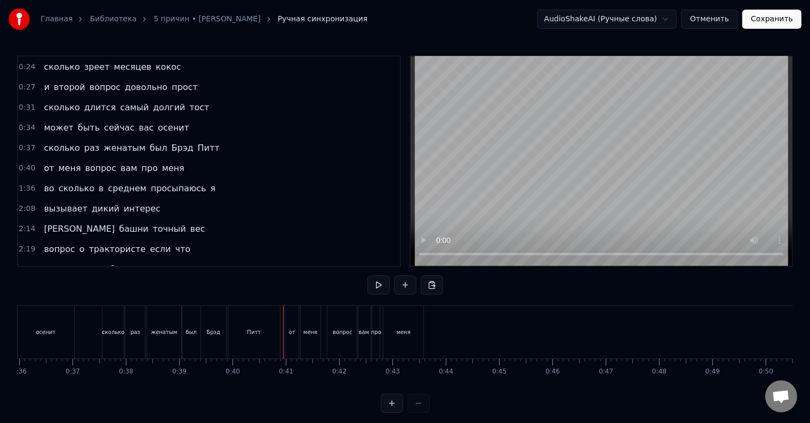
click at [283, 327] on div at bounding box center [283, 332] width 1 height 53
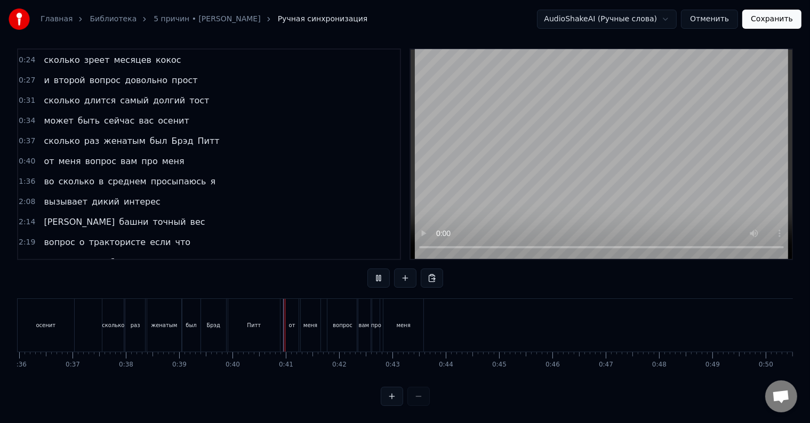
scroll to position [16, 0]
click at [282, 322] on div "сколько раз женатым был [PERSON_NAME]" at bounding box center [192, 325] width 180 height 53
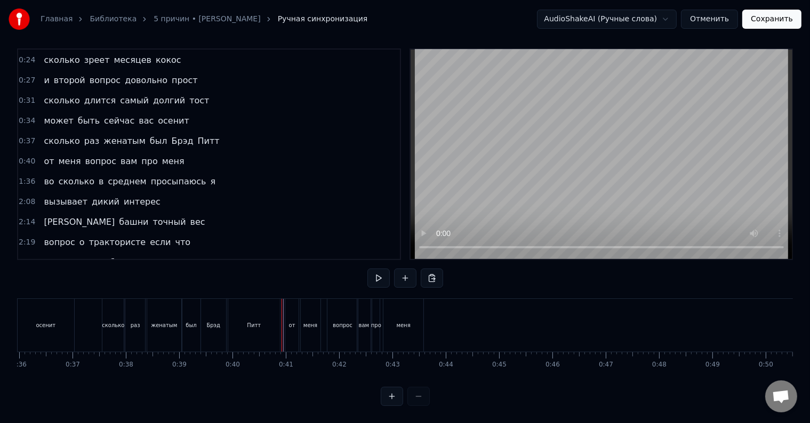
click at [283, 323] on div at bounding box center [283, 325] width 1 height 53
click at [416, 323] on div "меня" at bounding box center [403, 325] width 40 height 53
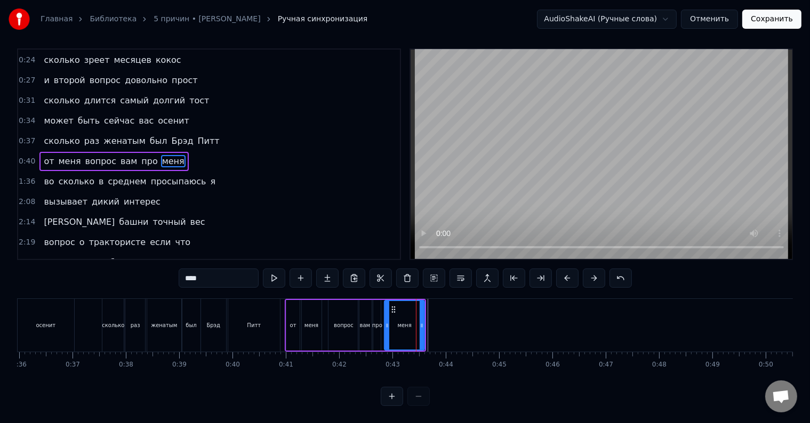
scroll to position [0, 0]
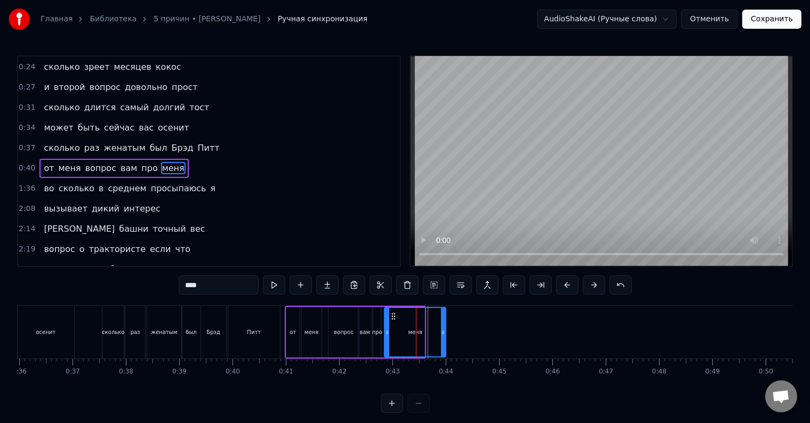
drag, startPoint x: 422, startPoint y: 327, endPoint x: 444, endPoint y: 331, distance: 21.7
click at [444, 331] on div at bounding box center [443, 332] width 4 height 49
click at [281, 328] on div "сколько раз женатым был [PERSON_NAME]" at bounding box center [192, 332] width 180 height 53
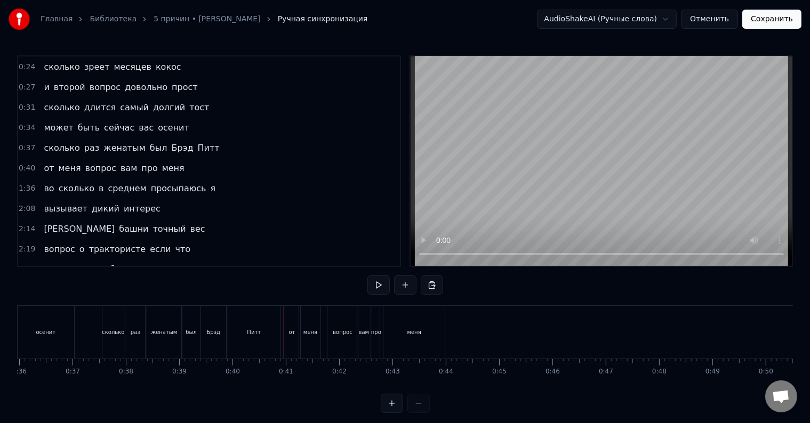
click at [284, 328] on div at bounding box center [284, 332] width 1 height 53
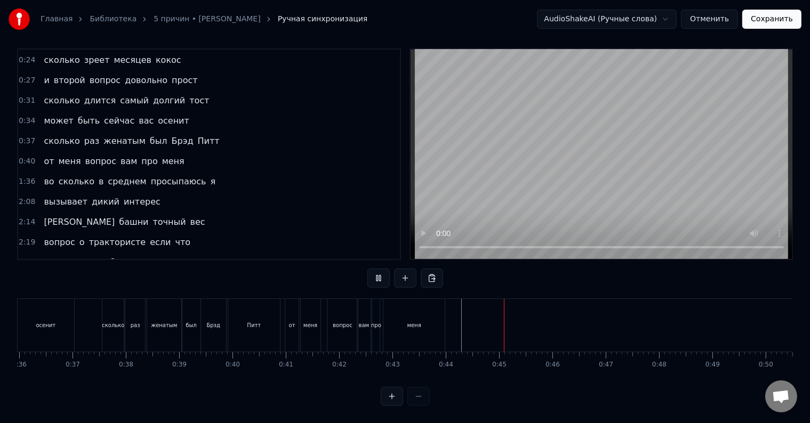
click at [39, 172] on div "во сколько в среднем просыпаюсь я" at bounding box center [129, 181] width 180 height 19
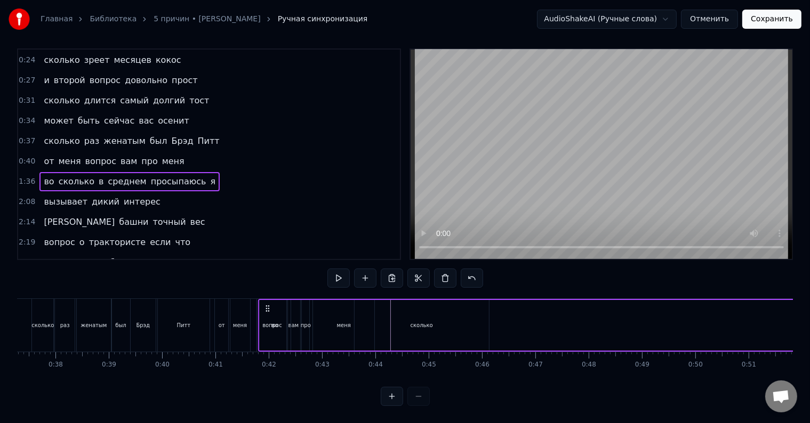
scroll to position [0, 1988]
drag, startPoint x: 81, startPoint y: 299, endPoint x: 400, endPoint y: 307, distance: 320.1
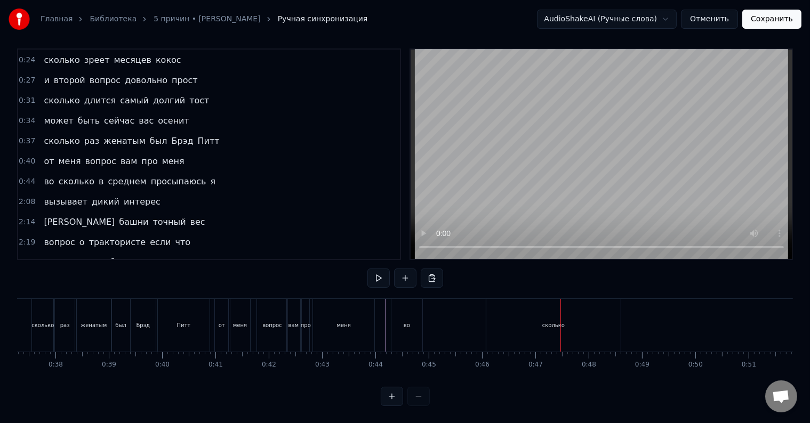
click at [412, 314] on div "во" at bounding box center [406, 325] width 31 height 53
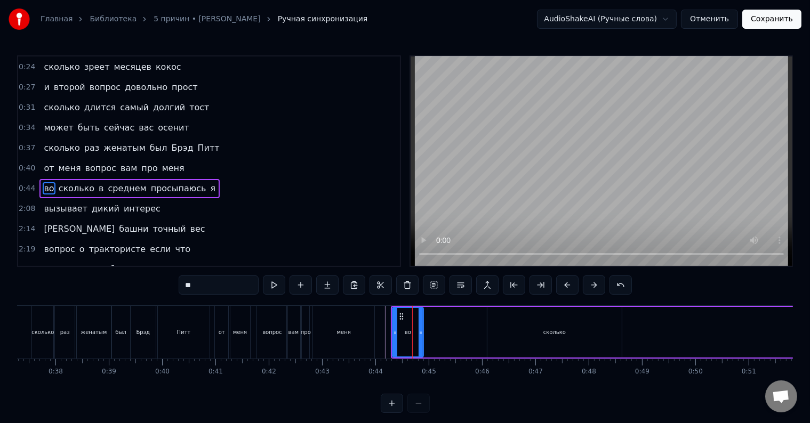
scroll to position [121, 0]
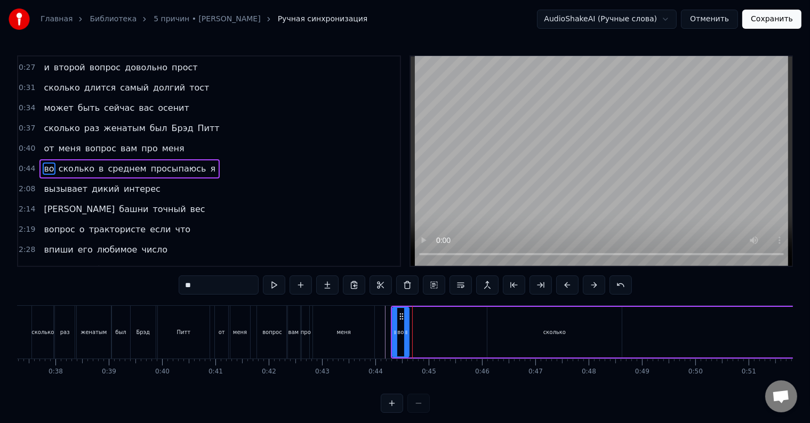
drag, startPoint x: 420, startPoint y: 322, endPoint x: 406, endPoint y: 323, distance: 14.5
click at [406, 323] on div at bounding box center [406, 332] width 4 height 49
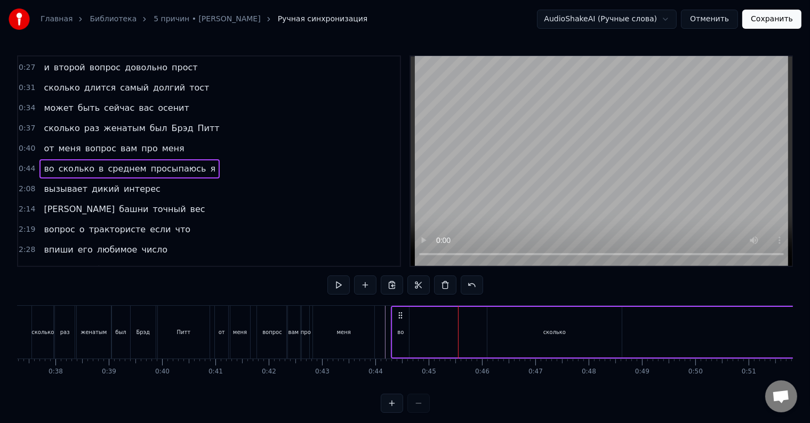
click at [542, 325] on div "сколько" at bounding box center [554, 332] width 134 height 51
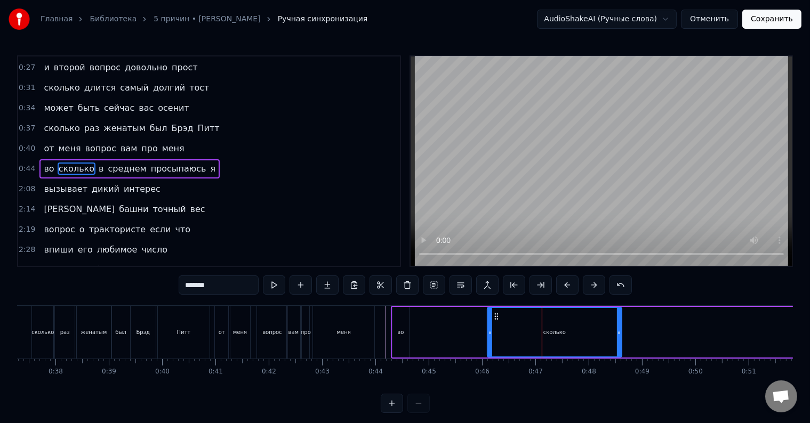
click at [399, 331] on div "во" at bounding box center [400, 332] width 6 height 8
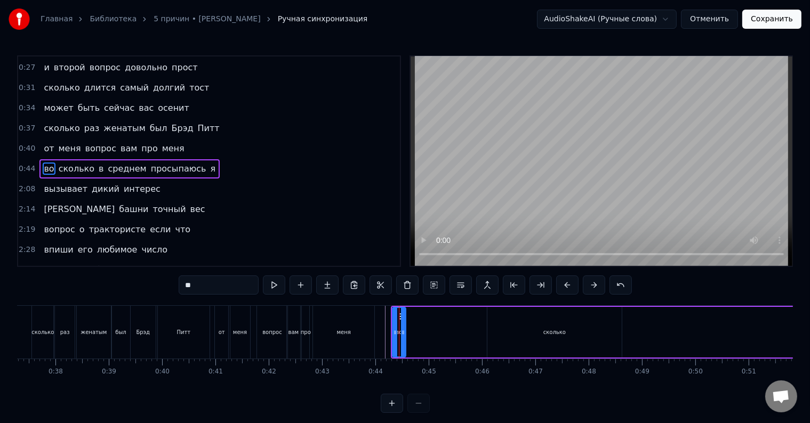
click at [403, 330] on icon at bounding box center [403, 332] width 4 height 9
click at [511, 328] on div "сколько" at bounding box center [554, 332] width 134 height 51
type input "*******"
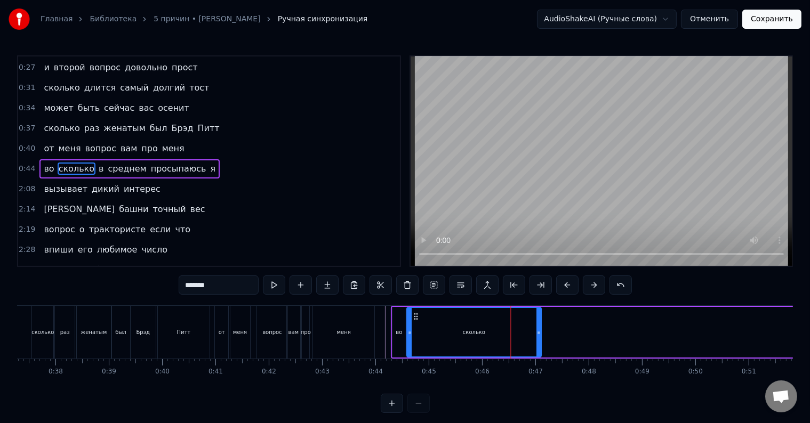
drag, startPoint x: 497, startPoint y: 316, endPoint x: 417, endPoint y: 319, distance: 80.1
click at [417, 319] on icon at bounding box center [416, 316] width 9 height 9
drag, startPoint x: 537, startPoint y: 334, endPoint x: 419, endPoint y: 331, distance: 117.9
click at [419, 331] on icon at bounding box center [421, 332] width 4 height 9
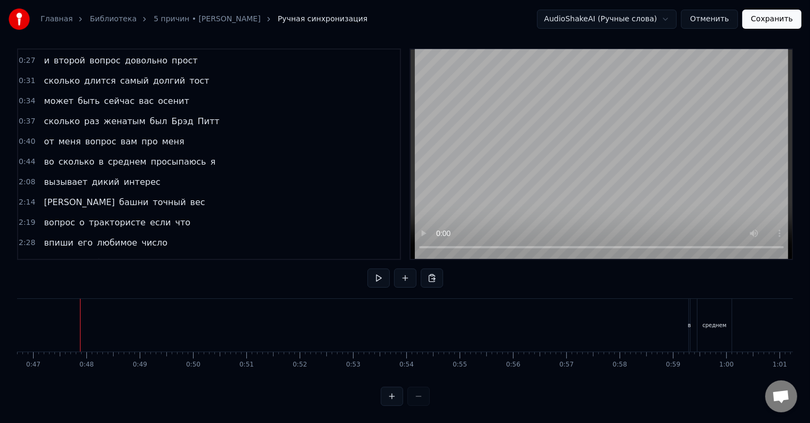
scroll to position [0, 2521]
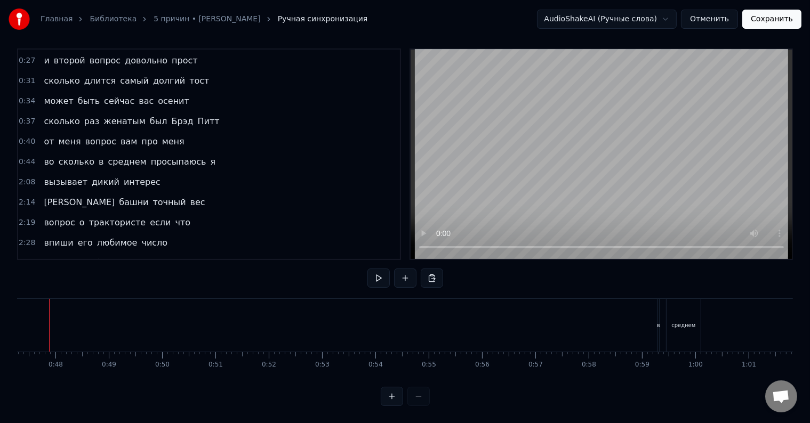
click at [653, 307] on div "во сколько в среднем просыпаюсь я" at bounding box center [699, 325] width 1682 height 53
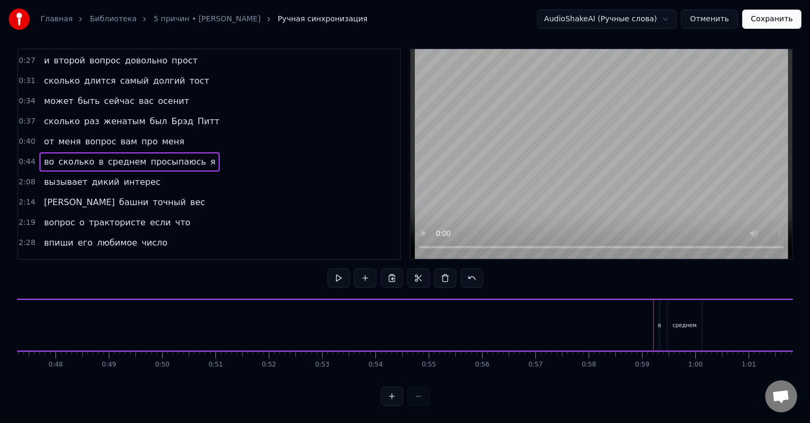
click at [659, 307] on div "в" at bounding box center [659, 325] width 1 height 51
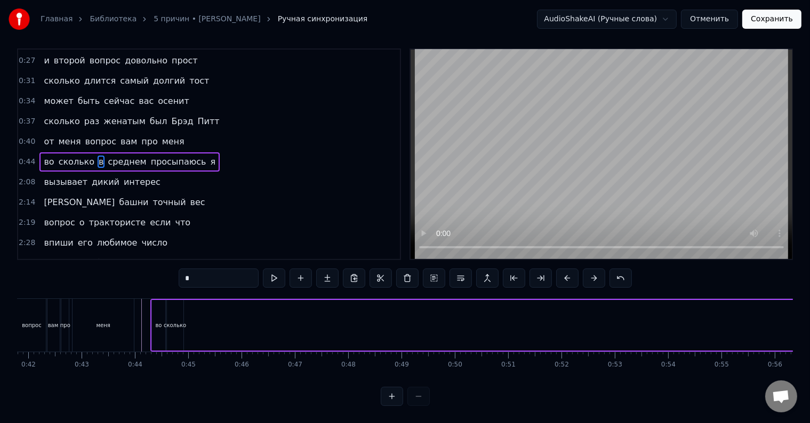
scroll to position [0, 2126]
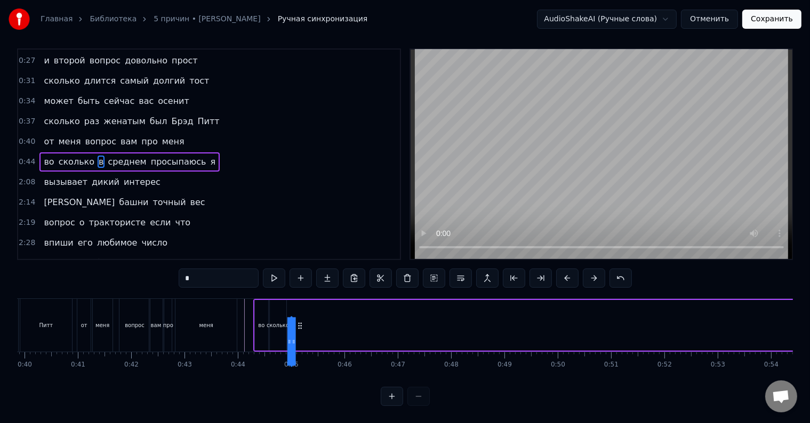
drag, startPoint x: 668, startPoint y: 315, endPoint x: 299, endPoint y: 299, distance: 369.4
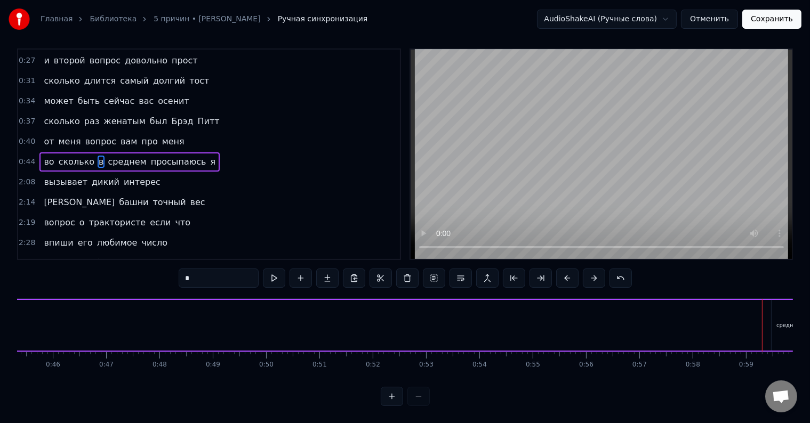
scroll to position [0, 2680]
click at [528, 304] on div "среднем" at bounding box center [526, 325] width 34 height 51
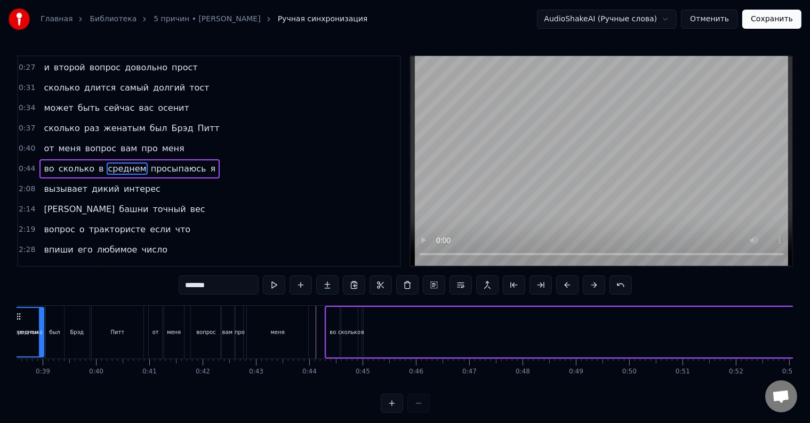
scroll to position [0, 2025]
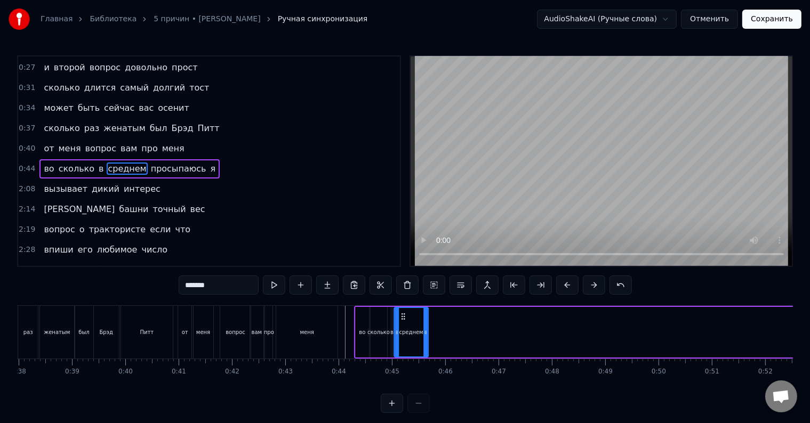
drag, startPoint x: 517, startPoint y: 316, endPoint x: 403, endPoint y: 342, distance: 117.6
click at [403, 342] on div "среднем" at bounding box center [411, 332] width 33 height 49
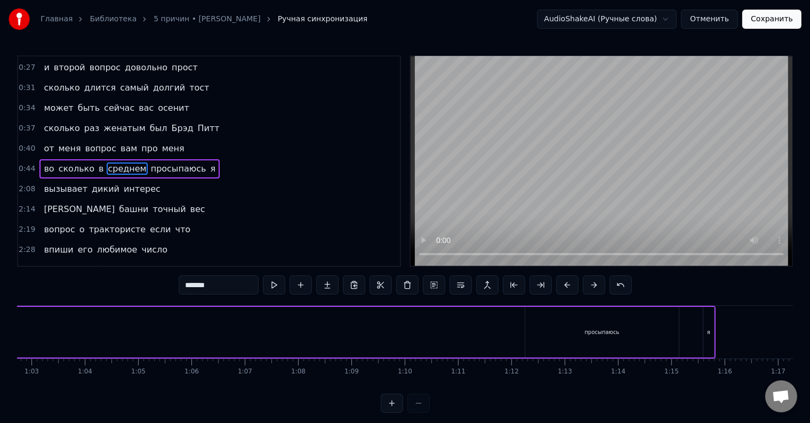
scroll to position [0, 3425]
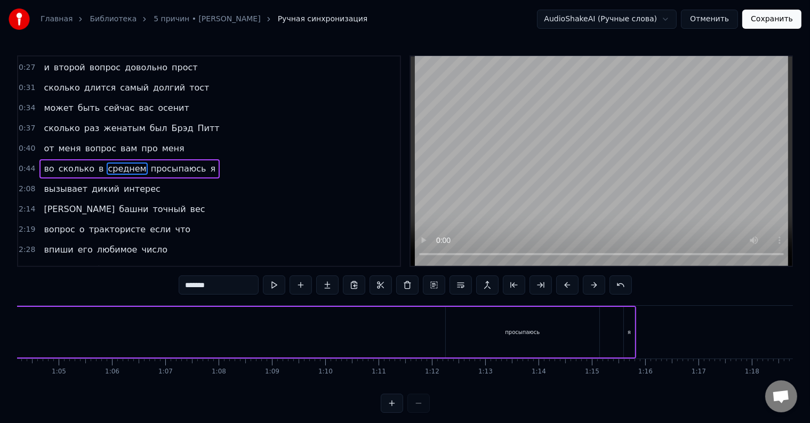
click at [523, 327] on div "просыпаюсь" at bounding box center [523, 332] width 154 height 51
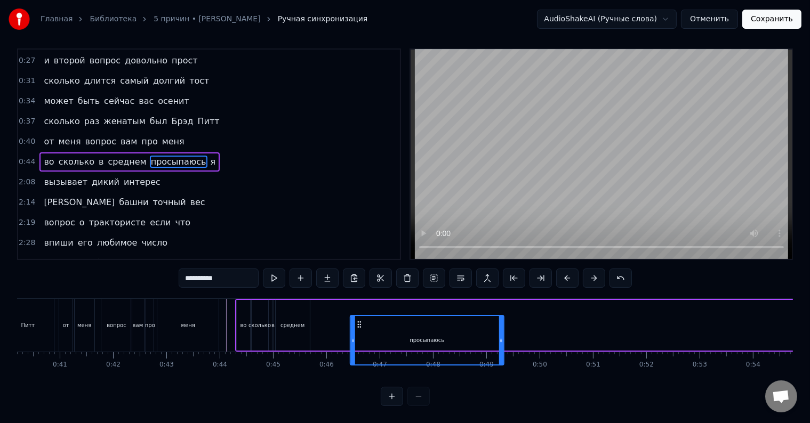
scroll to position [16, 0]
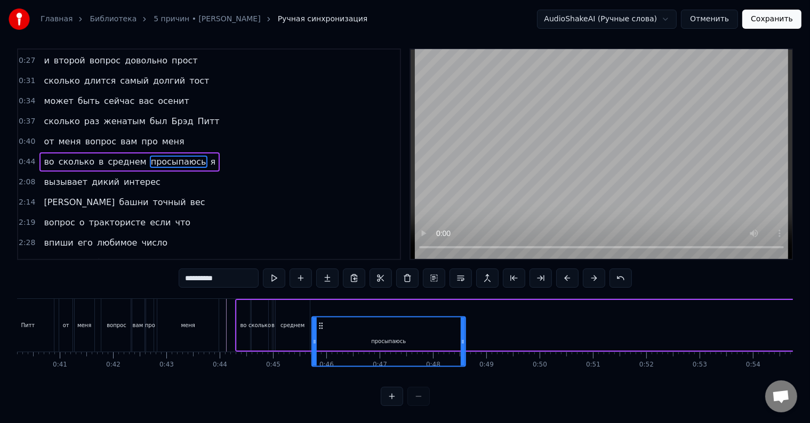
drag, startPoint x: 456, startPoint y: 317, endPoint x: 322, endPoint y: 315, distance: 134.4
click at [322, 322] on icon at bounding box center [320, 326] width 9 height 9
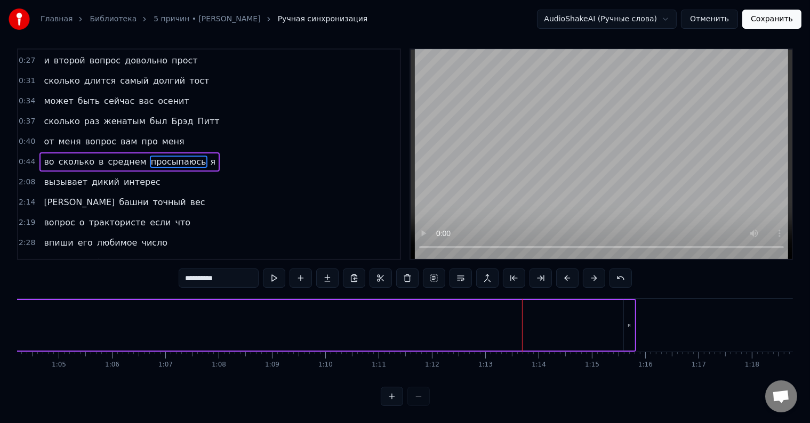
scroll to position [0, 3485]
click at [567, 309] on div "я" at bounding box center [568, 325] width 11 height 51
type input "*"
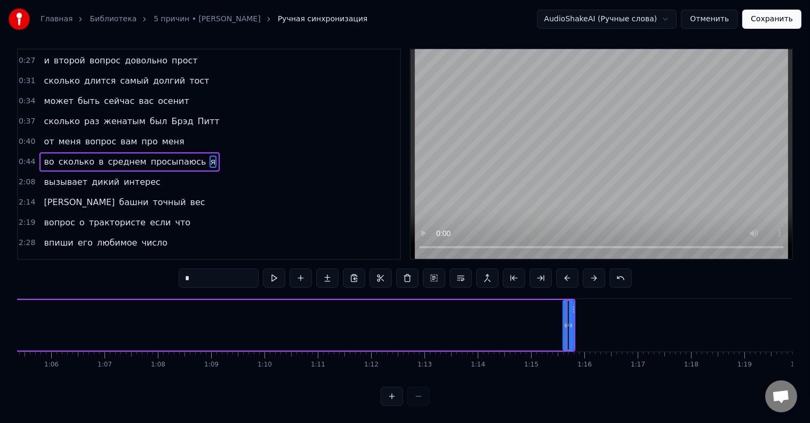
scroll to position [0, 0]
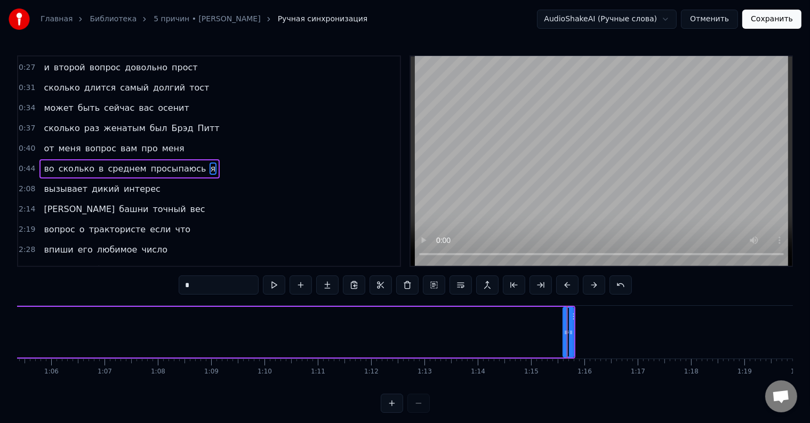
drag, startPoint x: 574, startPoint y: 311, endPoint x: 558, endPoint y: 314, distance: 16.1
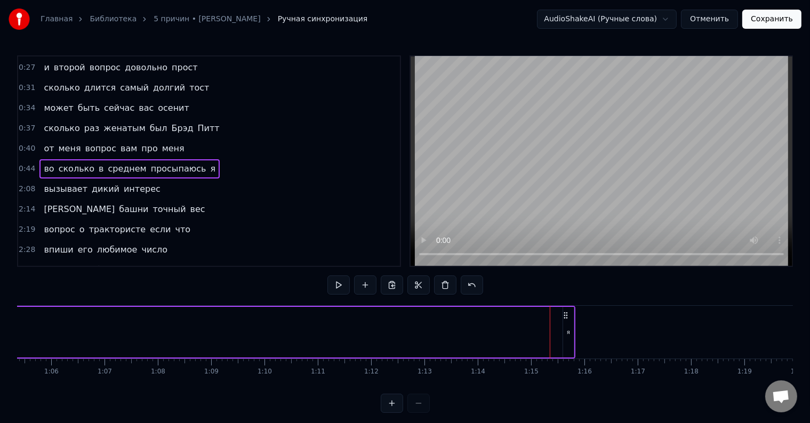
click at [566, 315] on circle at bounding box center [566, 315] width 1 height 1
click at [568, 332] on div "я" at bounding box center [568, 332] width 3 height 8
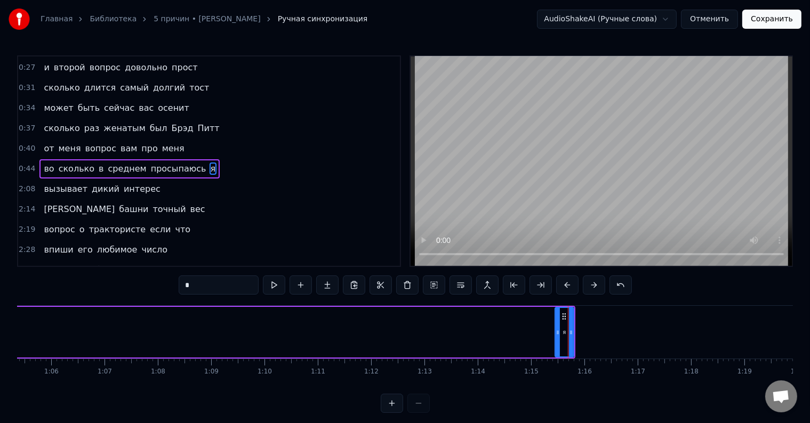
drag, startPoint x: 567, startPoint y: 315, endPoint x: 559, endPoint y: 319, distance: 9.3
click at [559, 319] on div "я" at bounding box center [565, 332] width 18 height 49
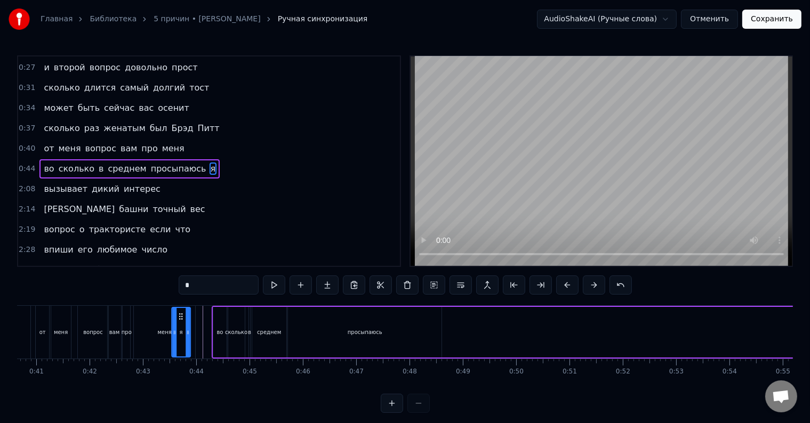
scroll to position [4, 0]
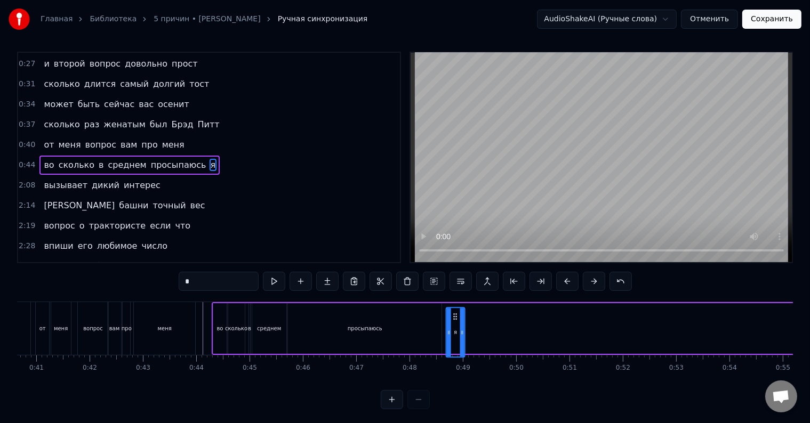
drag, startPoint x: 563, startPoint y: 315, endPoint x: 454, endPoint y: 311, distance: 108.9
click at [454, 312] on icon at bounding box center [455, 316] width 9 height 9
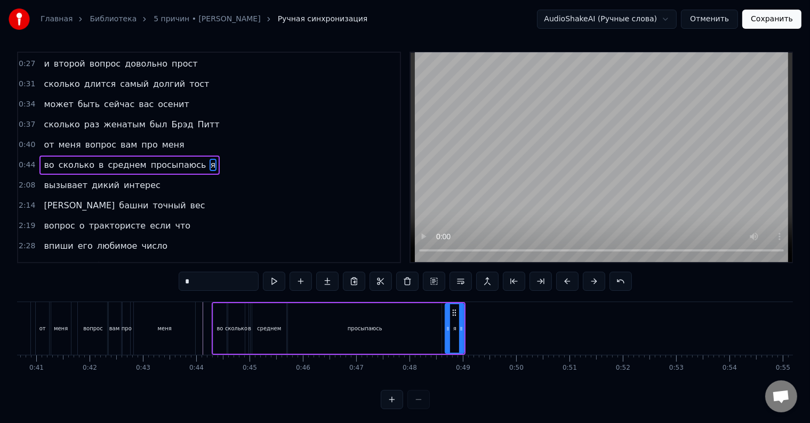
click at [368, 331] on div "просыпаюсь" at bounding box center [365, 329] width 35 height 8
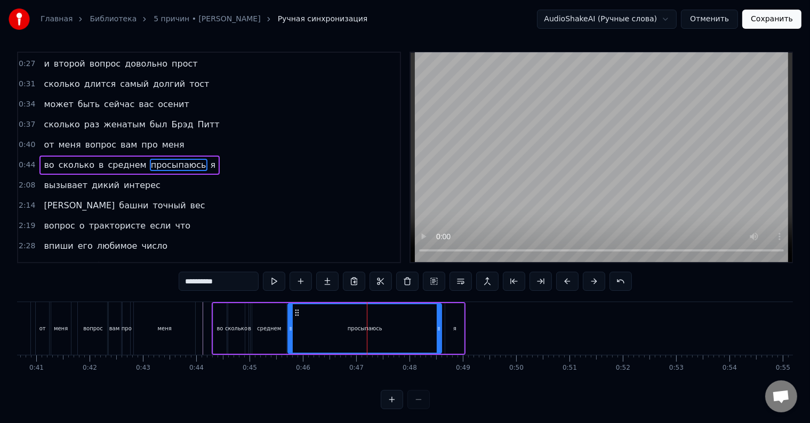
scroll to position [0, 0]
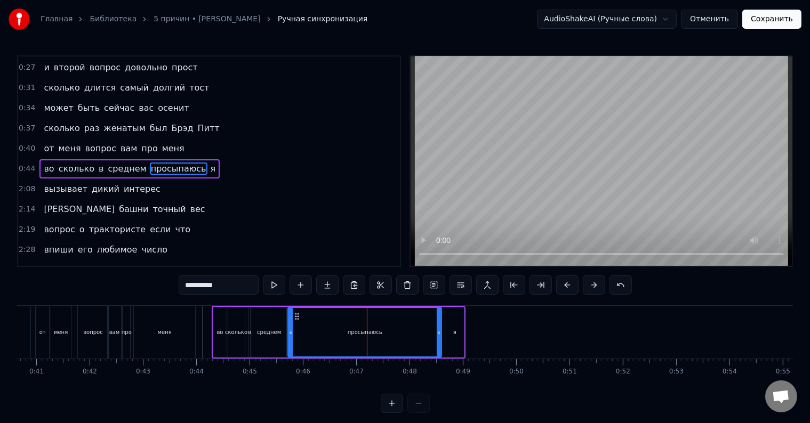
click at [453, 327] on div "я" at bounding box center [454, 332] width 19 height 51
type input "*"
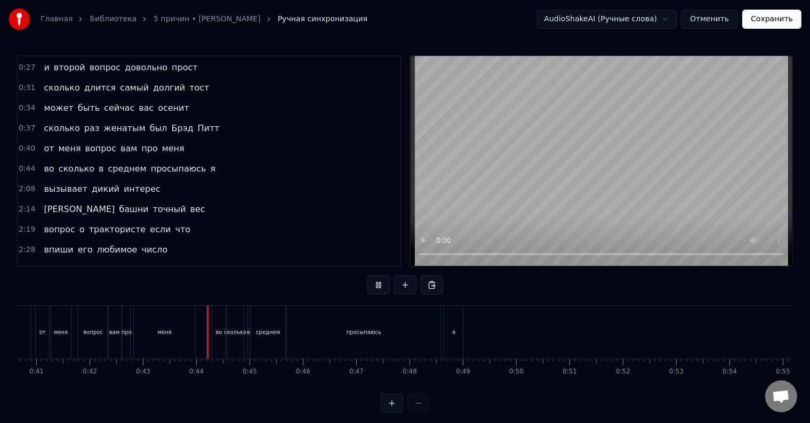
scroll to position [16, 0]
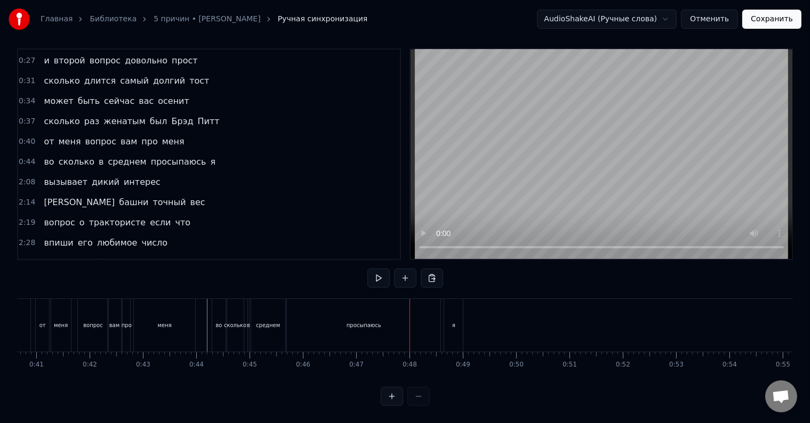
click at [365, 321] on div "просыпаюсь" at bounding box center [364, 325] width 154 height 53
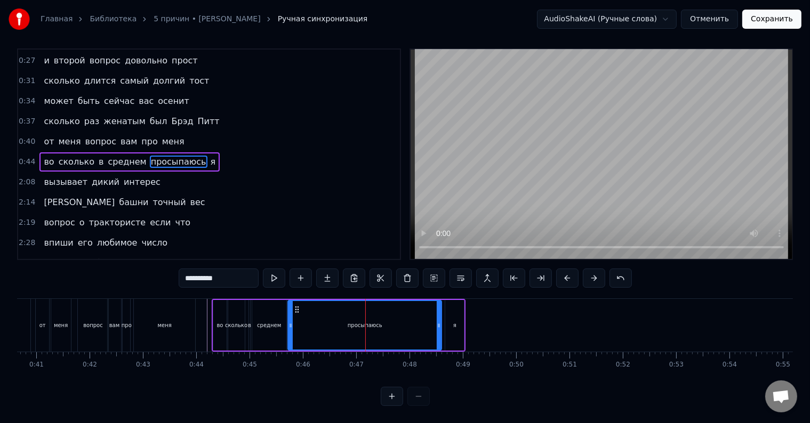
scroll to position [0, 0]
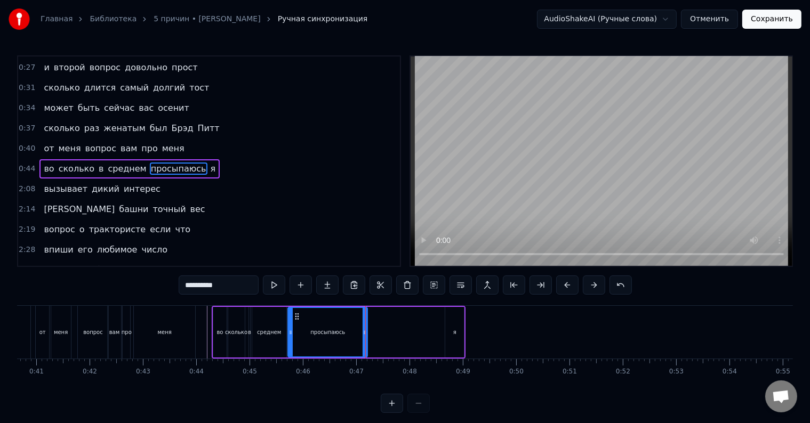
drag, startPoint x: 440, startPoint y: 333, endPoint x: 366, endPoint y: 333, distance: 74.1
click at [366, 333] on icon at bounding box center [365, 332] width 4 height 9
click at [454, 331] on div "я" at bounding box center [454, 332] width 3 height 8
type input "*"
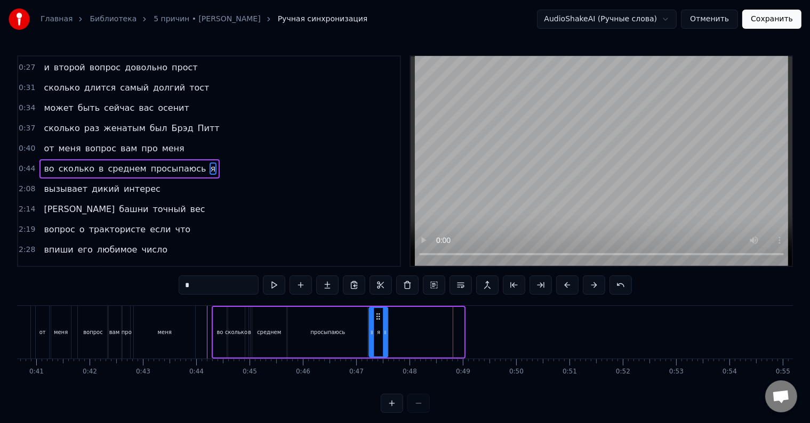
drag, startPoint x: 454, startPoint y: 316, endPoint x: 378, endPoint y: 323, distance: 76.6
click at [378, 323] on div "я" at bounding box center [379, 332] width 18 height 49
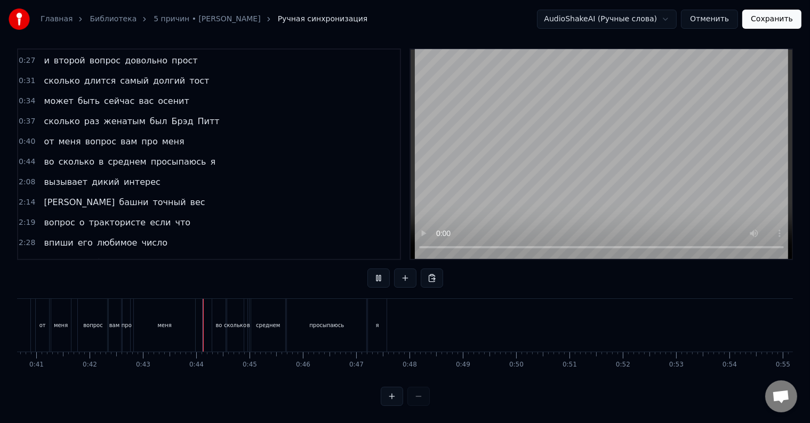
scroll to position [16, 0]
click at [369, 318] on div "я" at bounding box center [377, 325] width 19 height 53
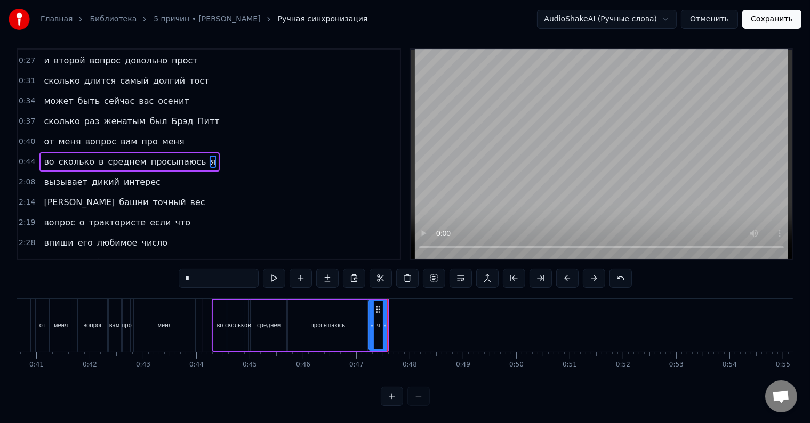
click at [335, 322] on div "просыпаюсь" at bounding box center [327, 326] width 35 height 8
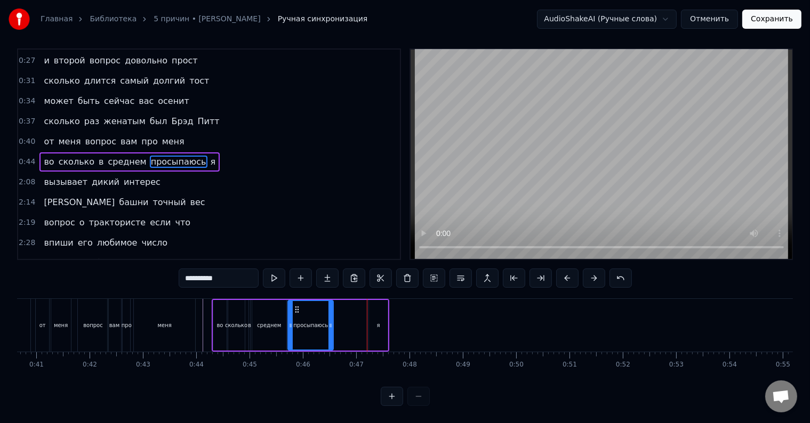
drag, startPoint x: 365, startPoint y: 318, endPoint x: 331, endPoint y: 318, distance: 34.1
click at [331, 322] on icon at bounding box center [330, 326] width 4 height 9
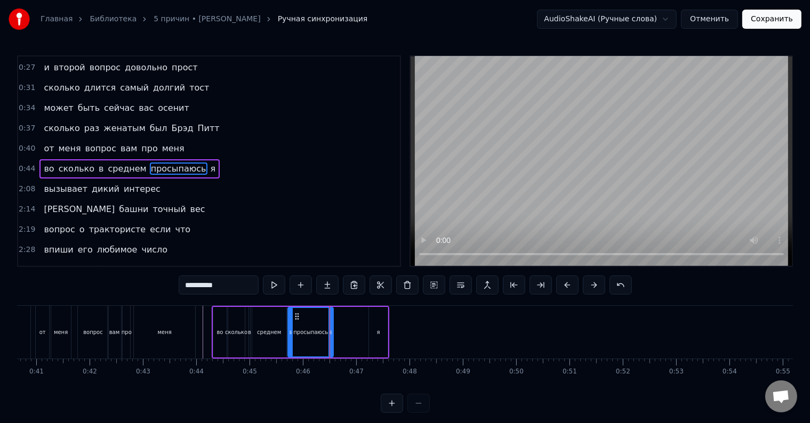
click at [387, 328] on div "я" at bounding box center [378, 332] width 19 height 51
type input "*"
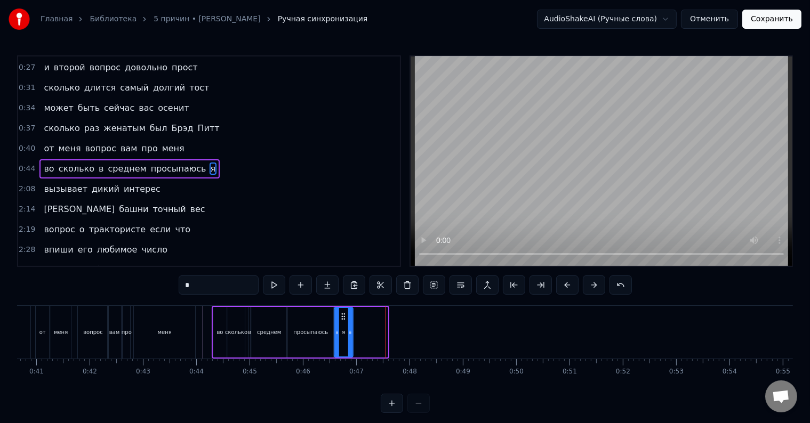
drag, startPoint x: 378, startPoint y: 317, endPoint x: 342, endPoint y: 318, distance: 35.2
click at [342, 318] on icon at bounding box center [343, 316] width 9 height 9
drag, startPoint x: 351, startPoint y: 331, endPoint x: 367, endPoint y: 332, distance: 15.5
click at [367, 332] on icon at bounding box center [366, 332] width 4 height 9
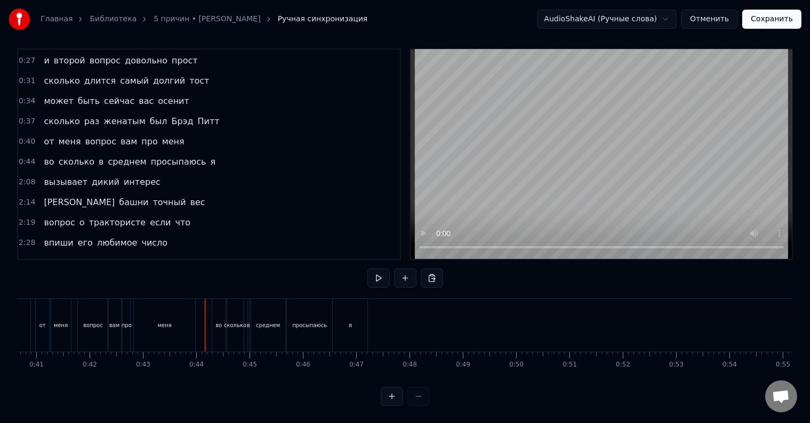
scroll to position [16, 0]
click at [269, 322] on div "среднем" at bounding box center [268, 326] width 24 height 8
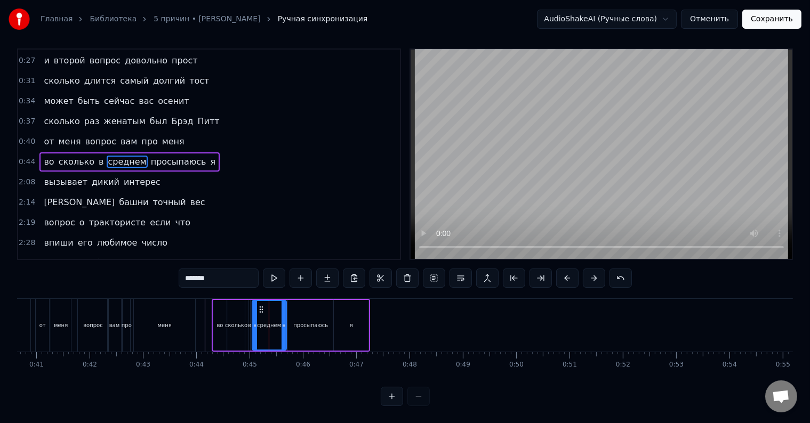
scroll to position [0, 0]
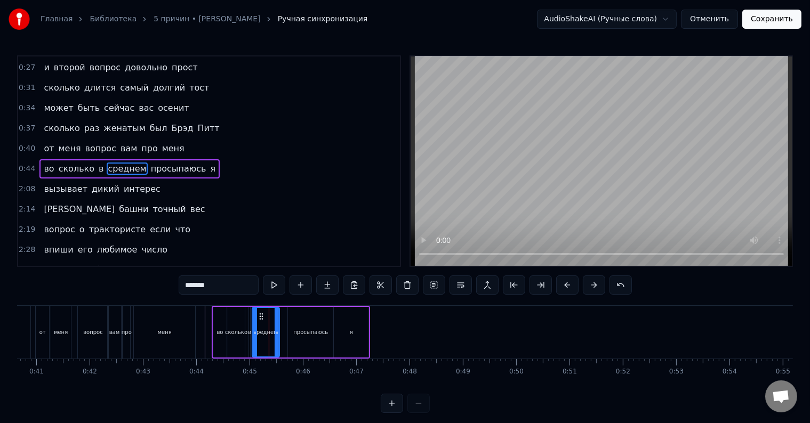
drag, startPoint x: 283, startPoint y: 327, endPoint x: 276, endPoint y: 328, distance: 7.0
click at [276, 328] on div at bounding box center [277, 332] width 4 height 49
click at [292, 331] on div "просыпаюсь" at bounding box center [310, 332] width 45 height 51
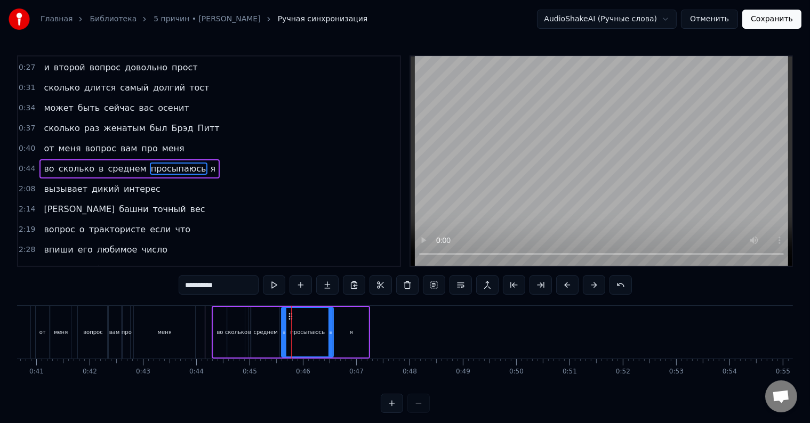
drag, startPoint x: 288, startPoint y: 333, endPoint x: 282, endPoint y: 334, distance: 6.5
click at [282, 334] on icon at bounding box center [284, 332] width 4 height 9
click at [194, 328] on div "меня" at bounding box center [164, 332] width 61 height 53
type input "****"
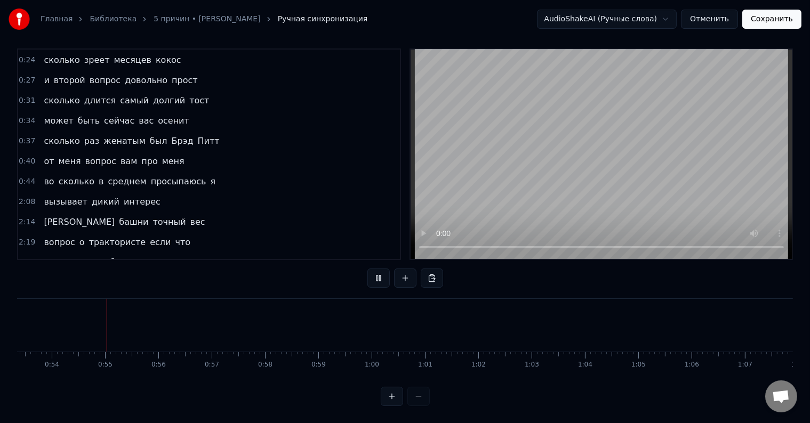
scroll to position [0, 2846]
click at [39, 193] on div "вызывает дикий интерес" at bounding box center [101, 202] width 125 height 19
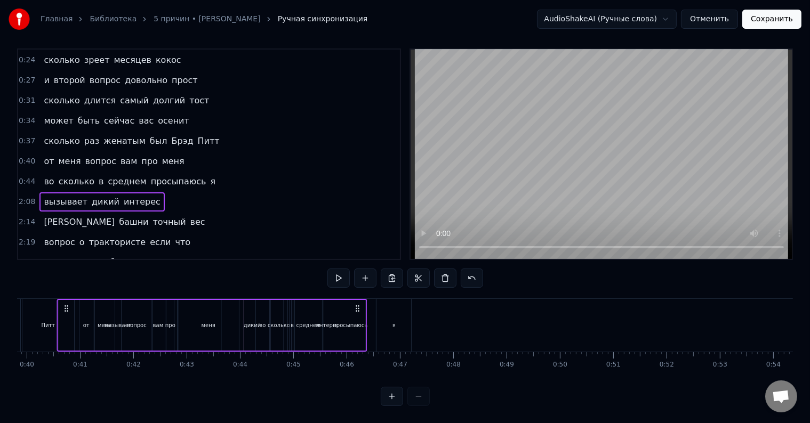
scroll to position [0, 2105]
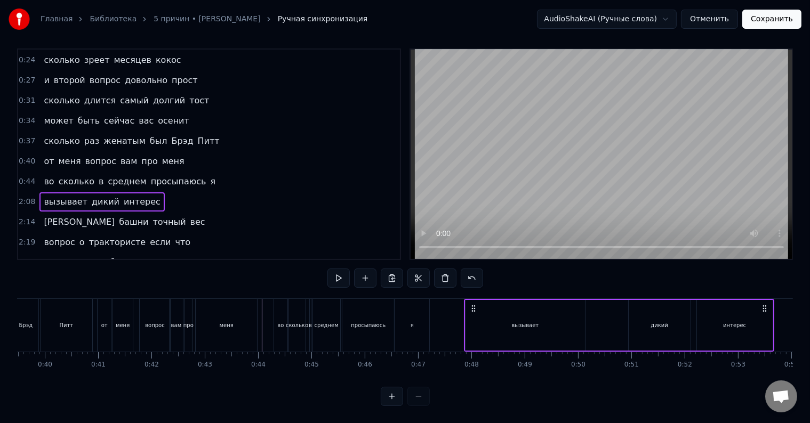
drag, startPoint x: 79, startPoint y: 296, endPoint x: 472, endPoint y: 331, distance: 394.5
click at [472, 331] on div "вызывает дикий интерес" at bounding box center [618, 325] width 310 height 53
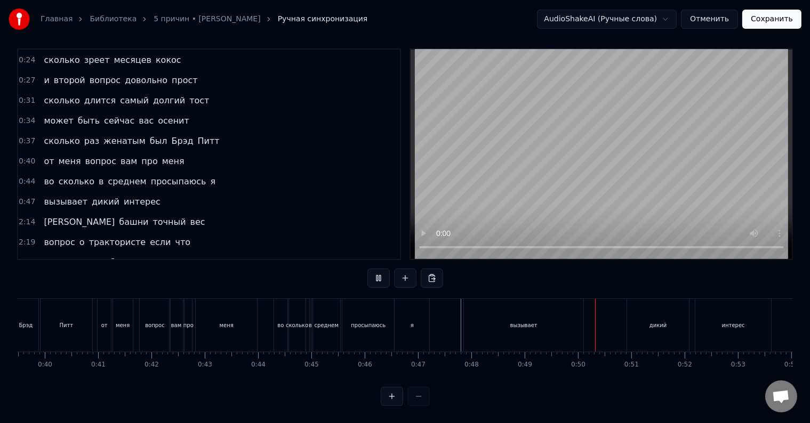
click at [238, 324] on div "меня" at bounding box center [226, 325] width 61 height 53
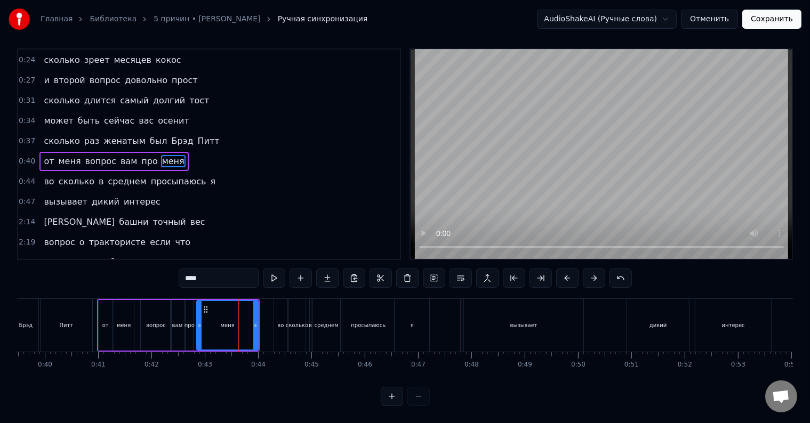
scroll to position [16, 0]
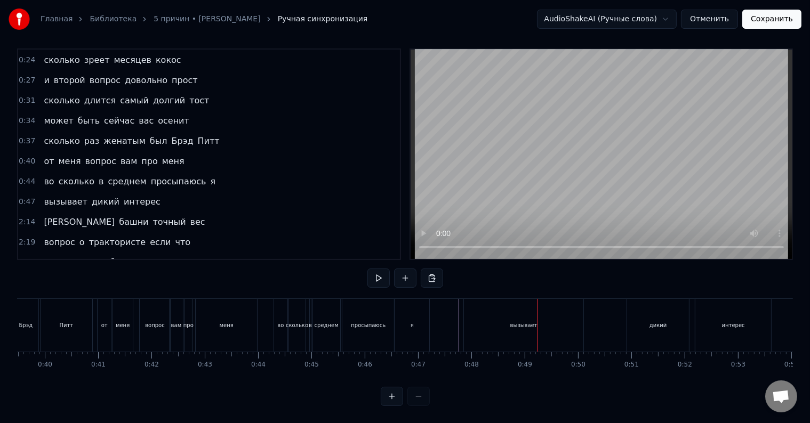
click at [576, 318] on div "вызывает" at bounding box center [523, 325] width 119 height 53
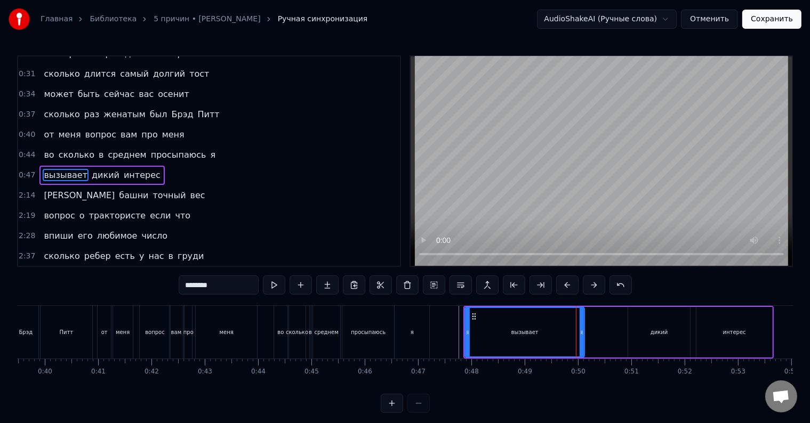
scroll to position [140, 0]
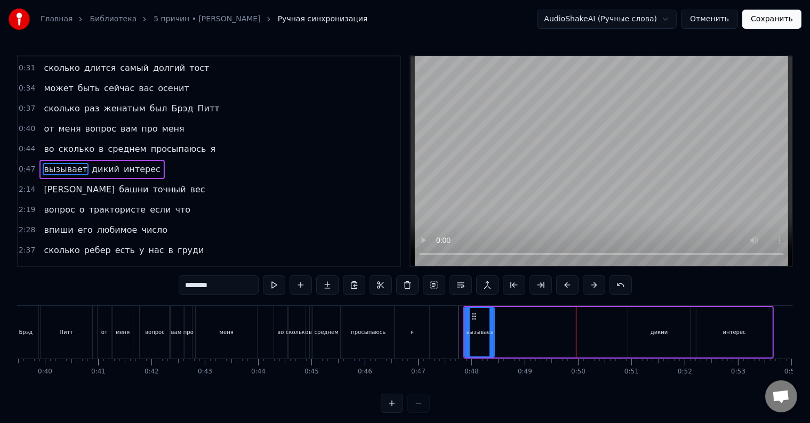
drag, startPoint x: 581, startPoint y: 330, endPoint x: 491, endPoint y: 332, distance: 90.1
click at [491, 332] on icon at bounding box center [492, 332] width 4 height 9
click at [652, 333] on div "дикий" at bounding box center [659, 332] width 17 height 8
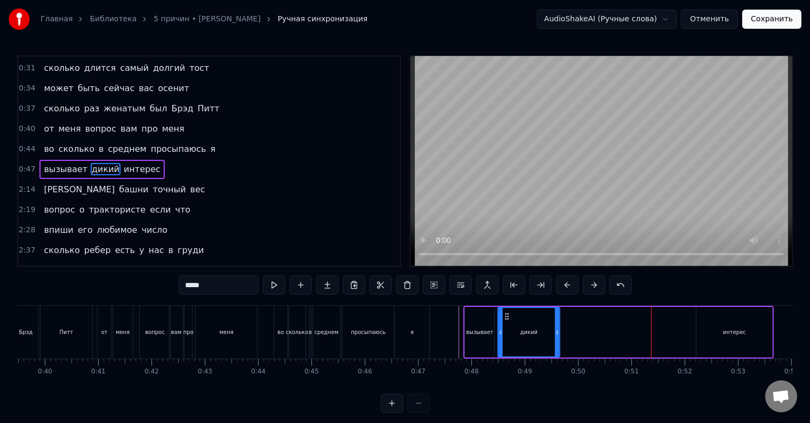
drag, startPoint x: 636, startPoint y: 318, endPoint x: 506, endPoint y: 319, distance: 130.7
click at [506, 319] on icon at bounding box center [506, 316] width 9 height 9
drag, startPoint x: 557, startPoint y: 335, endPoint x: 526, endPoint y: 335, distance: 31.5
click at [526, 335] on icon at bounding box center [525, 332] width 4 height 9
click at [723, 337] on div "интерес" at bounding box center [734, 332] width 76 height 51
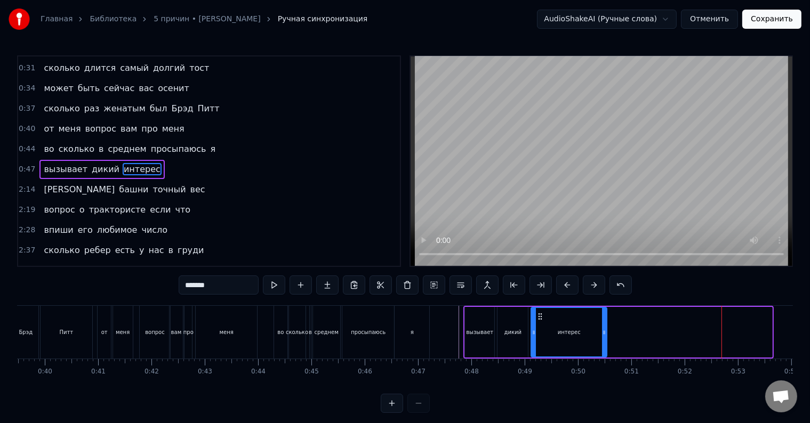
drag, startPoint x: 705, startPoint y: 316, endPoint x: 540, endPoint y: 324, distance: 165.5
click at [540, 324] on div "интерес" at bounding box center [569, 332] width 75 height 49
click at [515, 332] on div "дикий" at bounding box center [512, 332] width 17 height 8
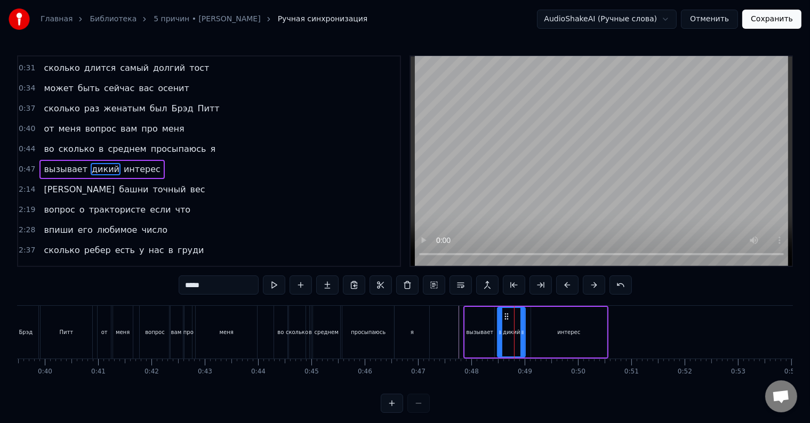
click at [523, 335] on icon at bounding box center [522, 332] width 4 height 9
click at [534, 330] on div "интерес" at bounding box center [569, 332] width 76 height 51
type input "*******"
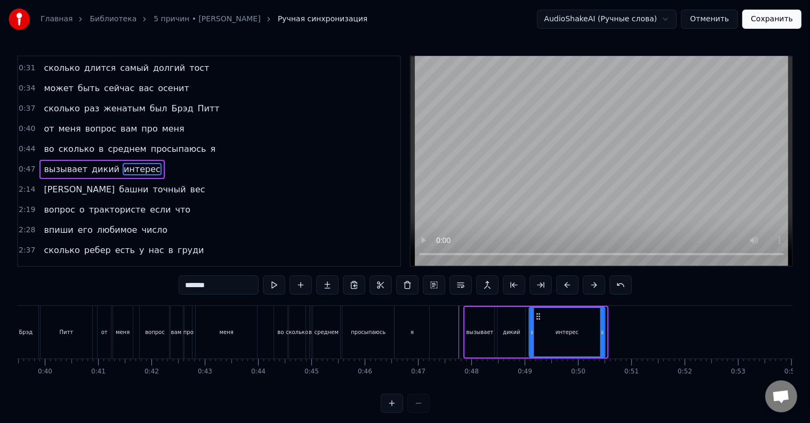
click at [536, 316] on circle at bounding box center [536, 316] width 1 height 1
click at [602, 332] on circle at bounding box center [602, 332] width 1 height 1
drag, startPoint x: 602, startPoint y: 335, endPoint x: 592, endPoint y: 336, distance: 10.2
click at [592, 336] on icon at bounding box center [592, 332] width 4 height 9
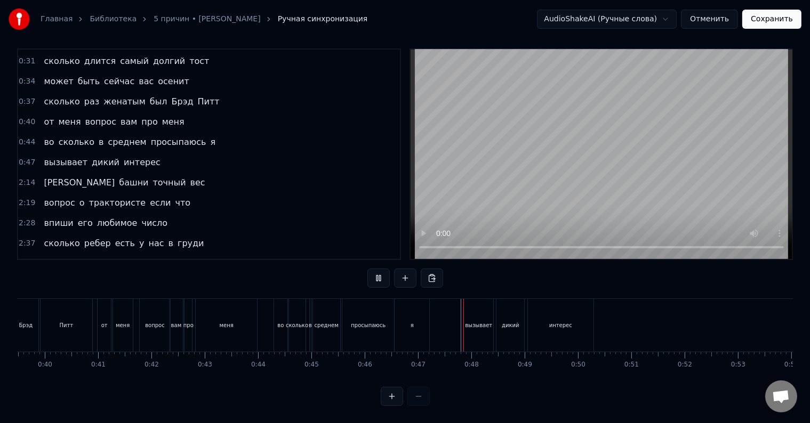
scroll to position [16, 0]
click at [66, 173] on div "Эйфелевой башни точный вес" at bounding box center [124, 182] width 170 height 19
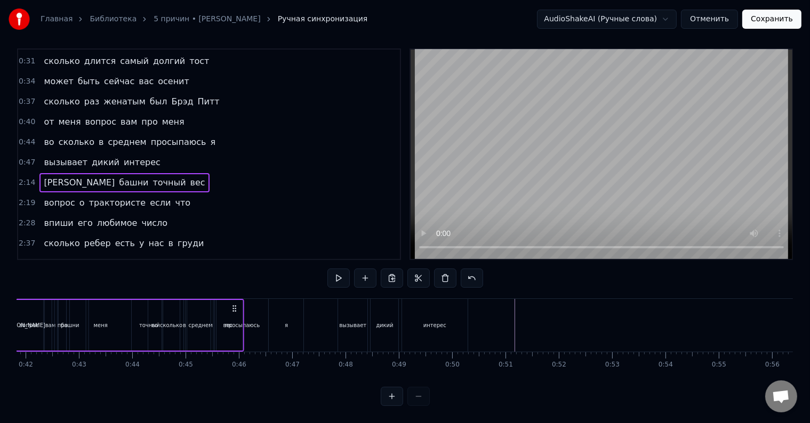
scroll to position [0, 2146]
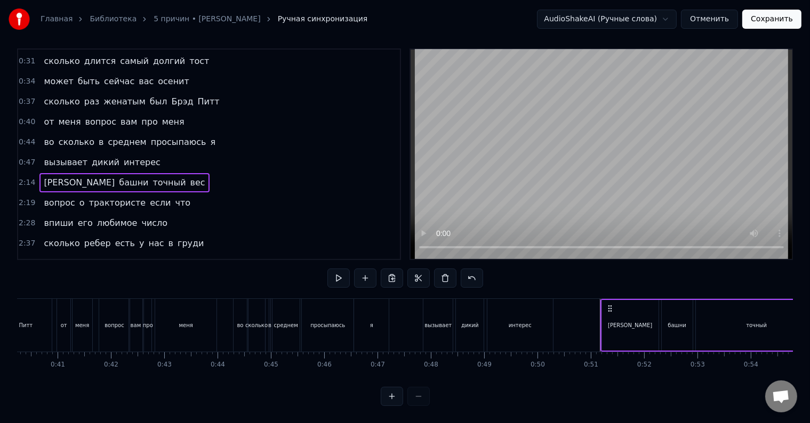
drag, startPoint x: 79, startPoint y: 298, endPoint x: 608, endPoint y: 326, distance: 529.8
click at [608, 326] on div "Эйфелевой башни точный вес" at bounding box center [725, 325] width 251 height 53
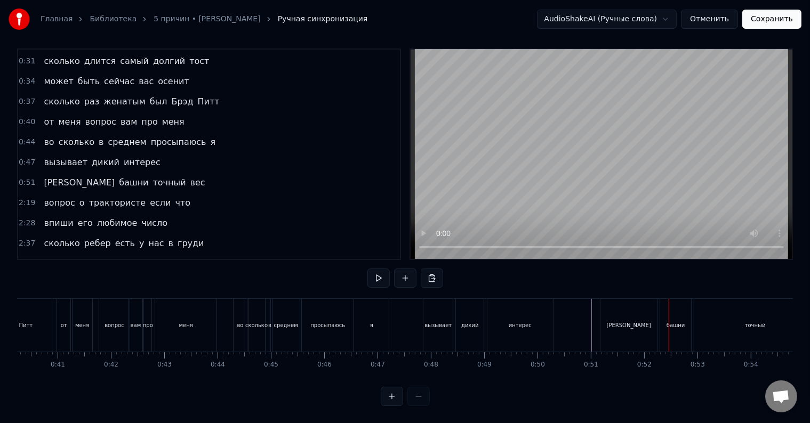
click at [643, 322] on div "[PERSON_NAME]" at bounding box center [628, 325] width 57 height 53
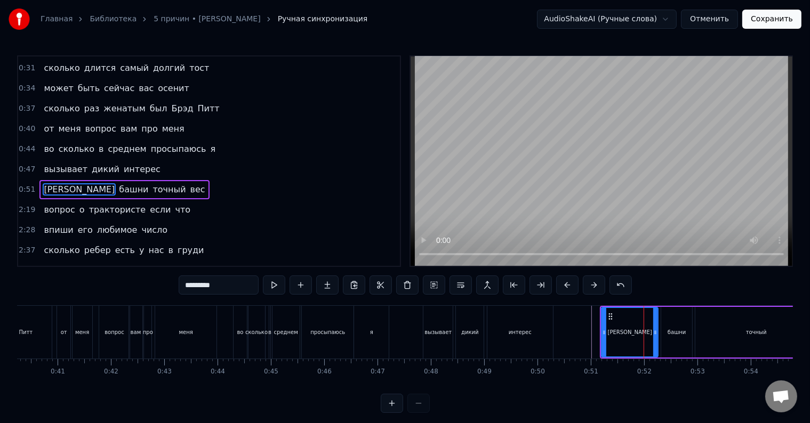
scroll to position [160, 0]
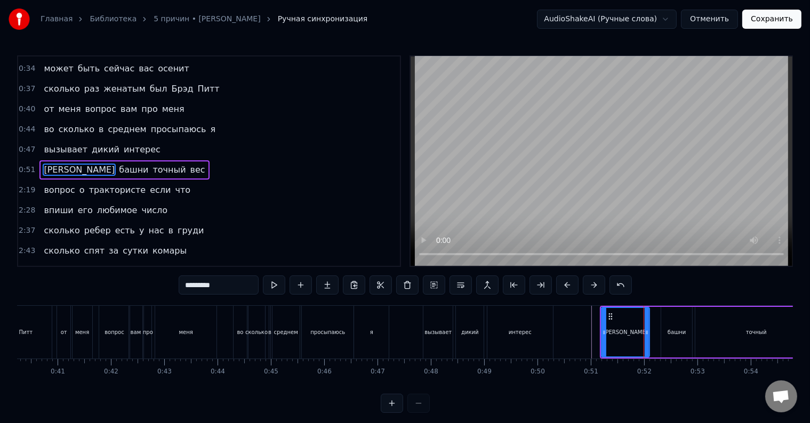
drag, startPoint x: 655, startPoint y: 332, endPoint x: 646, endPoint y: 332, distance: 8.5
click at [646, 332] on icon at bounding box center [647, 332] width 4 height 9
click at [668, 333] on div "башни" at bounding box center [677, 332] width 18 height 8
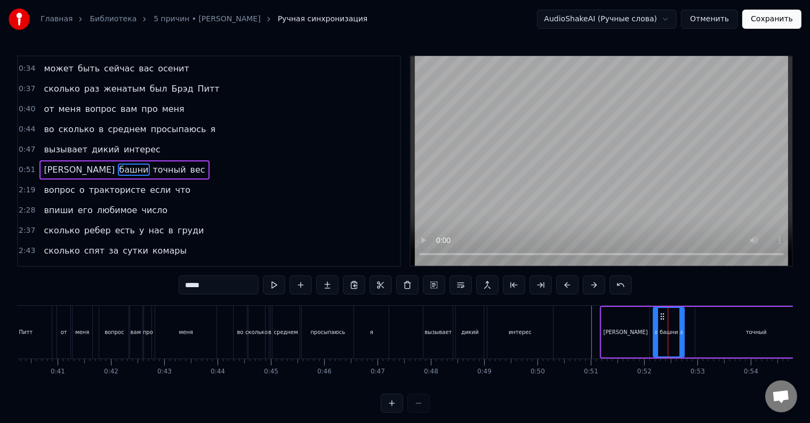
drag, startPoint x: 669, startPoint y: 316, endPoint x: 661, endPoint y: 316, distance: 8.0
click at [661, 316] on icon at bounding box center [662, 316] width 9 height 9
drag, startPoint x: 681, startPoint y: 330, endPoint x: 675, endPoint y: 331, distance: 6.4
click at [675, 331] on icon at bounding box center [674, 332] width 4 height 9
click at [725, 331] on div "точный" at bounding box center [756, 332] width 122 height 51
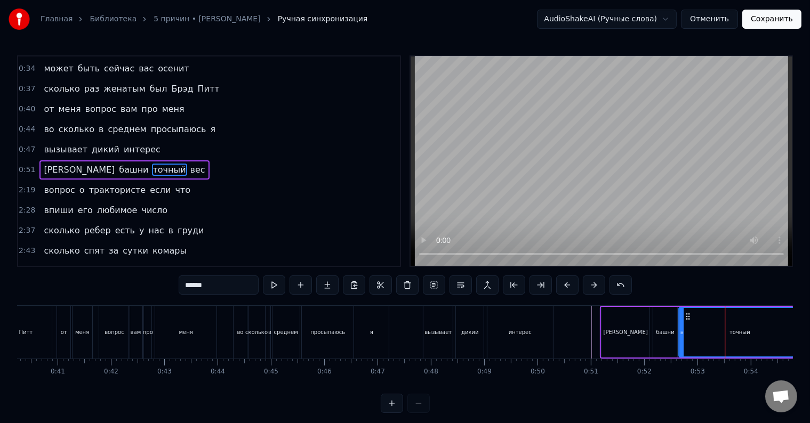
drag, startPoint x: 704, startPoint y: 315, endPoint x: 687, endPoint y: 318, distance: 16.8
click at [687, 318] on icon at bounding box center [688, 316] width 9 height 9
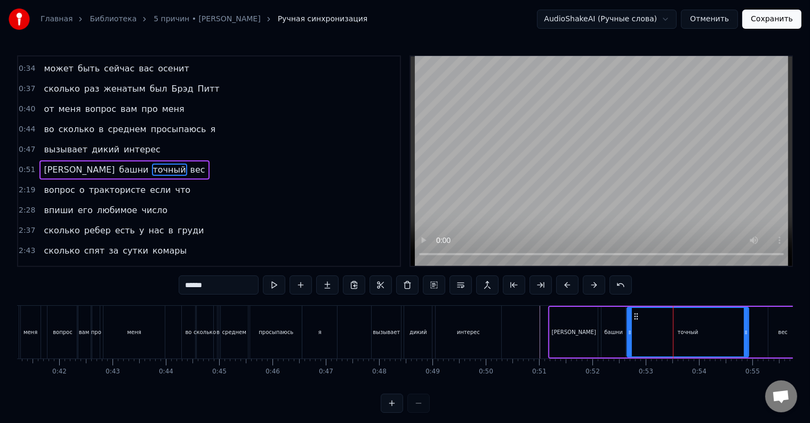
scroll to position [0, 2411]
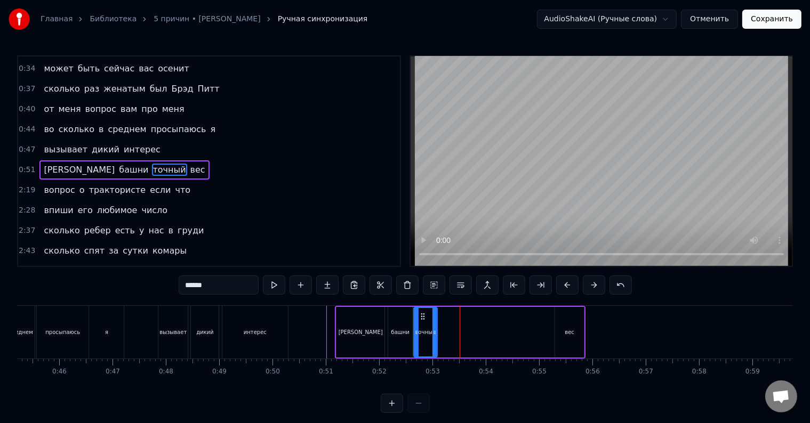
drag, startPoint x: 533, startPoint y: 335, endPoint x: 435, endPoint y: 338, distance: 98.1
click at [435, 338] on div at bounding box center [434, 332] width 4 height 49
click at [569, 331] on div "вес" at bounding box center [570, 332] width 10 height 8
type input "***"
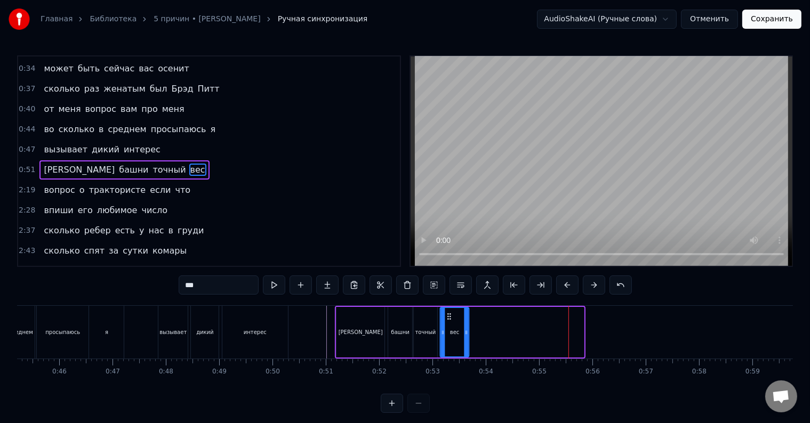
drag, startPoint x: 563, startPoint y: 317, endPoint x: 447, endPoint y: 322, distance: 115.8
click at [447, 322] on div "вес" at bounding box center [454, 332] width 28 height 49
drag, startPoint x: 464, startPoint y: 333, endPoint x: 452, endPoint y: 333, distance: 11.7
click at [452, 333] on icon at bounding box center [454, 332] width 4 height 9
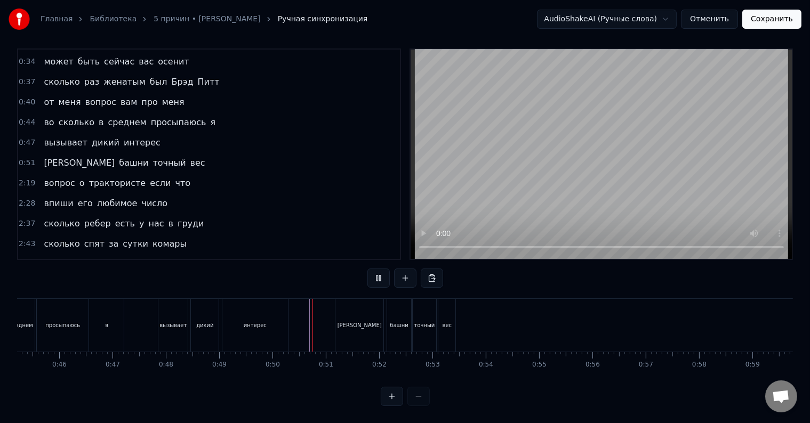
scroll to position [16, 0]
click at [66, 177] on span "вопрос" at bounding box center [59, 183] width 33 height 12
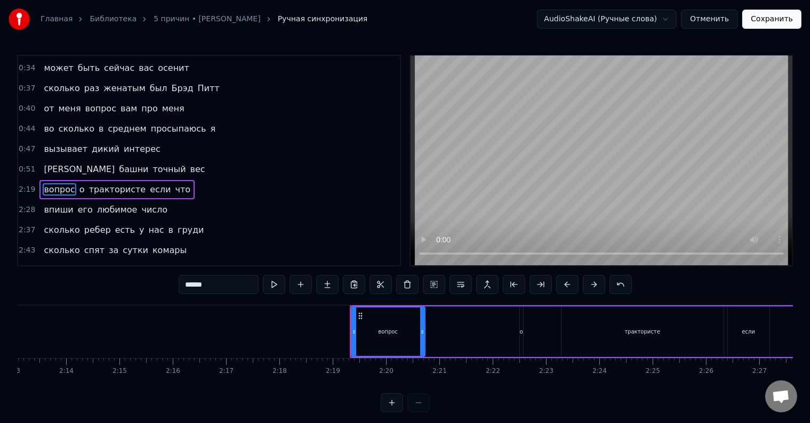
scroll to position [0, 7376]
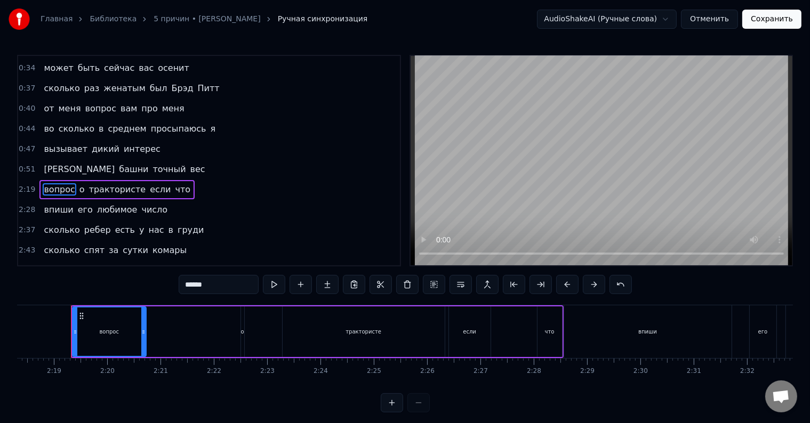
click at [77, 180] on div "вопрос о трактористе если что" at bounding box center [116, 189] width 155 height 19
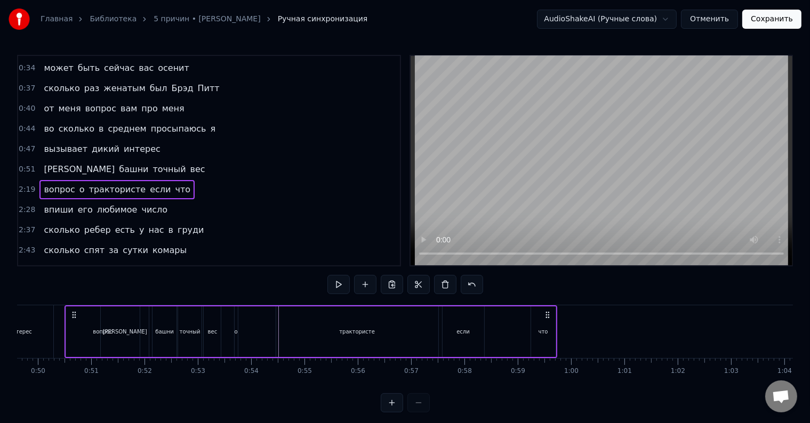
scroll to position [0, 2614]
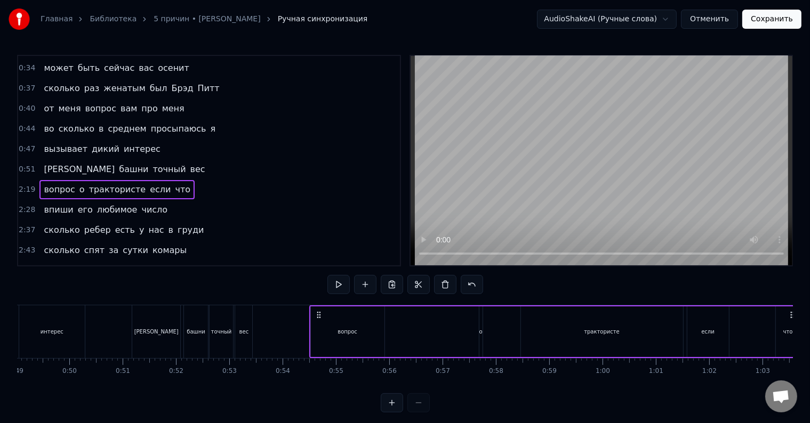
drag, startPoint x: 80, startPoint y: 314, endPoint x: 318, endPoint y: 341, distance: 239.4
click at [318, 341] on div "вопрос о трактористе если что" at bounding box center [555, 332] width 493 height 53
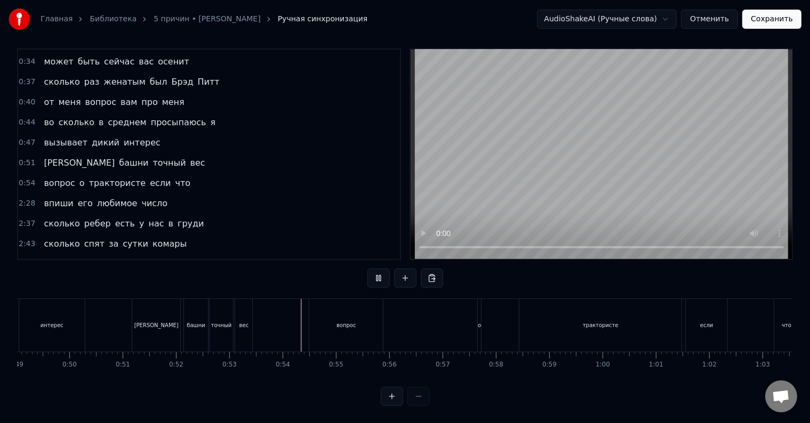
scroll to position [16, 0]
click at [342, 326] on div "вопрос" at bounding box center [346, 325] width 74 height 53
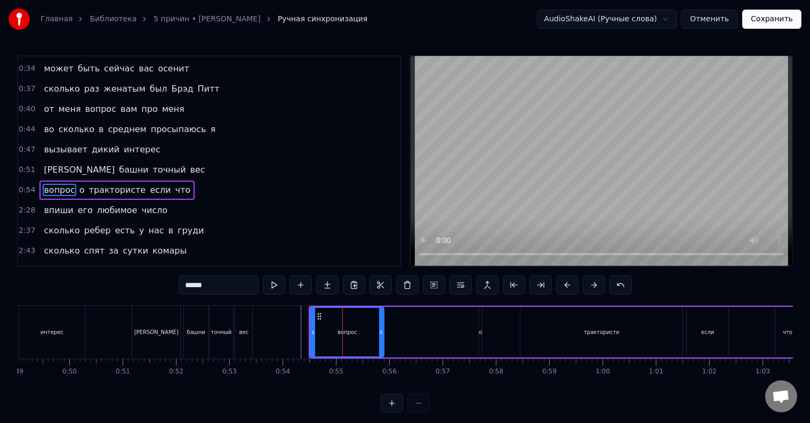
scroll to position [179, 0]
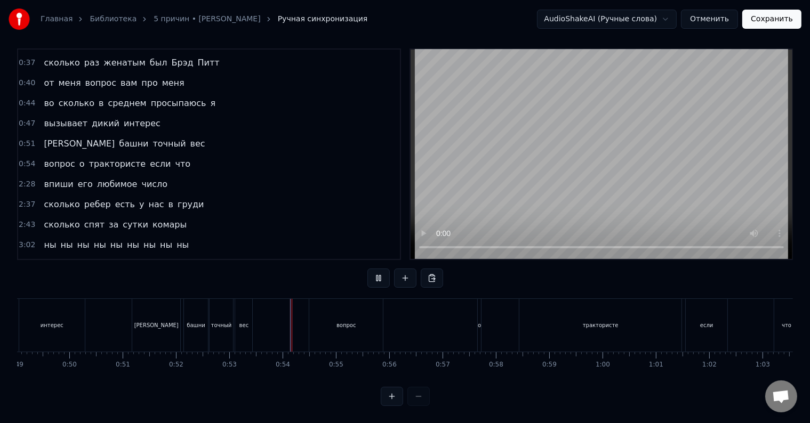
scroll to position [16, 0]
click at [369, 324] on div "вопрос" at bounding box center [346, 325] width 74 height 53
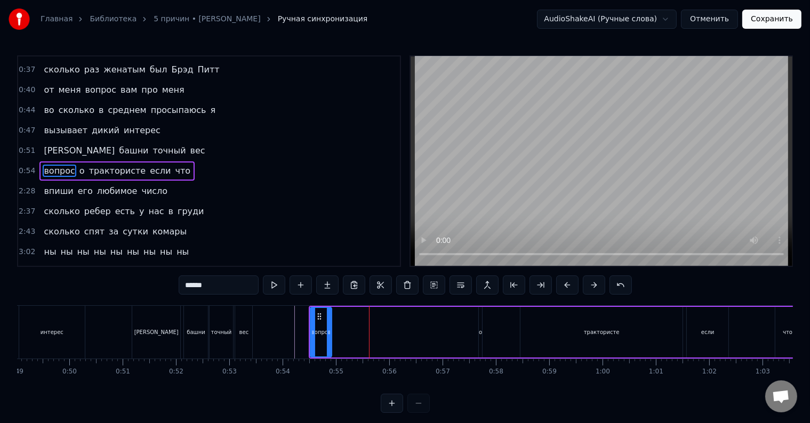
drag, startPoint x: 381, startPoint y: 331, endPoint x: 328, endPoint y: 334, distance: 52.4
click at [328, 334] on icon at bounding box center [329, 332] width 4 height 9
click at [477, 334] on div "вопрос о трактористе если что" at bounding box center [555, 332] width 493 height 53
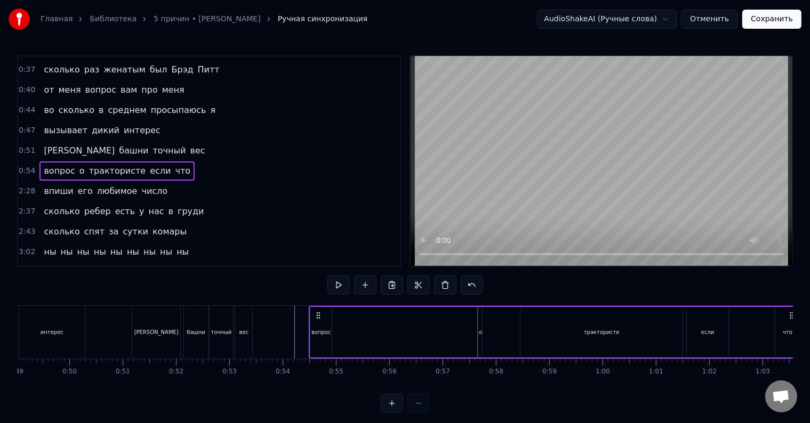
click at [482, 335] on div "о" at bounding box center [480, 332] width 3 height 8
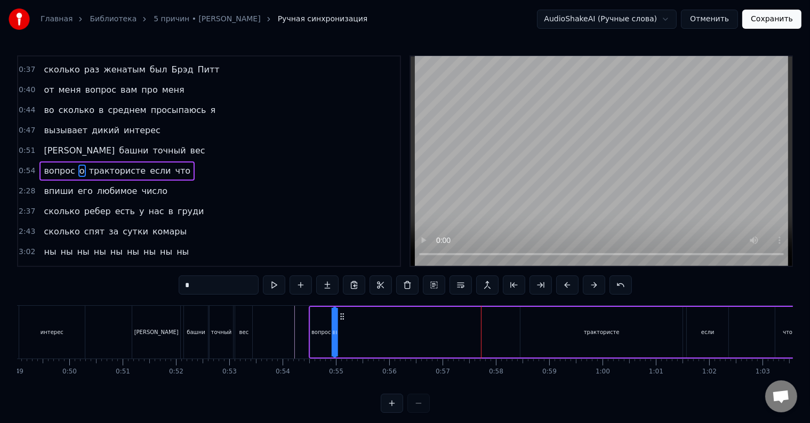
drag, startPoint x: 487, startPoint y: 315, endPoint x: 341, endPoint y: 318, distance: 145.6
click at [341, 318] on icon at bounding box center [342, 316] width 9 height 9
click at [587, 326] on div "трактористе" at bounding box center [601, 332] width 162 height 51
type input "**********"
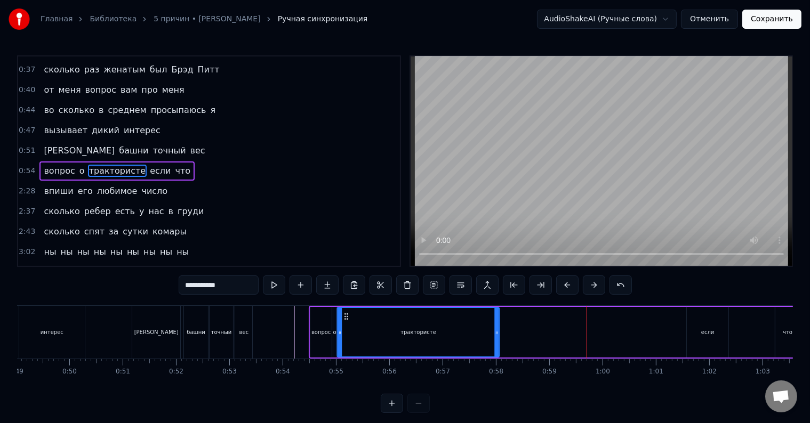
drag, startPoint x: 527, startPoint y: 314, endPoint x: 343, endPoint y: 323, distance: 183.6
click at [343, 323] on div "трактористе" at bounding box center [418, 332] width 161 height 49
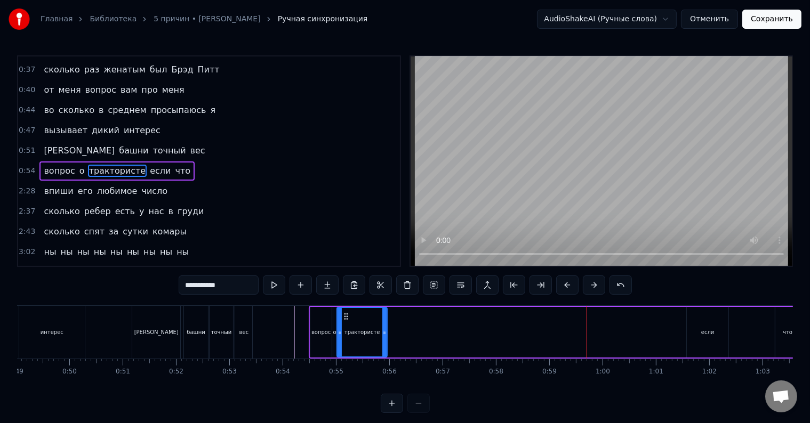
drag, startPoint x: 496, startPoint y: 332, endPoint x: 384, endPoint y: 335, distance: 112.0
click at [384, 335] on icon at bounding box center [384, 332] width 4 height 9
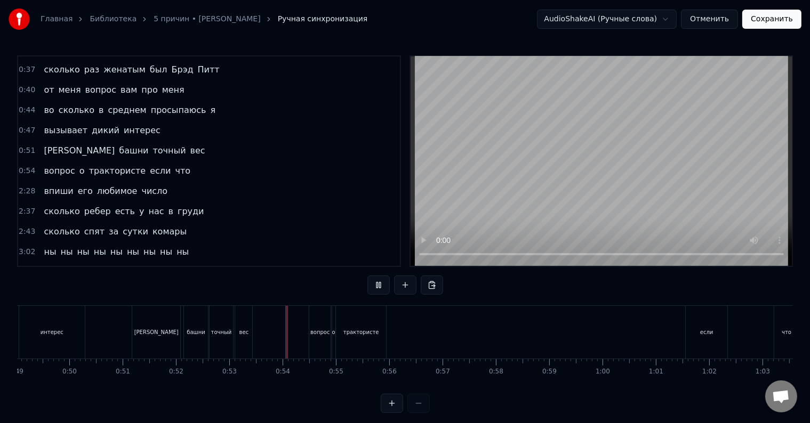
scroll to position [16, 0]
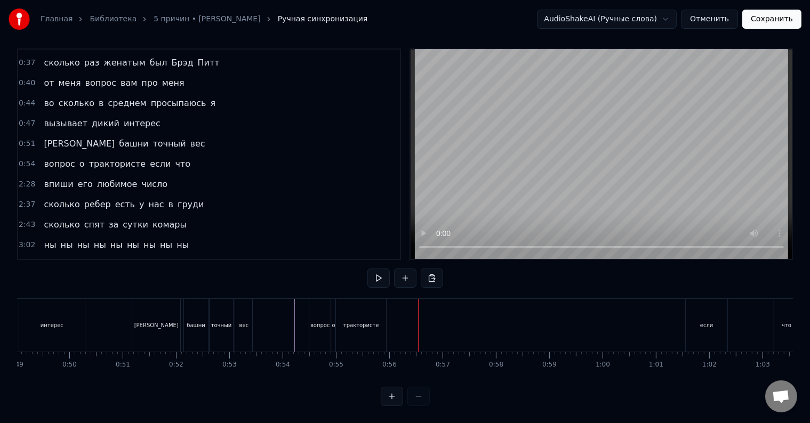
click at [701, 322] on div "если" at bounding box center [706, 326] width 13 height 8
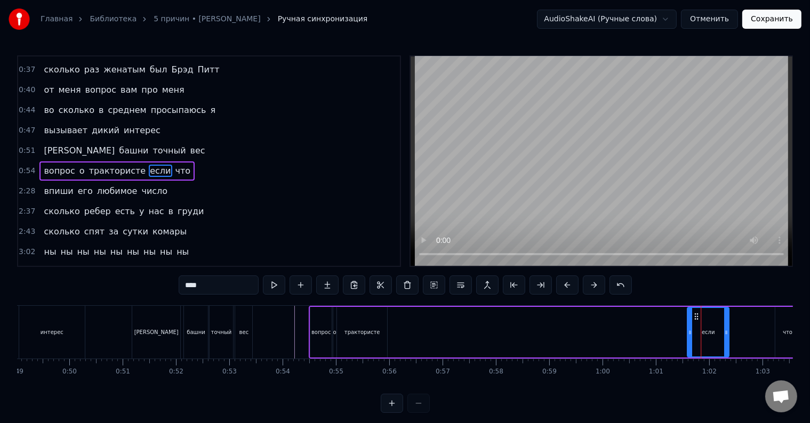
scroll to position [0, 2631]
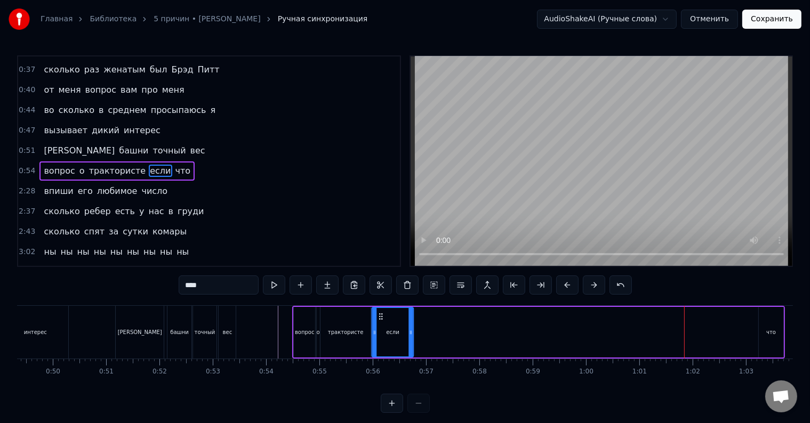
drag, startPoint x: 694, startPoint y: 314, endPoint x: 379, endPoint y: 327, distance: 315.5
click at [379, 327] on div "если" at bounding box center [392, 332] width 41 height 49
drag, startPoint x: 410, startPoint y: 335, endPoint x: 385, endPoint y: 337, distance: 25.2
click at [385, 337] on div at bounding box center [385, 332] width 4 height 49
click at [768, 334] on div "что" at bounding box center [771, 332] width 10 height 8
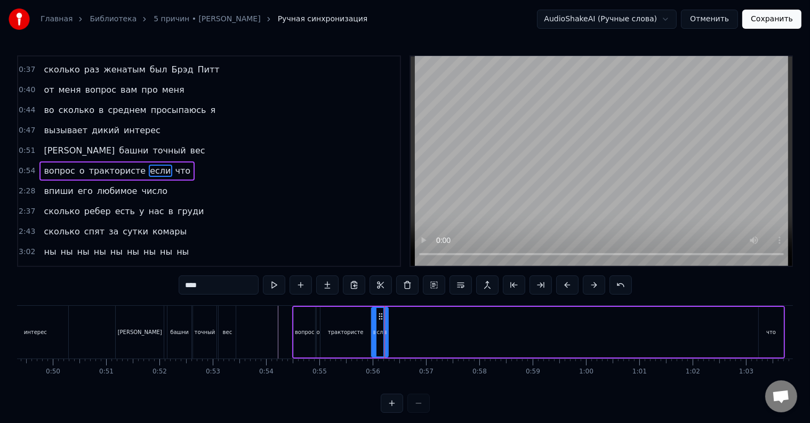
type input "***"
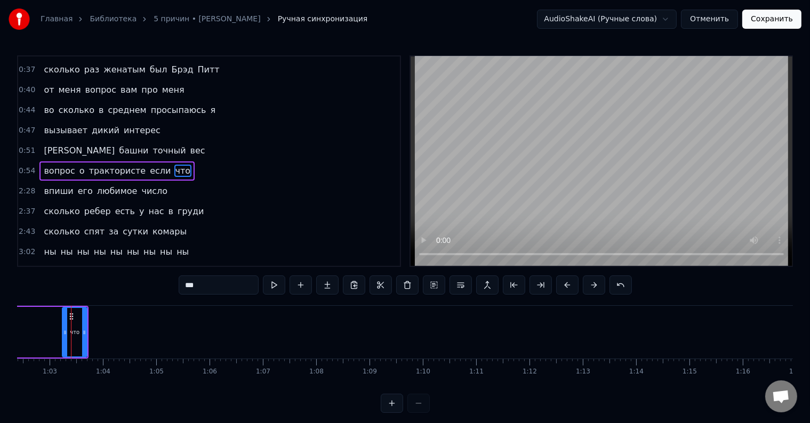
scroll to position [0, 3328]
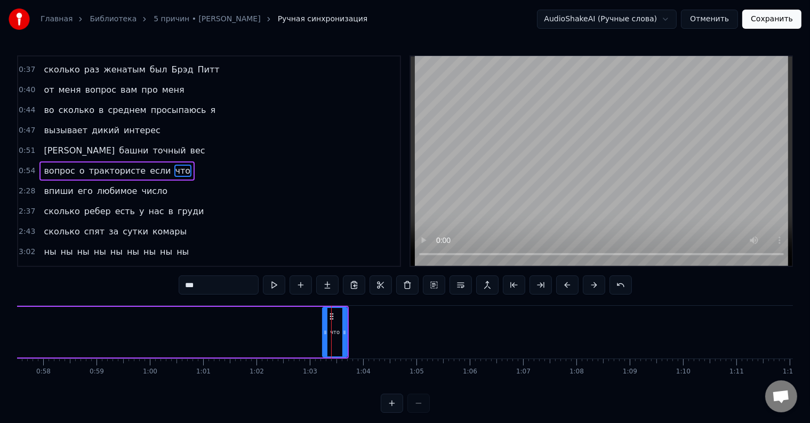
drag, startPoint x: 70, startPoint y: 316, endPoint x: 206, endPoint y: 314, distance: 136.0
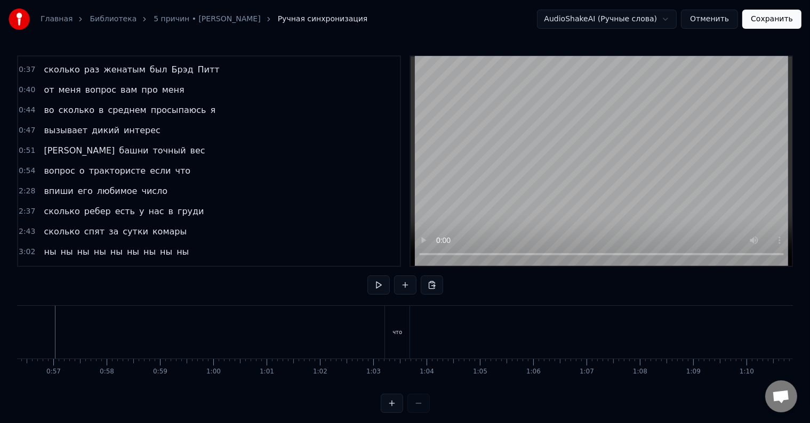
scroll to position [0, 2988]
click at [413, 326] on div "что" at bounding box center [412, 332] width 25 height 53
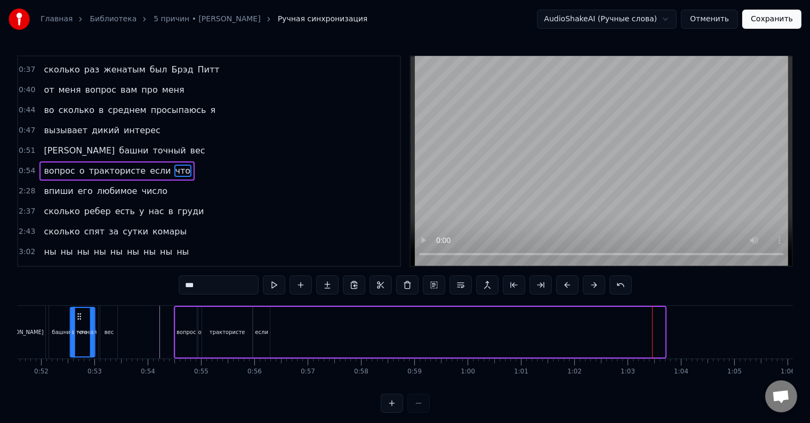
scroll to position [0, 2742]
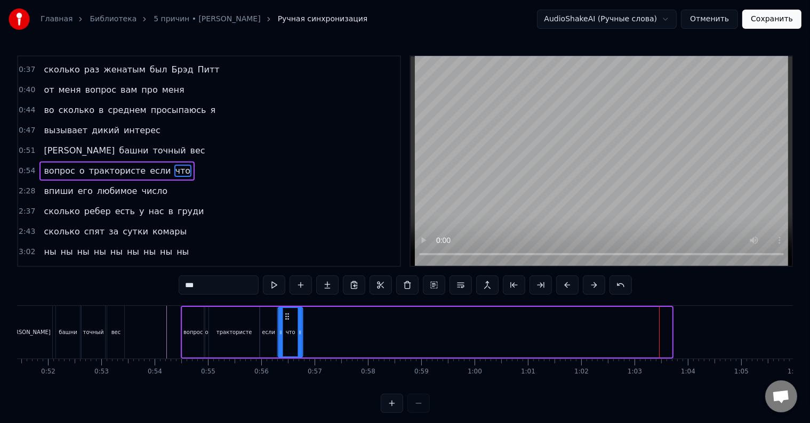
drag, startPoint x: 411, startPoint y: 316, endPoint x: 287, endPoint y: 331, distance: 124.6
click at [287, 331] on div "что" at bounding box center [289, 332] width 23 height 49
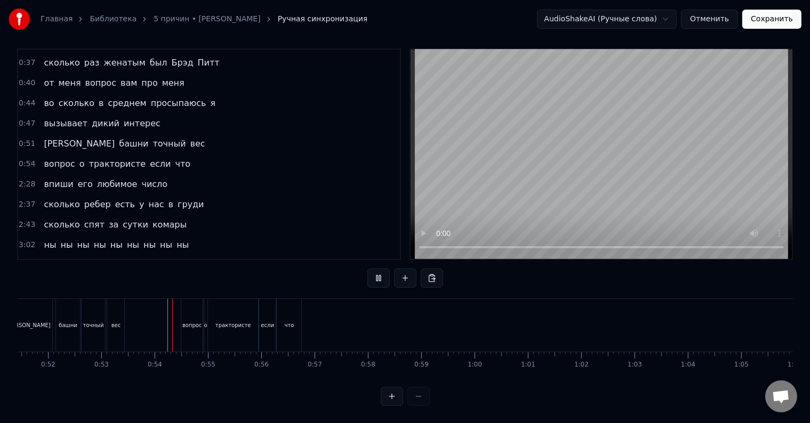
scroll to position [16, 0]
click at [287, 311] on div "что" at bounding box center [289, 325] width 25 height 53
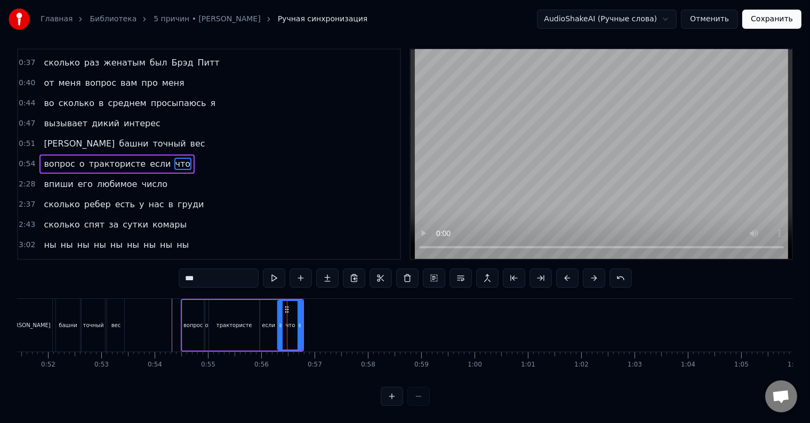
scroll to position [0, 0]
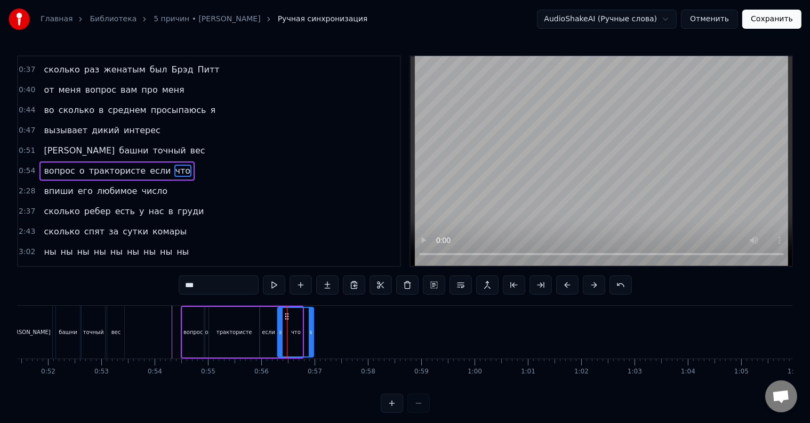
drag, startPoint x: 301, startPoint y: 327, endPoint x: 313, endPoint y: 327, distance: 12.3
click at [313, 327] on div at bounding box center [311, 332] width 4 height 49
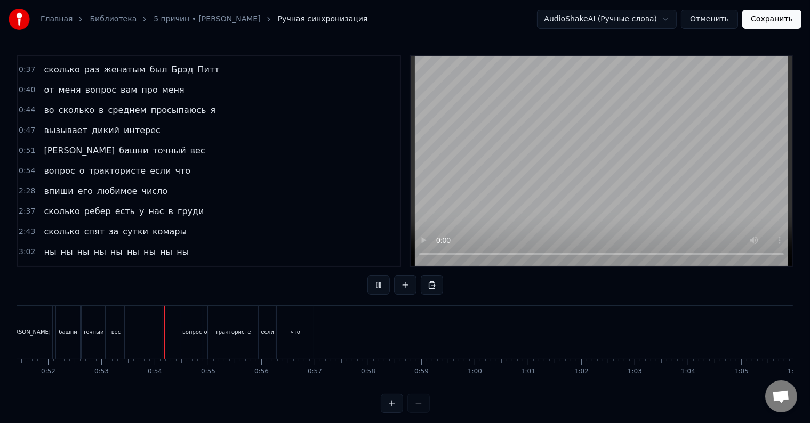
scroll to position [16, 0]
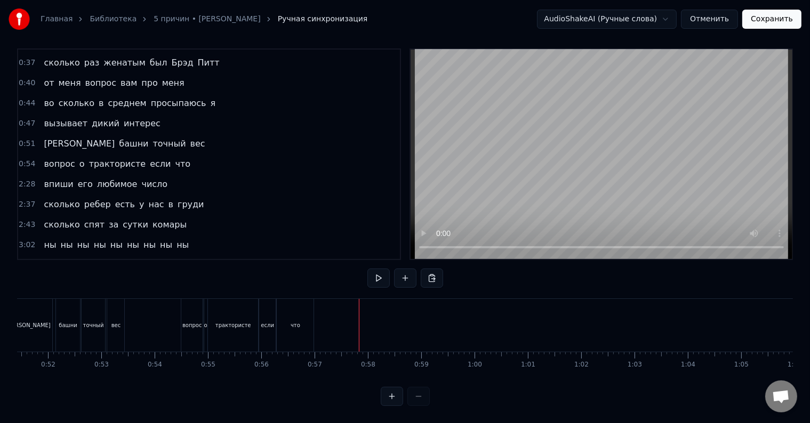
click at [146, 175] on div "впиши его любимое число" at bounding box center [105, 184] width 132 height 19
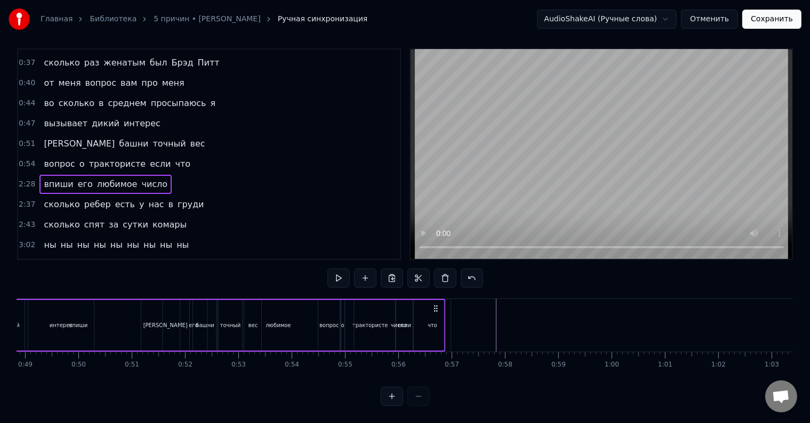
scroll to position [0, 2554]
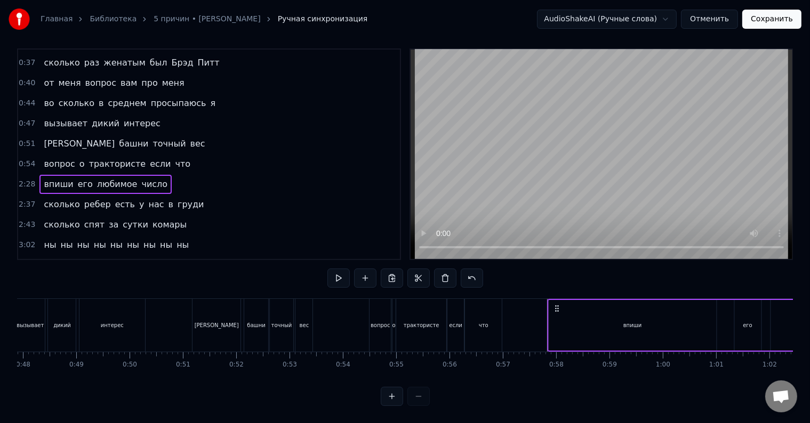
drag, startPoint x: 81, startPoint y: 297, endPoint x: 557, endPoint y: 328, distance: 476.7
click at [557, 328] on div "впиши его любимое число" at bounding box center [773, 325] width 452 height 53
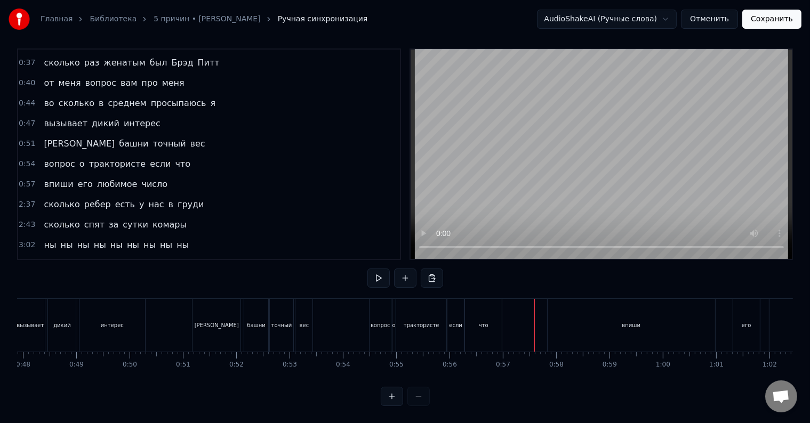
click at [640, 317] on div "впиши" at bounding box center [631, 325] width 167 height 53
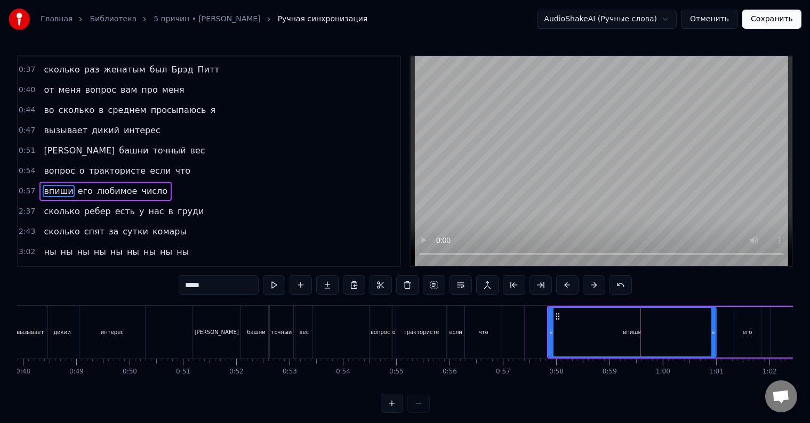
scroll to position [182, 0]
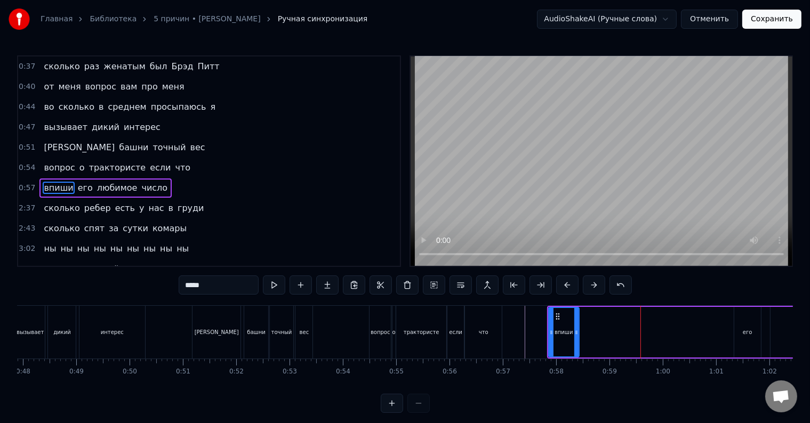
drag, startPoint x: 714, startPoint y: 336, endPoint x: 576, endPoint y: 339, distance: 137.1
click at [576, 339] on div at bounding box center [576, 332] width 4 height 49
click at [748, 329] on div "его" at bounding box center [748, 332] width 10 height 8
type input "***"
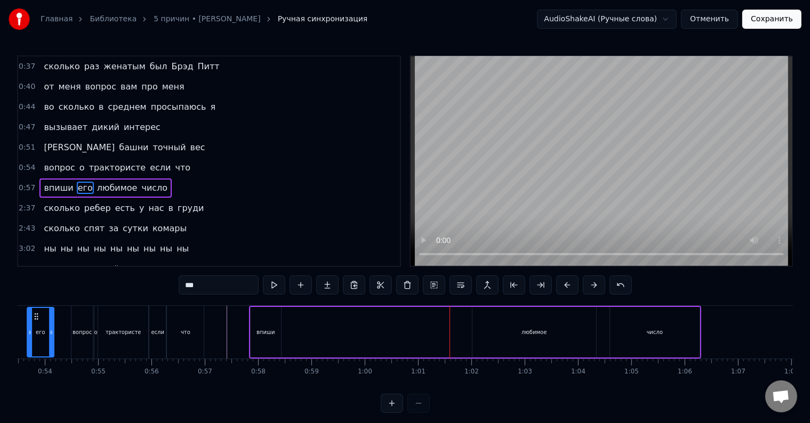
scroll to position [0, 2802]
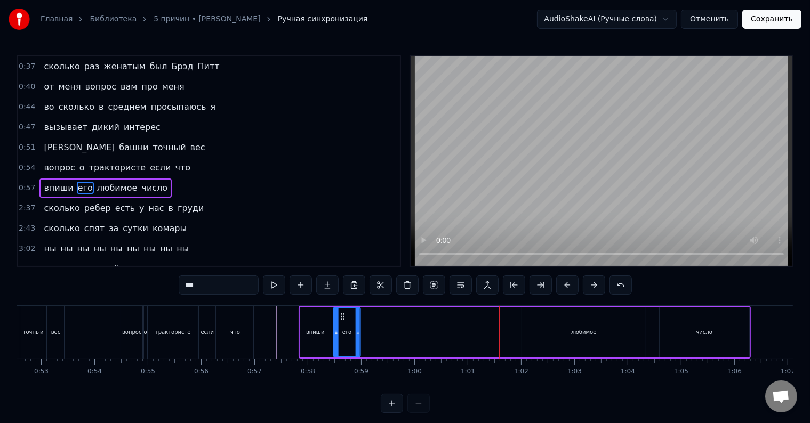
drag, startPoint x: 68, startPoint y: 316, endPoint x: 343, endPoint y: 331, distance: 276.1
click at [343, 331] on div "его" at bounding box center [347, 332] width 26 height 49
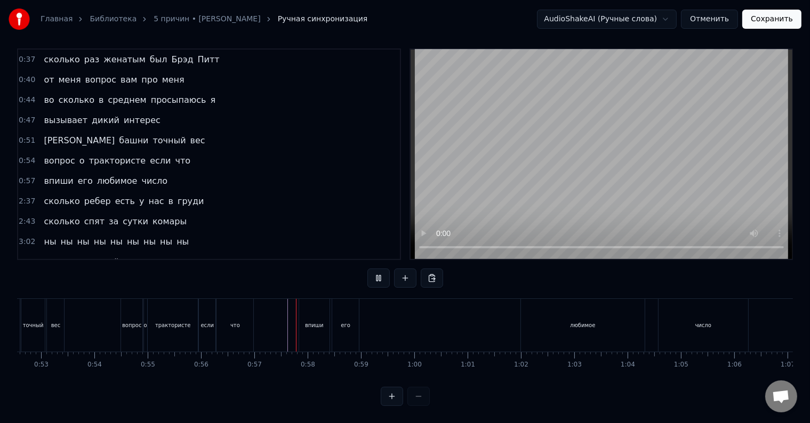
scroll to position [16, 0]
click at [353, 322] on div "его" at bounding box center [345, 325] width 27 height 53
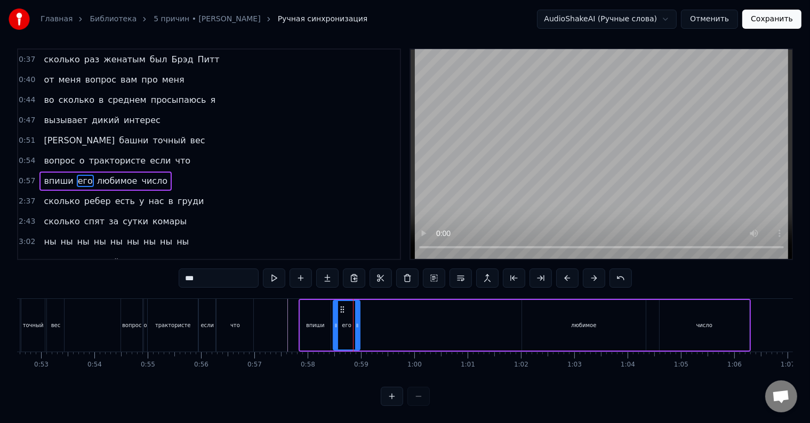
scroll to position [0, 0]
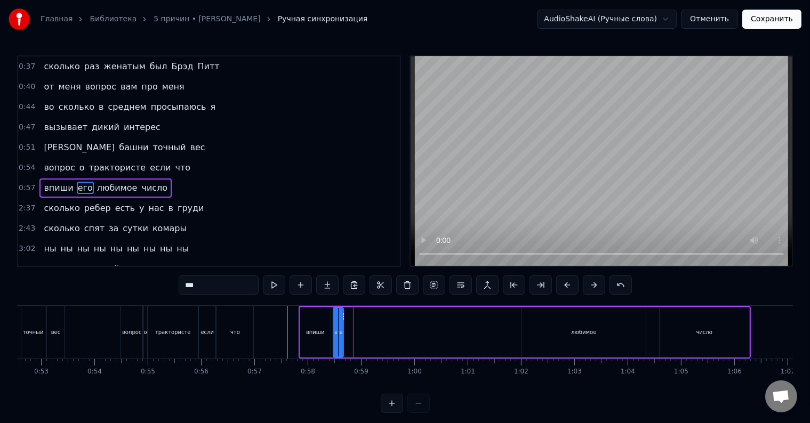
drag, startPoint x: 357, startPoint y: 333, endPoint x: 341, endPoint y: 335, distance: 16.7
click at [341, 335] on icon at bounding box center [341, 332] width 4 height 9
click at [563, 335] on div "любимое" at bounding box center [584, 332] width 124 height 51
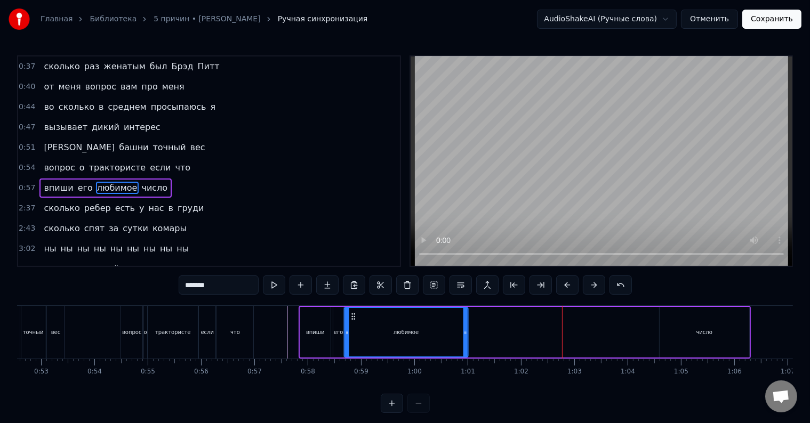
drag, startPoint x: 531, startPoint y: 316, endPoint x: 352, endPoint y: 324, distance: 178.3
click at [352, 324] on div "любимое" at bounding box center [405, 332] width 123 height 49
drag, startPoint x: 464, startPoint y: 333, endPoint x: 399, endPoint y: 333, distance: 64.5
click at [399, 333] on icon at bounding box center [400, 332] width 4 height 9
click at [690, 331] on div "число" at bounding box center [705, 332] width 90 height 51
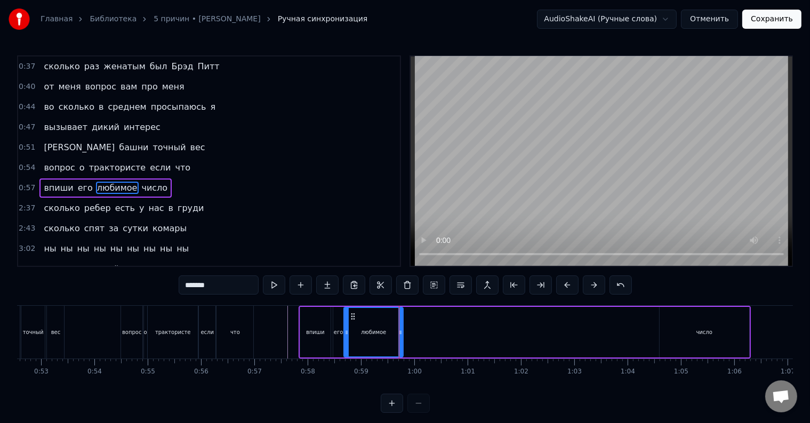
type input "*****"
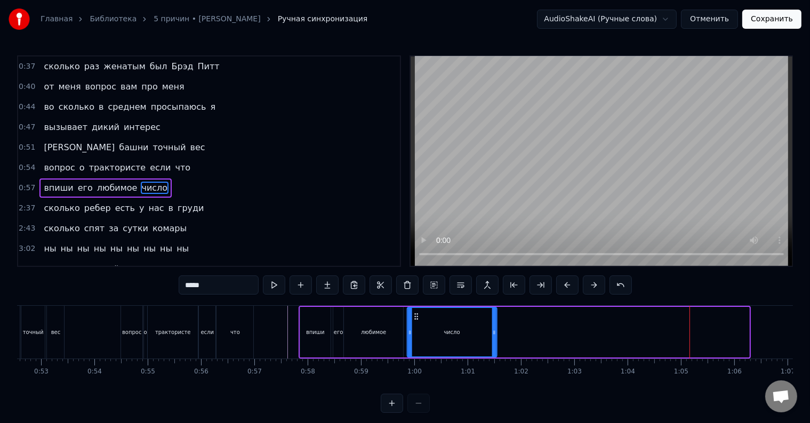
drag, startPoint x: 668, startPoint y: 316, endPoint x: 416, endPoint y: 321, distance: 252.3
click at [416, 321] on div "число" at bounding box center [451, 332] width 89 height 49
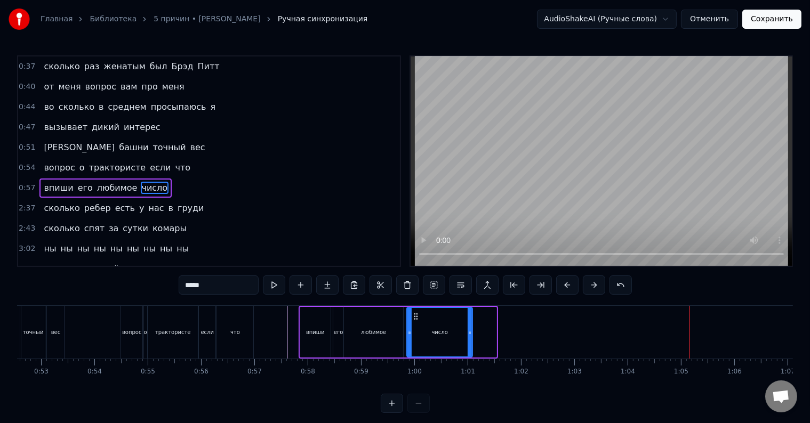
drag, startPoint x: 495, startPoint y: 333, endPoint x: 471, endPoint y: 334, distance: 24.1
click at [471, 334] on icon at bounding box center [470, 332] width 4 height 9
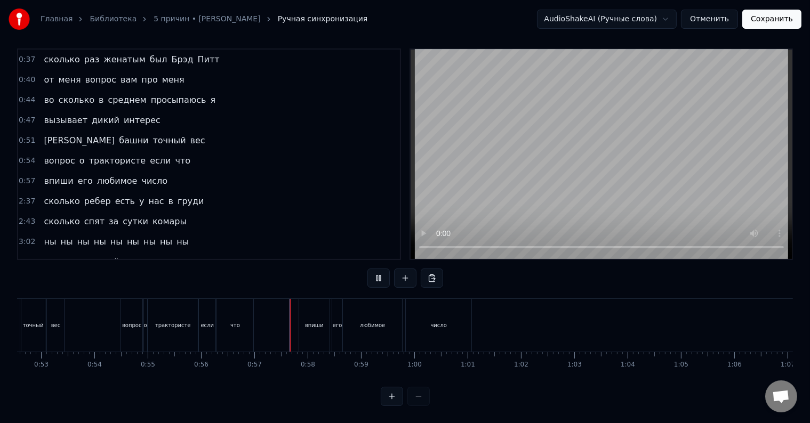
scroll to position [16, 0]
click at [452, 322] on div "число" at bounding box center [439, 325] width 66 height 53
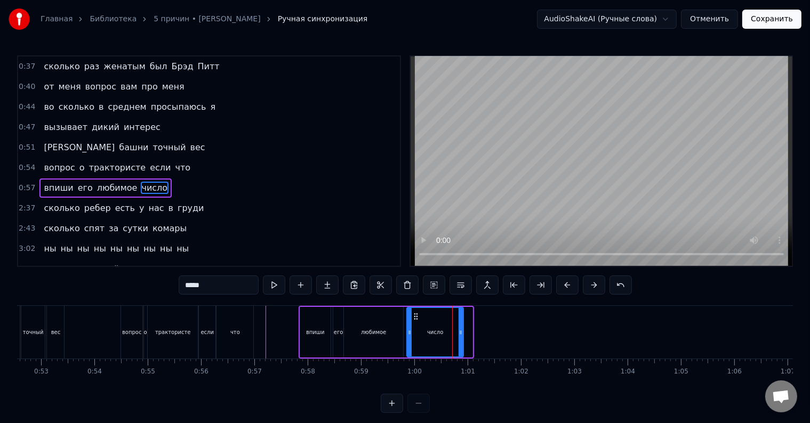
drag, startPoint x: 469, startPoint y: 330, endPoint x: 460, endPoint y: 332, distance: 10.0
click at [460, 332] on icon at bounding box center [461, 332] width 4 height 9
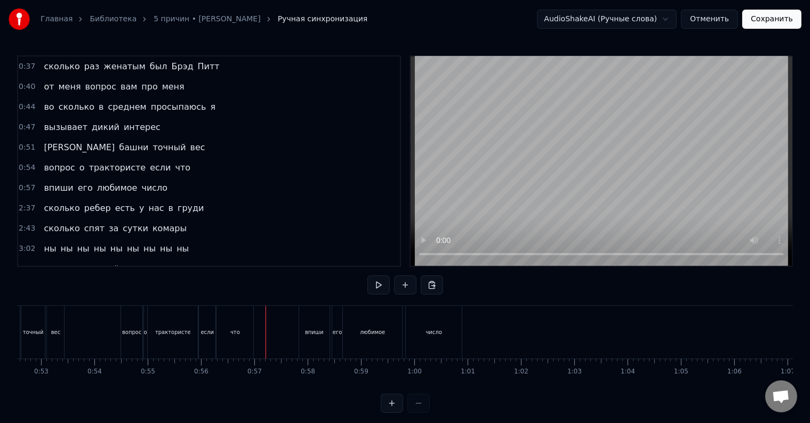
scroll to position [16, 0]
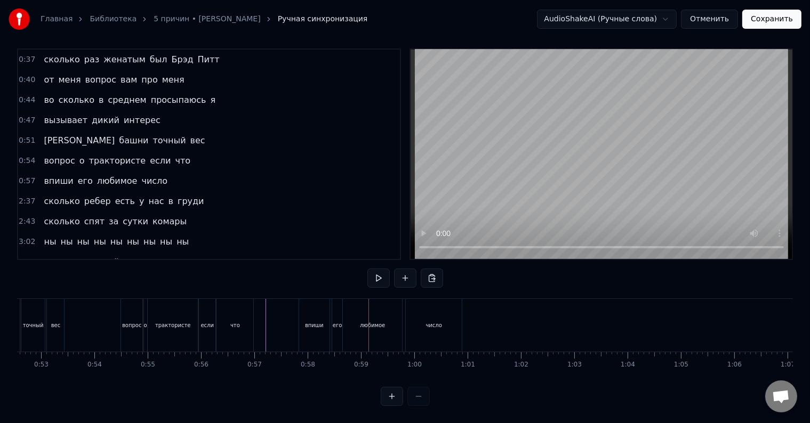
click at [177, 192] on div "сколько ребер есть у нас в груди" at bounding box center [123, 201] width 169 height 19
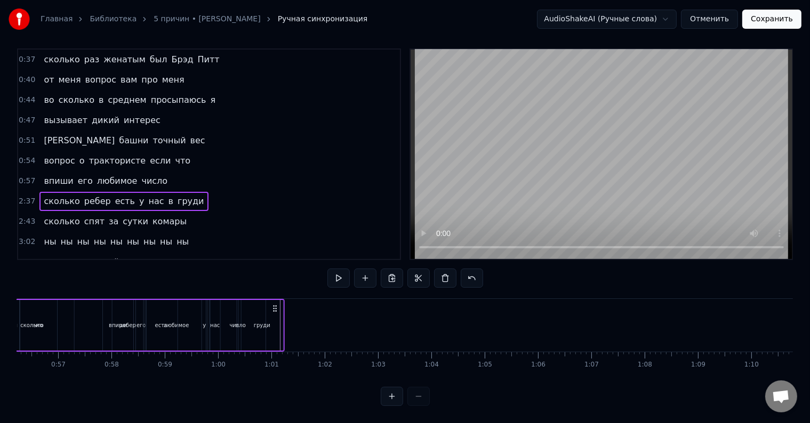
scroll to position [0, 2878]
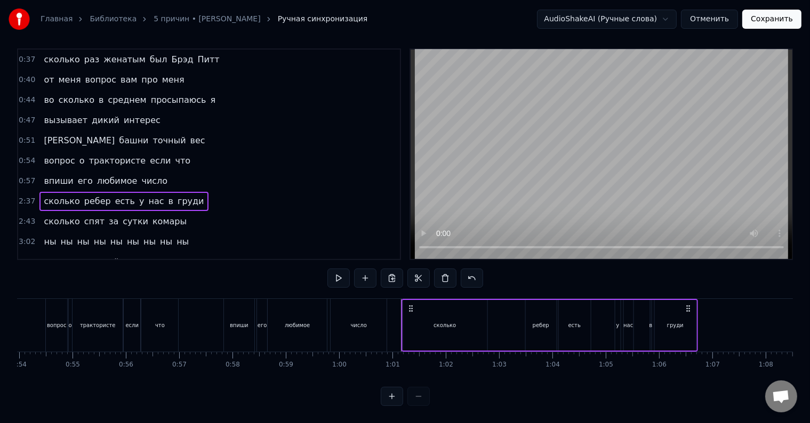
drag, startPoint x: 77, startPoint y: 298, endPoint x: 407, endPoint y: 343, distance: 333.7
click at [407, 343] on div "много есть вопросов в голове помогите мне решить их все сделайте вы умное лицо …" at bounding box center [405, 339] width 776 height 80
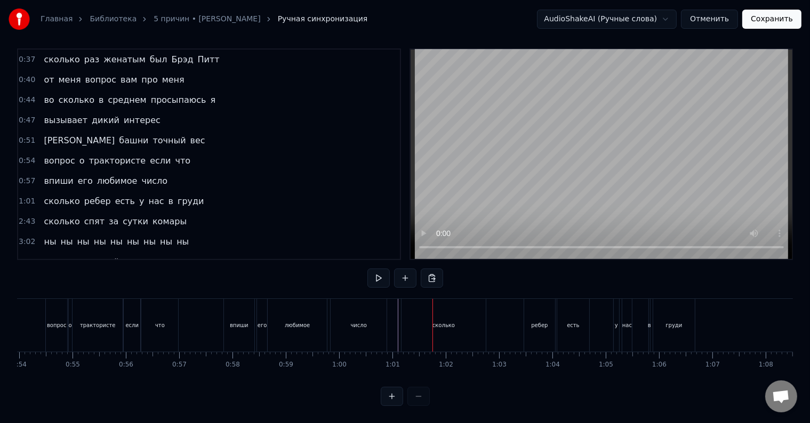
click at [456, 324] on div "сколько" at bounding box center [444, 325] width 84 height 53
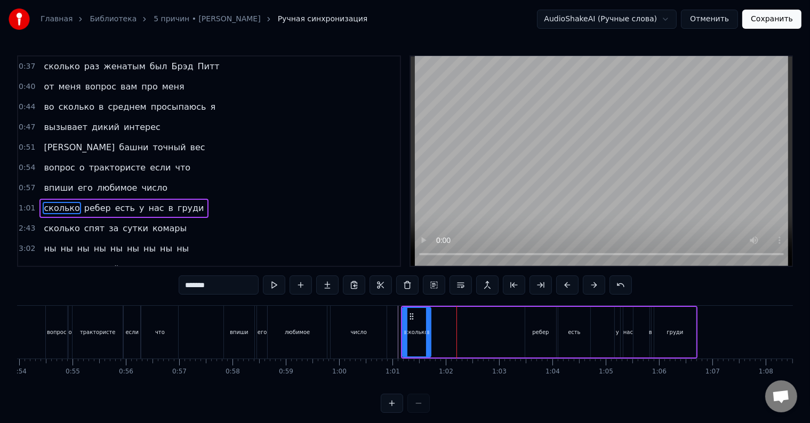
drag, startPoint x: 484, startPoint y: 328, endPoint x: 428, endPoint y: 335, distance: 56.4
click at [428, 335] on icon at bounding box center [428, 332] width 4 height 9
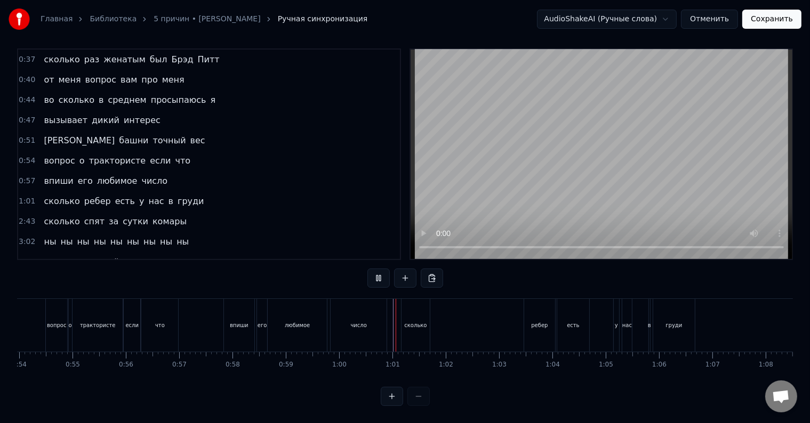
scroll to position [16, 0]
click at [544, 322] on div "ребер" at bounding box center [539, 326] width 17 height 8
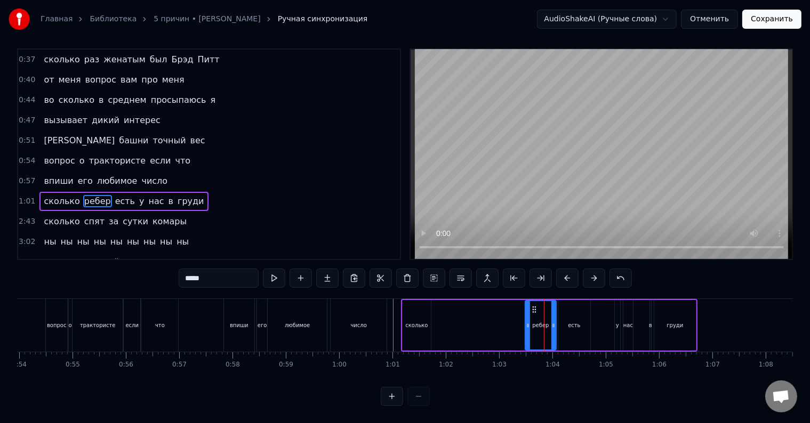
scroll to position [0, 0]
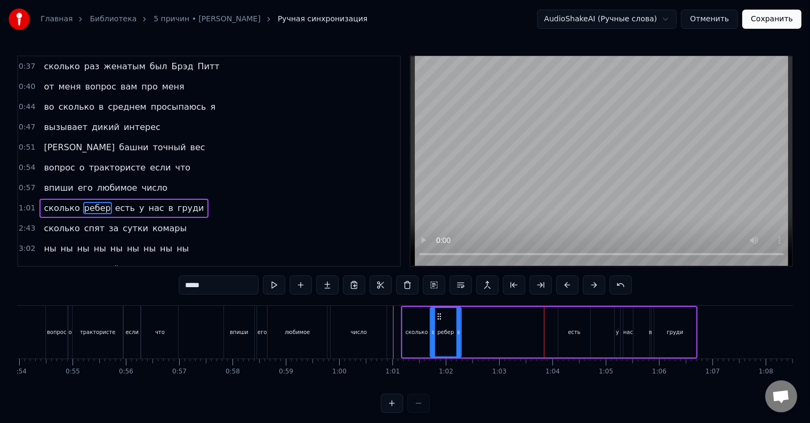
drag, startPoint x: 533, startPoint y: 317, endPoint x: 438, endPoint y: 320, distance: 95.5
click at [438, 320] on div "ребер" at bounding box center [446, 332] width 30 height 49
drag, startPoint x: 459, startPoint y: 328, endPoint x: 442, endPoint y: 330, distance: 17.1
click at [442, 330] on icon at bounding box center [441, 332] width 4 height 9
click at [572, 336] on div "есть" at bounding box center [574, 332] width 12 height 8
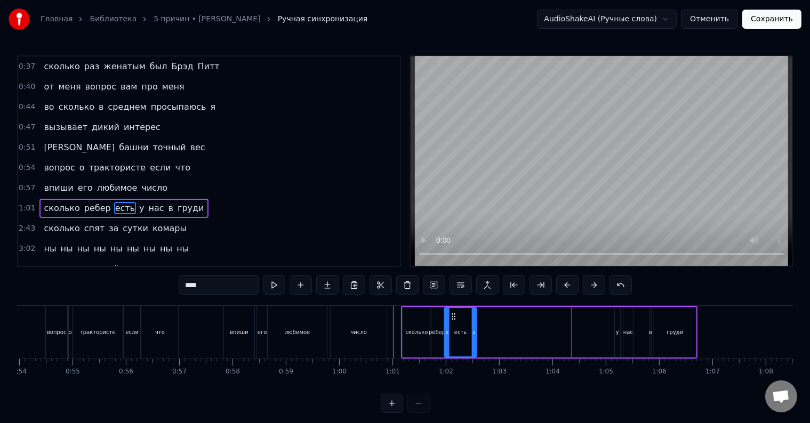
drag, startPoint x: 566, startPoint y: 316, endPoint x: 452, endPoint y: 324, distance: 114.4
click at [452, 324] on div "есть" at bounding box center [460, 332] width 31 height 49
drag, startPoint x: 474, startPoint y: 330, endPoint x: 458, endPoint y: 332, distance: 16.7
click at [458, 332] on icon at bounding box center [457, 332] width 4 height 9
click at [619, 339] on div "у" at bounding box center [617, 332] width 5 height 51
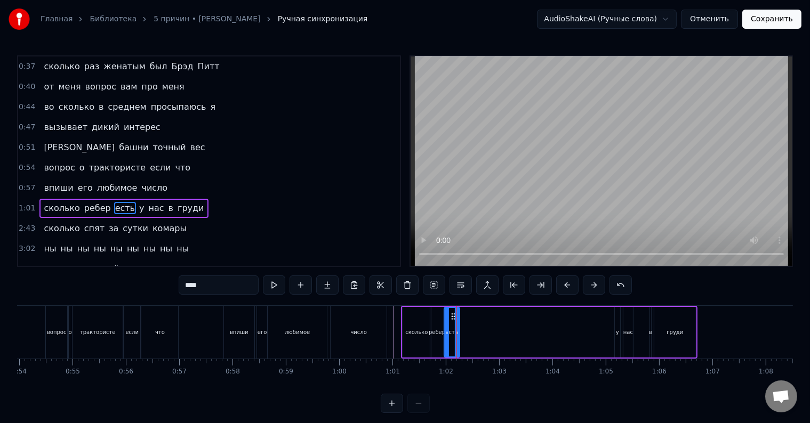
type input "*"
drag, startPoint x: 623, startPoint y: 316, endPoint x: 469, endPoint y: 326, distance: 153.9
click at [469, 326] on div "сколько ребер есть у нас в груди" at bounding box center [549, 332] width 296 height 53
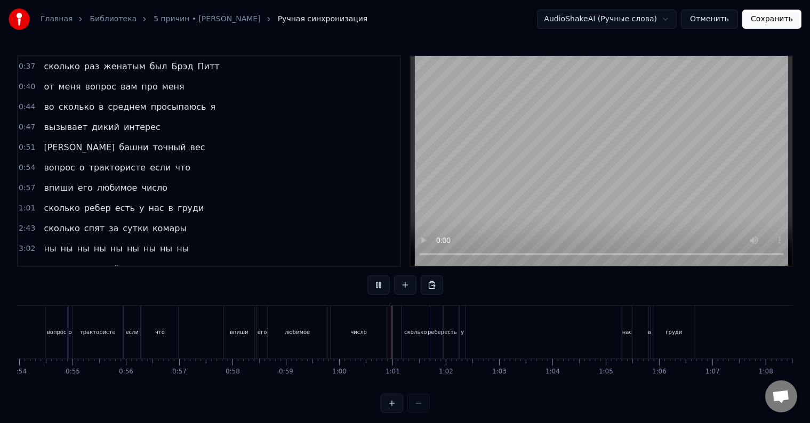
scroll to position [16, 0]
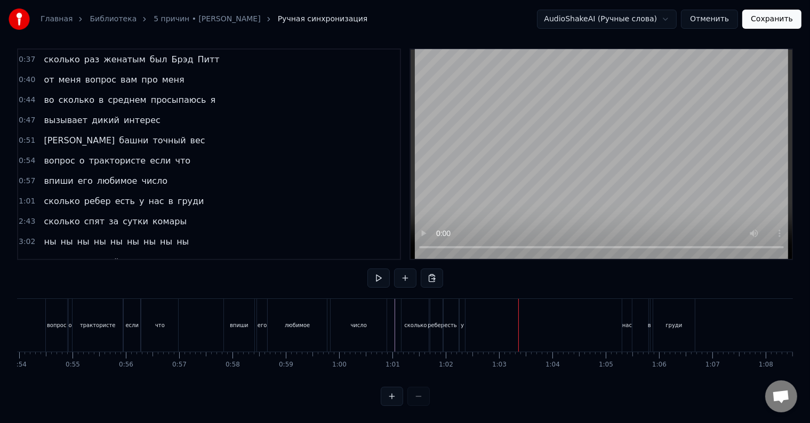
click at [627, 322] on div "нас" at bounding box center [627, 326] width 10 height 8
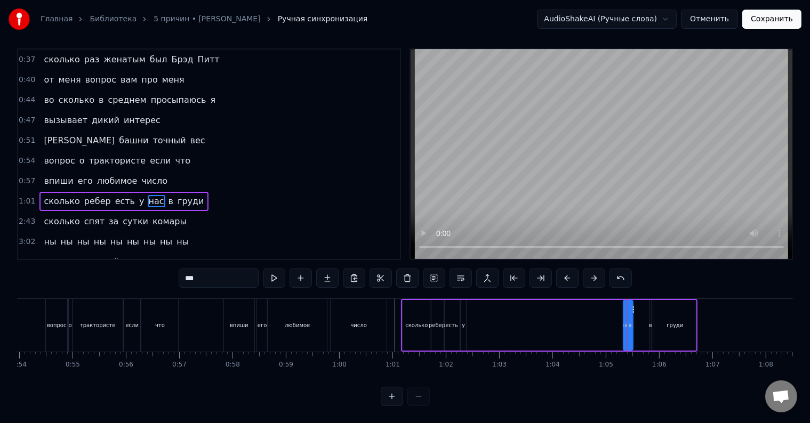
scroll to position [0, 0]
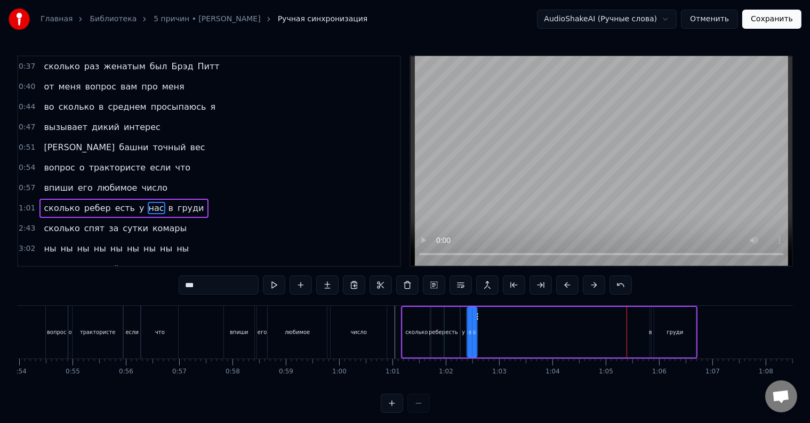
drag, startPoint x: 634, startPoint y: 316, endPoint x: 477, endPoint y: 322, distance: 156.4
click at [477, 322] on div "сколько ребер есть у нас в груди" at bounding box center [549, 332] width 296 height 53
click at [650, 331] on div "в" at bounding box center [650, 332] width 3 height 8
drag, startPoint x: 659, startPoint y: 316, endPoint x: 488, endPoint y: 324, distance: 170.3
click at [488, 324] on div "сколько ребер есть у нас в груди" at bounding box center [549, 332] width 296 height 53
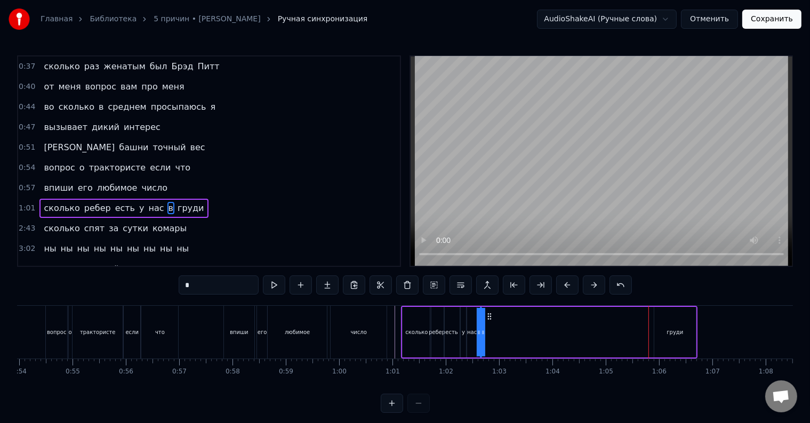
click at [675, 333] on div "груди" at bounding box center [675, 332] width 17 height 8
type input "*****"
drag, startPoint x: 663, startPoint y: 317, endPoint x: 493, endPoint y: 321, distance: 170.7
click at [493, 321] on div "груди" at bounding box center [504, 332] width 41 height 49
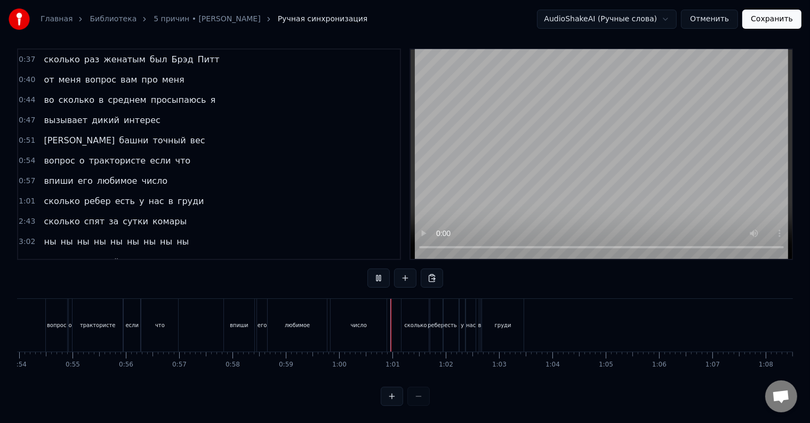
scroll to position [16, 0]
click at [162, 212] on div "сколько спят за сутки комары" at bounding box center [114, 221] width 151 height 19
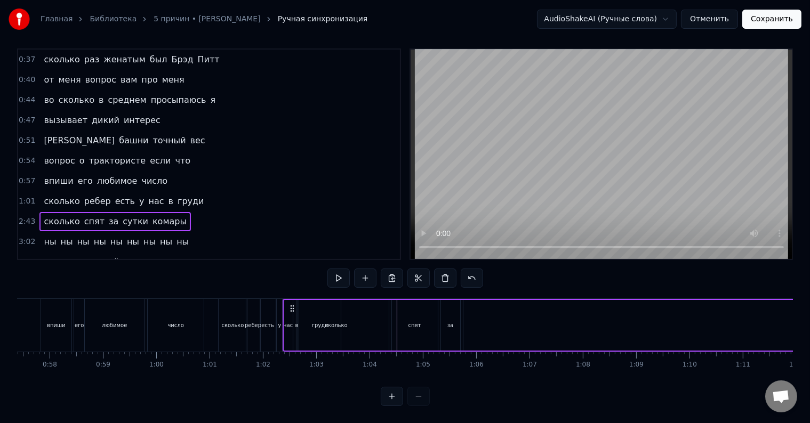
scroll to position [0, 3059]
drag, startPoint x: 79, startPoint y: 298, endPoint x: 406, endPoint y: 336, distance: 329.6
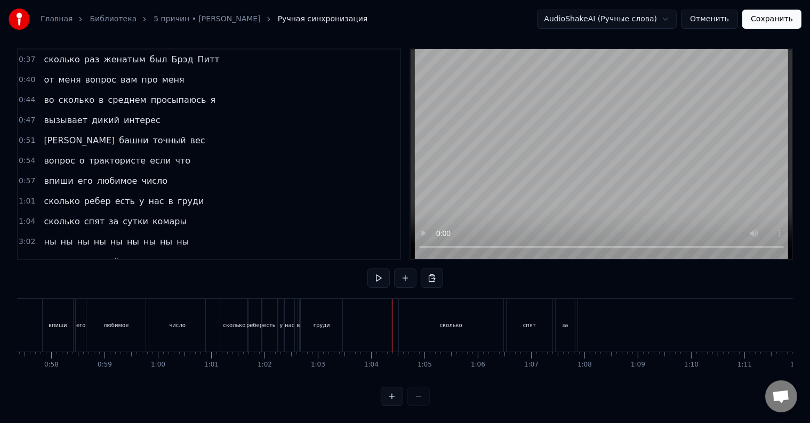
click at [450, 322] on div "сколько" at bounding box center [451, 326] width 22 height 8
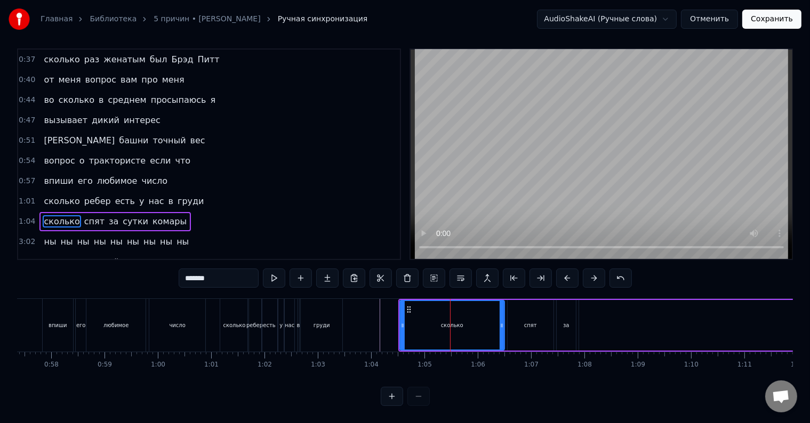
scroll to position [5, 0]
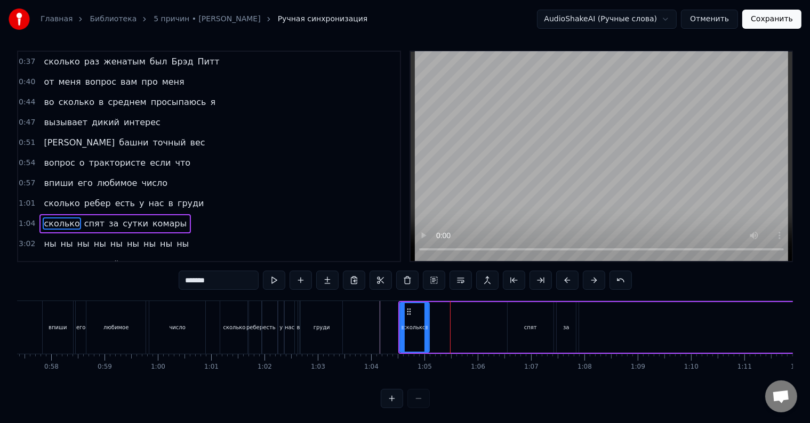
drag, startPoint x: 501, startPoint y: 330, endPoint x: 426, endPoint y: 332, distance: 75.2
click at [426, 332] on div at bounding box center [426, 327] width 4 height 49
drag, startPoint x: 536, startPoint y: 332, endPoint x: 528, endPoint y: 331, distance: 7.5
click at [535, 332] on div "спят" at bounding box center [531, 327] width 46 height 51
type input "****"
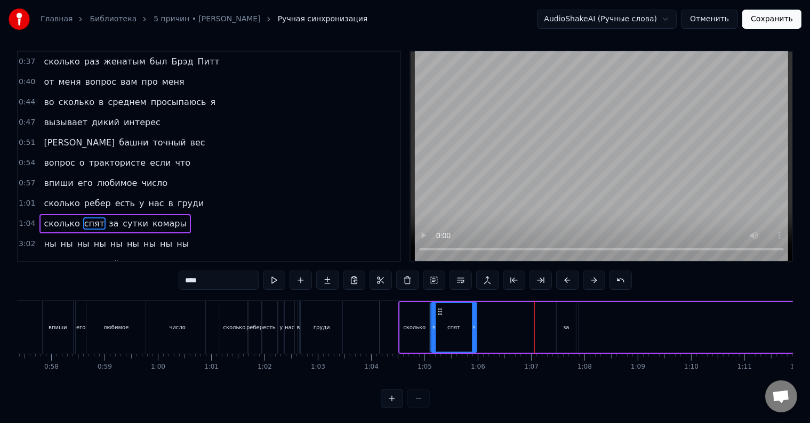
drag, startPoint x: 515, startPoint y: 312, endPoint x: 438, endPoint y: 316, distance: 76.9
click at [438, 316] on div "спят" at bounding box center [453, 327] width 45 height 49
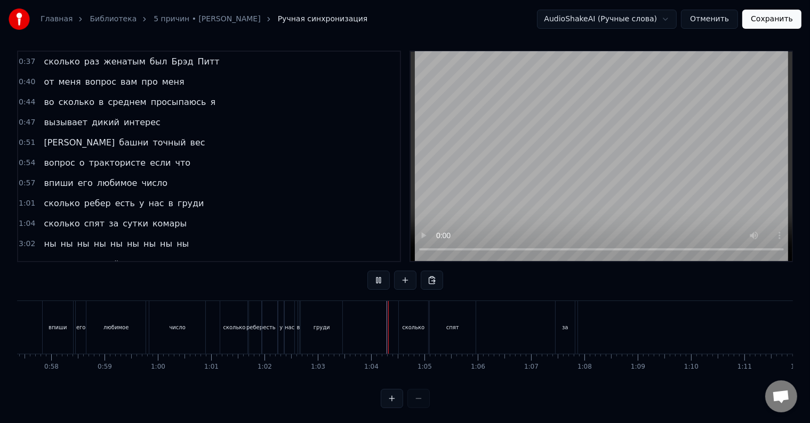
scroll to position [16, 0]
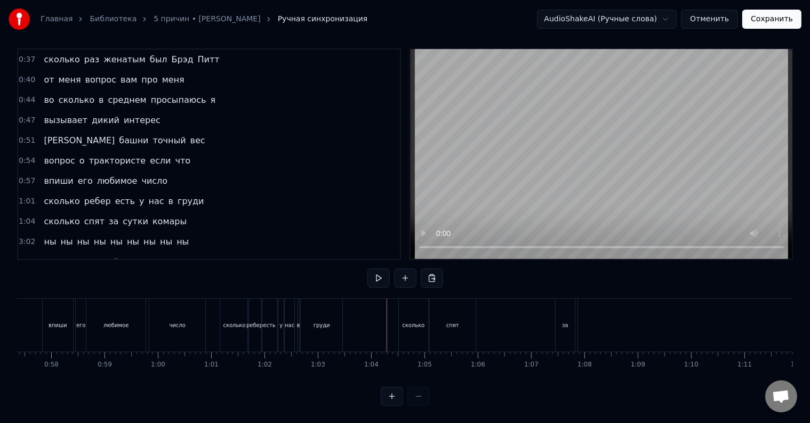
click at [416, 320] on div "сколько" at bounding box center [413, 325] width 29 height 53
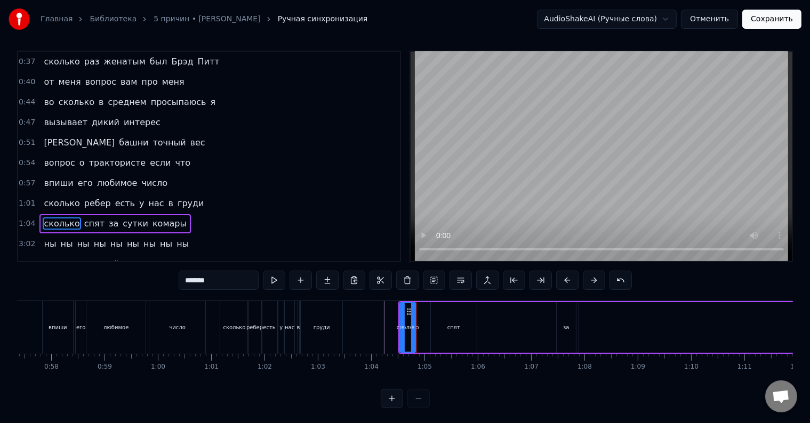
drag, startPoint x: 427, startPoint y: 324, endPoint x: 413, endPoint y: 330, distance: 14.4
click at [413, 330] on icon at bounding box center [413, 328] width 4 height 9
click at [440, 330] on div "спят" at bounding box center [454, 327] width 46 height 51
type input "****"
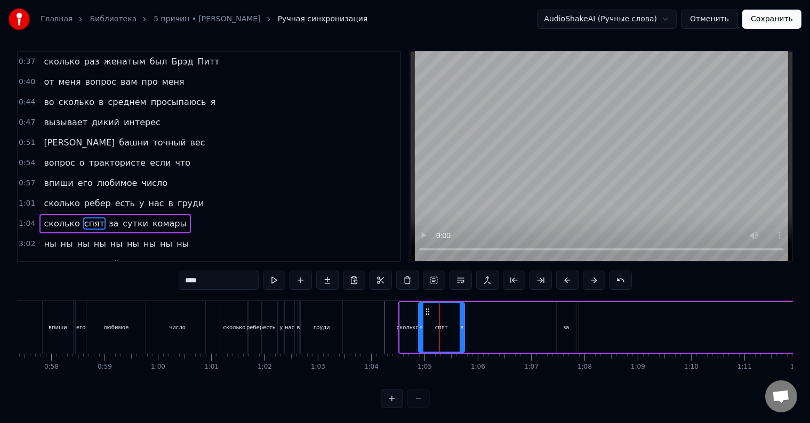
drag, startPoint x: 438, startPoint y: 313, endPoint x: 426, endPoint y: 314, distance: 12.3
click at [426, 314] on icon at bounding box center [427, 312] width 9 height 9
drag, startPoint x: 461, startPoint y: 326, endPoint x: 433, endPoint y: 330, distance: 28.0
click at [433, 330] on icon at bounding box center [434, 328] width 4 height 9
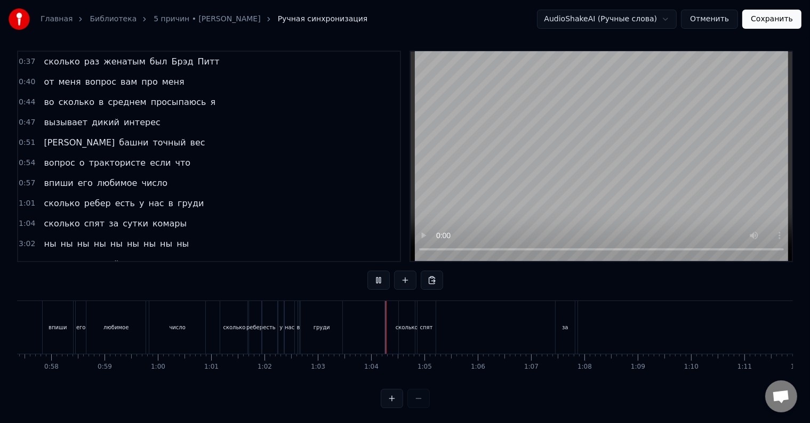
scroll to position [16, 0]
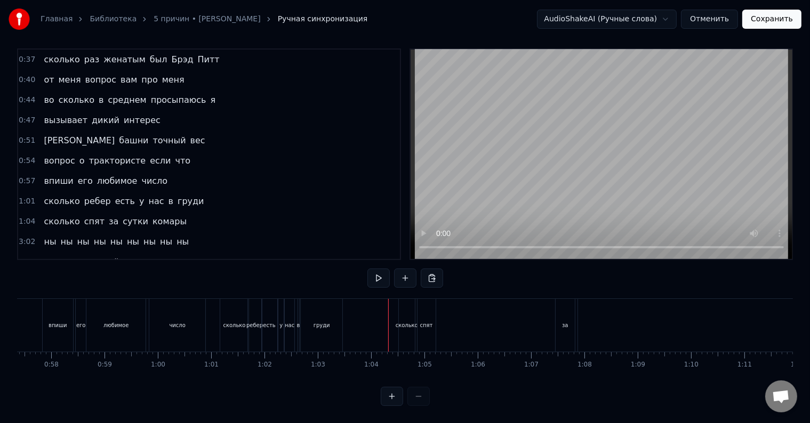
click at [388, 322] on div at bounding box center [388, 325] width 1 height 53
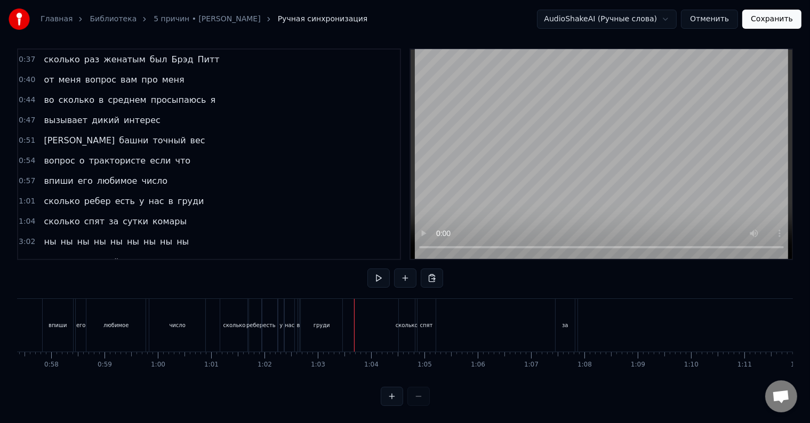
click at [566, 322] on div "за" at bounding box center [565, 326] width 6 height 8
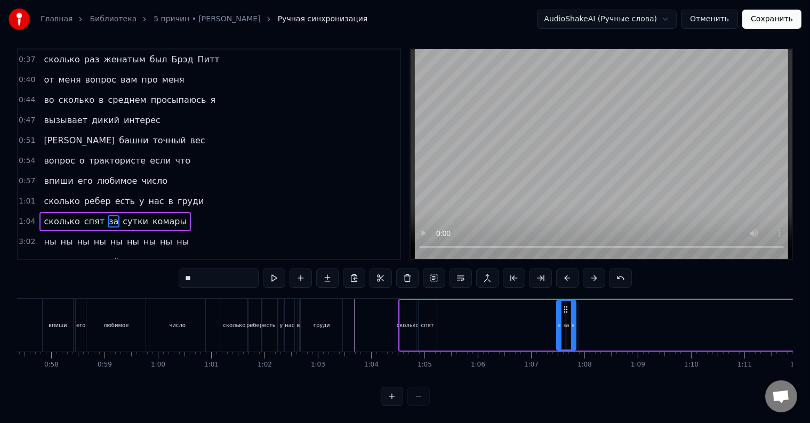
scroll to position [5, 0]
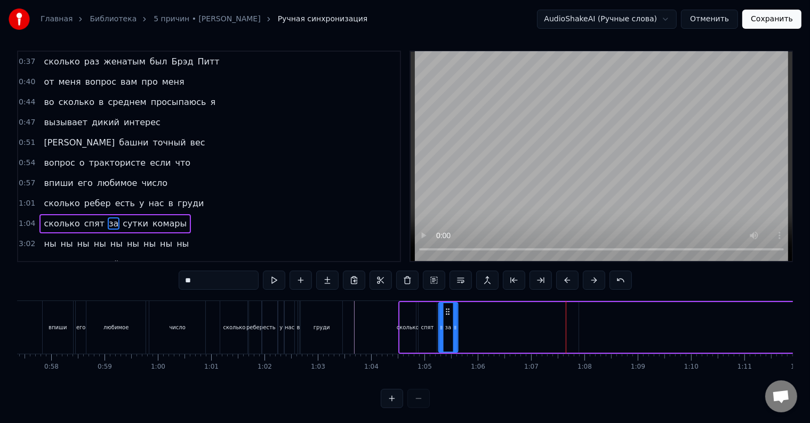
drag, startPoint x: 563, startPoint y: 311, endPoint x: 445, endPoint y: 317, distance: 118.0
click at [445, 317] on div "за" at bounding box center [448, 327] width 18 height 49
drag, startPoint x: 455, startPoint y: 324, endPoint x: 447, endPoint y: 326, distance: 8.3
click at [447, 326] on icon at bounding box center [447, 328] width 4 height 9
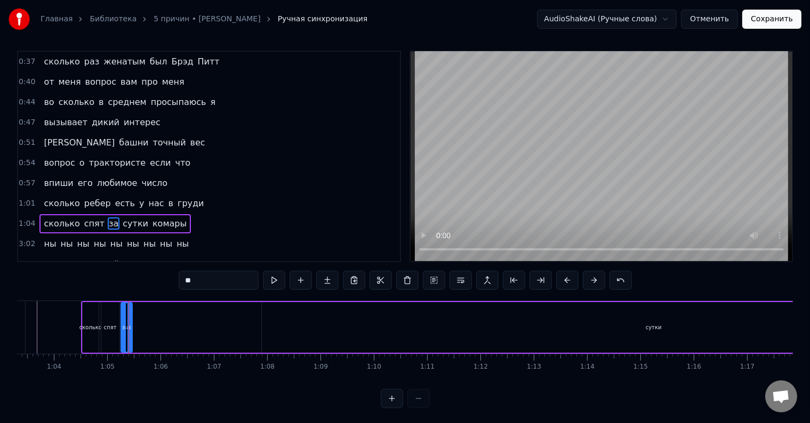
scroll to position [0, 3400]
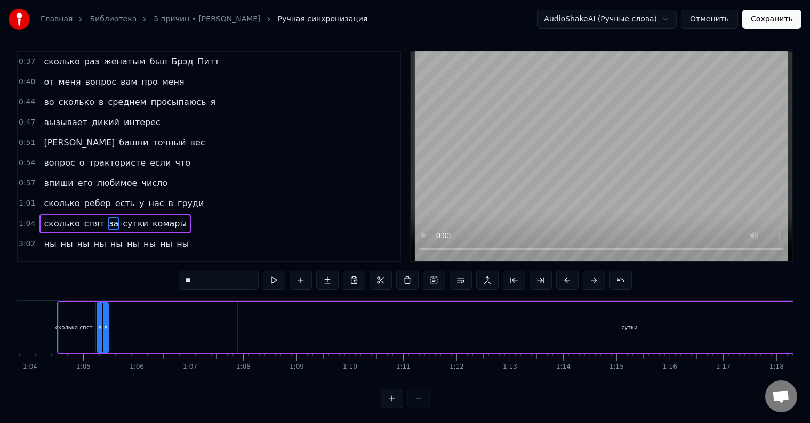
click at [631, 322] on div "сутки" at bounding box center [630, 327] width 784 height 51
type input "*****"
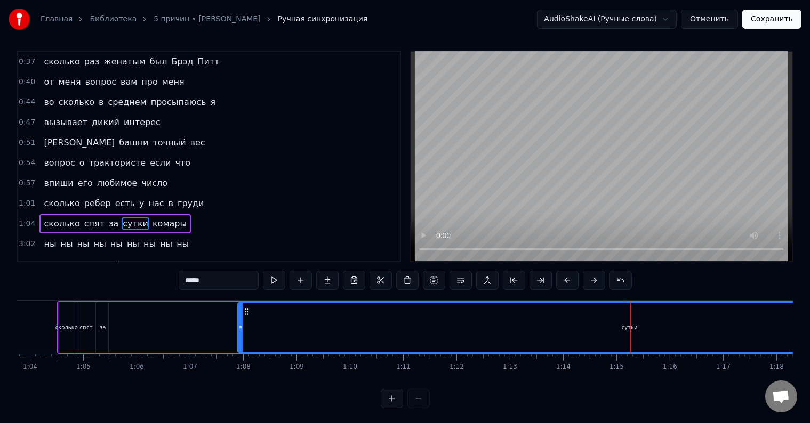
click at [621, 326] on div "сутки" at bounding box center [629, 327] width 783 height 49
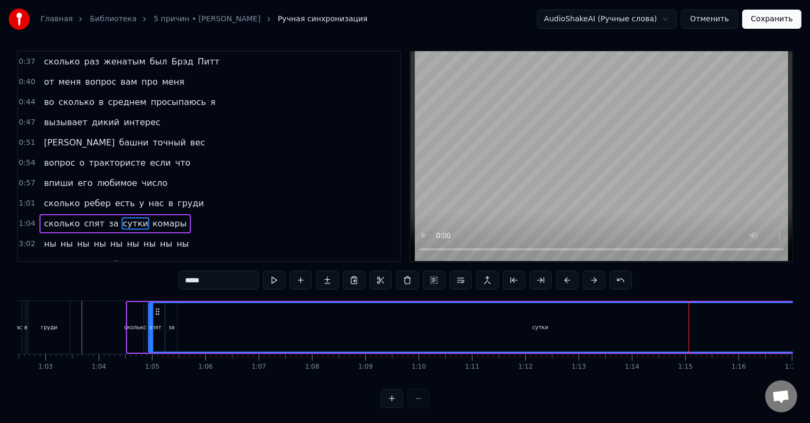
scroll to position [0, 3329]
drag, startPoint x: 245, startPoint y: 310, endPoint x: 189, endPoint y: 316, distance: 56.8
click at [189, 316] on div "сутки" at bounding box center [573, 327] width 783 height 49
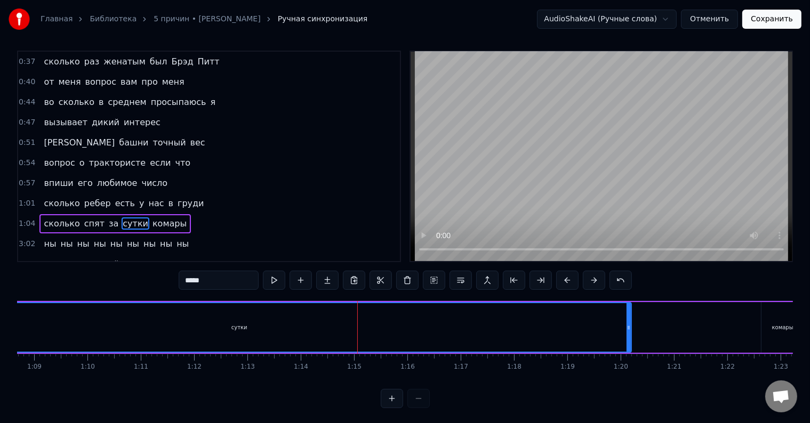
scroll to position [0, 3828]
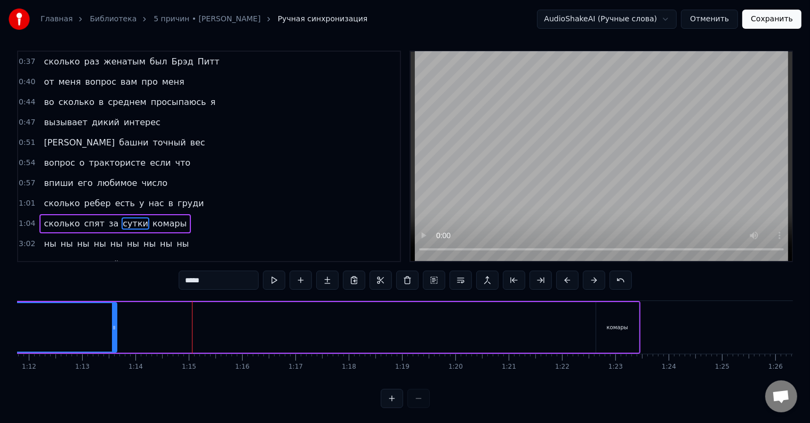
drag, startPoint x: 464, startPoint y: 326, endPoint x: 115, endPoint y: 339, distance: 349.5
click at [115, 339] on div at bounding box center [114, 327] width 4 height 49
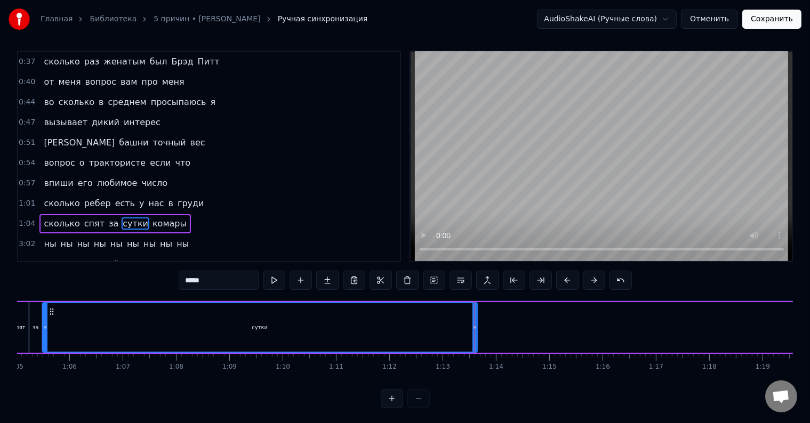
scroll to position [0, 3394]
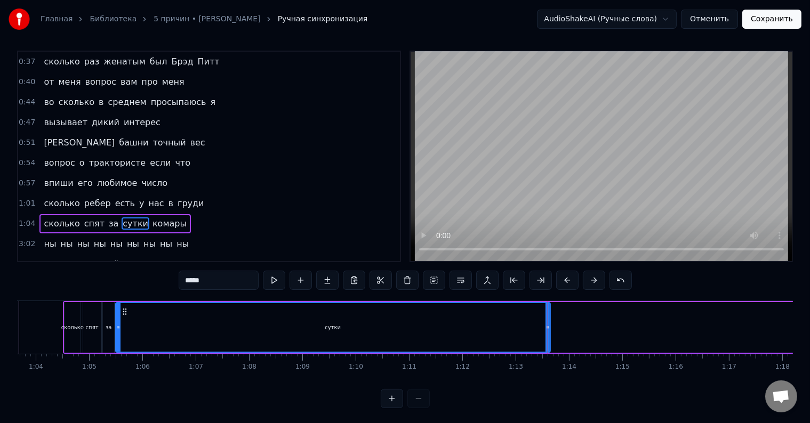
drag, startPoint x: 547, startPoint y: 326, endPoint x: 282, endPoint y: 333, distance: 265.7
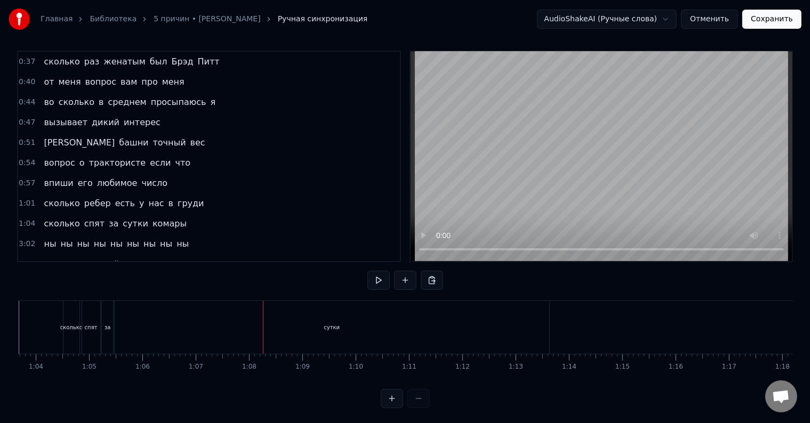
click at [317, 330] on div "сутки" at bounding box center [332, 327] width 435 height 53
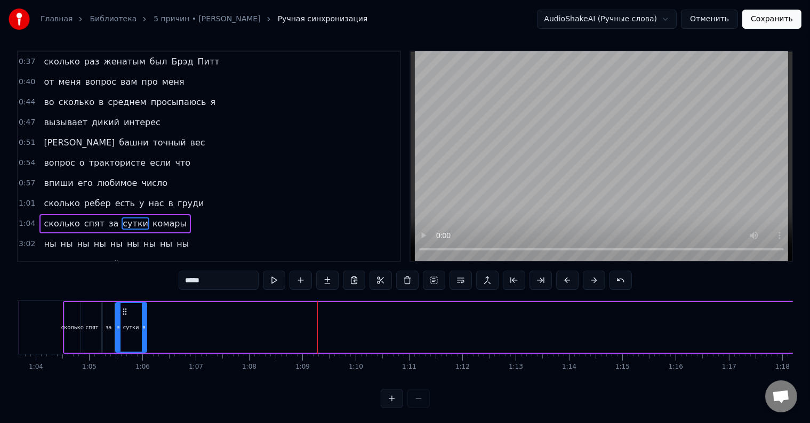
drag, startPoint x: 547, startPoint y: 331, endPoint x: 143, endPoint y: 341, distance: 403.8
click at [143, 341] on div at bounding box center [144, 327] width 4 height 49
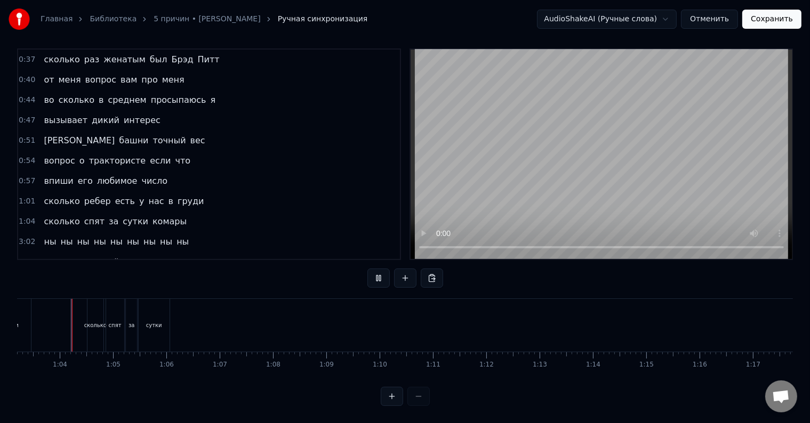
scroll to position [16, 0]
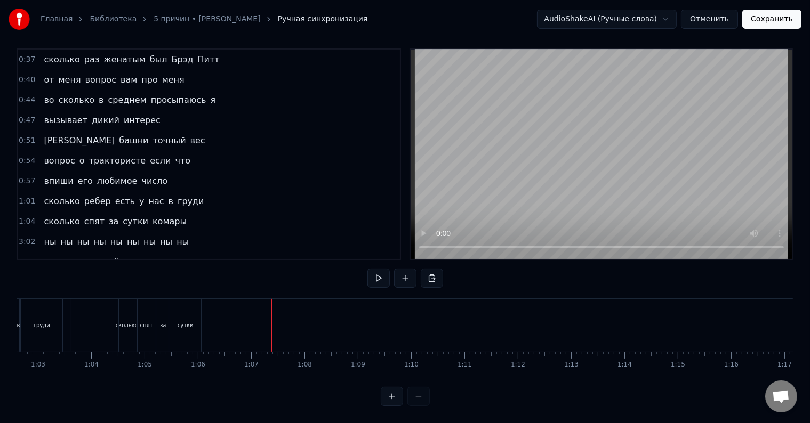
click at [183, 326] on div "сутки" at bounding box center [185, 325] width 31 height 53
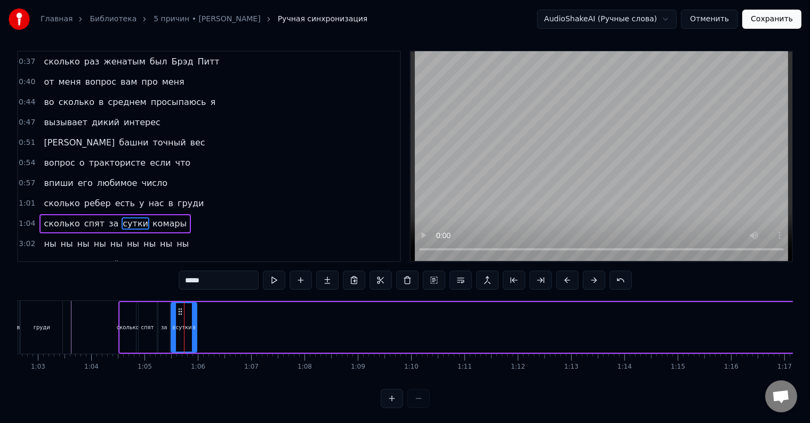
drag, startPoint x: 197, startPoint y: 328, endPoint x: 192, endPoint y: 330, distance: 5.4
click at [192, 330] on icon at bounding box center [194, 328] width 4 height 9
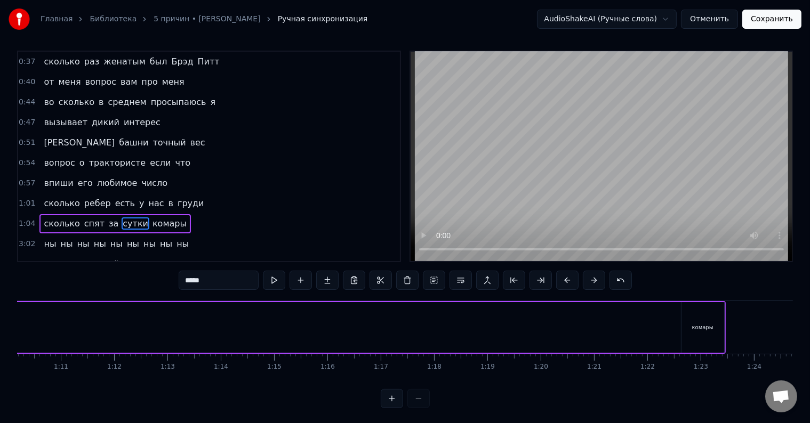
scroll to position [0, 3901]
click at [536, 322] on div "комары" at bounding box center [544, 327] width 43 height 51
type input "******"
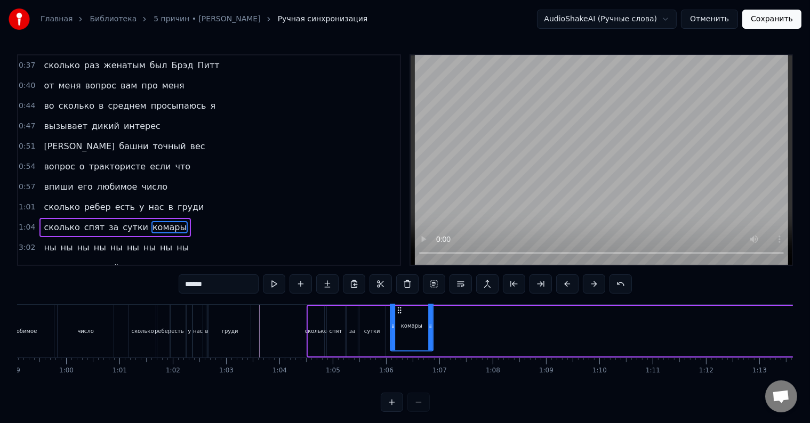
scroll to position [0, 0]
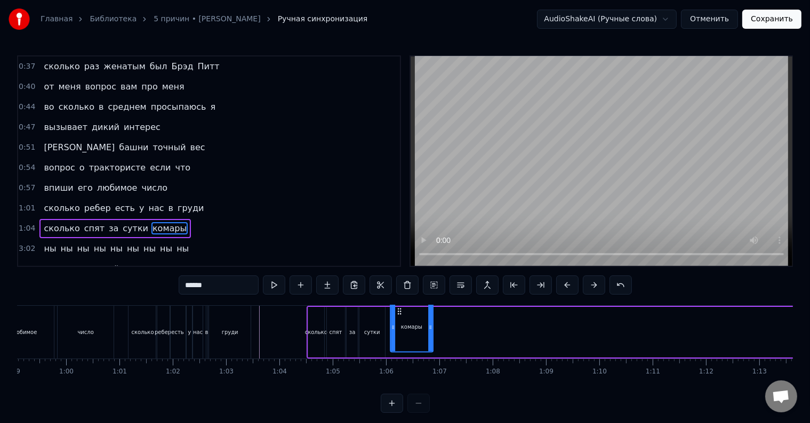
drag, startPoint x: 532, startPoint y: 309, endPoint x: 399, endPoint y: 340, distance: 136.2
click at [399, 340] on div "комары" at bounding box center [412, 327] width 42 height 49
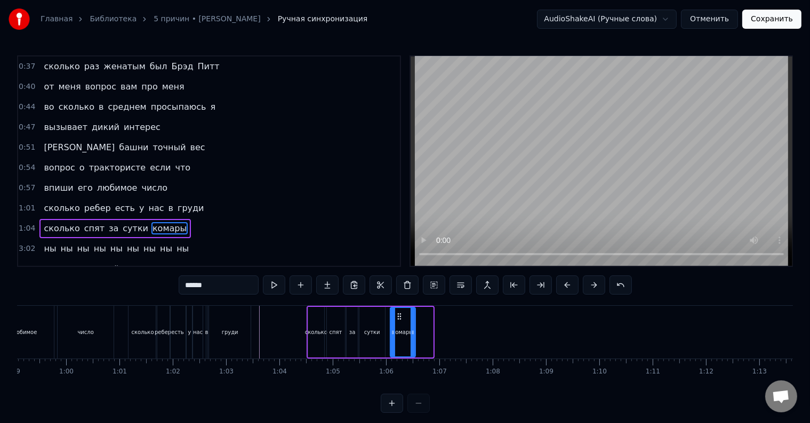
drag, startPoint x: 431, startPoint y: 338, endPoint x: 414, endPoint y: 341, distance: 18.0
click at [414, 341] on div at bounding box center [413, 332] width 4 height 49
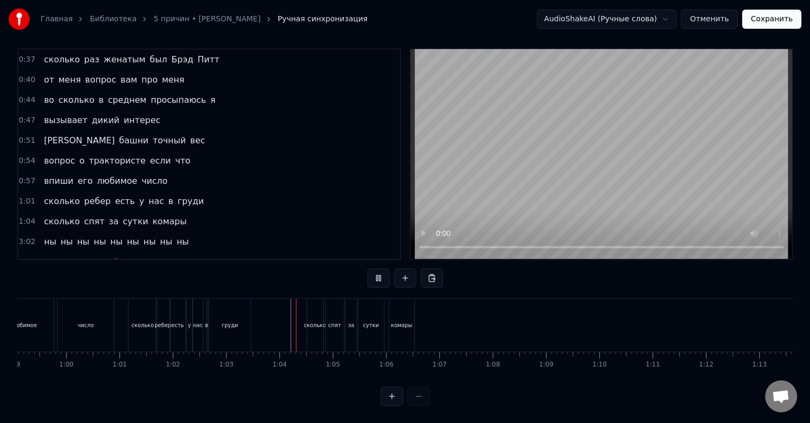
scroll to position [16, 0]
click at [404, 322] on div "комары" at bounding box center [401, 325] width 25 height 53
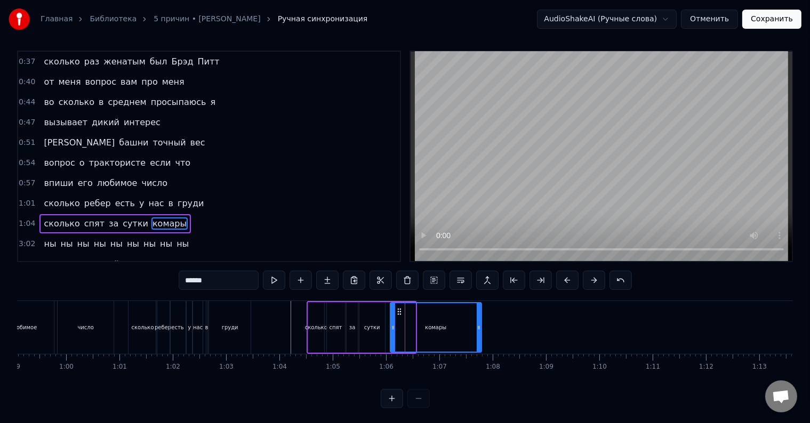
drag, startPoint x: 413, startPoint y: 328, endPoint x: 479, endPoint y: 331, distance: 66.2
click at [479, 331] on icon at bounding box center [479, 328] width 4 height 9
drag, startPoint x: 392, startPoint y: 326, endPoint x: 402, endPoint y: 327, distance: 10.2
click at [402, 327] on icon at bounding box center [402, 328] width 4 height 9
click at [398, 326] on icon at bounding box center [400, 328] width 4 height 9
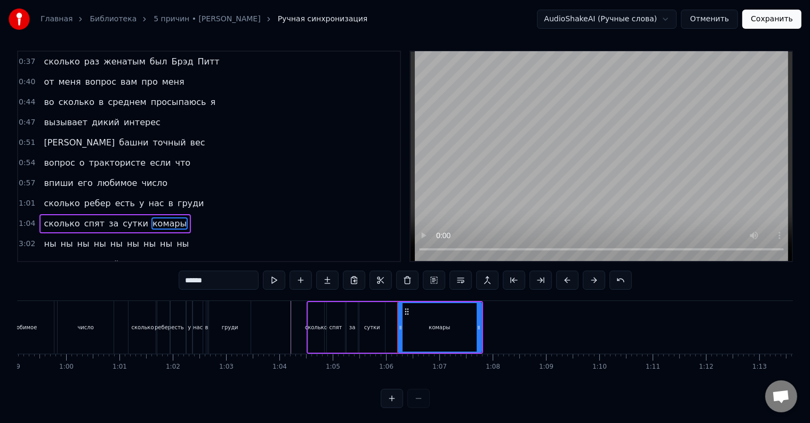
click at [380, 331] on div "сутки" at bounding box center [372, 327] width 26 height 51
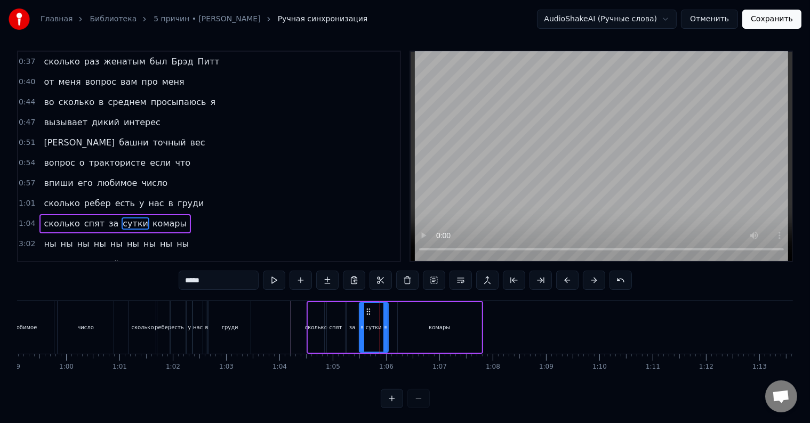
click at [386, 331] on div at bounding box center [385, 327] width 4 height 49
click at [372, 311] on circle at bounding box center [372, 311] width 1 height 1
click at [354, 324] on div "за" at bounding box center [352, 328] width 6 height 8
click at [354, 308] on icon at bounding box center [358, 312] width 9 height 9
click at [334, 317] on div "спят" at bounding box center [336, 327] width 18 height 51
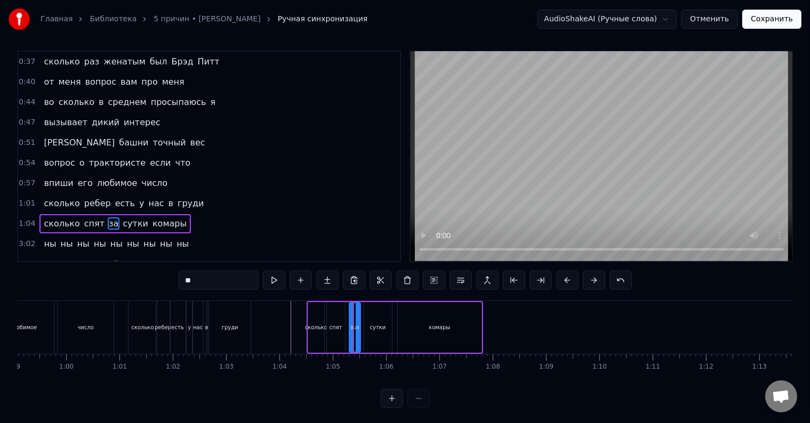
type input "****"
click at [344, 323] on div at bounding box center [345, 327] width 4 height 49
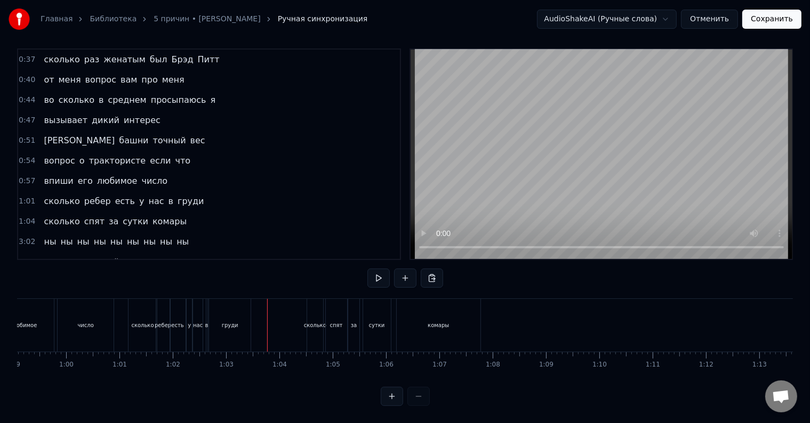
scroll to position [16, 0]
click at [476, 316] on div "комары" at bounding box center [439, 325] width 84 height 53
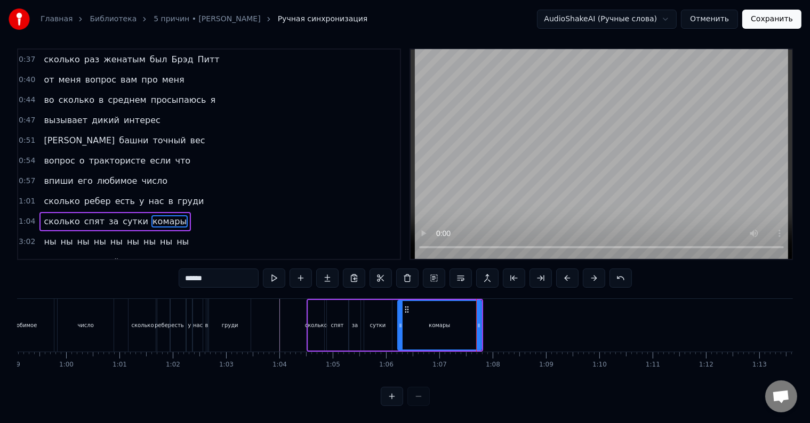
scroll to position [5, 0]
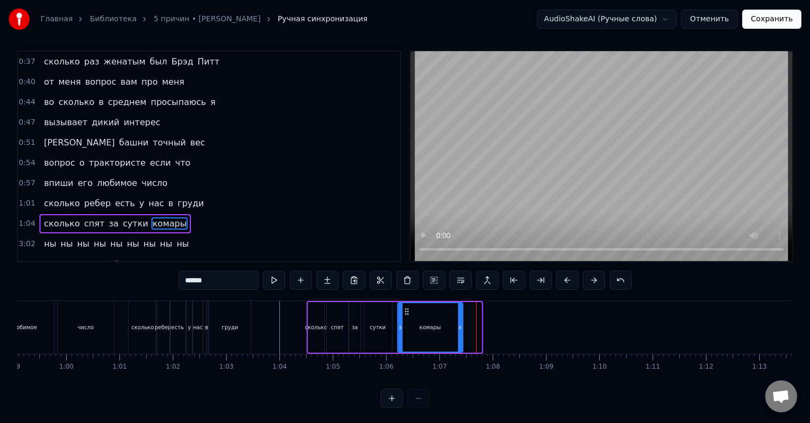
drag, startPoint x: 478, startPoint y: 323, endPoint x: 459, endPoint y: 326, distance: 19.0
click at [459, 326] on icon at bounding box center [460, 328] width 4 height 9
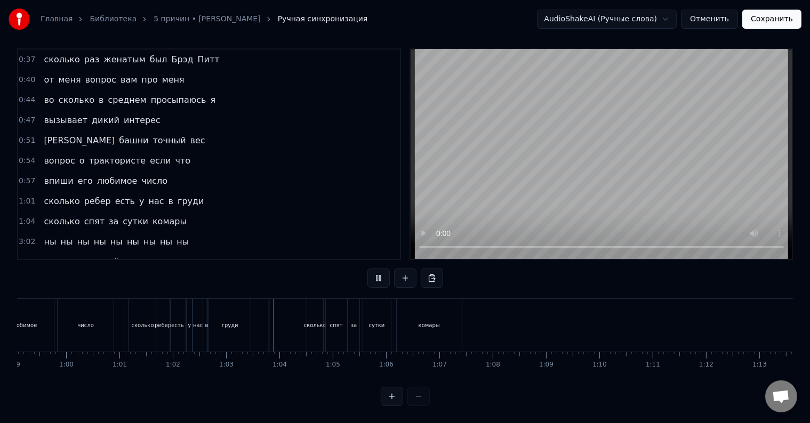
scroll to position [16, 0]
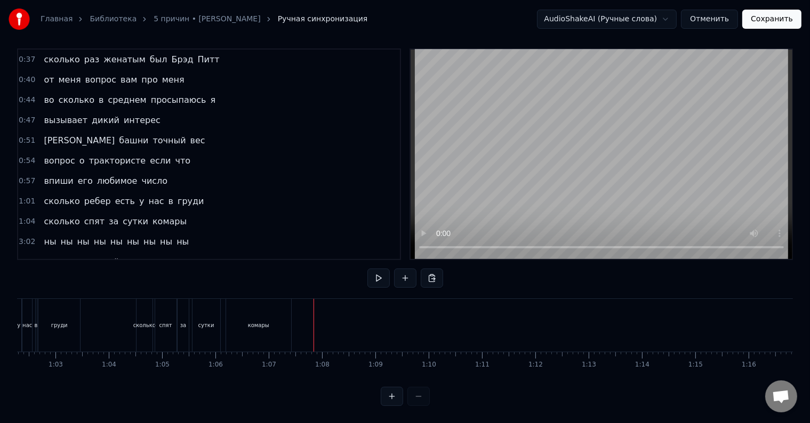
click at [175, 236] on span "ны" at bounding box center [182, 242] width 14 height 12
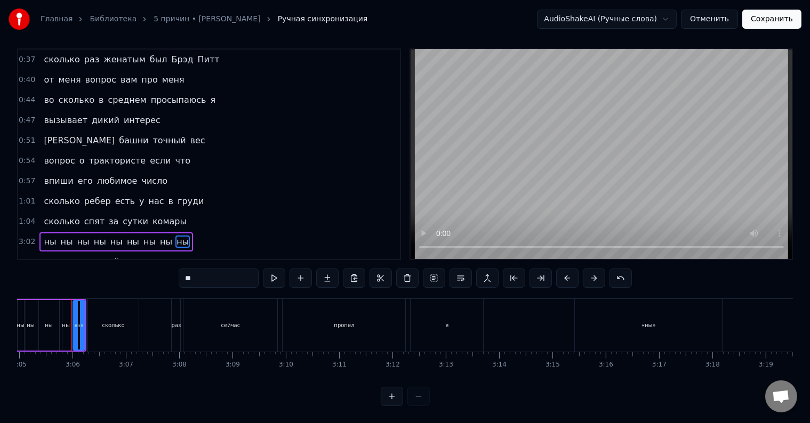
click at [155, 233] on div "ны ны ны ны ны ны ны ны ны" at bounding box center [116, 242] width 154 height 19
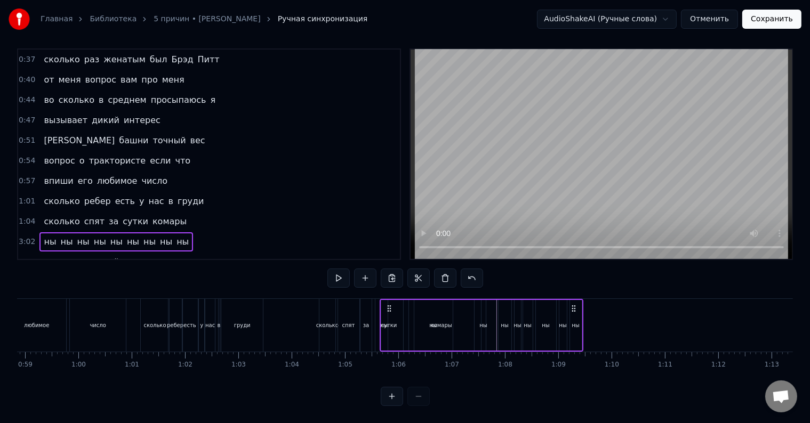
scroll to position [0, 3116]
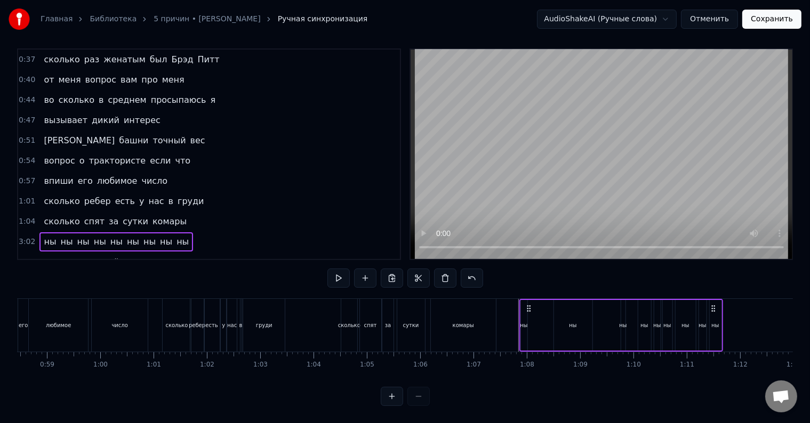
drag, startPoint x: 75, startPoint y: 298, endPoint x: 524, endPoint y: 318, distance: 448.9
click at [524, 318] on div "ны ны ны ны ны ны ны ны ны" at bounding box center [621, 325] width 204 height 53
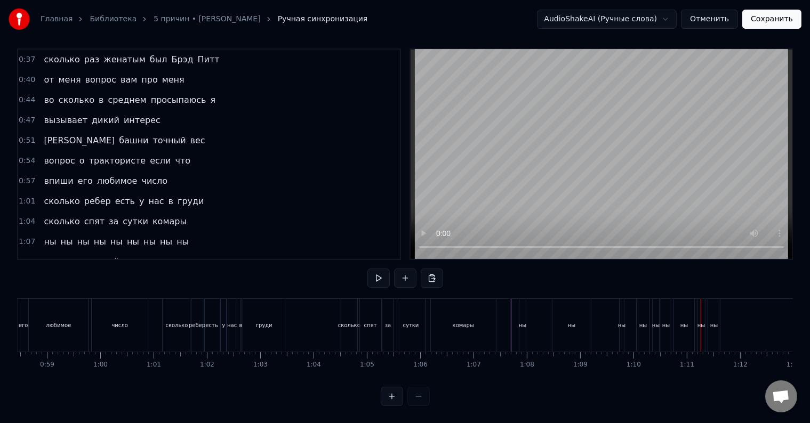
click at [520, 311] on div "ны" at bounding box center [522, 325] width 6 height 53
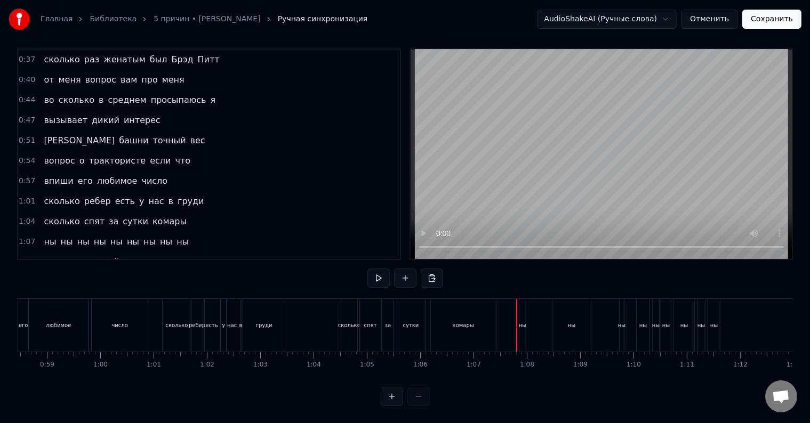
click at [520, 322] on div "ны" at bounding box center [522, 326] width 7 height 8
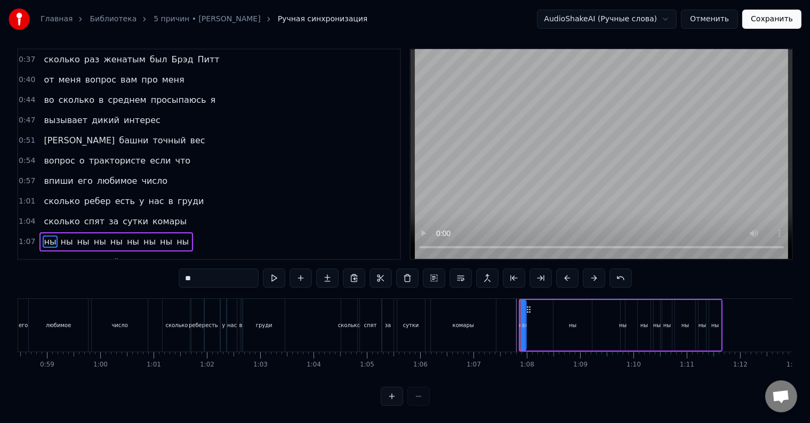
click at [526, 306] on icon at bounding box center [529, 310] width 9 height 9
click at [565, 309] on div "ны" at bounding box center [573, 325] width 38 height 51
drag, startPoint x: 561, startPoint y: 299, endPoint x: 540, endPoint y: 303, distance: 21.2
click at [540, 306] on icon at bounding box center [542, 310] width 9 height 9
click at [521, 322] on div "ны" at bounding box center [523, 325] width 6 height 51
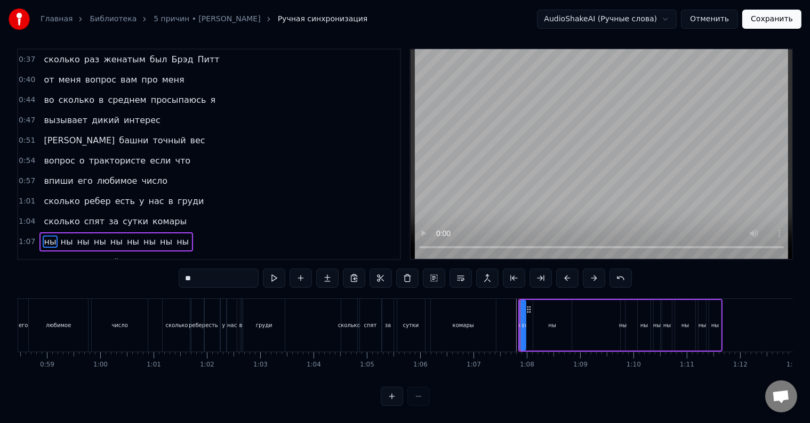
click at [524, 322] on div at bounding box center [523, 325] width 4 height 49
click at [541, 311] on div "ны" at bounding box center [552, 325] width 38 height 51
drag, startPoint x: 541, startPoint y: 302, endPoint x: 534, endPoint y: 303, distance: 7.5
click at [534, 306] on icon at bounding box center [535, 310] width 9 height 9
drag, startPoint x: 563, startPoint y: 316, endPoint x: 535, endPoint y: 318, distance: 27.3
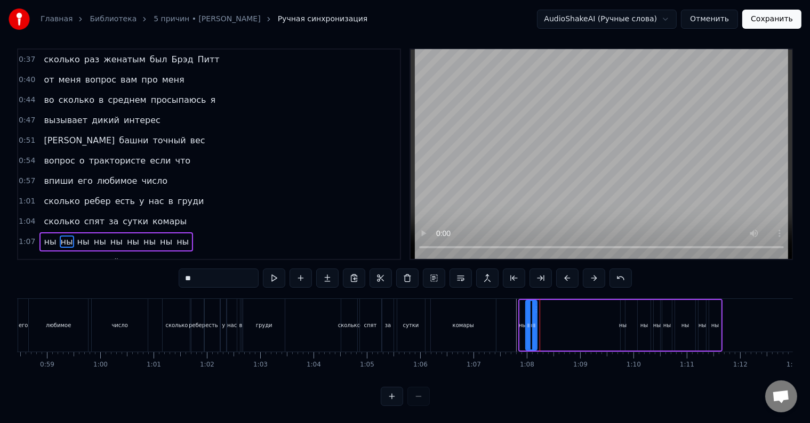
click at [535, 322] on icon at bounding box center [534, 326] width 4 height 9
click at [623, 322] on div "ны" at bounding box center [622, 326] width 7 height 8
drag, startPoint x: 628, startPoint y: 299, endPoint x: 547, endPoint y: 306, distance: 81.9
click at [547, 306] on div "ны ны ны ны ны ны ны ны ны" at bounding box center [620, 325] width 205 height 53
click at [645, 322] on div "ны" at bounding box center [643, 326] width 7 height 8
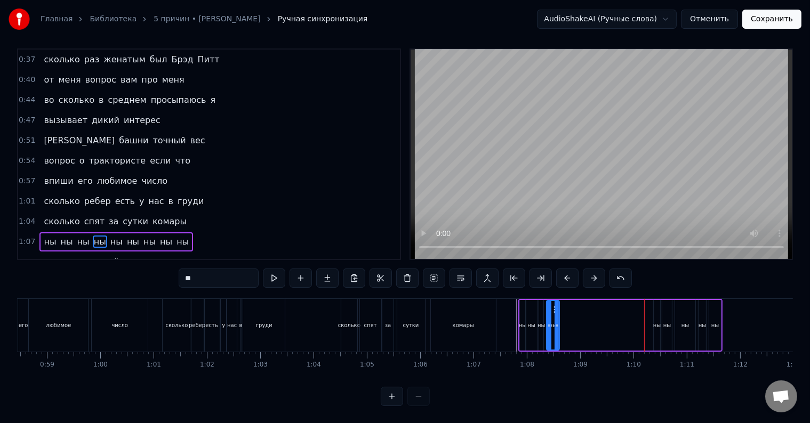
drag, startPoint x: 644, startPoint y: 301, endPoint x: 552, endPoint y: 302, distance: 91.2
click at [552, 306] on icon at bounding box center [555, 310] width 9 height 9
click at [655, 322] on div "ны" at bounding box center [656, 326] width 7 height 8
drag, startPoint x: 661, startPoint y: 299, endPoint x: 569, endPoint y: 305, distance: 92.4
click at [569, 305] on div "ны ны ны ны ны ны ны ны ны" at bounding box center [620, 325] width 205 height 53
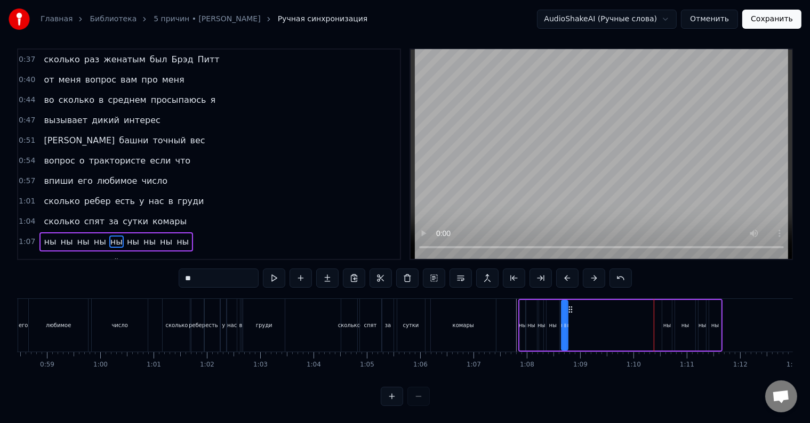
click at [667, 322] on div "ны" at bounding box center [666, 326] width 7 height 8
drag, startPoint x: 672, startPoint y: 299, endPoint x: 579, endPoint y: 307, distance: 93.1
click at [579, 307] on div "ны" at bounding box center [575, 325] width 11 height 51
click at [684, 322] on div "ны" at bounding box center [685, 326] width 7 height 8
drag, startPoint x: 686, startPoint y: 301, endPoint x: 592, endPoint y: 306, distance: 94.0
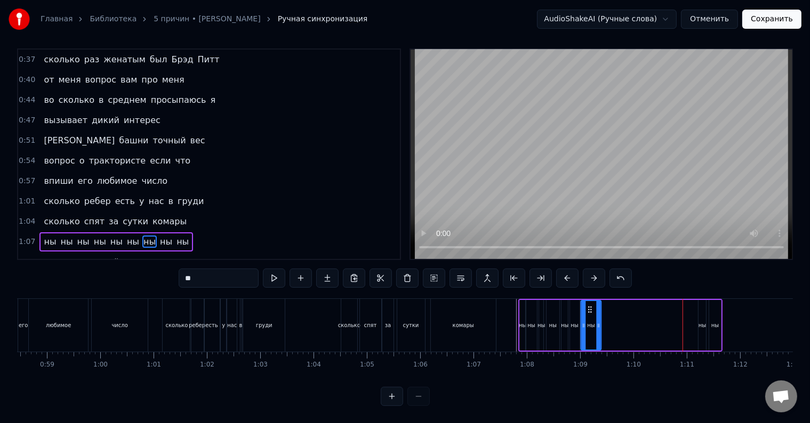
click at [592, 306] on div "ны" at bounding box center [590, 325] width 19 height 49
click at [702, 303] on div "ны" at bounding box center [702, 325] width 7 height 51
drag, startPoint x: 706, startPoint y: 300, endPoint x: 612, endPoint y: 308, distance: 94.2
click at [612, 308] on div "ны" at bounding box center [609, 325] width 9 height 51
click at [715, 322] on div "ны" at bounding box center [714, 326] width 7 height 8
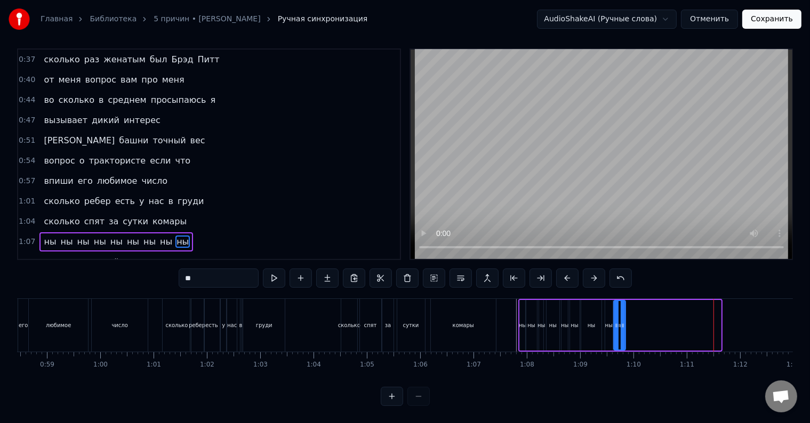
drag, startPoint x: 715, startPoint y: 299, endPoint x: 619, endPoint y: 309, distance: 96.0
click at [619, 309] on div "ны" at bounding box center [619, 325] width 11 height 49
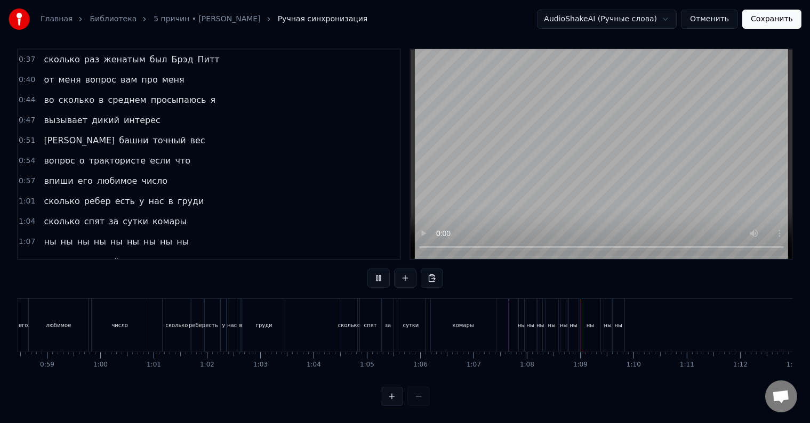
click at [498, 317] on div "сколько спят за сутки комары" at bounding box center [420, 325] width 158 height 53
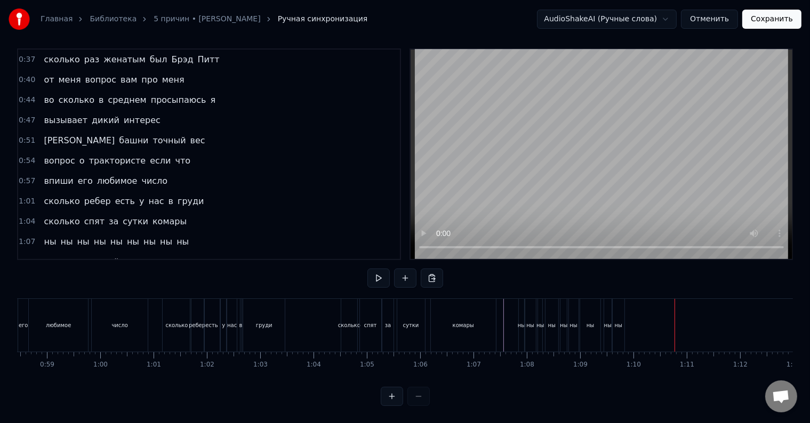
click at [619, 322] on div "ны" at bounding box center [618, 326] width 7 height 8
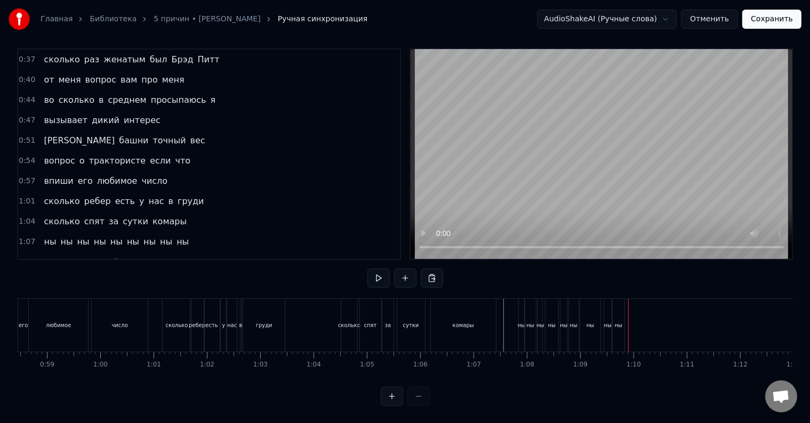
click at [619, 322] on div "ны" at bounding box center [618, 326] width 7 height 8
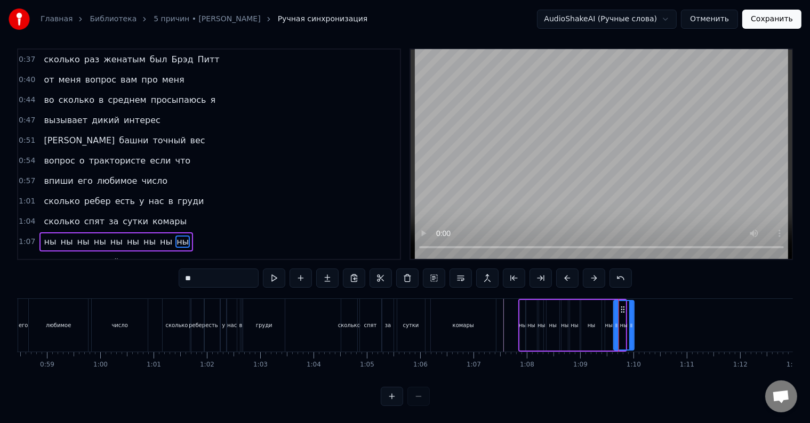
drag, startPoint x: 622, startPoint y: 316, endPoint x: 631, endPoint y: 318, distance: 8.7
click at [631, 322] on icon at bounding box center [631, 326] width 4 height 9
drag, startPoint x: 621, startPoint y: 301, endPoint x: 634, endPoint y: 305, distance: 13.5
click at [634, 305] on div "ны" at bounding box center [636, 325] width 19 height 49
click at [609, 322] on div "ны" at bounding box center [608, 326] width 7 height 8
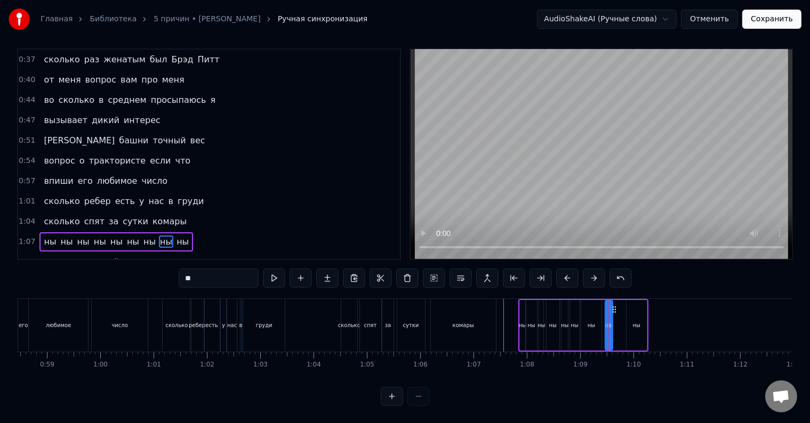
click at [613, 305] on div "ны ны ны ны ны ны ны ны ны" at bounding box center [583, 325] width 130 height 53
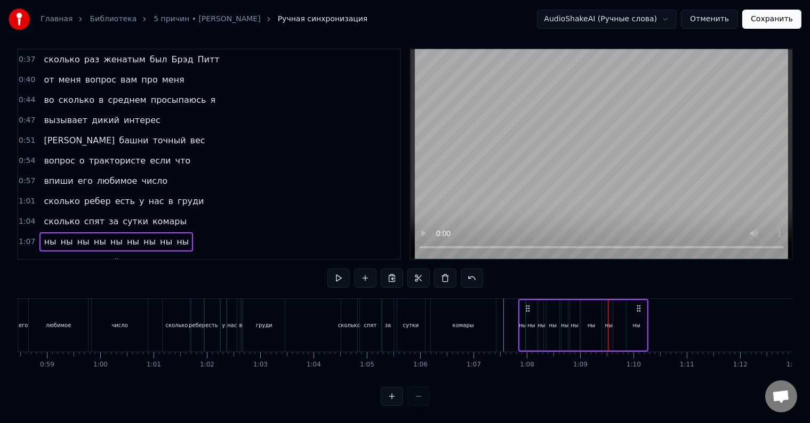
click at [608, 305] on div "ны" at bounding box center [608, 325] width 7 height 51
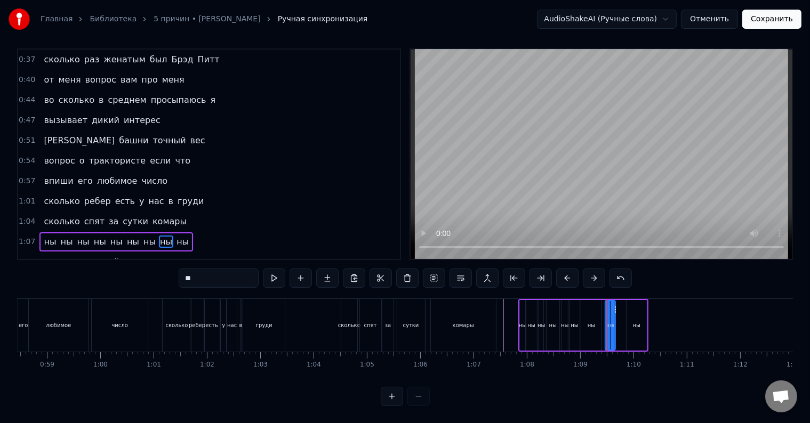
click at [614, 306] on div at bounding box center [613, 325] width 4 height 49
click at [615, 301] on div at bounding box center [613, 325] width 4 height 49
drag, startPoint x: 610, startPoint y: 301, endPoint x: 617, endPoint y: 301, distance: 7.0
click at [618, 306] on icon at bounding box center [622, 310] width 9 height 9
click at [591, 307] on div "ны" at bounding box center [591, 325] width 20 height 51
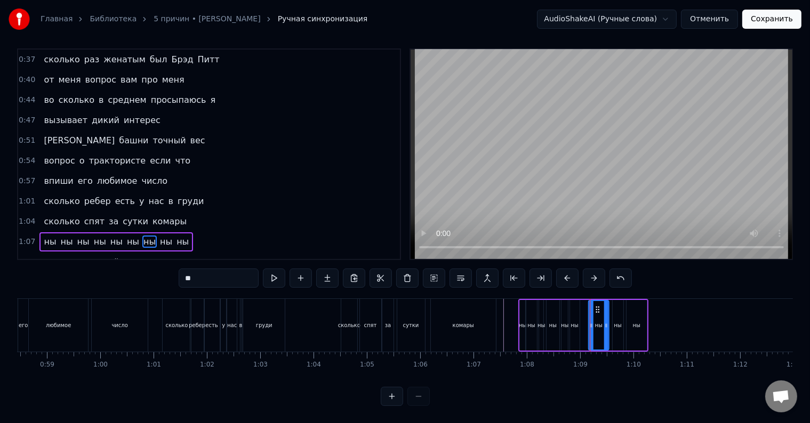
drag, startPoint x: 589, startPoint y: 298, endPoint x: 597, endPoint y: 300, distance: 8.2
click at [597, 306] on icon at bounding box center [598, 310] width 9 height 9
click at [574, 305] on div "ны" at bounding box center [575, 325] width 10 height 51
click at [584, 306] on icon at bounding box center [584, 310] width 9 height 9
click at [574, 310] on div at bounding box center [575, 325] width 4 height 49
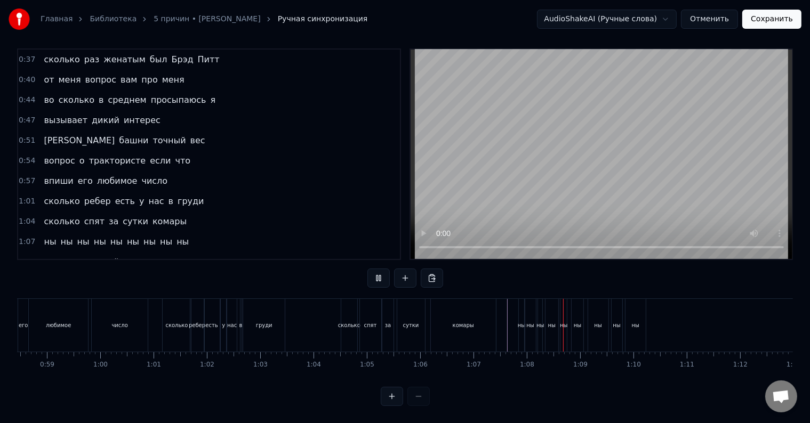
click at [479, 318] on div "комары" at bounding box center [463, 325] width 65 height 53
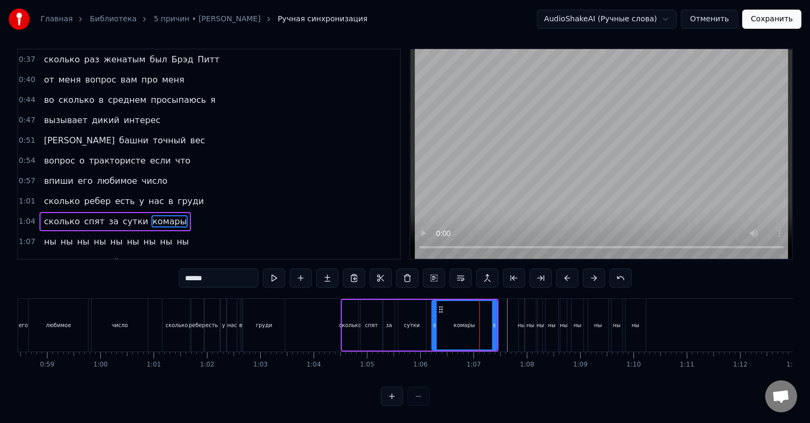
scroll to position [5, 0]
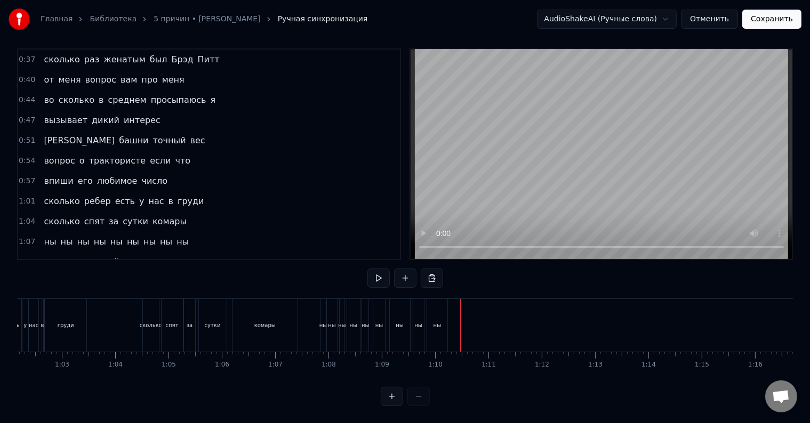
scroll to position [0, 3290]
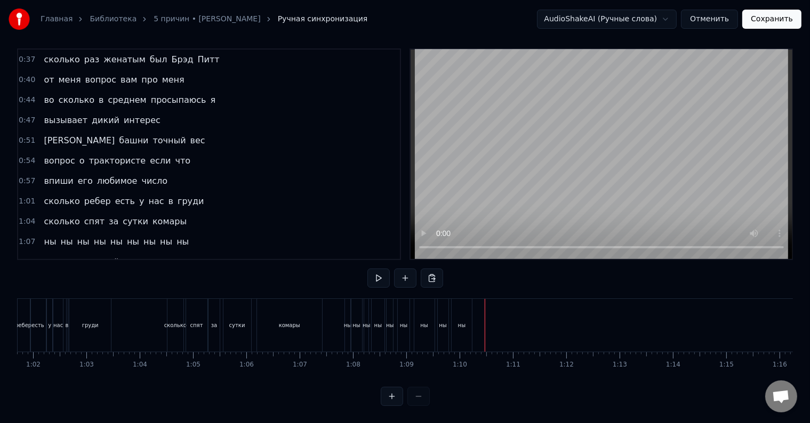
click at [176, 253] on div "сколько раз сейчас пропел я «ны»" at bounding box center [125, 262] width 172 height 19
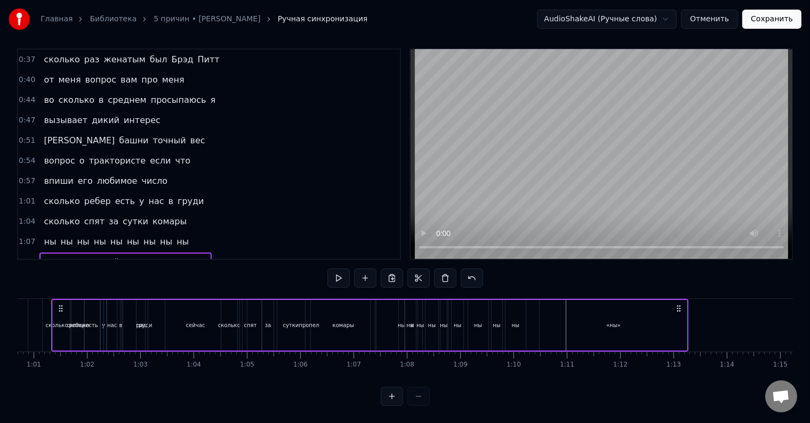
scroll to position [0, 3216]
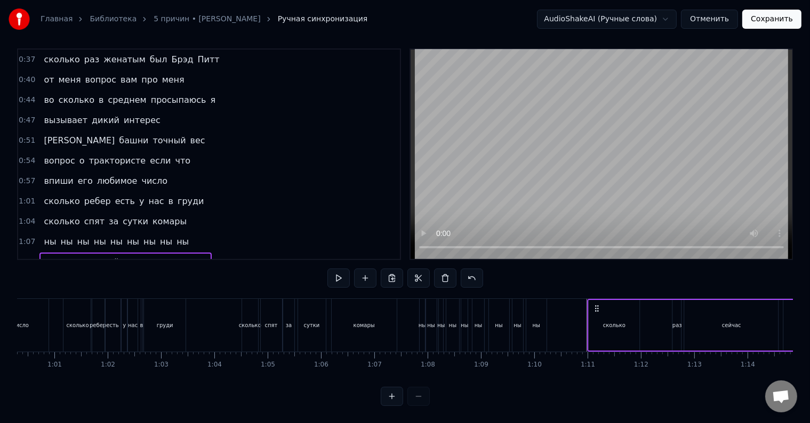
drag, startPoint x: 81, startPoint y: 298, endPoint x: 597, endPoint y: 338, distance: 517.8
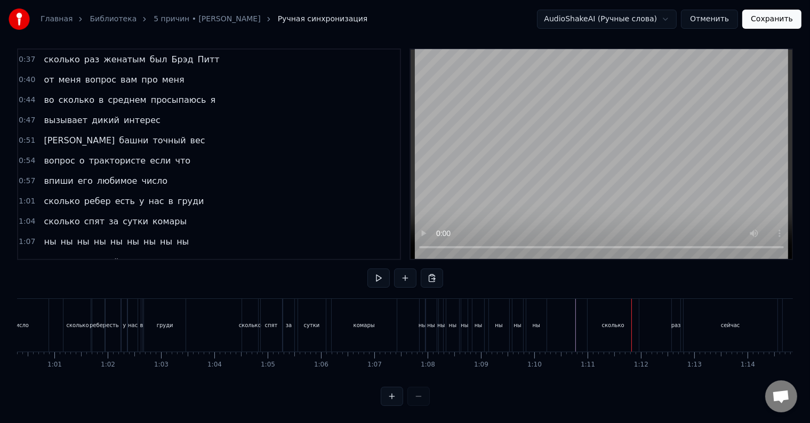
click at [629, 317] on div "сколько" at bounding box center [613, 325] width 51 height 53
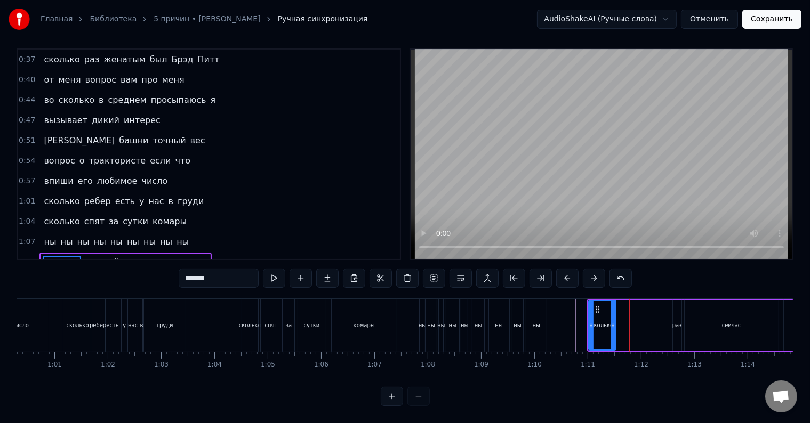
drag, startPoint x: 636, startPoint y: 319, endPoint x: 612, endPoint y: 322, distance: 24.1
click at [612, 322] on div at bounding box center [613, 325] width 4 height 49
click at [679, 322] on div "раз" at bounding box center [677, 326] width 10 height 8
drag, startPoint x: 682, startPoint y: 300, endPoint x: 629, endPoint y: 307, distance: 53.3
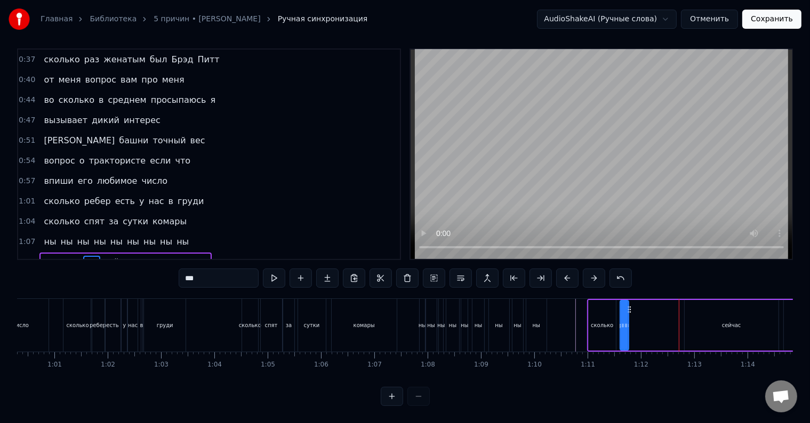
click at [730, 310] on div "сейчас" at bounding box center [732, 325] width 94 height 51
type input "******"
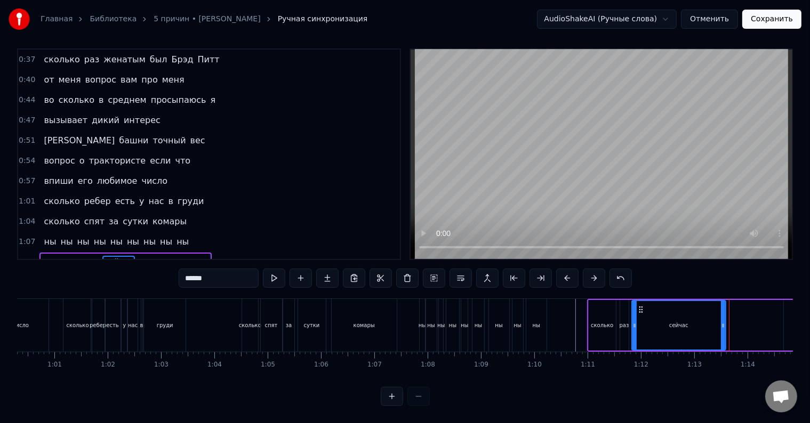
drag, startPoint x: 693, startPoint y: 298, endPoint x: 640, endPoint y: 302, distance: 52.9
click at [640, 306] on icon at bounding box center [641, 310] width 9 height 9
drag, startPoint x: 722, startPoint y: 318, endPoint x: 666, endPoint y: 319, distance: 56.5
click at [666, 322] on icon at bounding box center [666, 326] width 4 height 9
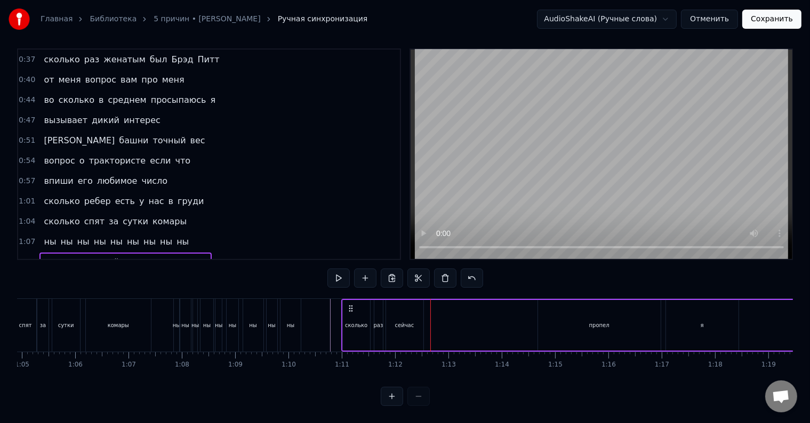
scroll to position [0, 3485]
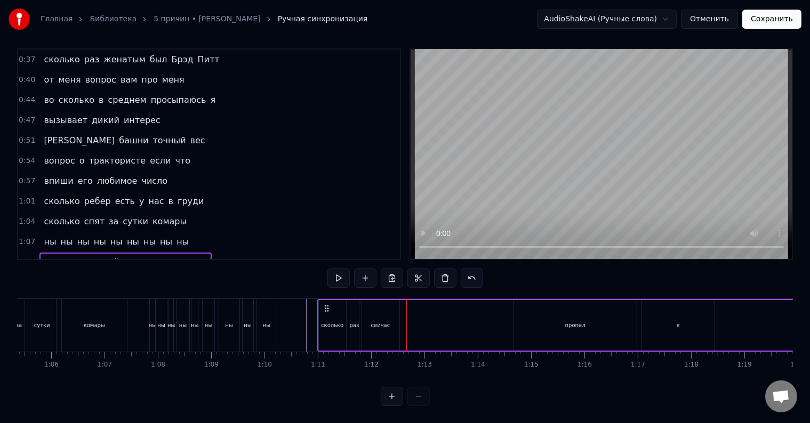
click at [535, 308] on div "пропел" at bounding box center [575, 325] width 123 height 51
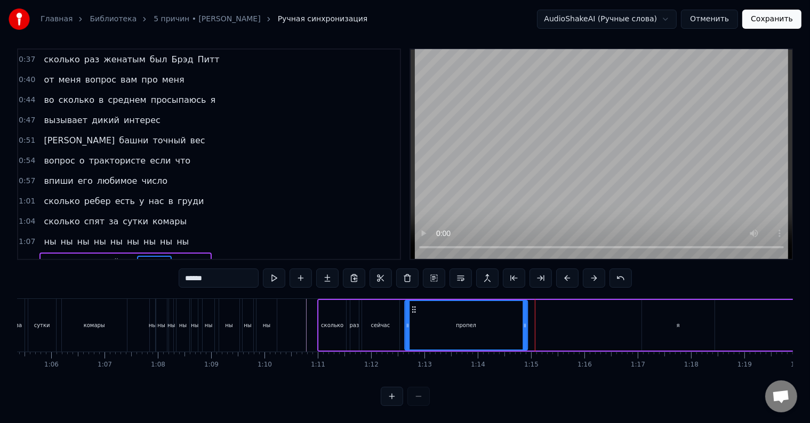
drag, startPoint x: 522, startPoint y: 299, endPoint x: 413, endPoint y: 303, distance: 109.4
click at [413, 306] on icon at bounding box center [414, 310] width 9 height 9
drag, startPoint x: 523, startPoint y: 322, endPoint x: 439, endPoint y: 322, distance: 83.7
click at [439, 322] on div at bounding box center [441, 325] width 4 height 49
click at [685, 316] on div "я" at bounding box center [678, 325] width 73 height 51
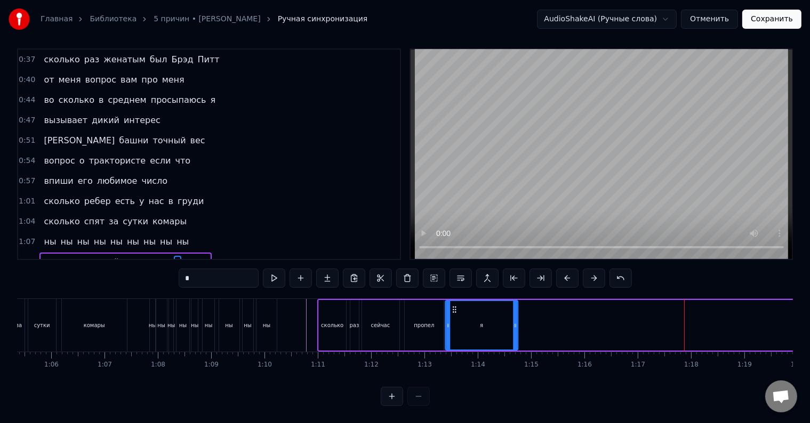
drag, startPoint x: 650, startPoint y: 300, endPoint x: 454, endPoint y: 304, distance: 195.8
click at [454, 304] on div "я" at bounding box center [481, 325] width 71 height 49
drag, startPoint x: 516, startPoint y: 313, endPoint x: 467, endPoint y: 315, distance: 49.1
click at [467, 322] on icon at bounding box center [466, 326] width 4 height 9
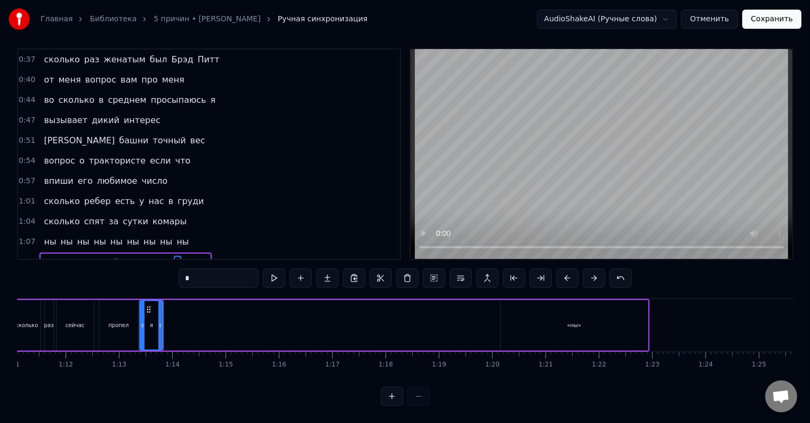
scroll to position [0, 3821]
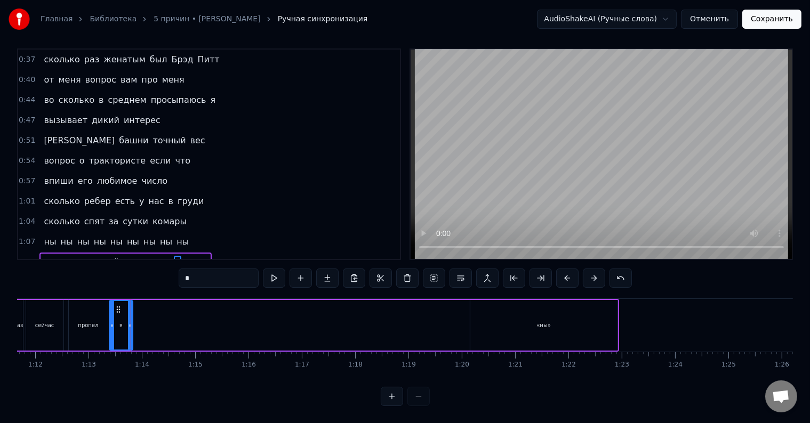
click at [543, 309] on div "«ны»" at bounding box center [543, 325] width 147 height 51
type input "****"
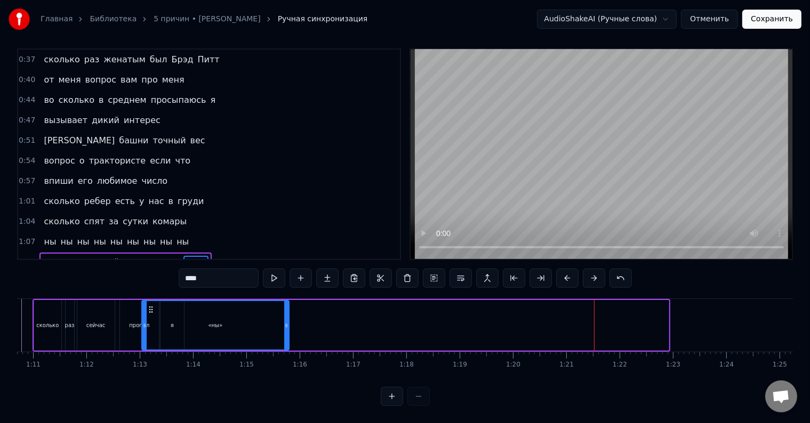
scroll to position [0, 3762]
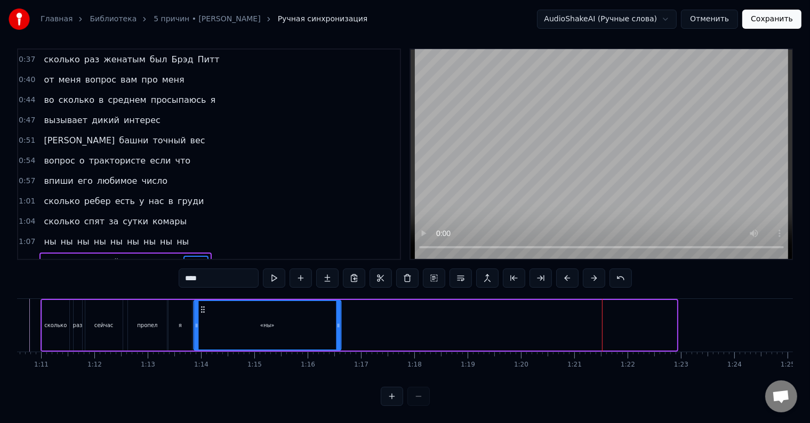
drag, startPoint x: 478, startPoint y: 300, endPoint x: 202, endPoint y: 314, distance: 276.6
click at [202, 314] on div "«ны»" at bounding box center [267, 325] width 146 height 49
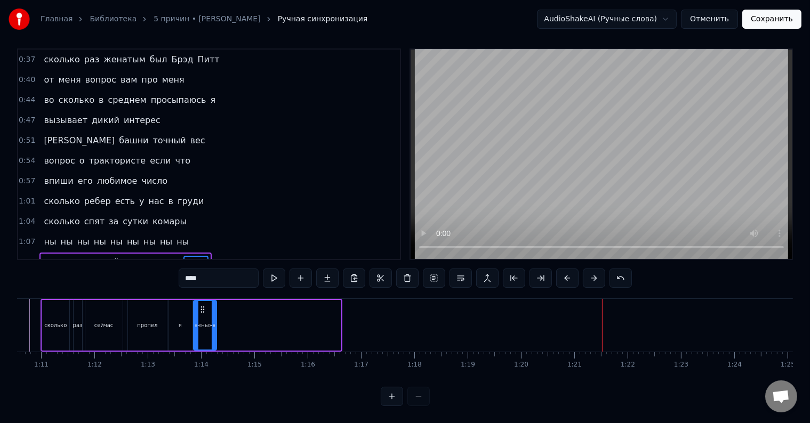
drag, startPoint x: 339, startPoint y: 318, endPoint x: 215, endPoint y: 316, distance: 124.3
click at [215, 322] on icon at bounding box center [214, 326] width 4 height 9
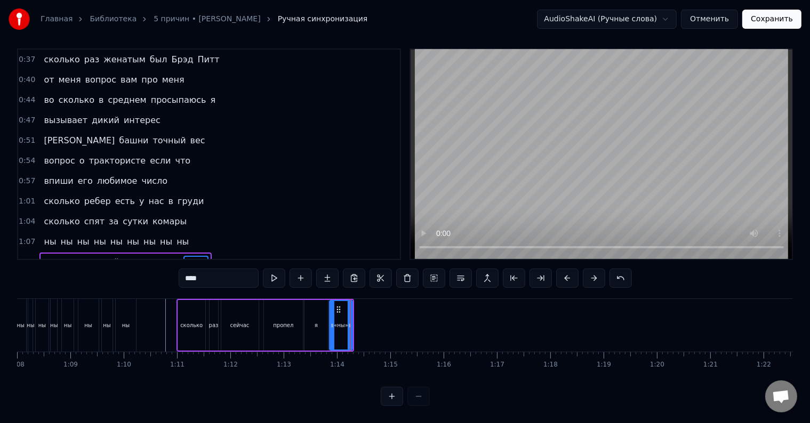
scroll to position [0, 3596]
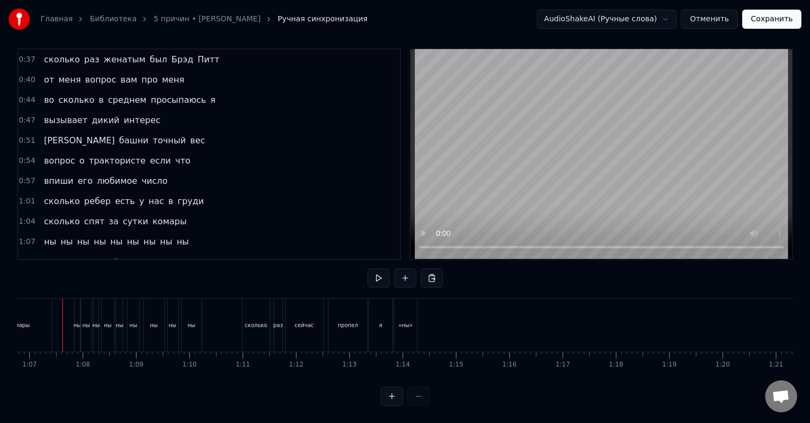
scroll to position [0, 3552]
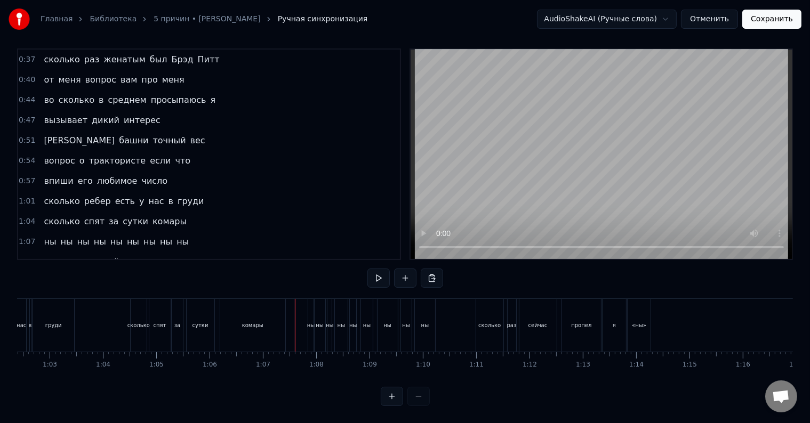
click at [631, 314] on div "«ны»" at bounding box center [639, 325] width 23 height 53
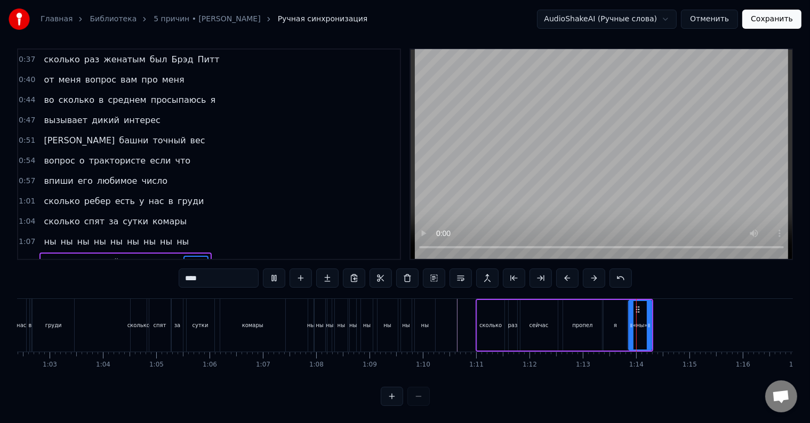
click at [581, 321] on div "пропел" at bounding box center [582, 325] width 39 height 51
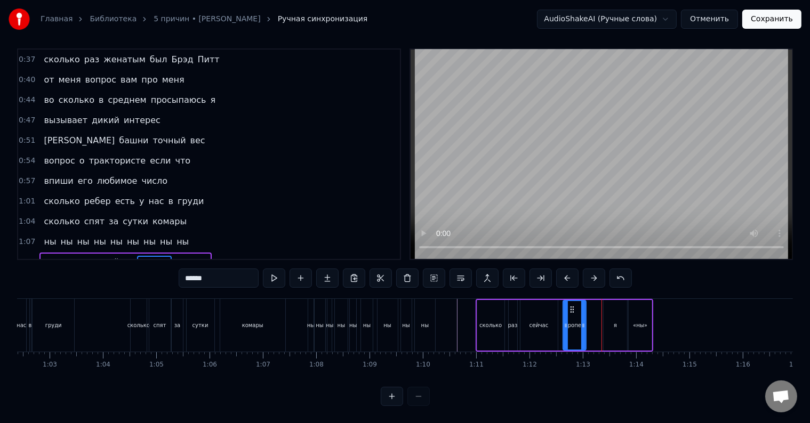
drag, startPoint x: 599, startPoint y: 319, endPoint x: 582, endPoint y: 324, distance: 17.7
click at [582, 324] on div at bounding box center [583, 325] width 4 height 49
click at [611, 321] on div "я" at bounding box center [615, 325] width 23 height 51
drag, startPoint x: 612, startPoint y: 302, endPoint x: 591, endPoint y: 304, distance: 20.9
click at [591, 304] on div "я" at bounding box center [595, 325] width 22 height 49
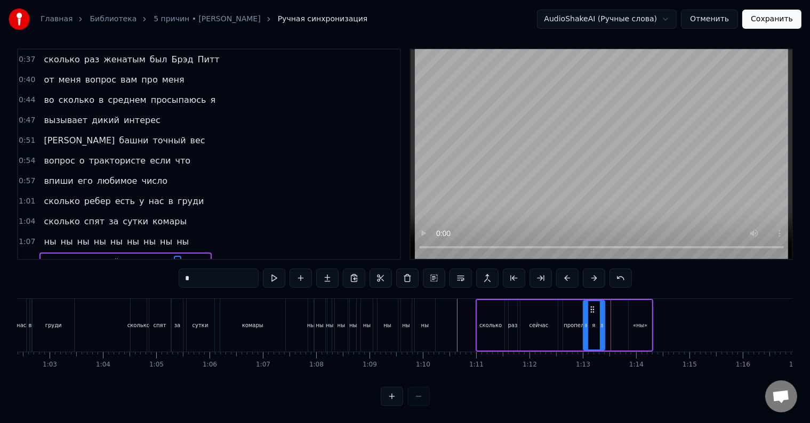
click at [600, 322] on icon at bounding box center [602, 326] width 4 height 9
click at [628, 315] on div "«ны»" at bounding box center [640, 325] width 24 height 51
type input "****"
drag, startPoint x: 636, startPoint y: 300, endPoint x: 614, endPoint y: 305, distance: 21.9
click at [614, 305] on div "«ны»" at bounding box center [617, 325] width 22 height 49
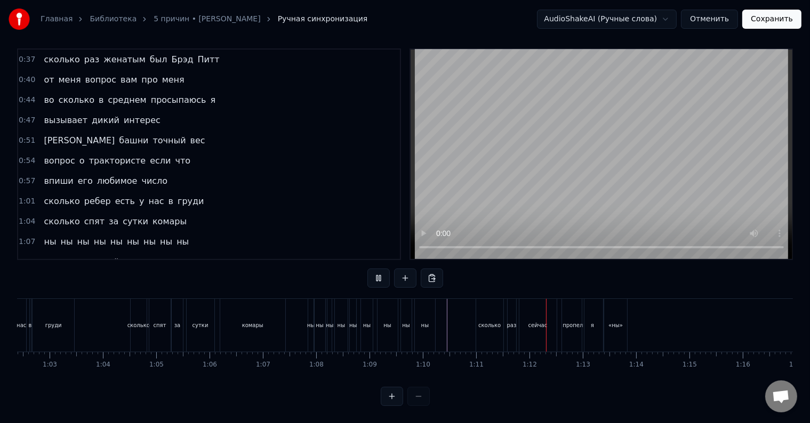
click at [593, 322] on div "я" at bounding box center [592, 326] width 3 height 8
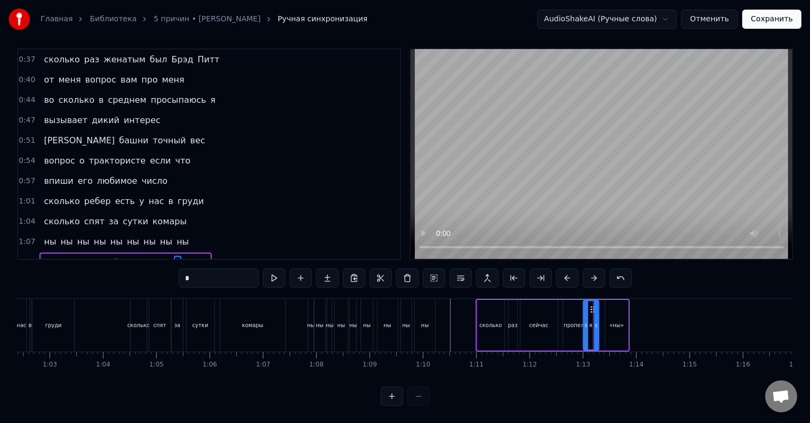
click at [595, 321] on div at bounding box center [596, 325] width 4 height 49
click at [606, 319] on div "«ны»" at bounding box center [616, 325] width 23 height 51
type input "****"
click at [609, 306] on icon at bounding box center [609, 310] width 9 height 9
drag, startPoint x: 621, startPoint y: 310, endPoint x: 626, endPoint y: 312, distance: 5.6
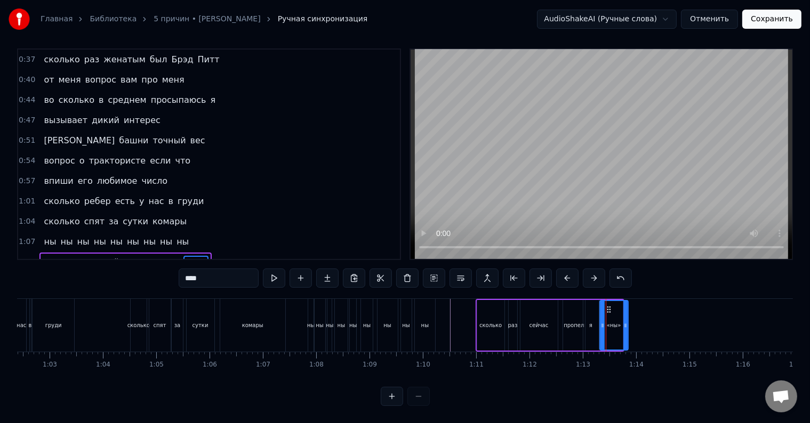
click at [626, 312] on div at bounding box center [625, 325] width 4 height 49
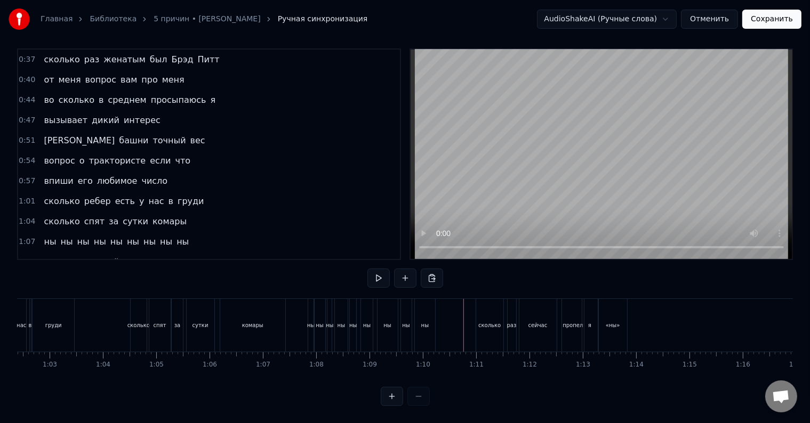
click at [768, 21] on button "Сохранить" at bounding box center [771, 19] width 59 height 19
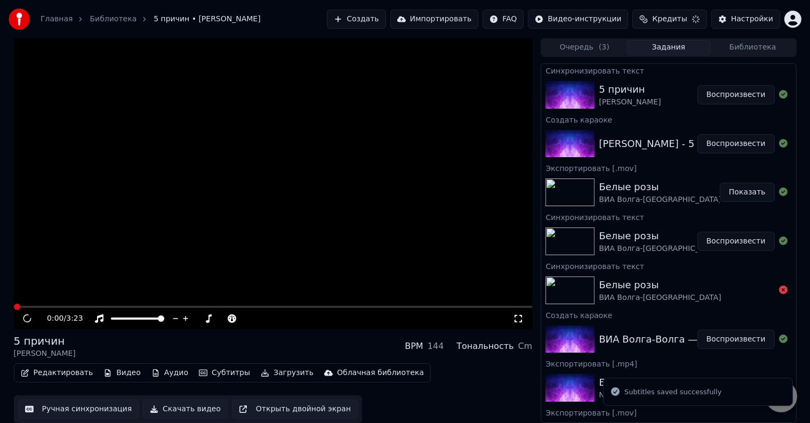
scroll to position [1, 0]
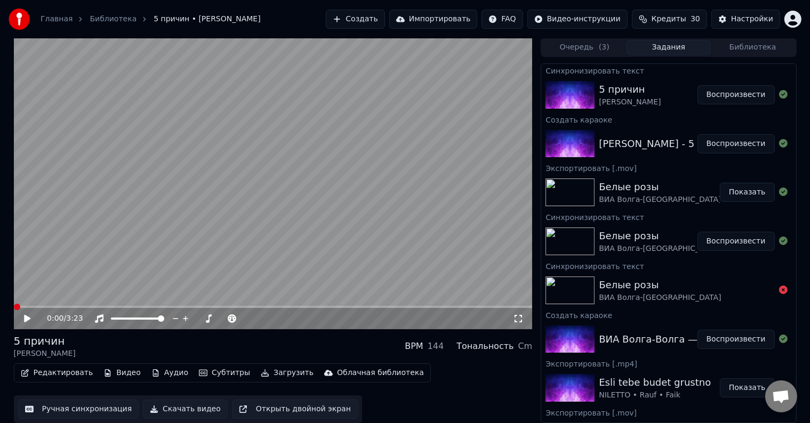
click at [14, 309] on span at bounding box center [17, 307] width 6 height 6
click at [26, 316] on icon at bounding box center [27, 318] width 6 height 7
click at [60, 307] on span at bounding box center [41, 307] width 54 height 2
click at [51, 307] on span at bounding box center [37, 307] width 47 height 2
click at [154, 306] on div "100 100" at bounding box center [148, 300] width 25 height 15
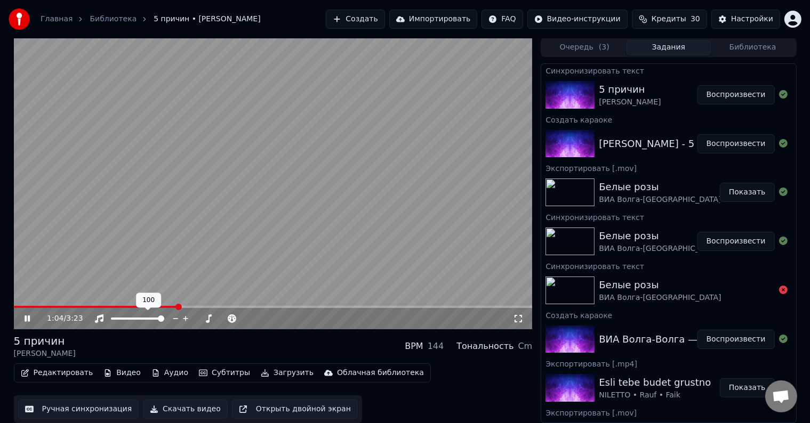
click at [131, 307] on span at bounding box center [96, 307] width 164 height 2
click at [166, 307] on span at bounding box center [95, 307] width 162 height 2
click at [42, 376] on button "Редактировать" at bounding box center [57, 373] width 81 height 15
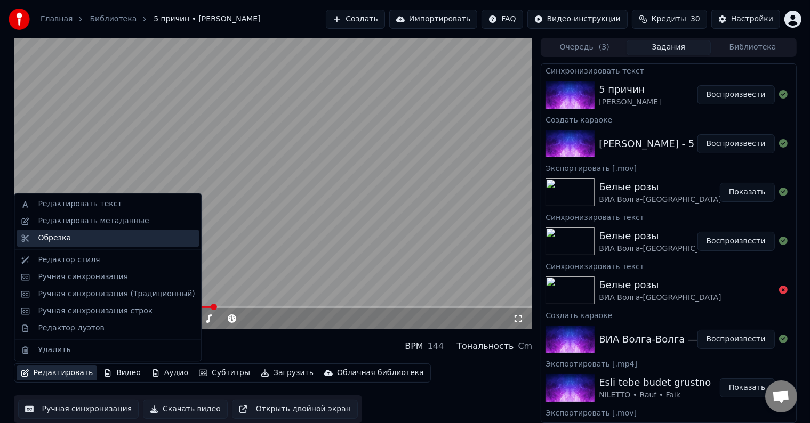
click at [63, 238] on div "Обрезка" at bounding box center [54, 238] width 33 height 11
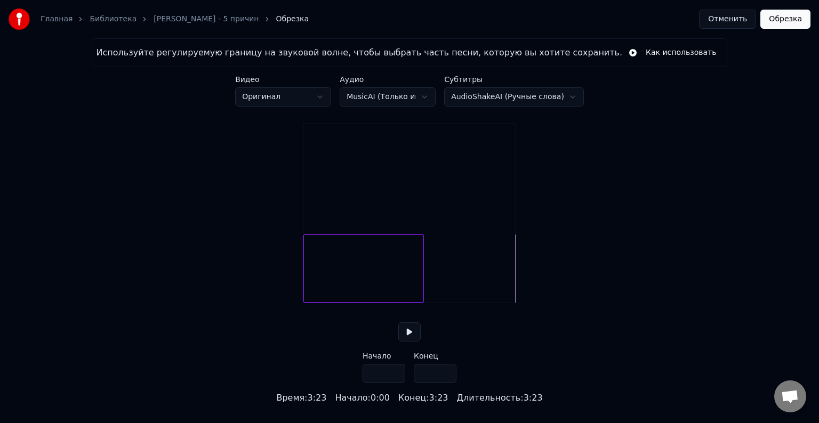
click at [423, 292] on div at bounding box center [421, 268] width 3 height 67
type input "*****"
click at [408, 342] on button at bounding box center [409, 332] width 22 height 19
click at [387, 263] on div at bounding box center [363, 269] width 121 height 68
click at [406, 271] on div at bounding box center [363, 269] width 121 height 68
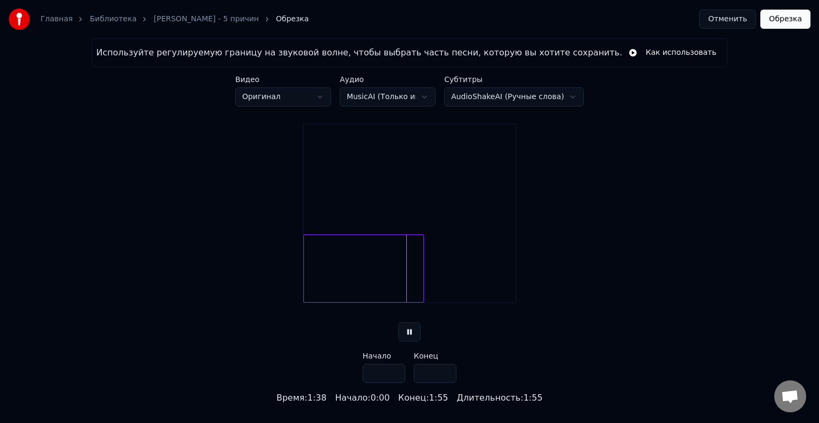
click at [398, 323] on button at bounding box center [409, 332] width 22 height 19
click at [740, 22] on button "Отменить" at bounding box center [727, 19] width 57 height 19
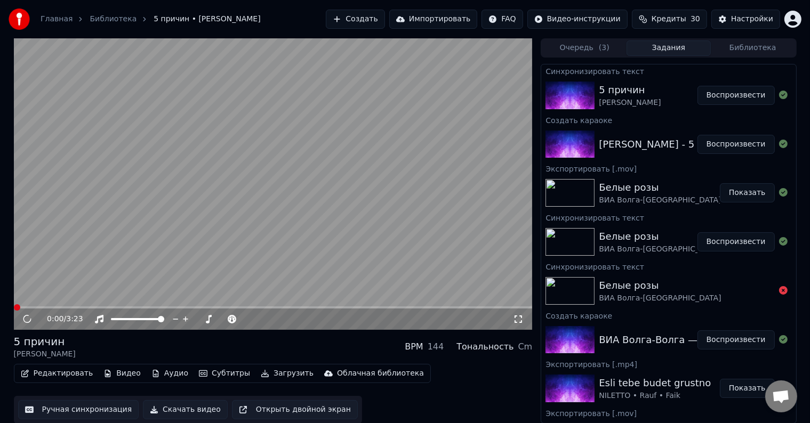
click at [159, 307] on span at bounding box center [273, 308] width 519 height 2
click at [180, 307] on span at bounding box center [273, 308] width 519 height 2
click at [194, 307] on span at bounding box center [273, 308] width 519 height 2
click at [212, 307] on span at bounding box center [209, 307] width 6 height 6
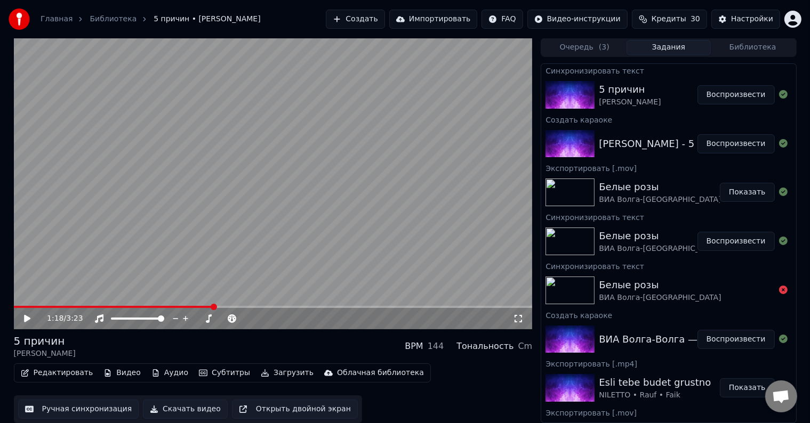
click at [61, 373] on button "Редактировать" at bounding box center [57, 373] width 81 height 15
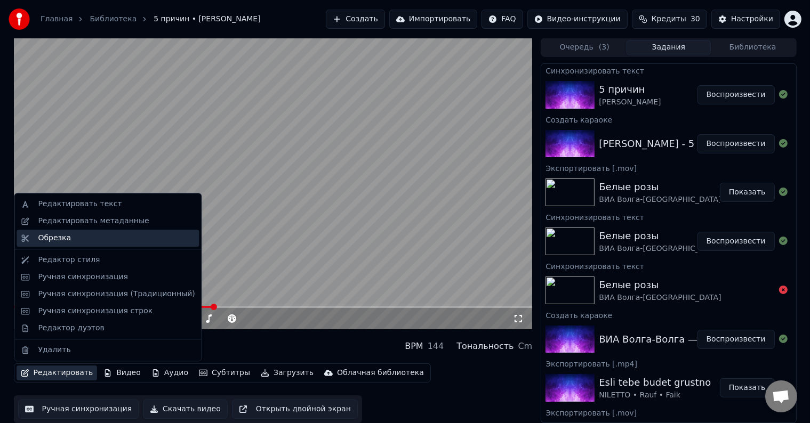
click at [78, 237] on div "Обрезка" at bounding box center [116, 238] width 157 height 11
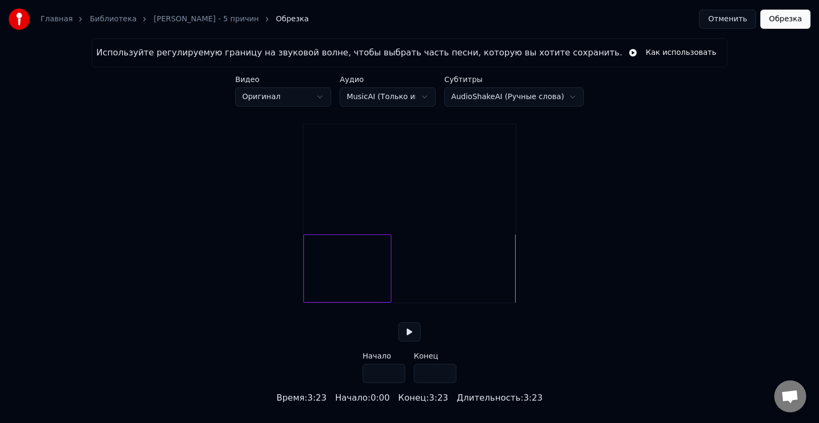
click at [390, 293] on div at bounding box center [389, 268] width 3 height 67
click at [379, 294] on div at bounding box center [379, 268] width 3 height 67
click at [381, 294] on div at bounding box center [381, 268] width 3 height 67
type input "****"
click at [792, 19] on button "Обрезка" at bounding box center [785, 19] width 50 height 19
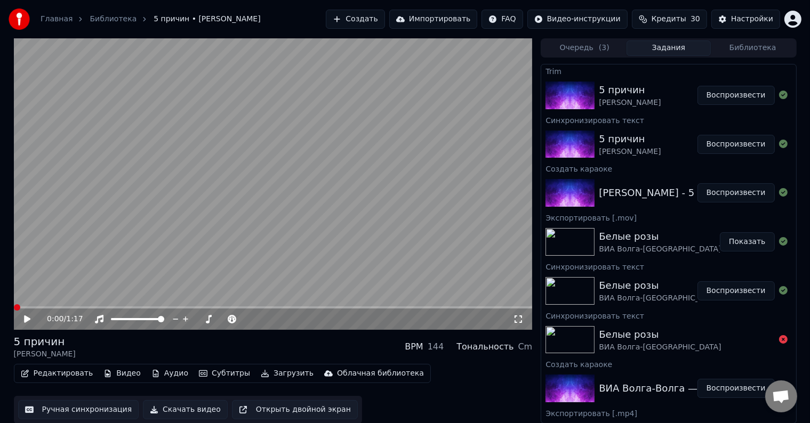
scroll to position [1, 0]
click at [74, 303] on video at bounding box center [273, 184] width 519 height 292
click at [68, 308] on span at bounding box center [41, 307] width 54 height 2
click at [40, 307] on span at bounding box center [27, 307] width 27 height 2
click at [26, 319] on icon at bounding box center [27, 318] width 6 height 7
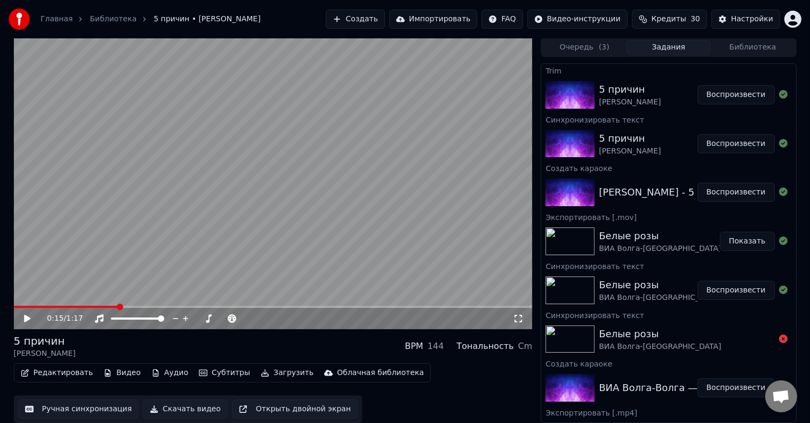
click at [46, 309] on div "0:15 / 1:17" at bounding box center [273, 318] width 519 height 21
click at [55, 307] on span at bounding box center [66, 307] width 105 height 2
click at [17, 320] on div "0:06 / 1:17" at bounding box center [273, 318] width 519 height 21
click at [23, 319] on icon at bounding box center [34, 319] width 25 height 9
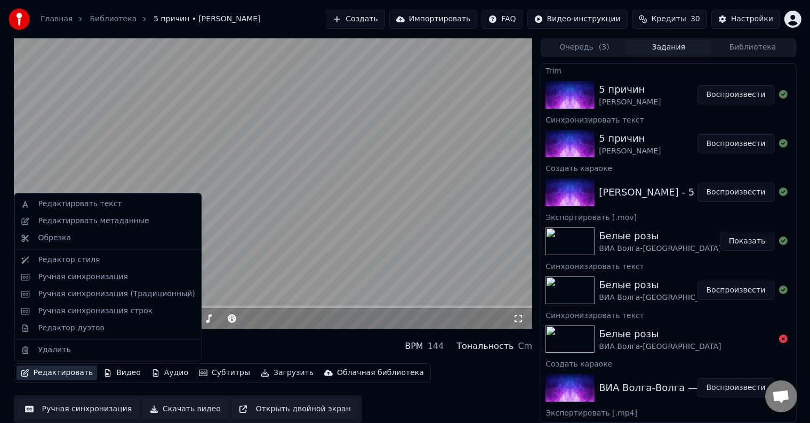
click at [42, 371] on button "Редактировать" at bounding box center [57, 373] width 81 height 15
click at [59, 237] on div "Обрезка" at bounding box center [54, 238] width 33 height 11
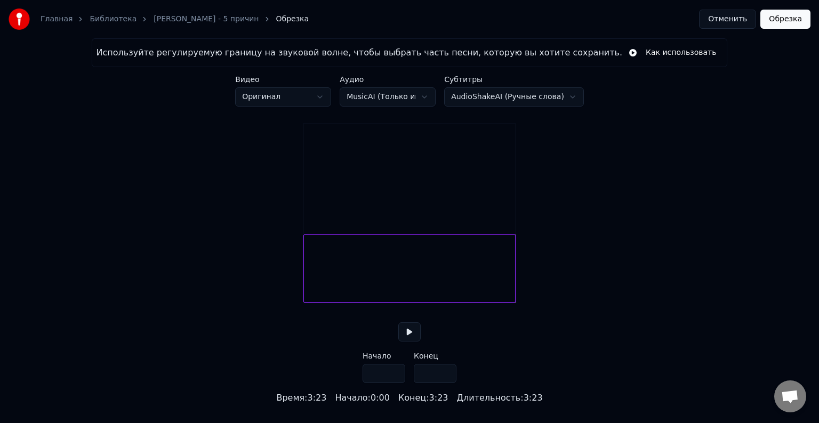
click at [538, 276] on div "Используйте регулируемую границу на звуковой волне, чтобы выбрать часть песни, …" at bounding box center [409, 221] width 819 height 366
click at [782, 22] on button "Обрезка" at bounding box center [785, 19] width 50 height 19
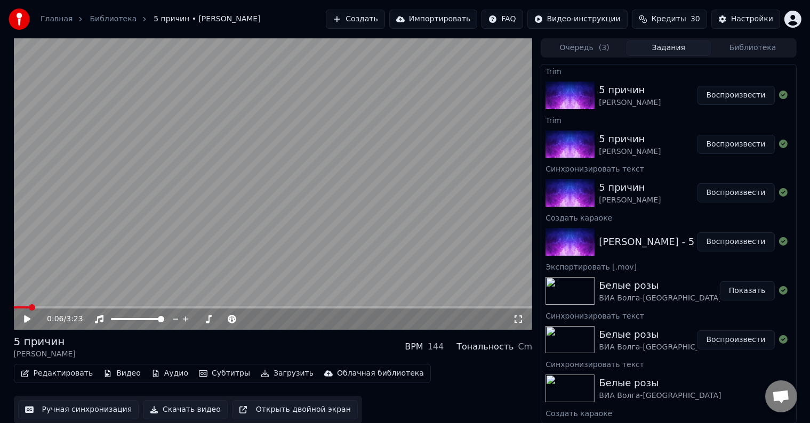
click at [30, 307] on span at bounding box center [273, 308] width 519 height 2
click at [21, 320] on div "0:07 / 3:23" at bounding box center [273, 319] width 510 height 11
click at [26, 307] on span at bounding box center [29, 307] width 6 height 6
click at [27, 313] on div "0:05 / 3:23" at bounding box center [273, 319] width 519 height 21
click at [26, 319] on icon at bounding box center [27, 319] width 6 height 7
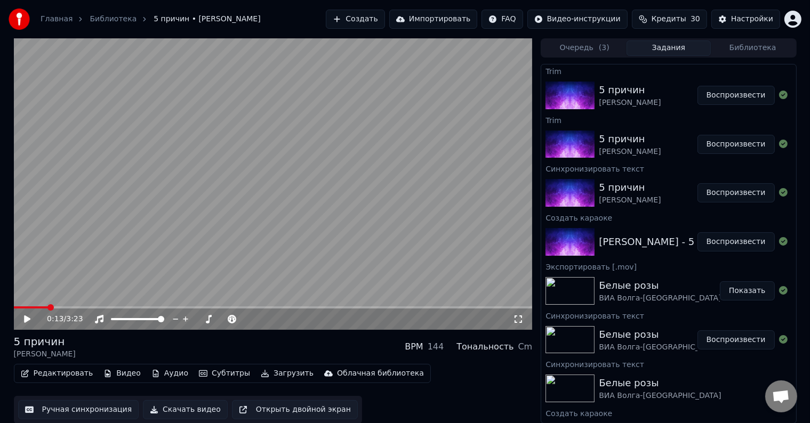
scroll to position [1, 0]
click at [56, 373] on button "Редактировать" at bounding box center [57, 373] width 81 height 15
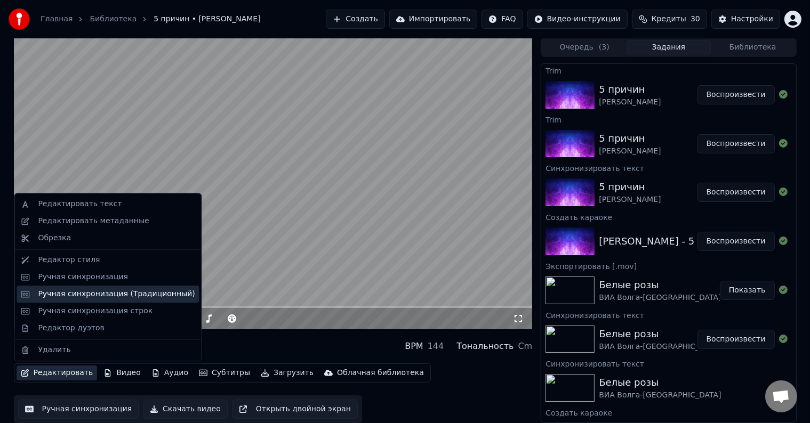
click at [73, 295] on div "Ручная синхронизация (Традиционный)" at bounding box center [116, 294] width 157 height 11
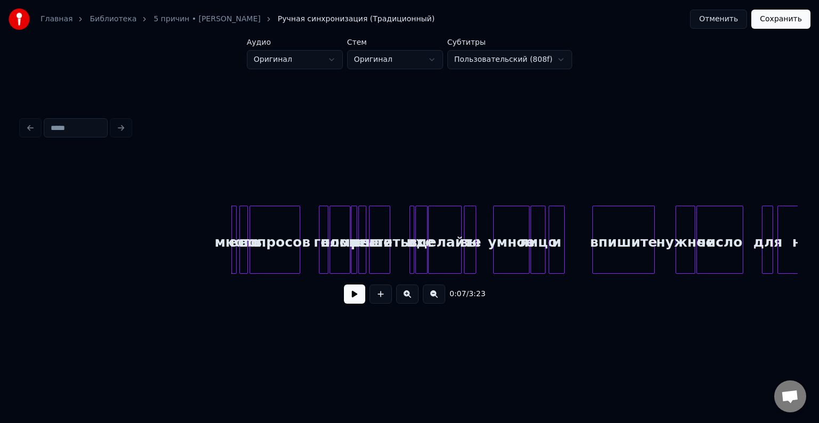
click at [718, 21] on button "Отменить" at bounding box center [718, 19] width 57 height 19
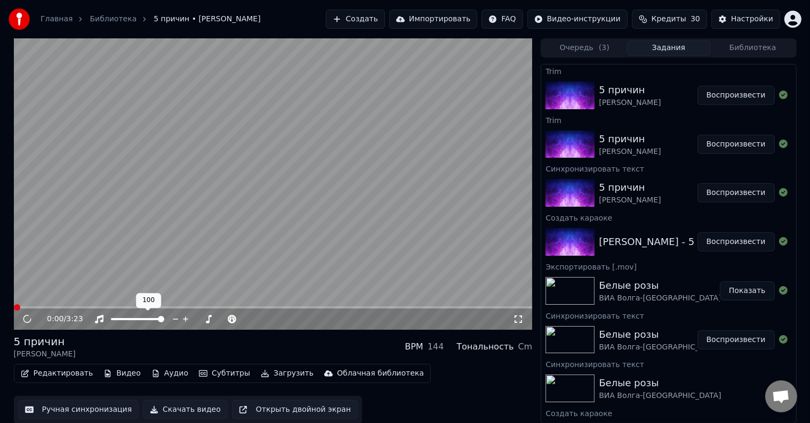
click at [47, 376] on button "Редактировать" at bounding box center [57, 373] width 81 height 15
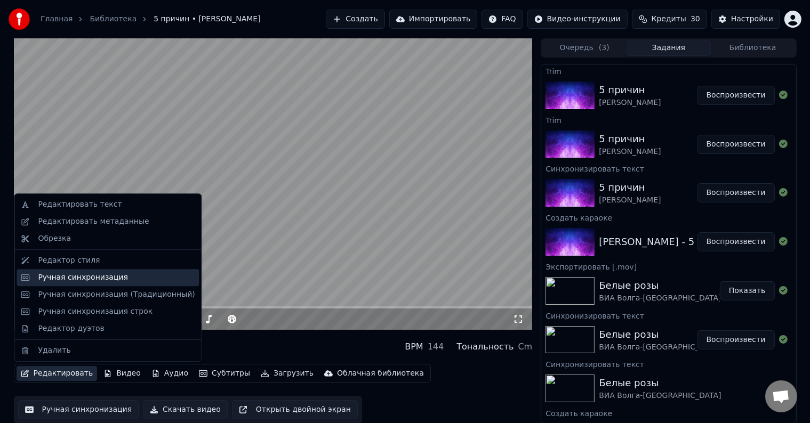
click at [94, 282] on div "Ручная синхронизация" at bounding box center [83, 278] width 90 height 11
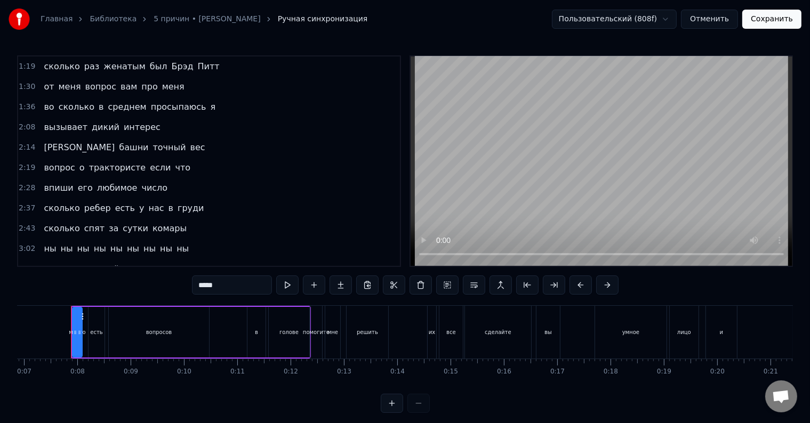
click at [715, 20] on button "Отменить" at bounding box center [709, 19] width 57 height 19
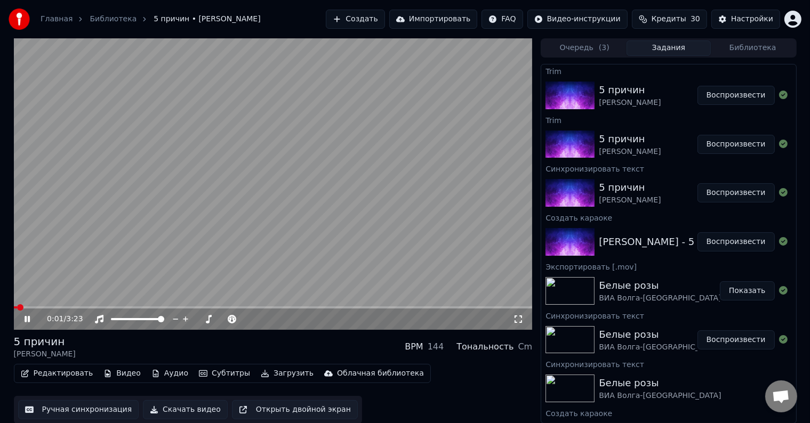
click at [205, 373] on button "Субтитры" at bounding box center [225, 373] width 60 height 15
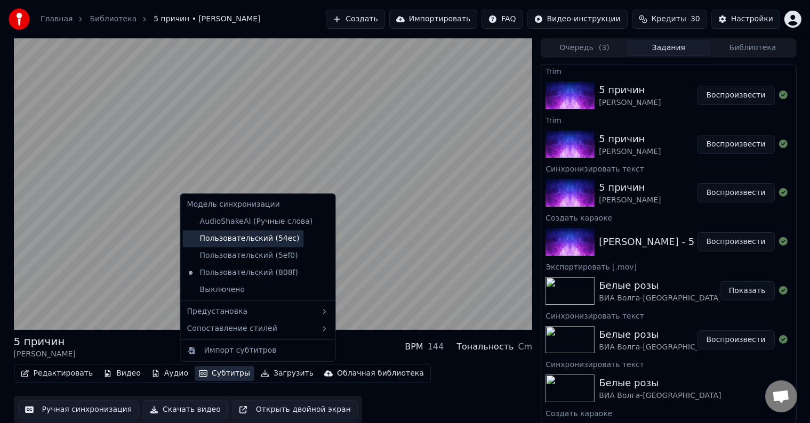
click at [251, 242] on div "Пользовательский (54ec)" at bounding box center [243, 238] width 121 height 17
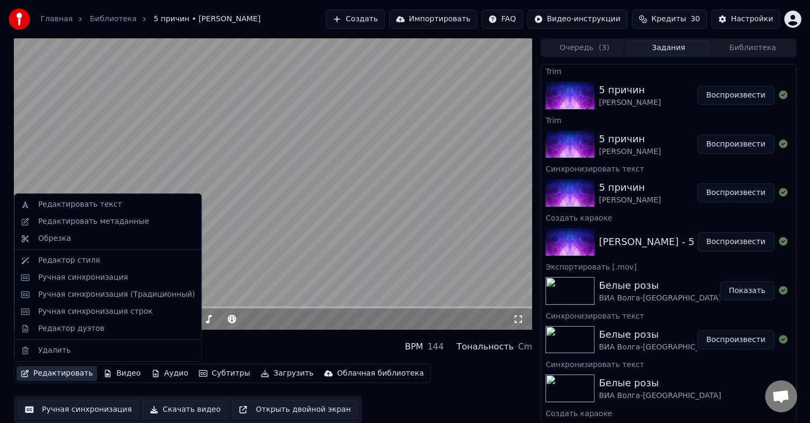
click at [41, 373] on button "Редактировать" at bounding box center [57, 373] width 81 height 15
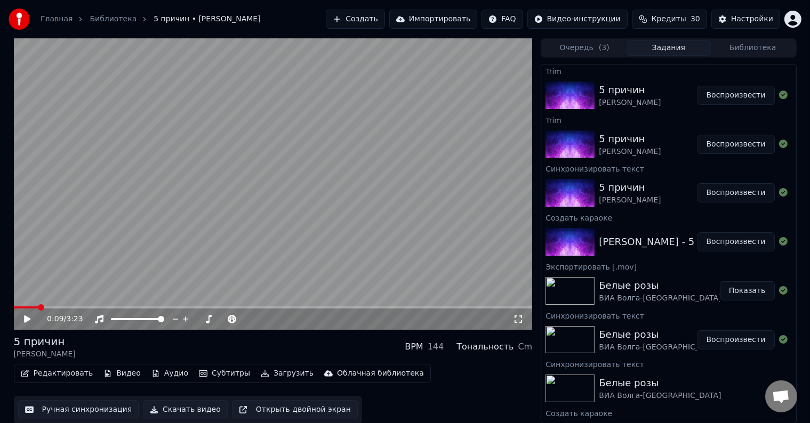
click at [55, 373] on button "Редактировать" at bounding box center [57, 373] width 81 height 15
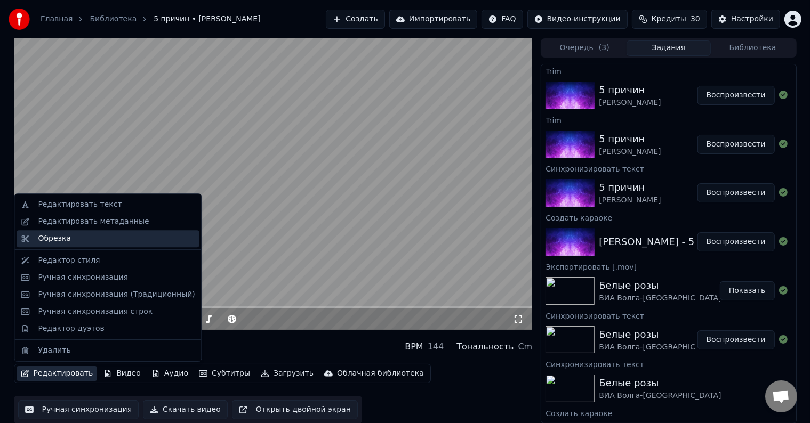
click at [78, 235] on div "Обрезка" at bounding box center [116, 239] width 157 height 11
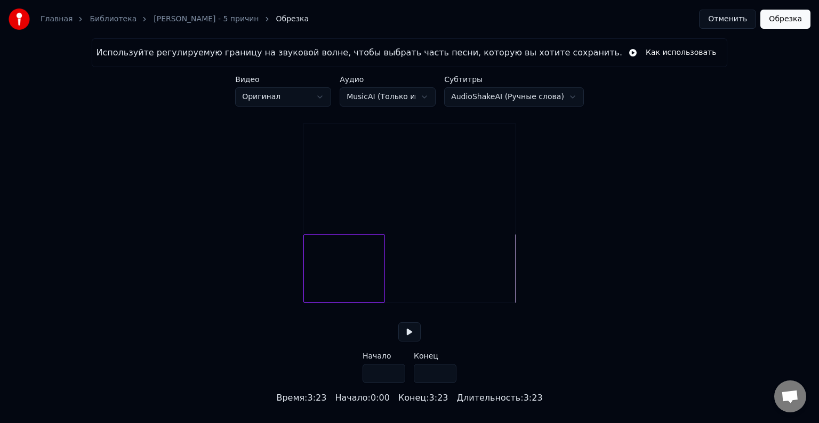
click at [384, 294] on div at bounding box center [382, 268] width 3 height 67
click at [379, 295] on div at bounding box center [380, 268] width 3 height 67
type input "****"
click at [776, 18] on button "Обрезка" at bounding box center [785, 19] width 50 height 19
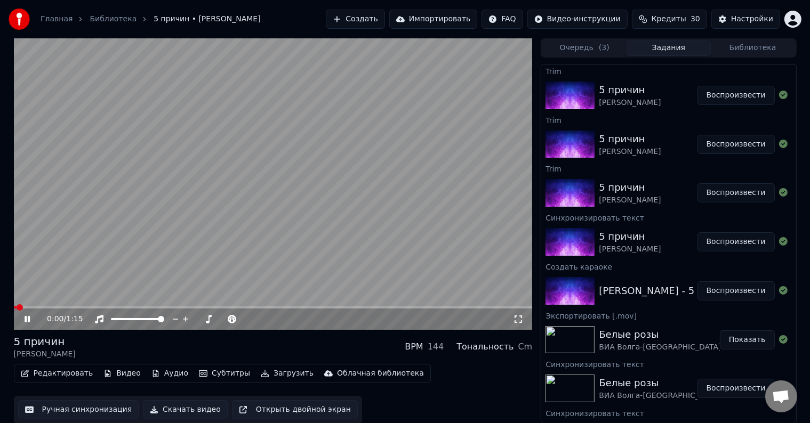
click at [217, 374] on button "Субтитры" at bounding box center [225, 373] width 60 height 15
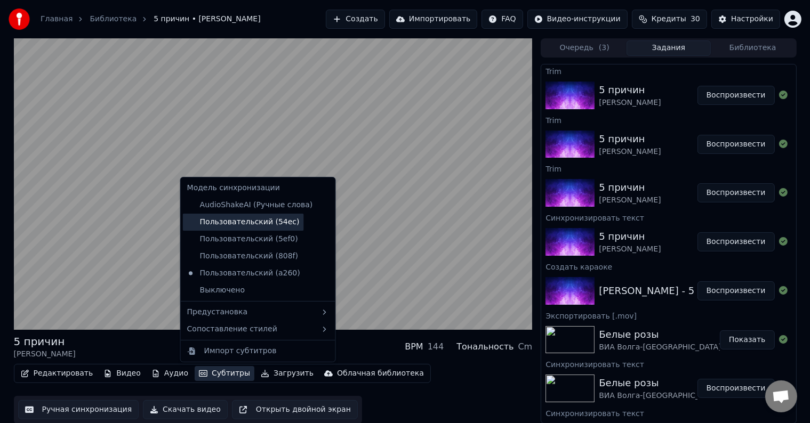
click at [254, 222] on div "Пользовательский (54ec)" at bounding box center [243, 222] width 121 height 17
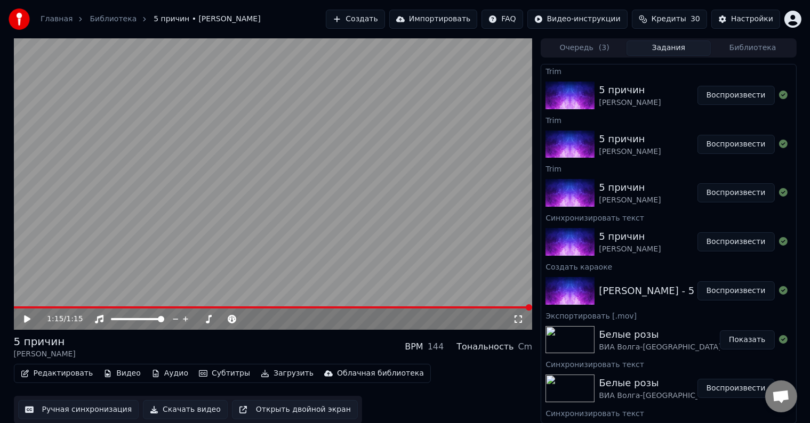
click at [454, 394] on div "Редактировать Видео Аудио Субтитры Загрузить Облачная библиотека Ручная синхрон…" at bounding box center [273, 394] width 519 height 60
